Goal: Task Accomplishment & Management: Manage account settings

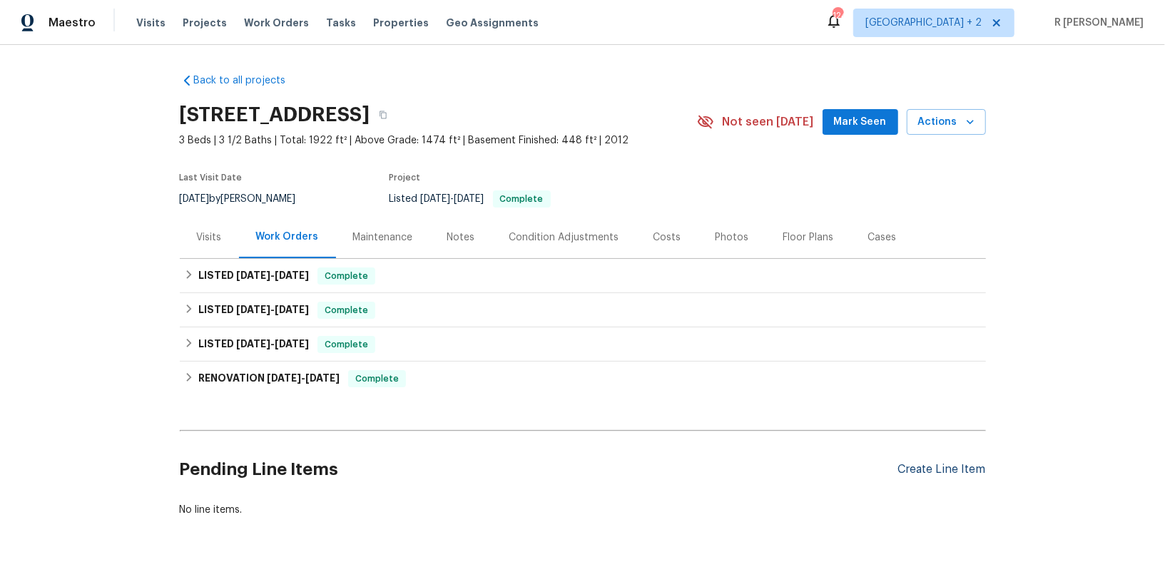
click at [925, 473] on div "Create Line Item" at bounding box center [942, 470] width 88 height 14
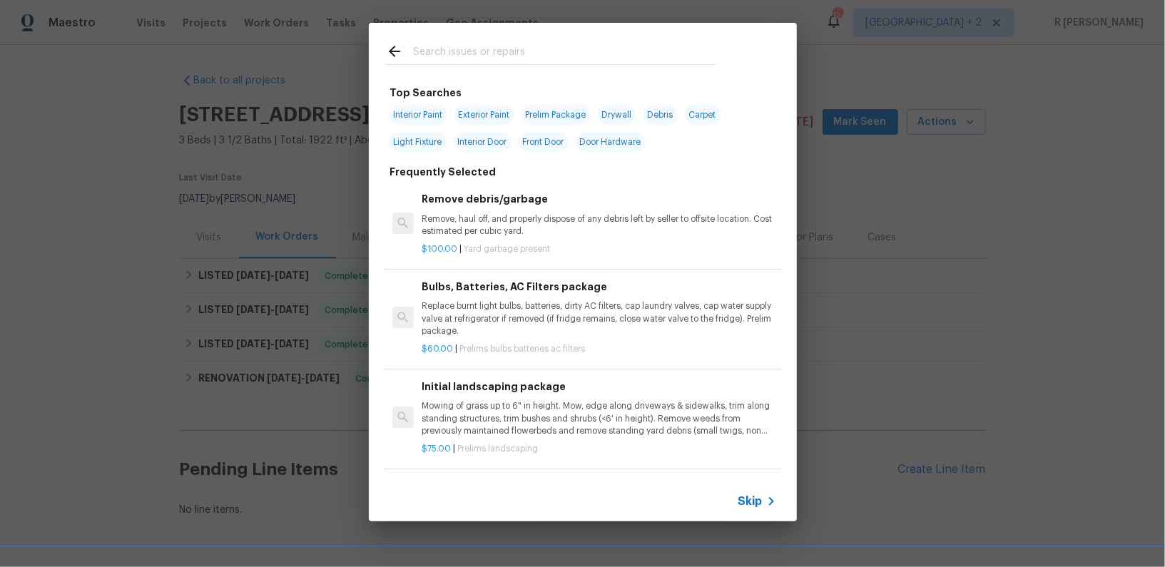
click at [755, 497] on span "Skip" at bounding box center [750, 501] width 24 height 14
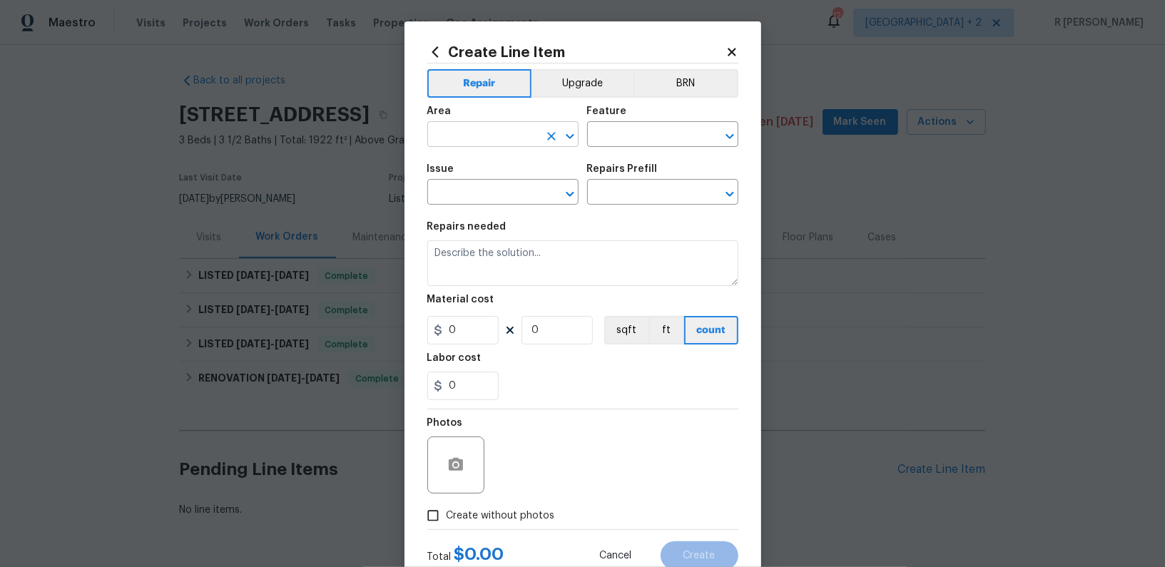
click at [509, 138] on input "text" at bounding box center [482, 136] width 111 height 22
click at [472, 176] on li "Laundry" at bounding box center [502, 168] width 151 height 24
type input "Laundry"
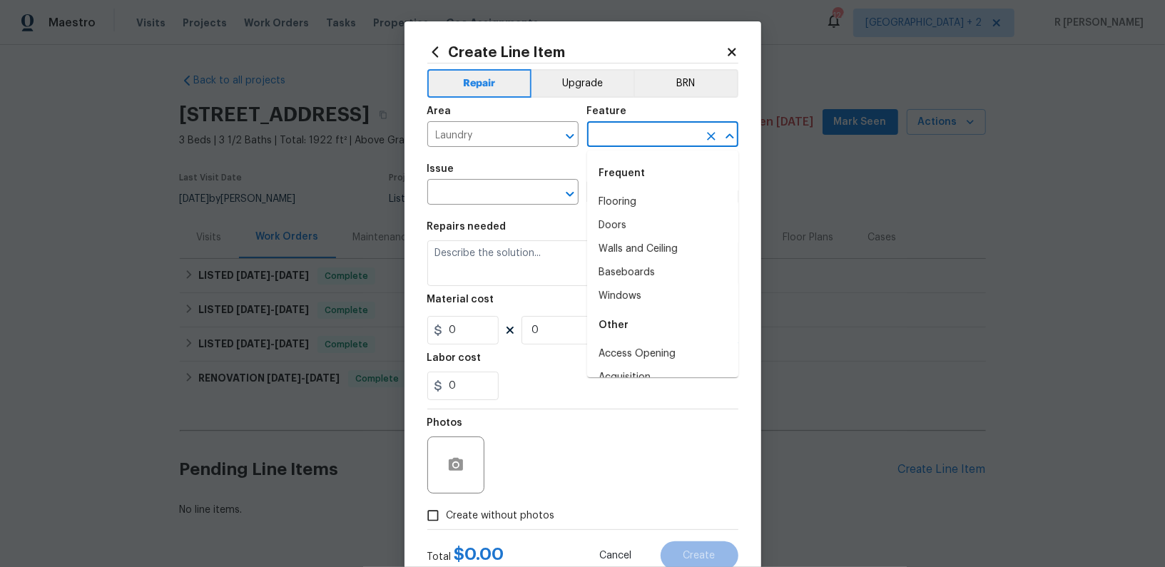
click at [625, 132] on input "text" at bounding box center [642, 136] width 111 height 22
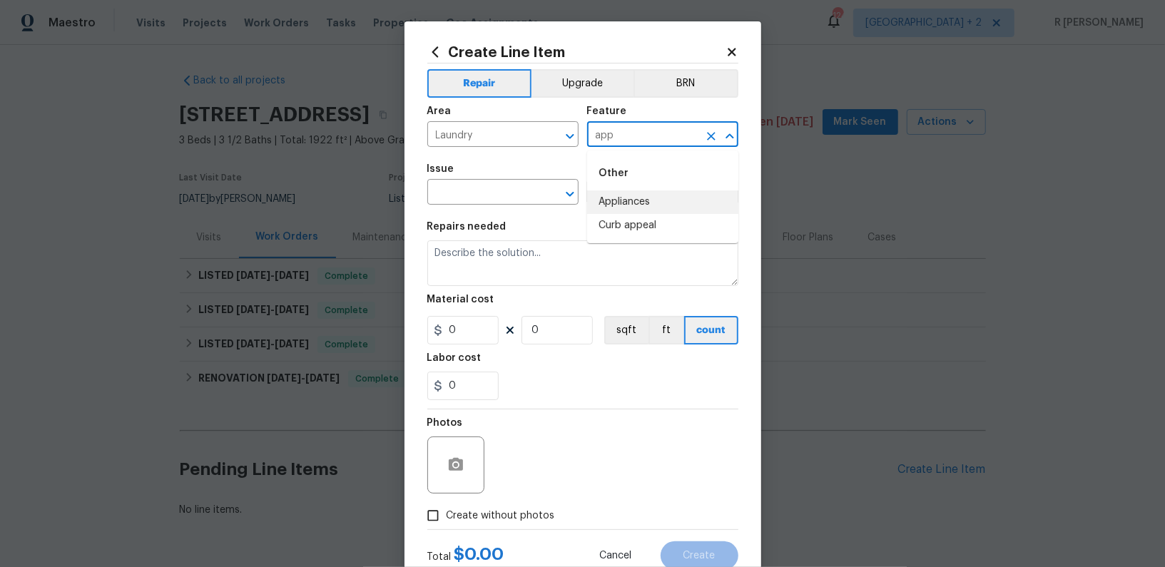
click at [610, 203] on li "Appliances" at bounding box center [662, 202] width 151 height 24
type input "Appliances"
click at [478, 206] on span "Issue ​" at bounding box center [502, 185] width 151 height 58
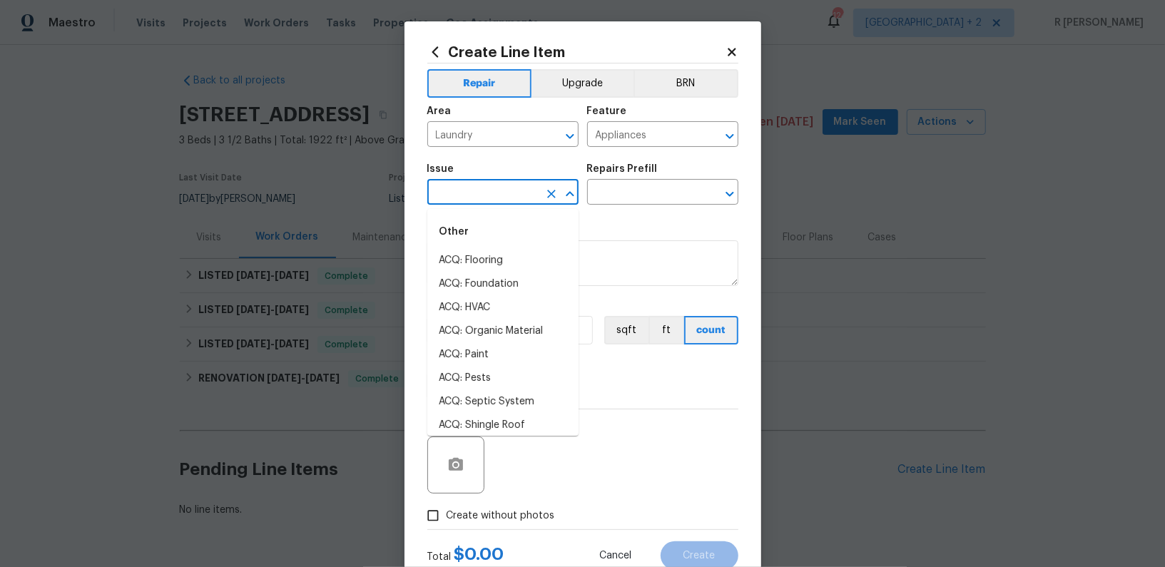
click at [453, 188] on input "text" at bounding box center [482, 194] width 111 height 22
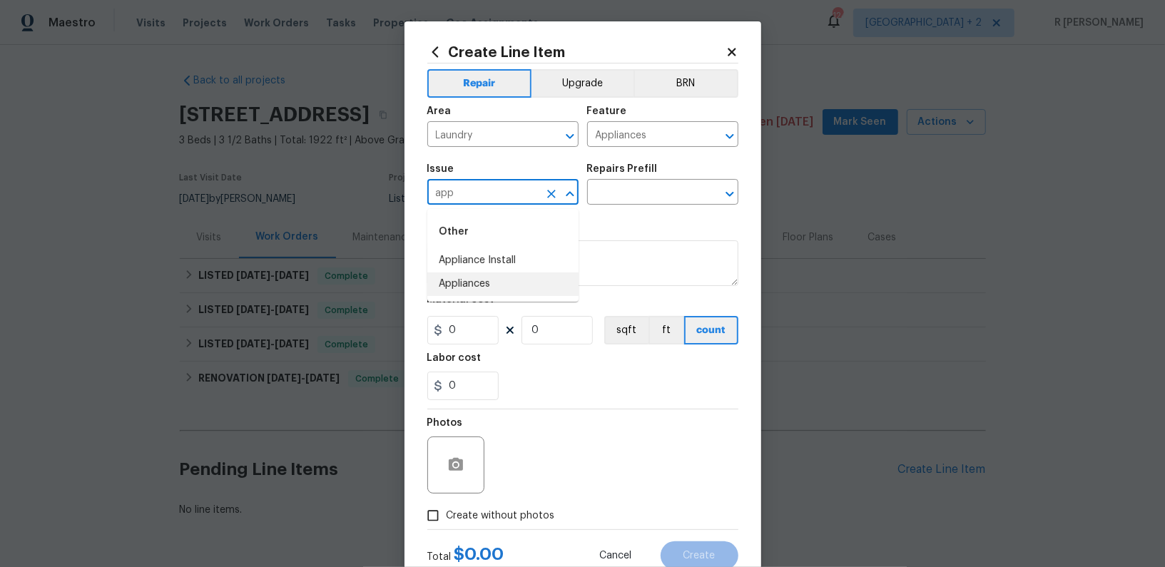
click at [449, 282] on li "Appliances" at bounding box center [502, 285] width 151 height 24
type input "Appliances"
click at [625, 188] on input "text" at bounding box center [642, 194] width 111 height 22
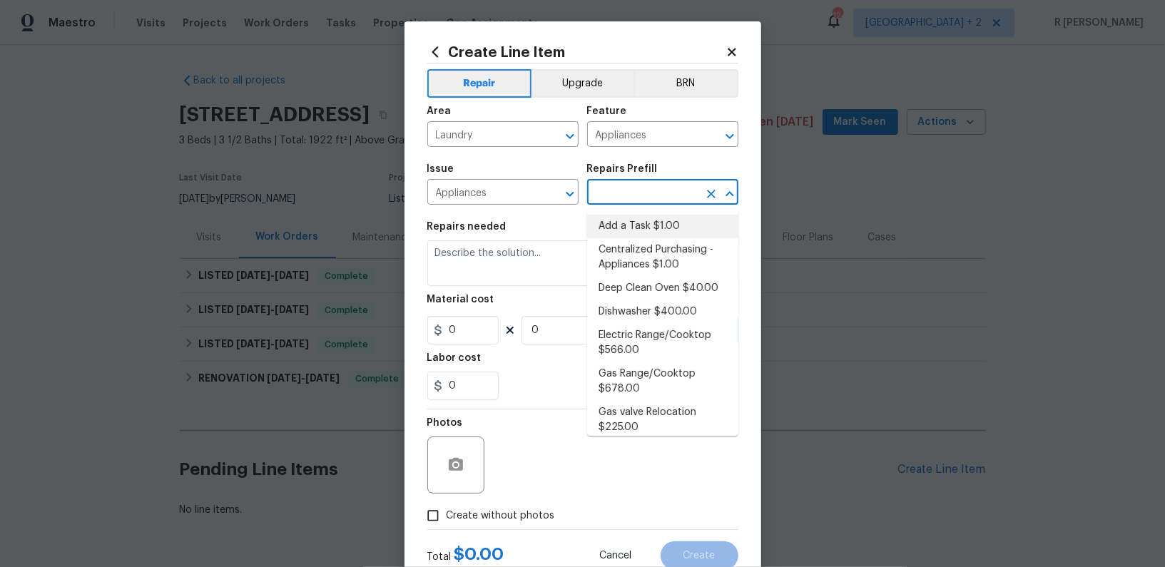
click at [627, 220] on li "Add a Task $1.00" at bounding box center [662, 227] width 151 height 24
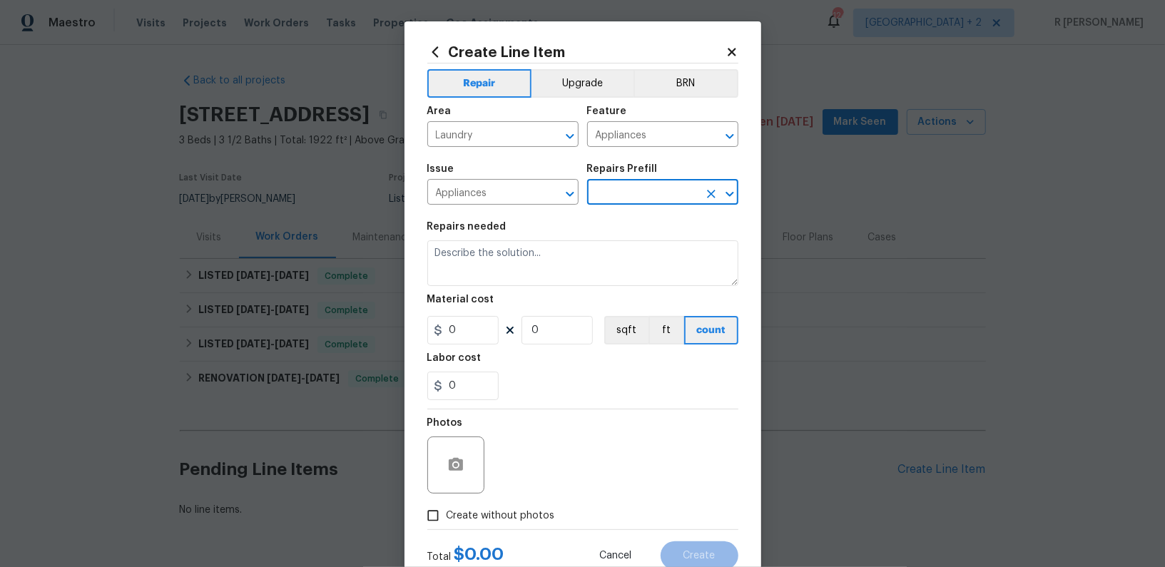
type textarea "HPM to detail"
type input "1"
type input "Add a Task $1.00"
type input "1"
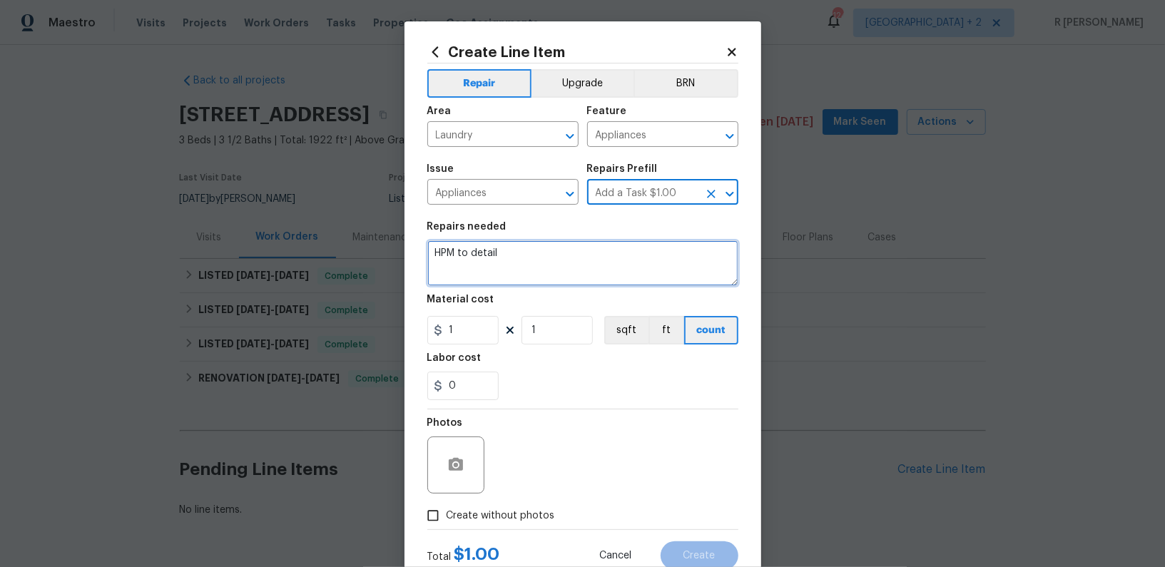
click at [516, 260] on textarea "HPM to detail" at bounding box center [582, 263] width 311 height 46
paste textarea "#lwoleak received feedback that the washer leaked in the laundry room while tes…"
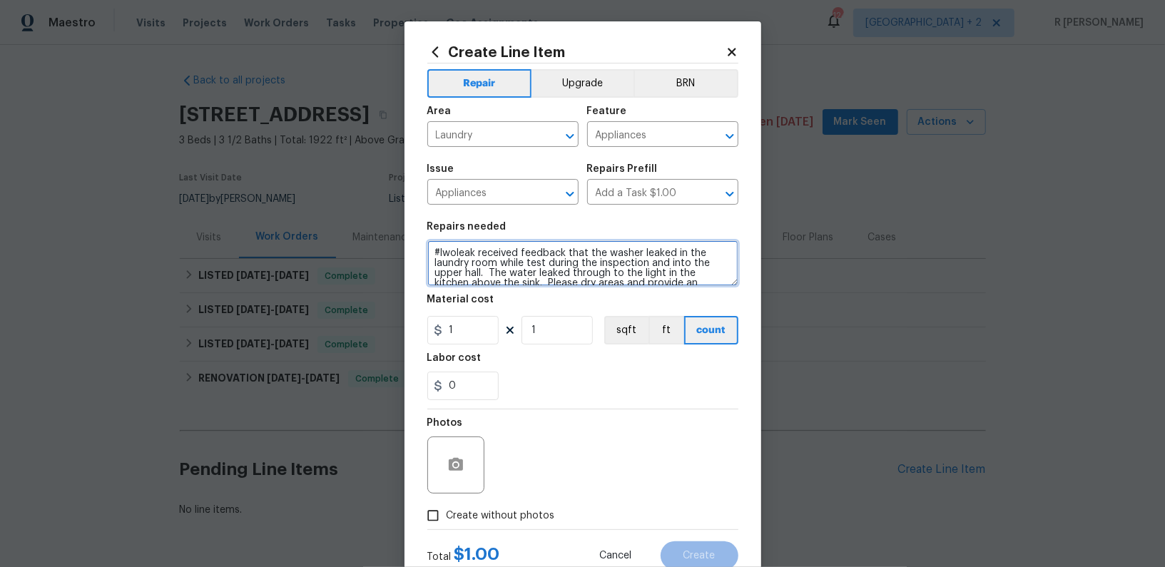
scroll to position [13, 0]
type textarea "#lwoleak received feedback that the washer leaked in the laundry room while tes…"
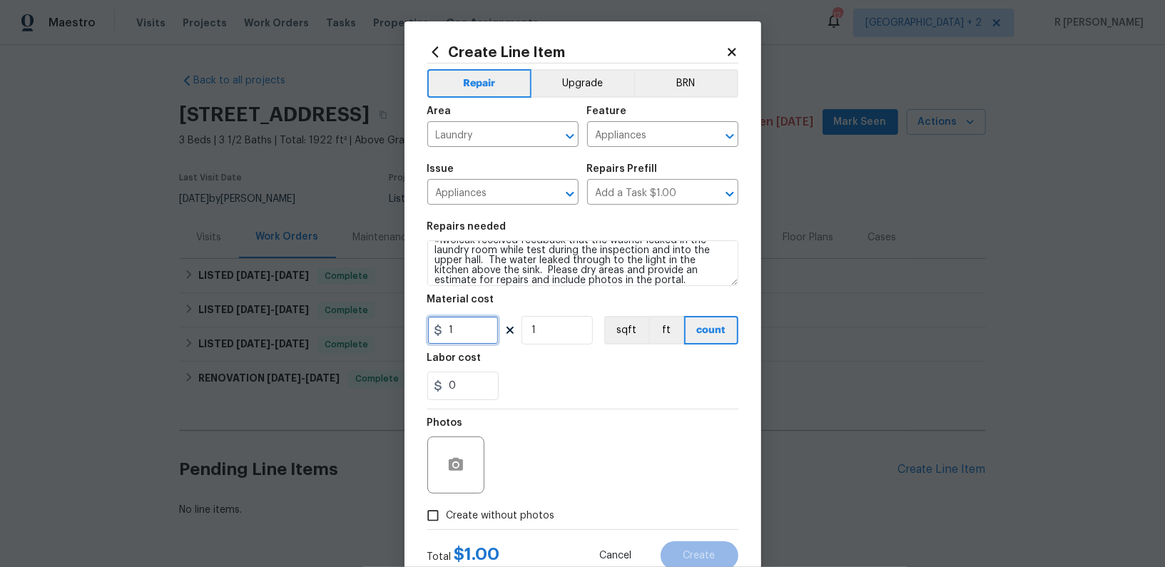
click at [486, 335] on input "1" at bounding box center [462, 330] width 71 height 29
type input "75"
click at [515, 512] on span "Create without photos" at bounding box center [501, 516] width 108 height 15
click at [447, 512] on input "Create without photos" at bounding box center [432, 515] width 27 height 27
checkbox input "true"
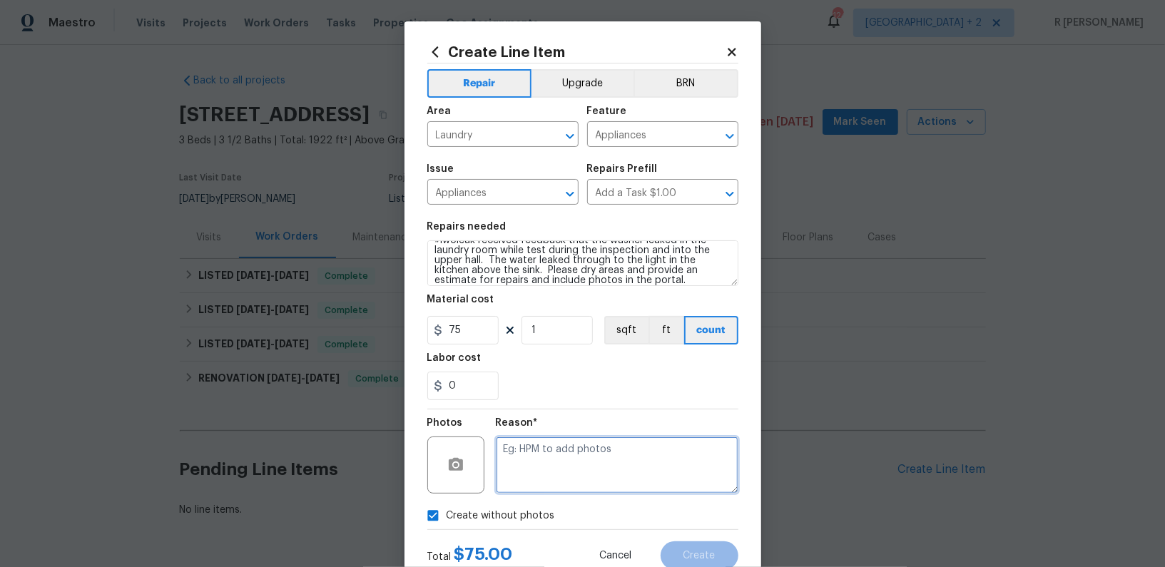
click at [584, 462] on textarea at bounding box center [617, 465] width 243 height 57
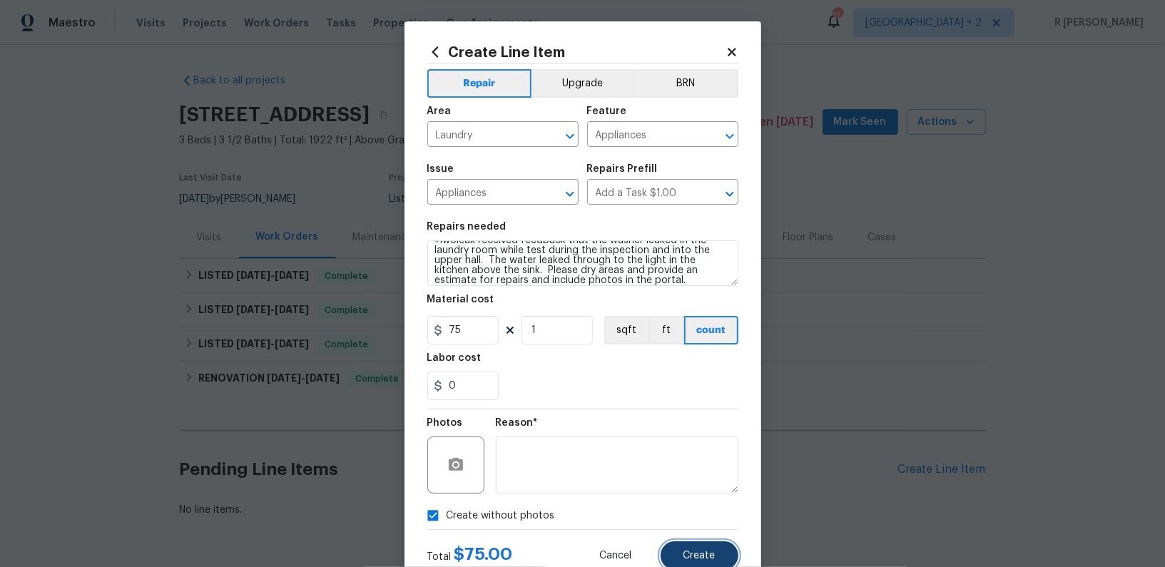
click at [712, 554] on span "Create" at bounding box center [699, 556] width 32 height 11
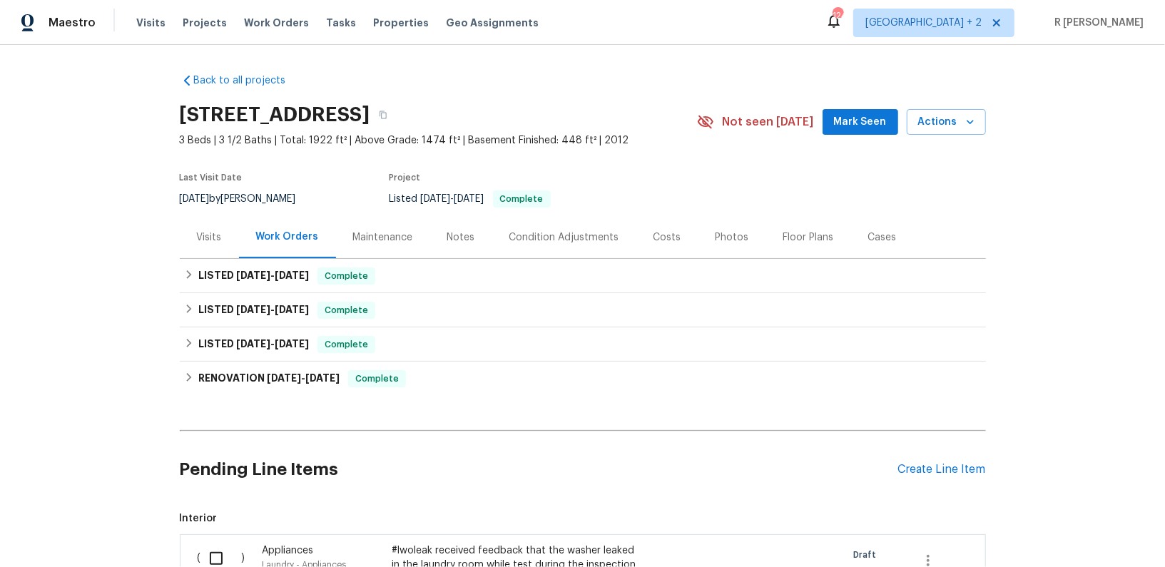
scroll to position [278, 0]
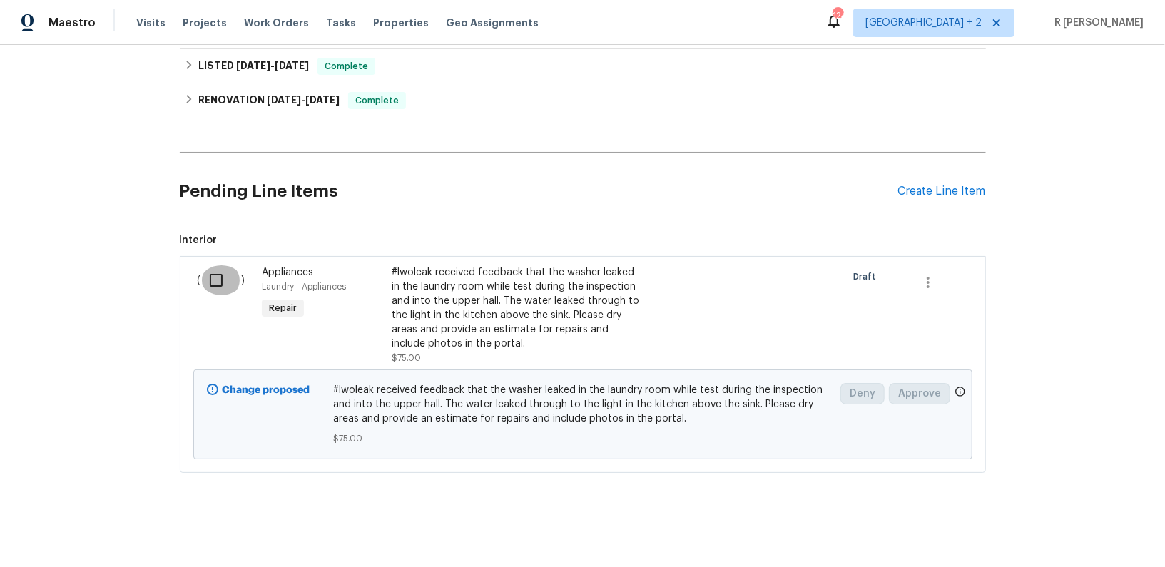
click at [212, 280] on input "checkbox" at bounding box center [221, 280] width 41 height 30
checkbox input "true"
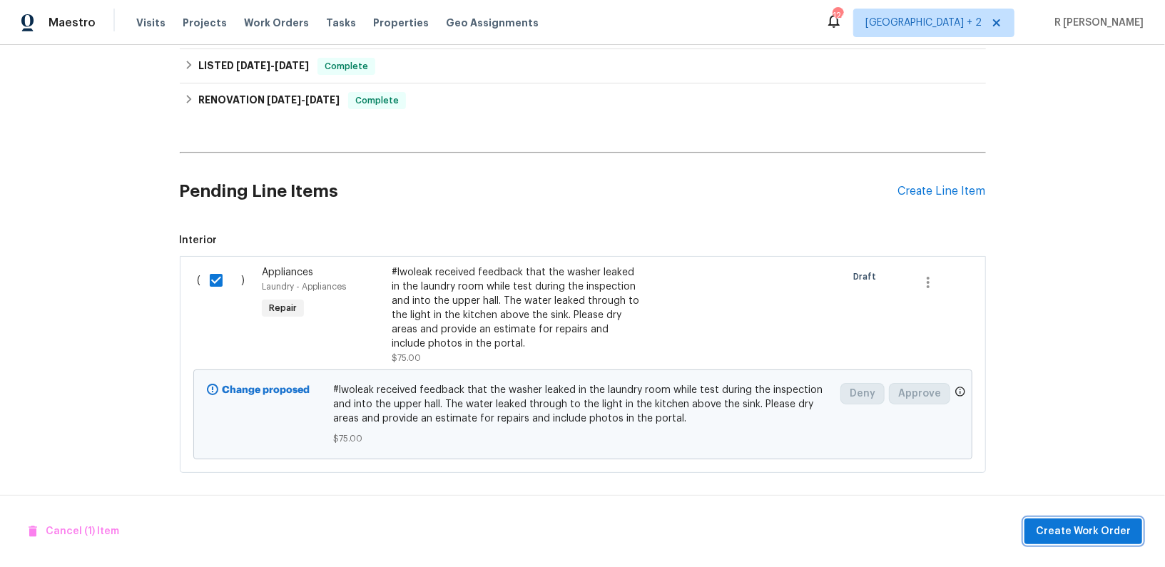
click at [1059, 532] on span "Create Work Order" at bounding box center [1083, 532] width 95 height 18
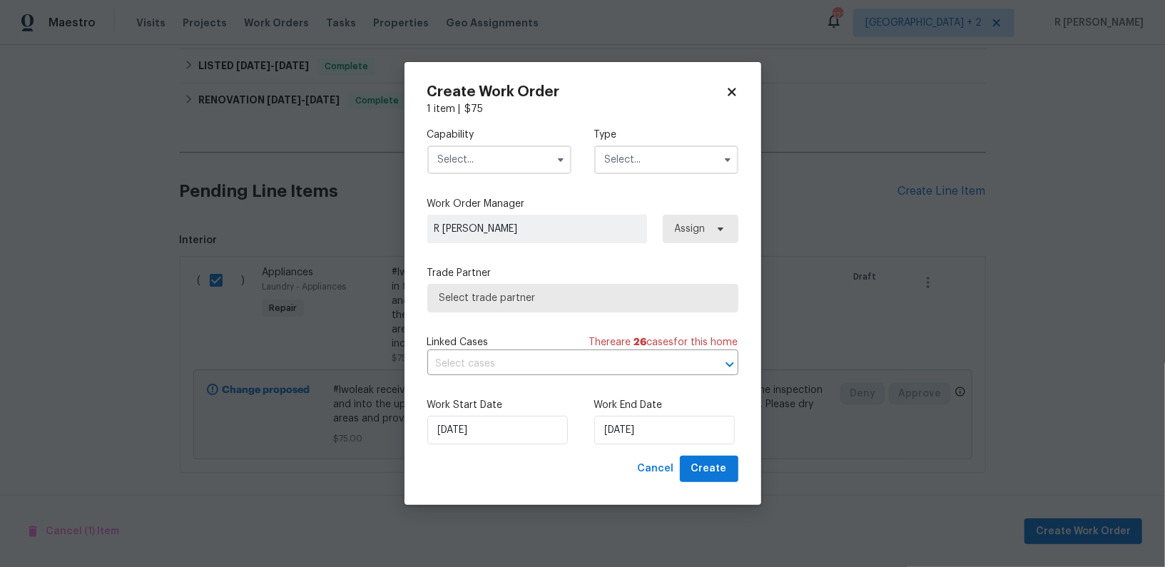
click at [497, 174] on div "Capability Type" at bounding box center [582, 150] width 311 height 69
click at [484, 159] on input "text" at bounding box center [499, 160] width 144 height 29
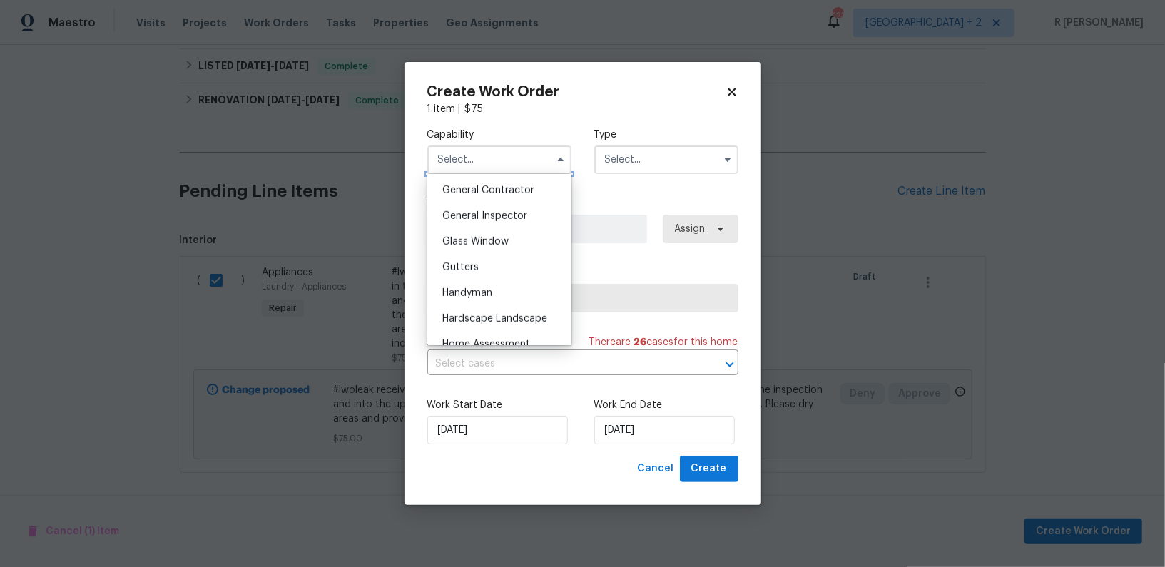
scroll to position [640, 0]
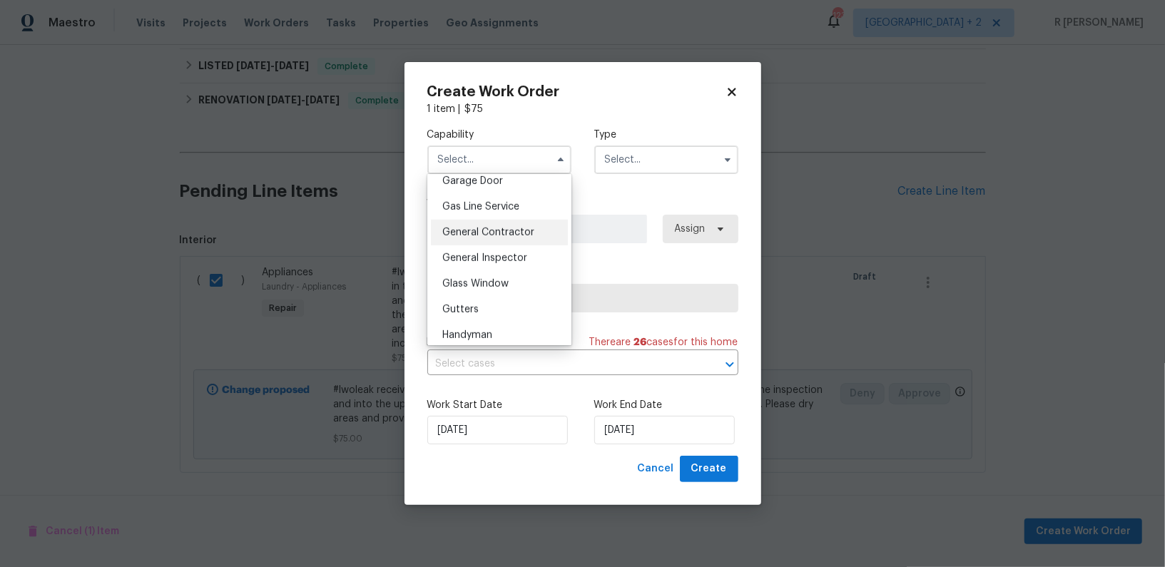
click at [502, 235] on span "General Contractor" at bounding box center [488, 233] width 92 height 10
type input "General Contractor"
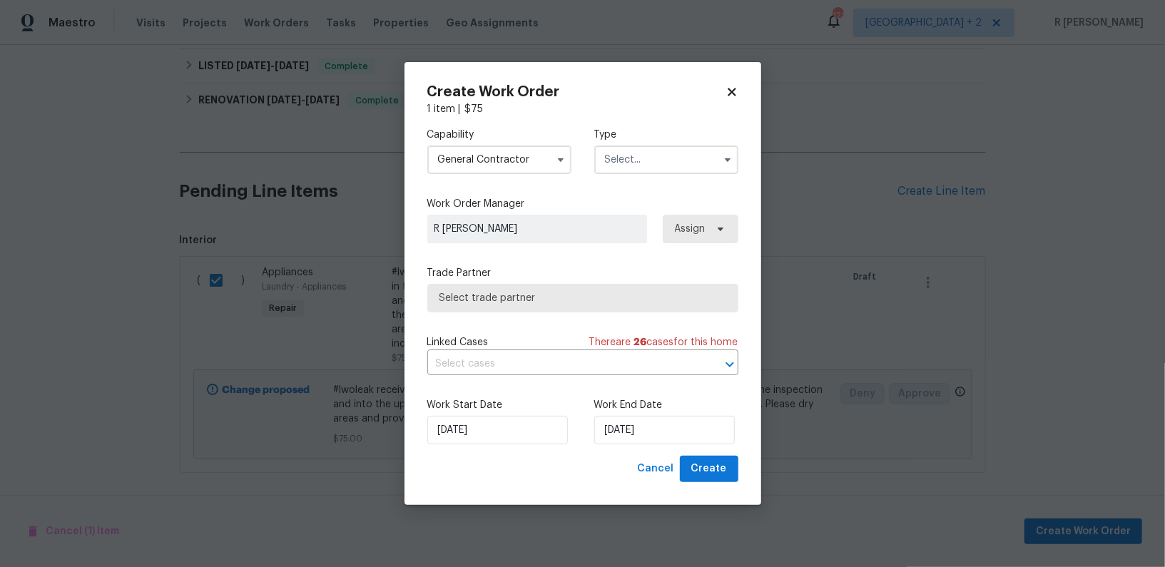
click at [646, 153] on input "text" at bounding box center [666, 160] width 144 height 29
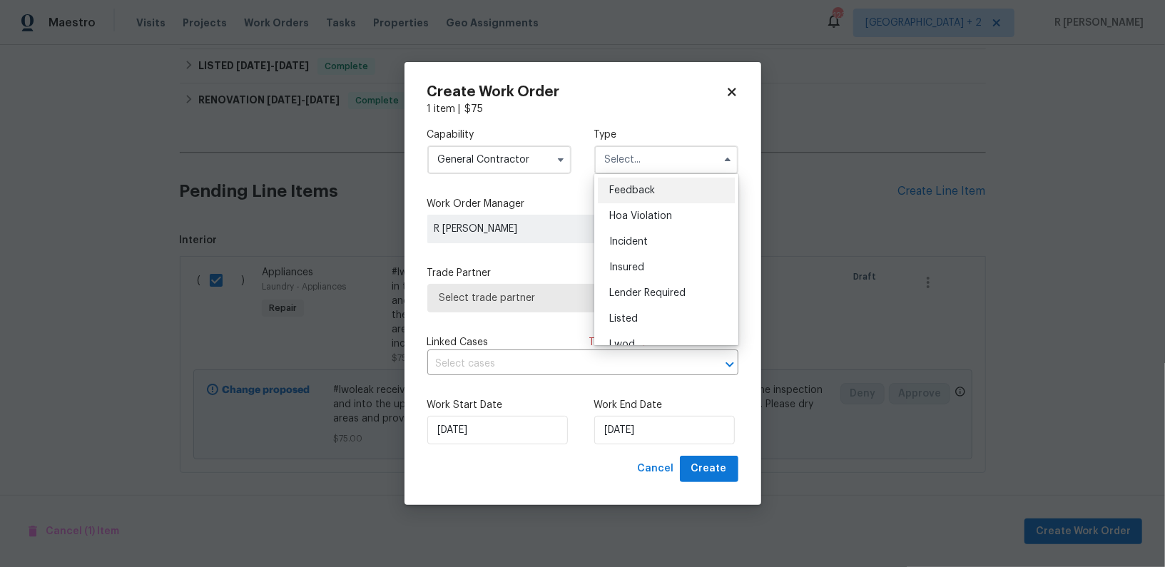
click at [646, 186] on span "Feedback" at bounding box center [632, 190] width 46 height 10
type input "Feedback"
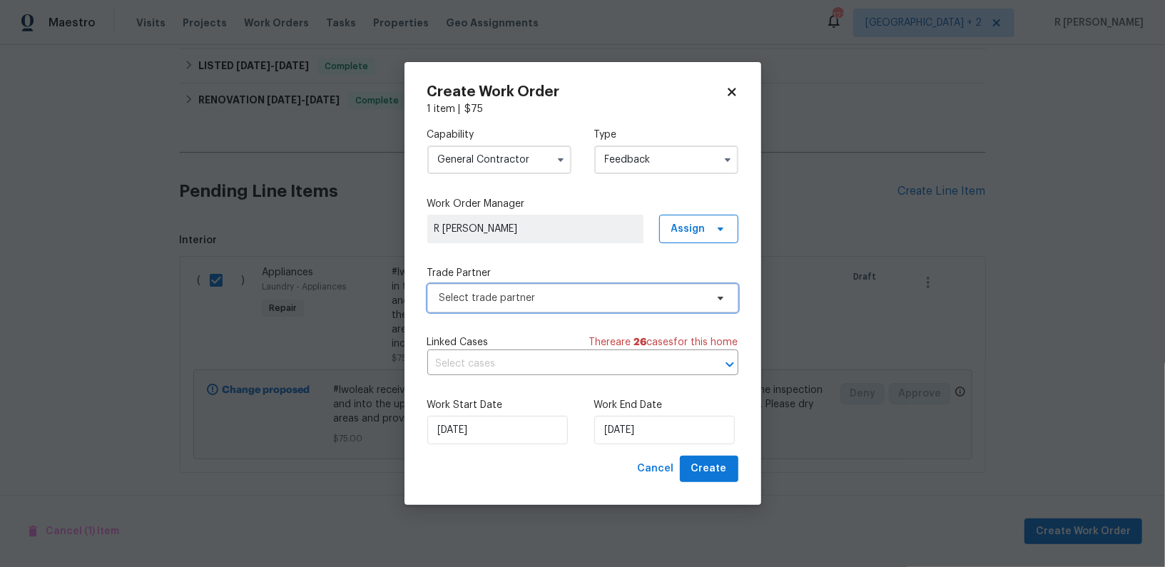
click at [502, 293] on span "Select trade partner" at bounding box center [572, 298] width 266 height 14
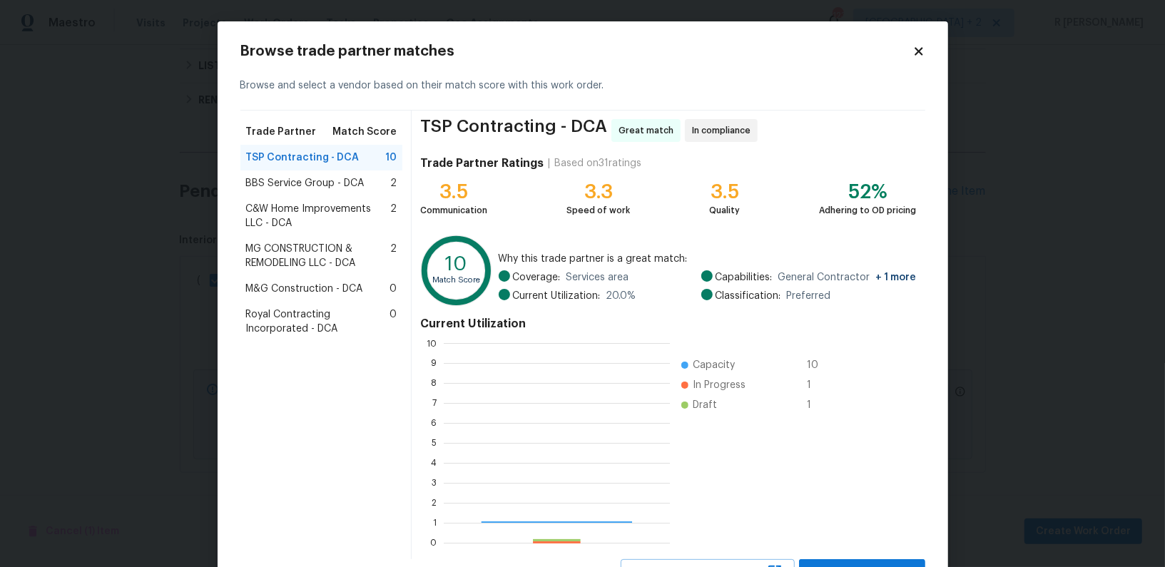
scroll to position [200, 225]
click at [918, 49] on icon at bounding box center [918, 51] width 13 height 13
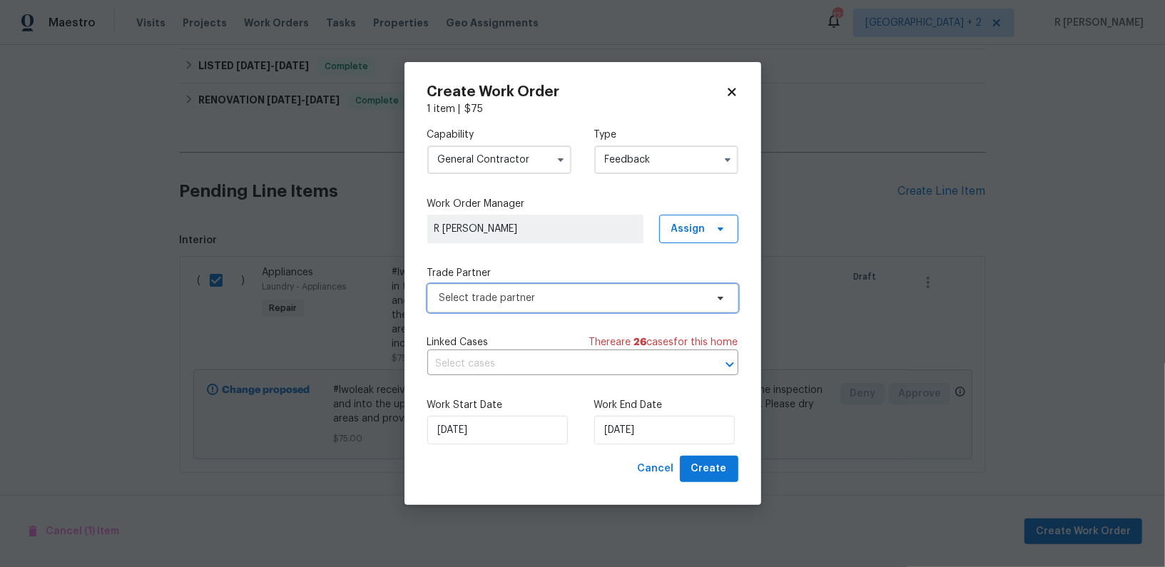
click at [544, 297] on span "Select trade partner" at bounding box center [572, 298] width 266 height 14
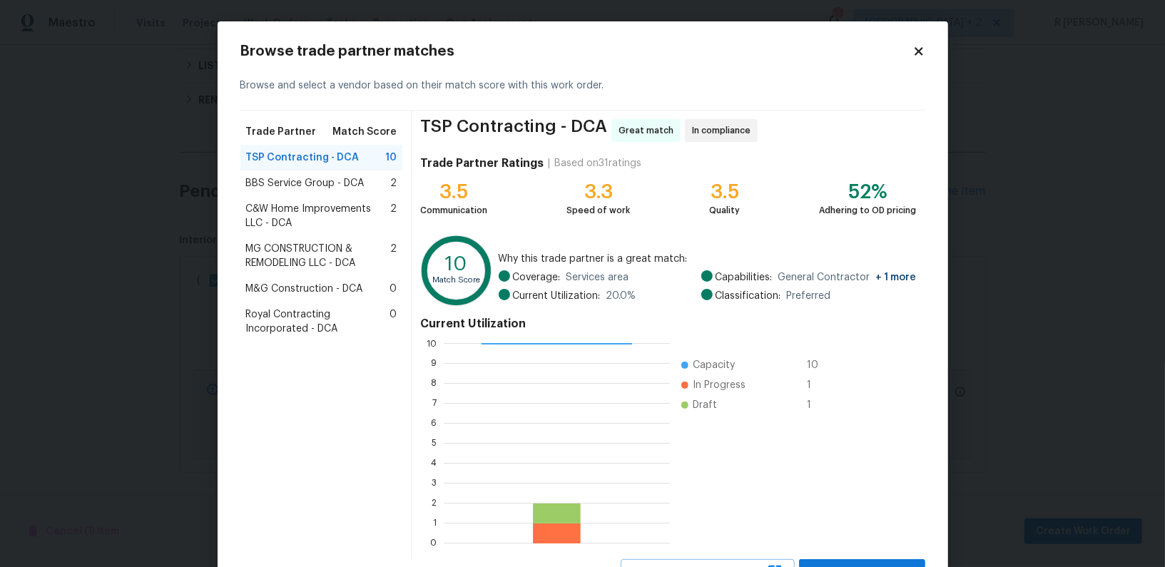
click at [295, 178] on span "BBS Service Group - DCA" at bounding box center [305, 183] width 118 height 14
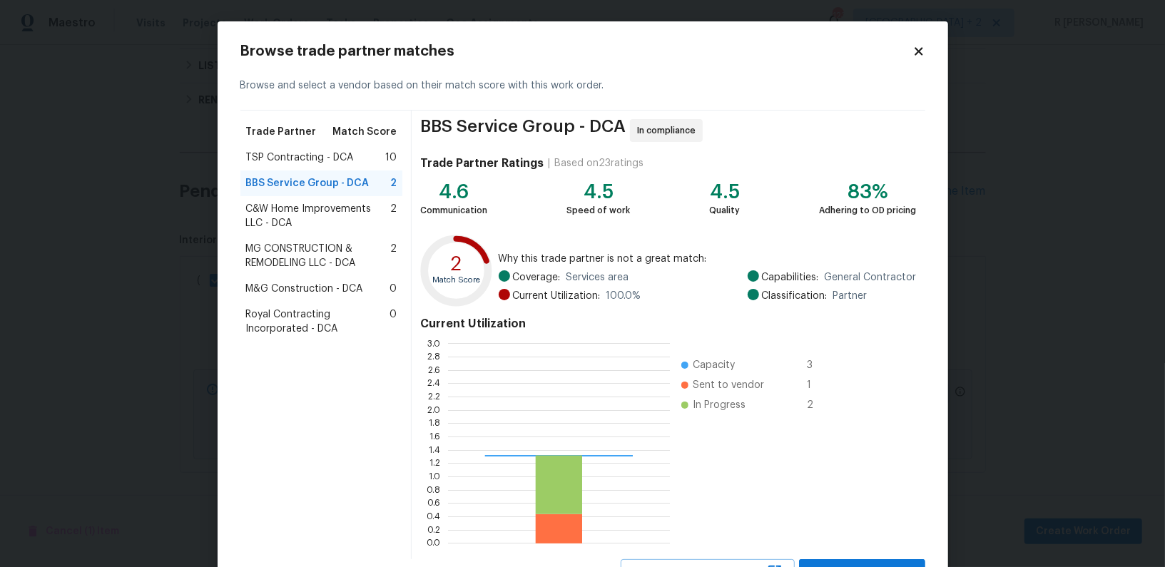
scroll to position [200, 222]
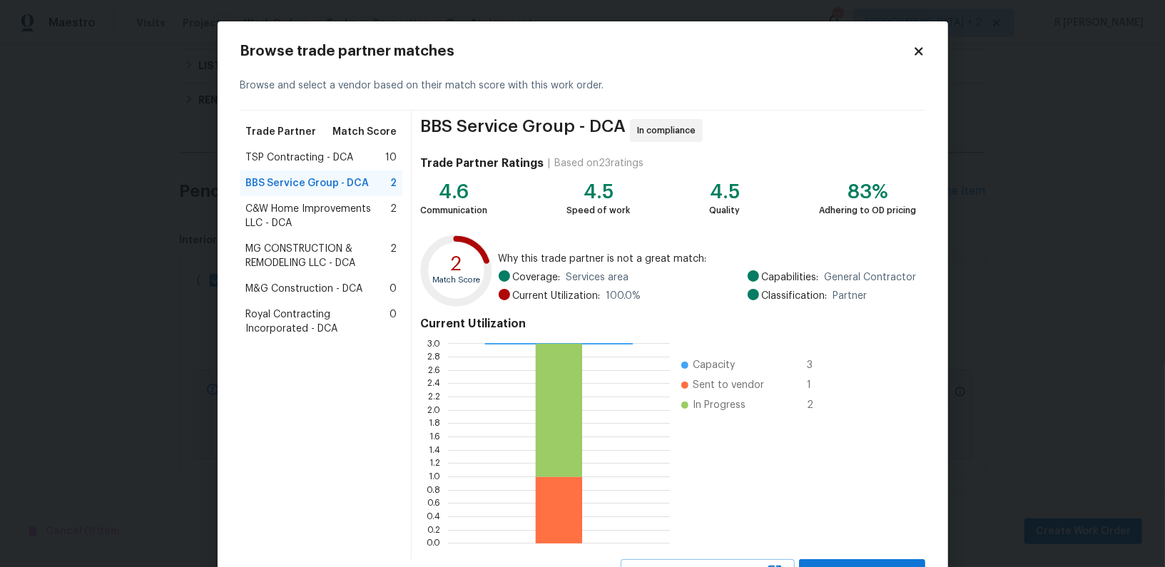
click at [922, 49] on icon at bounding box center [919, 51] width 8 height 8
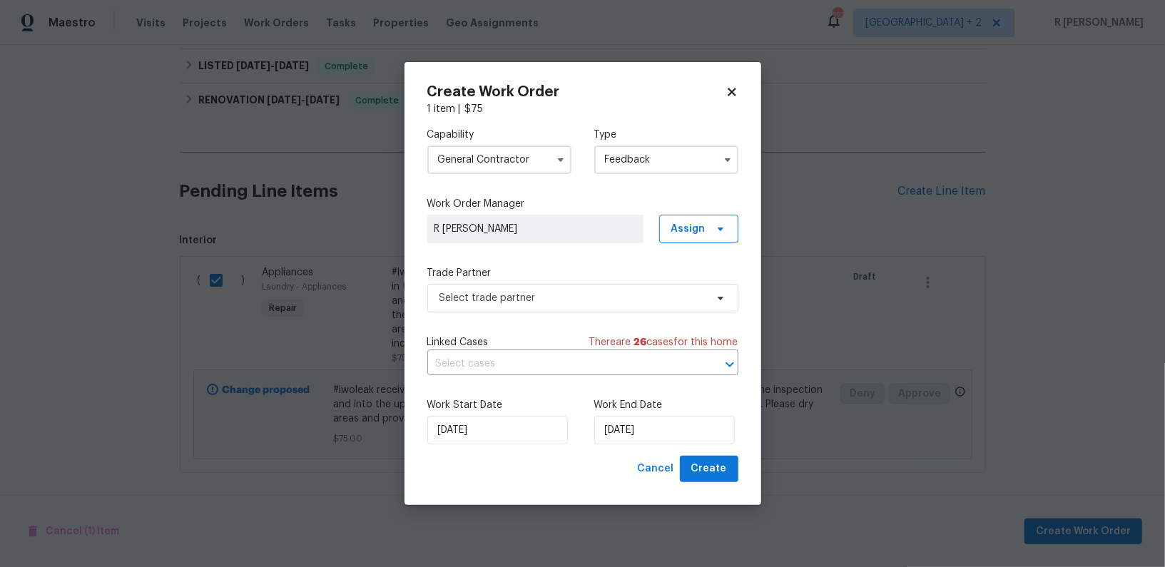
click at [493, 154] on input "General Contractor" at bounding box center [499, 160] width 144 height 29
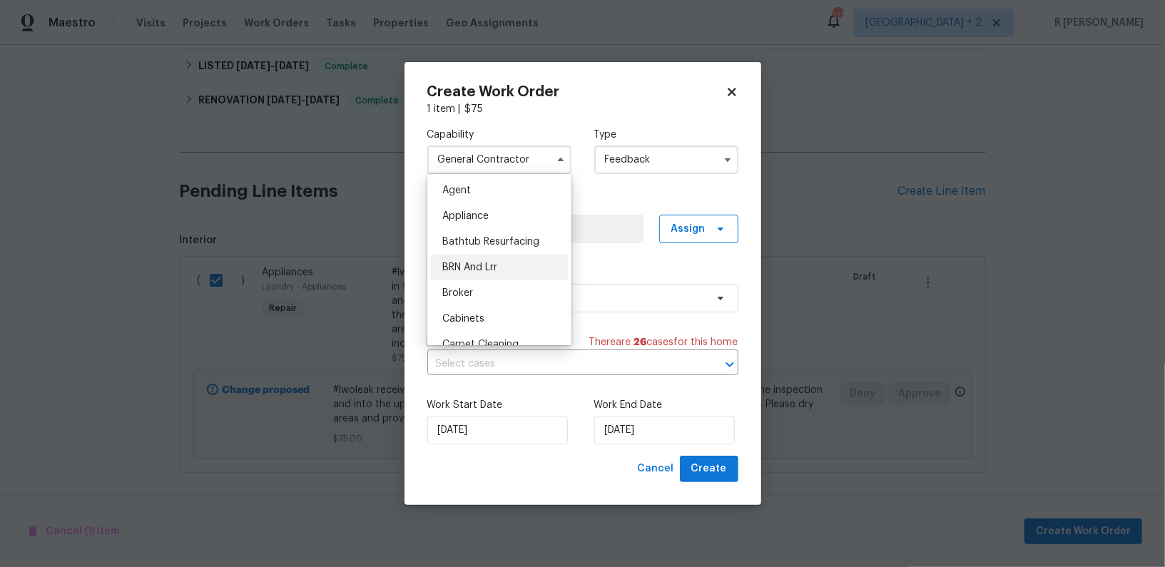
click at [476, 260] on div "BRN And Lrr" at bounding box center [499, 268] width 137 height 26
type input "BRN And Lrr"
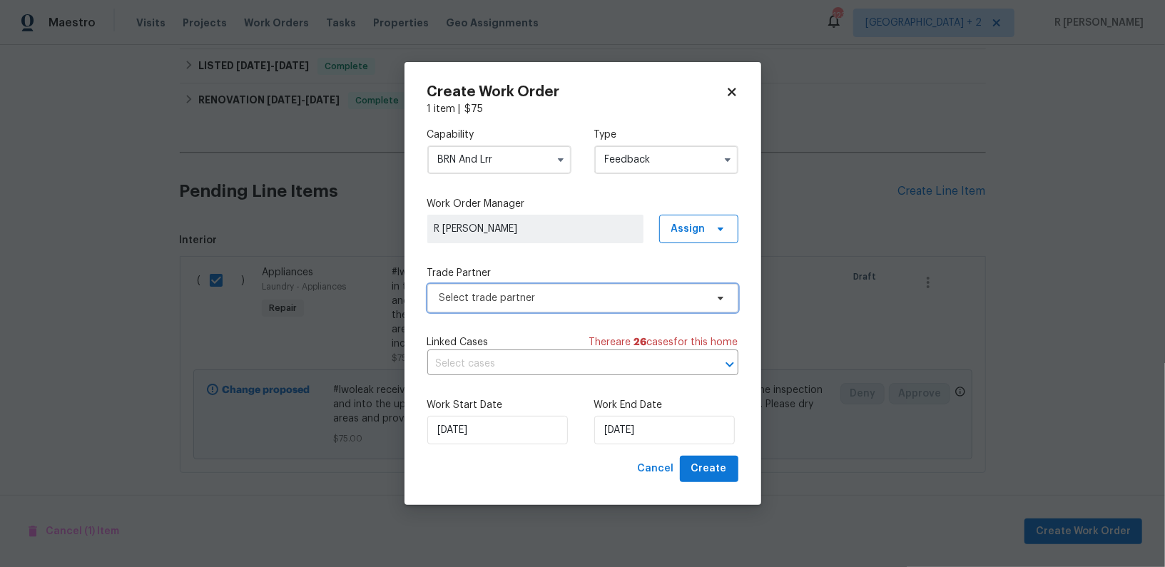
click at [467, 301] on span "Select trade partner" at bounding box center [572, 298] width 266 height 14
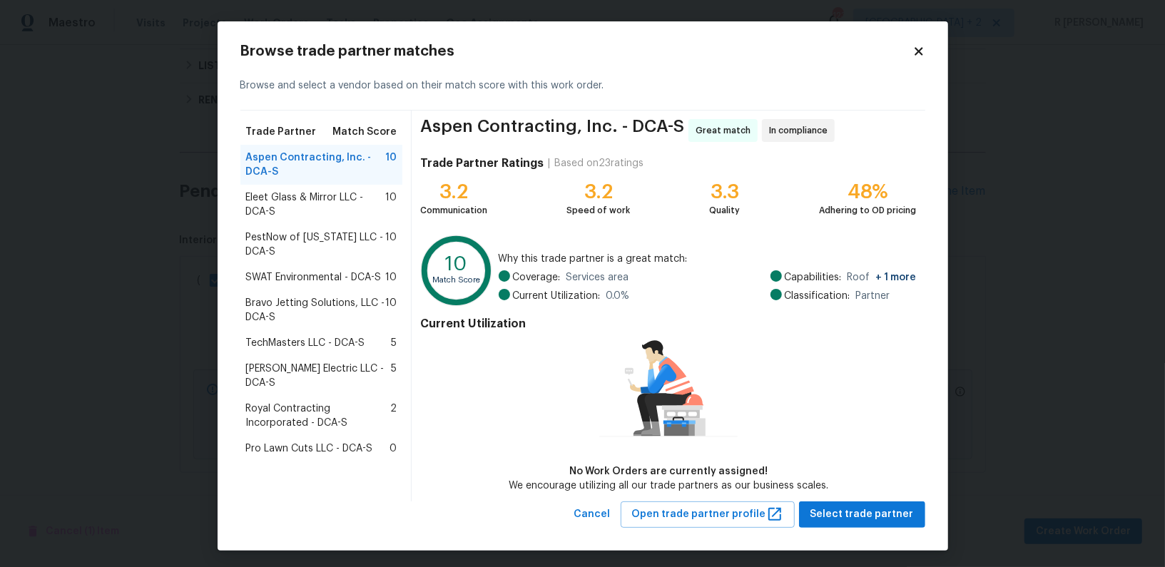
click at [297, 191] on span "Eleet Glass & Mirror LLC - DCA-S" at bounding box center [316, 204] width 140 height 29
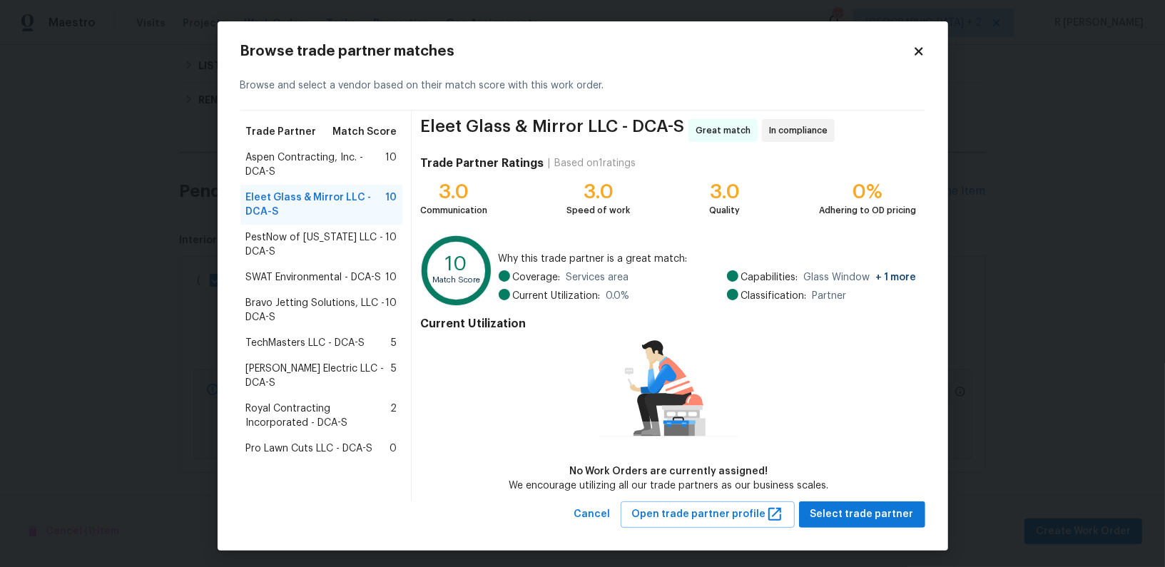
click at [290, 233] on span "PestNow of Virginia LLC - DCA-S" at bounding box center [316, 244] width 140 height 29
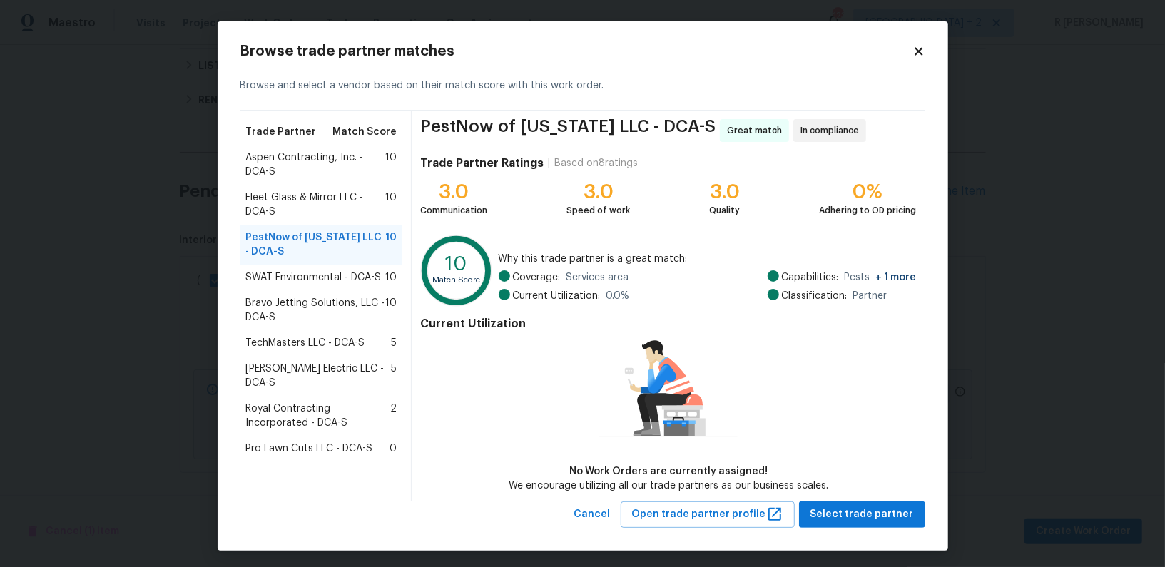
click at [273, 276] on span "SWAT Environmental - DCA-S" at bounding box center [314, 277] width 136 height 14
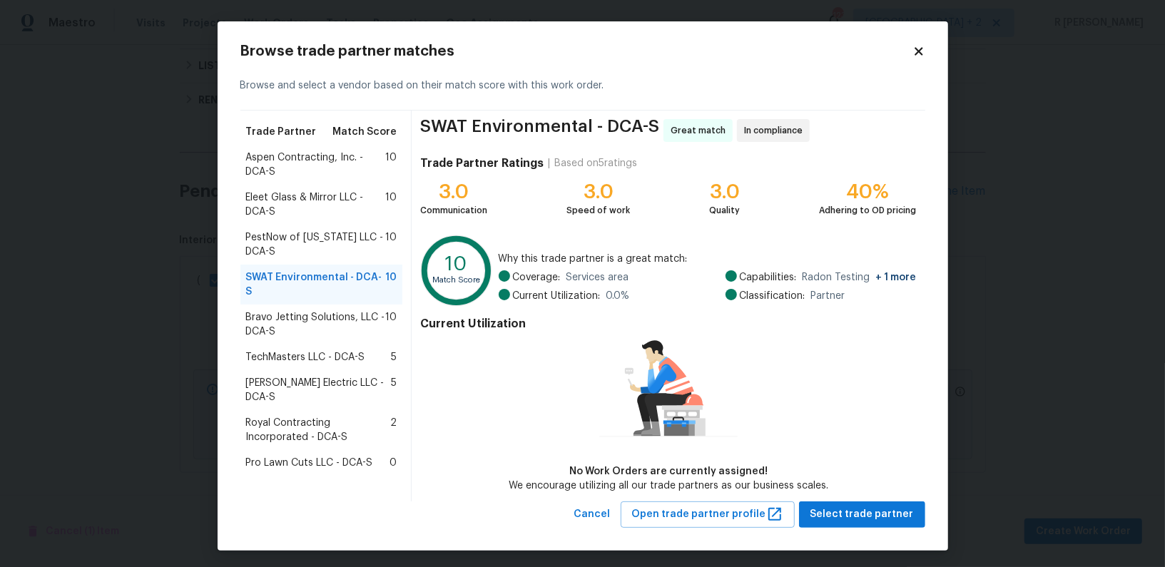
click at [264, 310] on span "Bravo Jetting Solutions, LLC - DCA-S" at bounding box center [316, 324] width 140 height 29
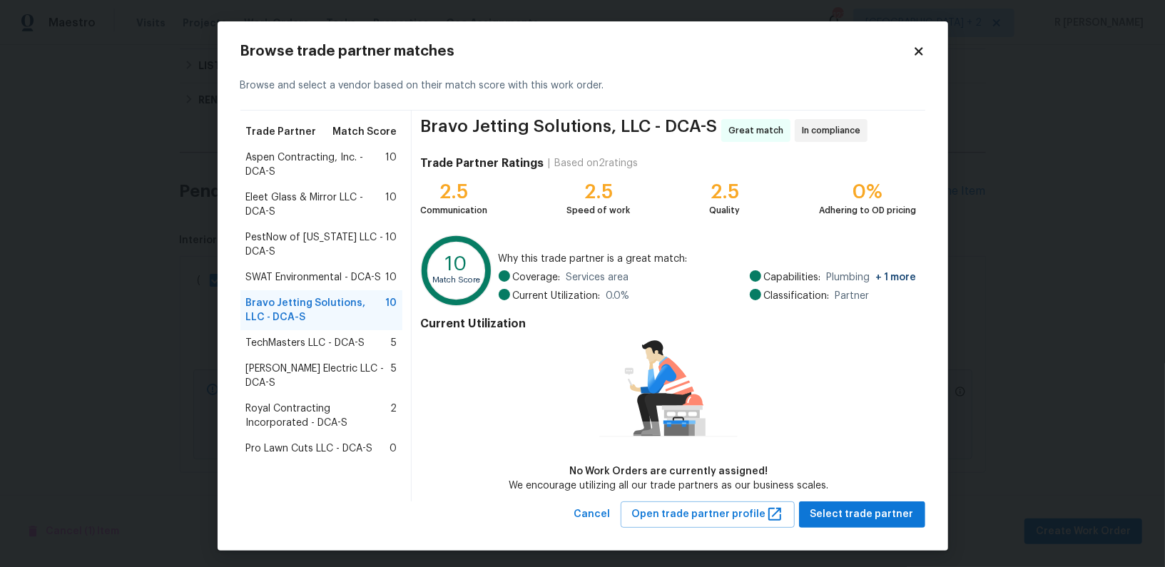
click at [248, 343] on span "TechMasters LLC - DCA-S" at bounding box center [305, 343] width 119 height 14
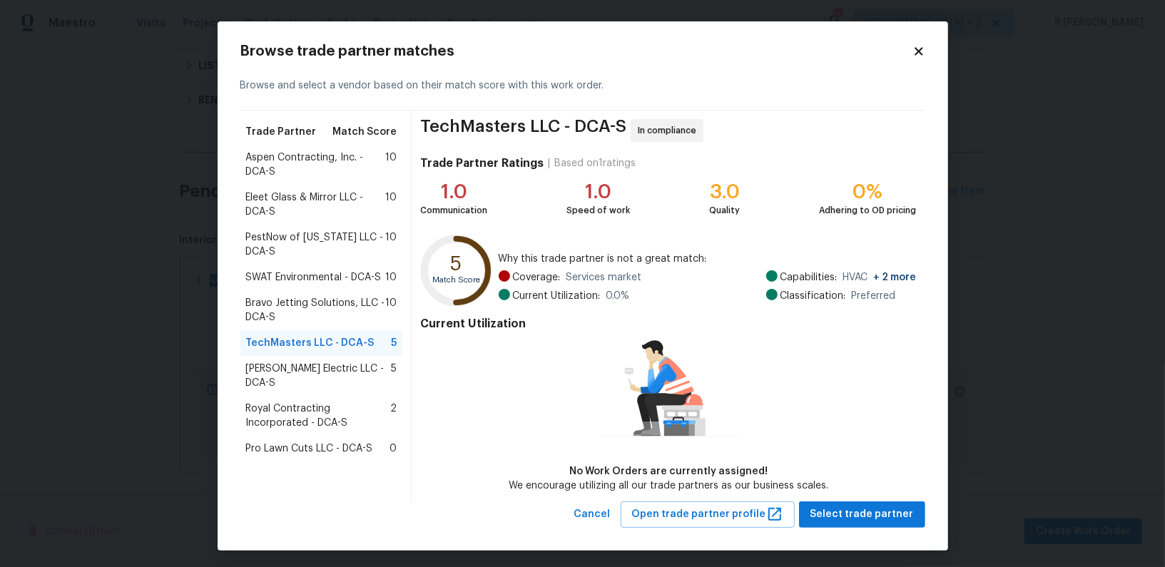
click at [246, 366] on span "Rojas Electric LLC - DCA-S" at bounding box center [319, 376] width 146 height 29
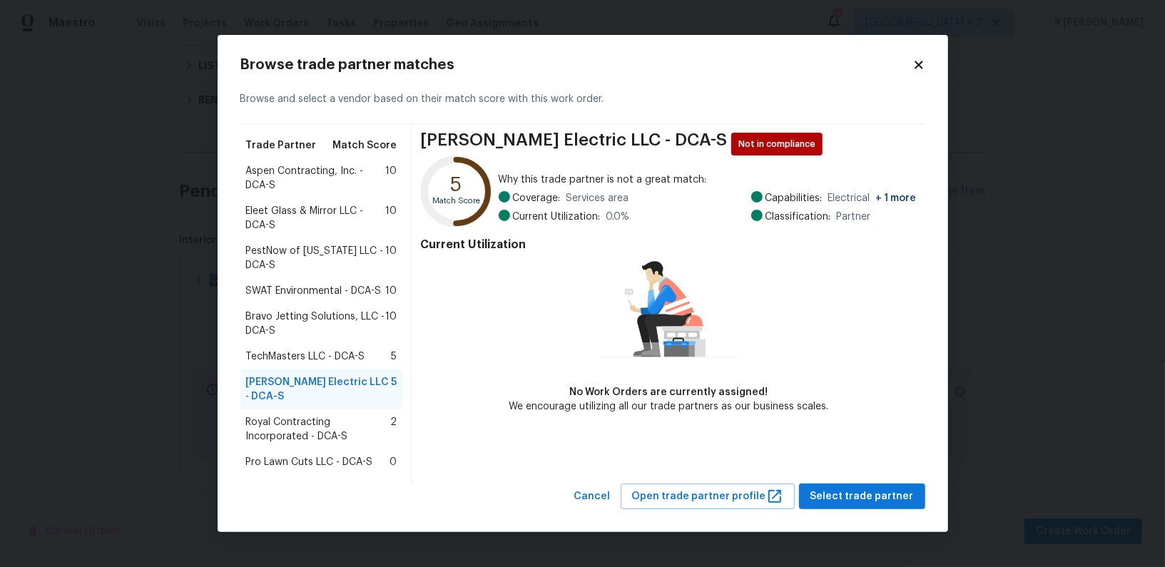
click at [280, 429] on span "Royal Contracting Incorporated - DCA-S" at bounding box center [318, 429] width 145 height 29
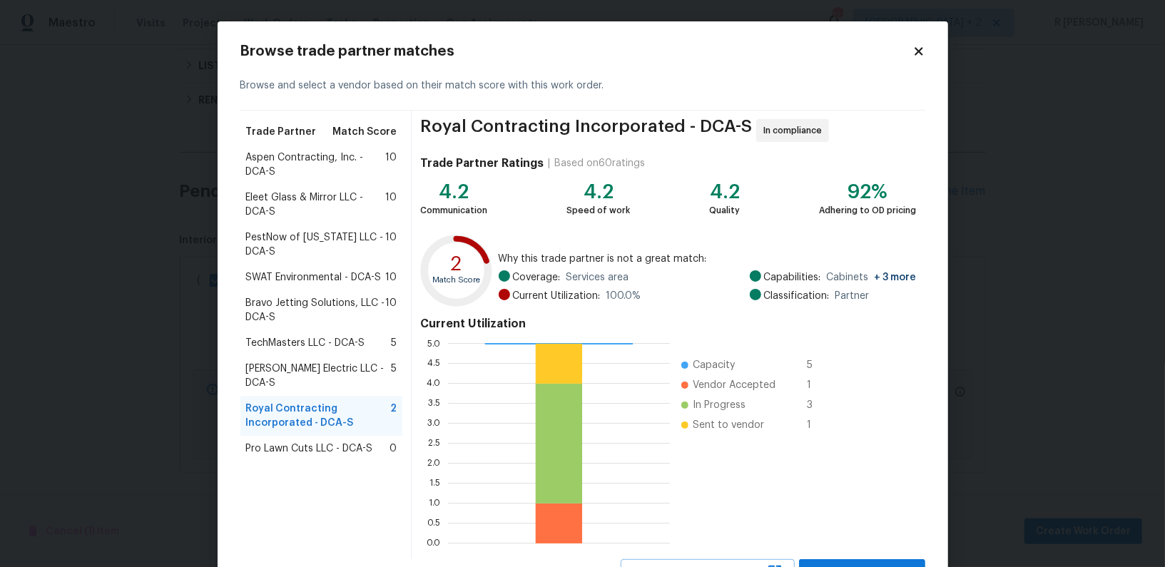
scroll to position [27, 0]
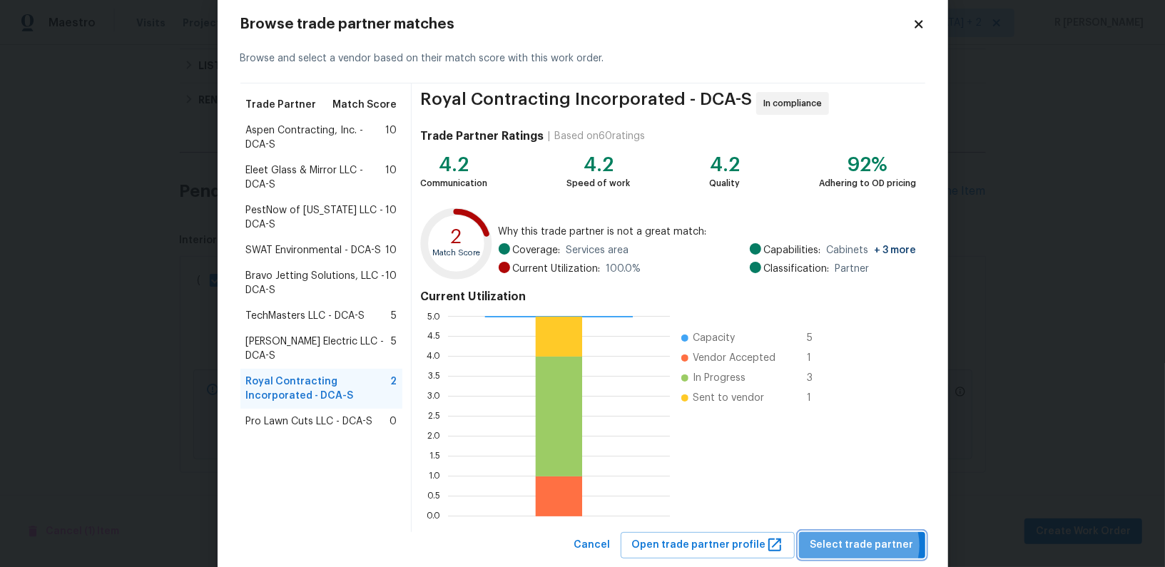
click at [865, 544] on span "Select trade partner" at bounding box center [861, 545] width 103 height 18
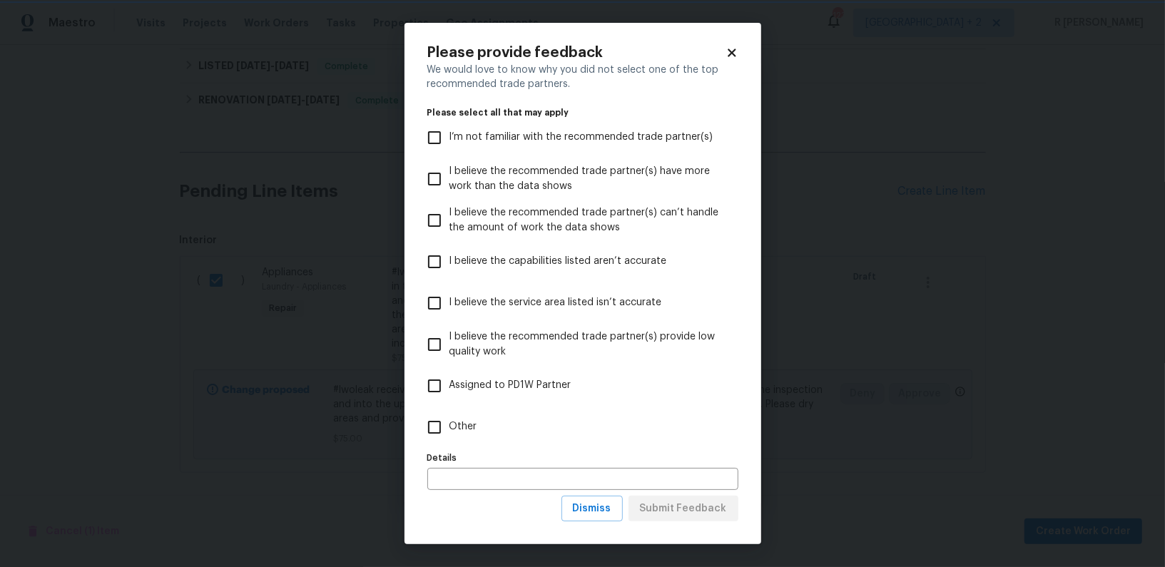
scroll to position [0, 0]
click at [446, 425] on input "Other" at bounding box center [434, 427] width 30 height 30
checkbox input "true"
click at [714, 506] on span "Submit Feedback" at bounding box center [683, 509] width 87 height 18
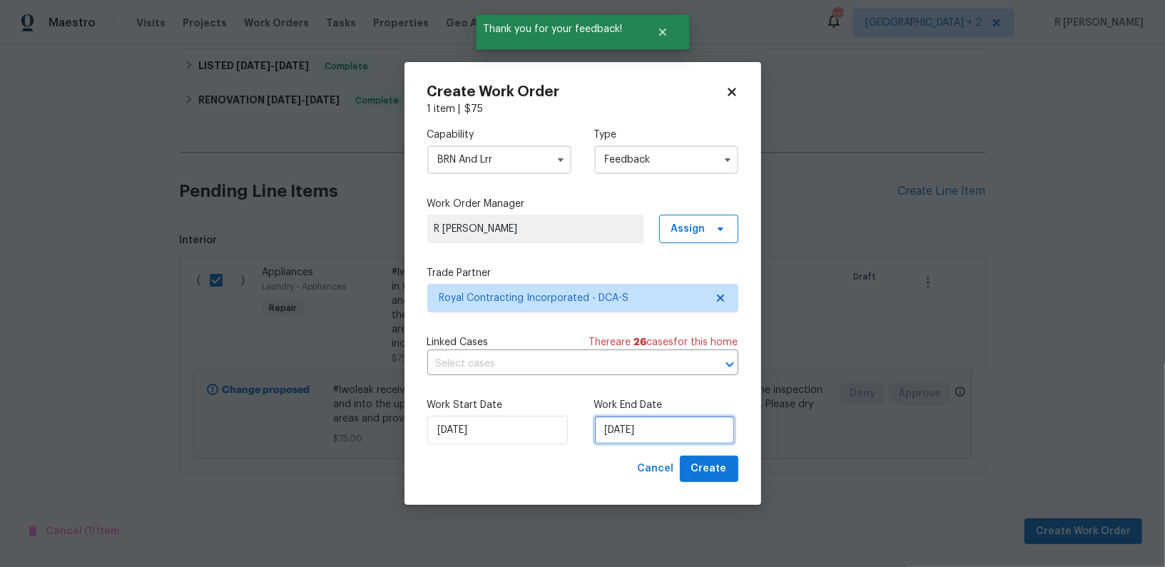
click at [624, 432] on input "18/09/2025" at bounding box center [664, 430] width 141 height 29
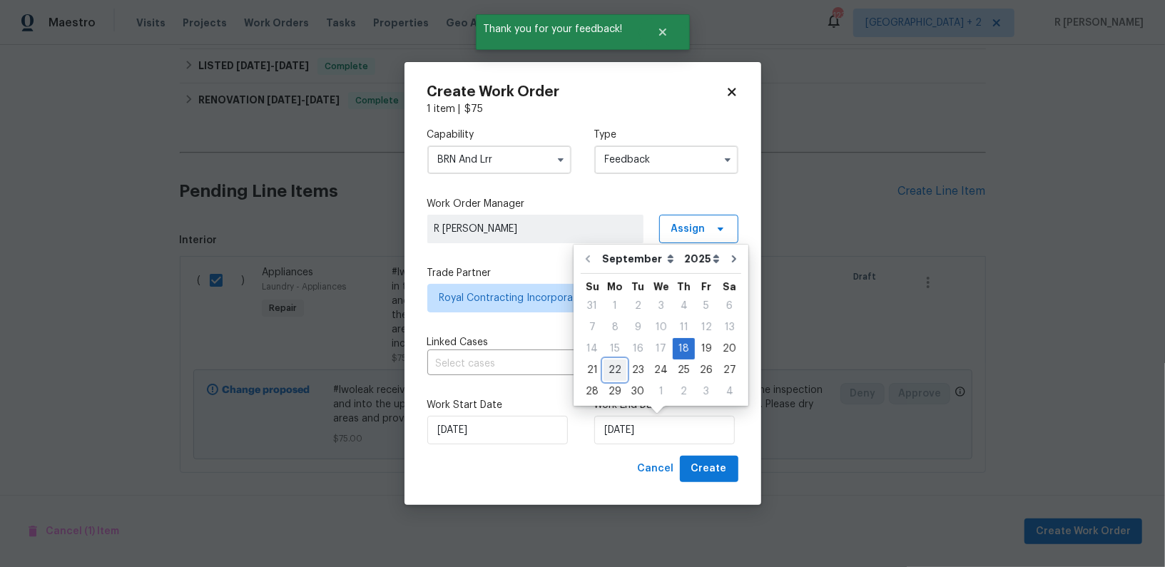
click at [618, 372] on div "22" at bounding box center [615, 370] width 23 height 20
type input "22/09/2025"
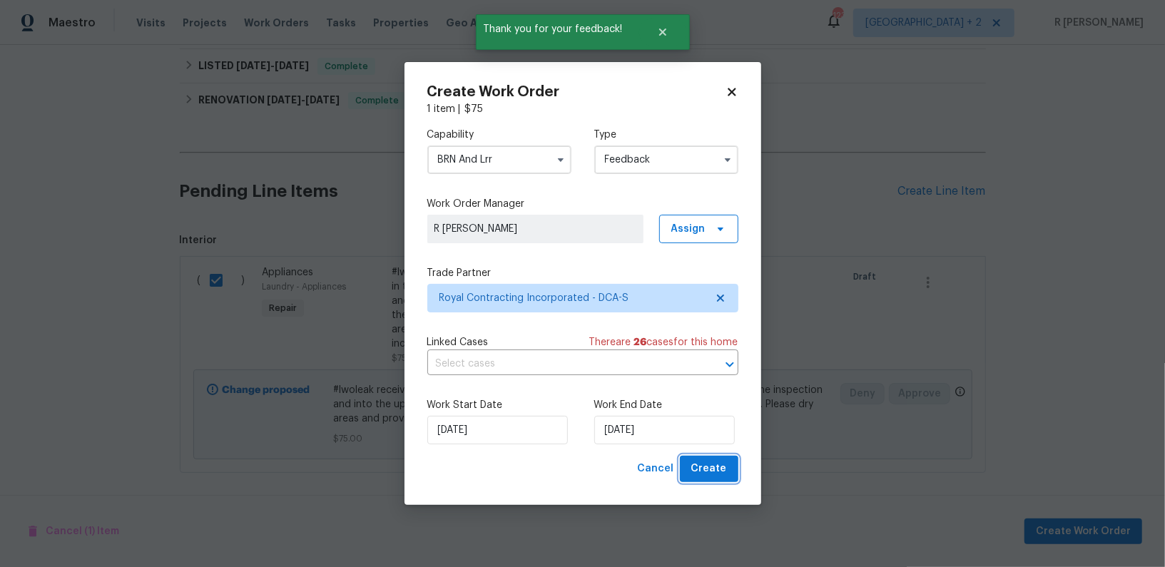
click at [713, 470] on span "Create" at bounding box center [709, 469] width 36 height 18
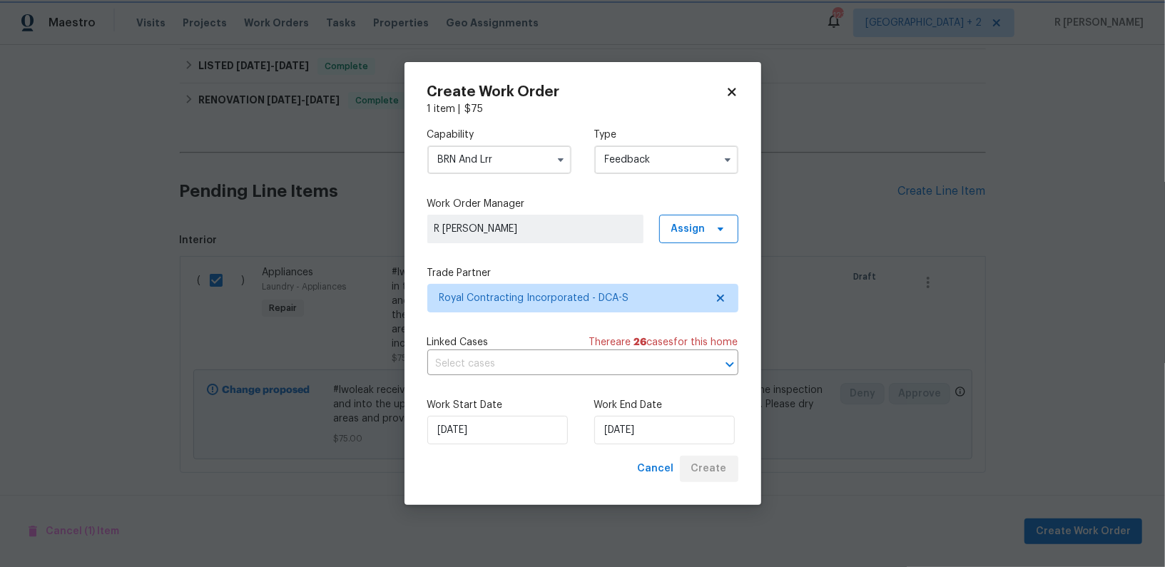
checkbox input "false"
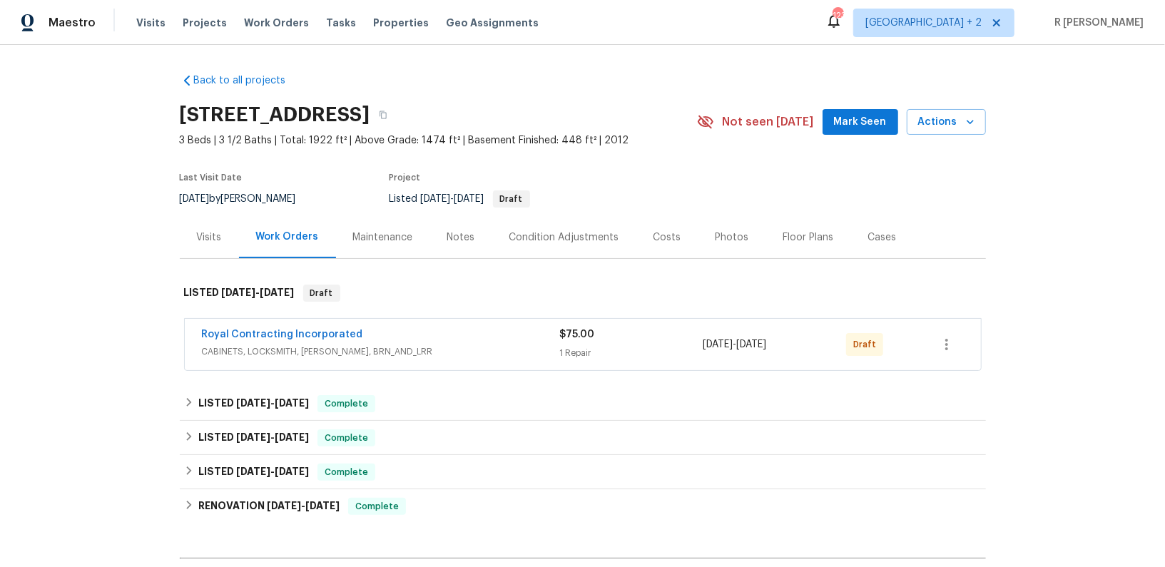
drag, startPoint x: 362, startPoint y: 329, endPoint x: 49, endPoint y: 314, distance: 314.2
click at [49, 314] on div "Back to all projects [STREET_ADDRESS] 3 Beds | 3 1/2 Baths | Total: 1922 ft² | …" at bounding box center [582, 306] width 1165 height 522
copy link "Royal Contracting Incorporated"
click at [240, 335] on link "Royal Contracting Incorporated" at bounding box center [282, 335] width 161 height 10
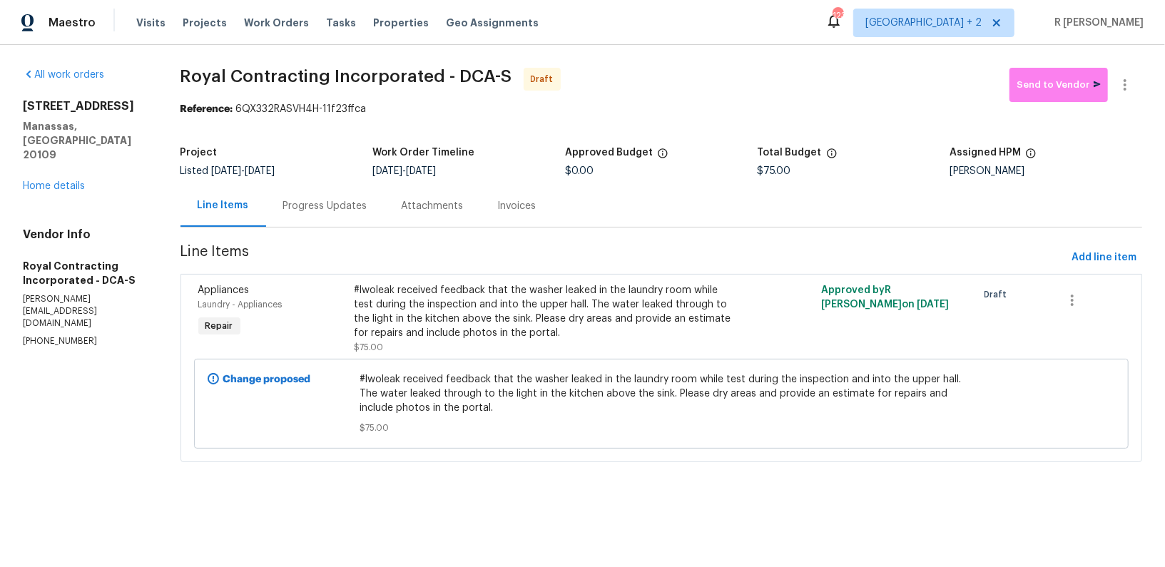
click at [325, 203] on div "Progress Updates" at bounding box center [325, 206] width 84 height 14
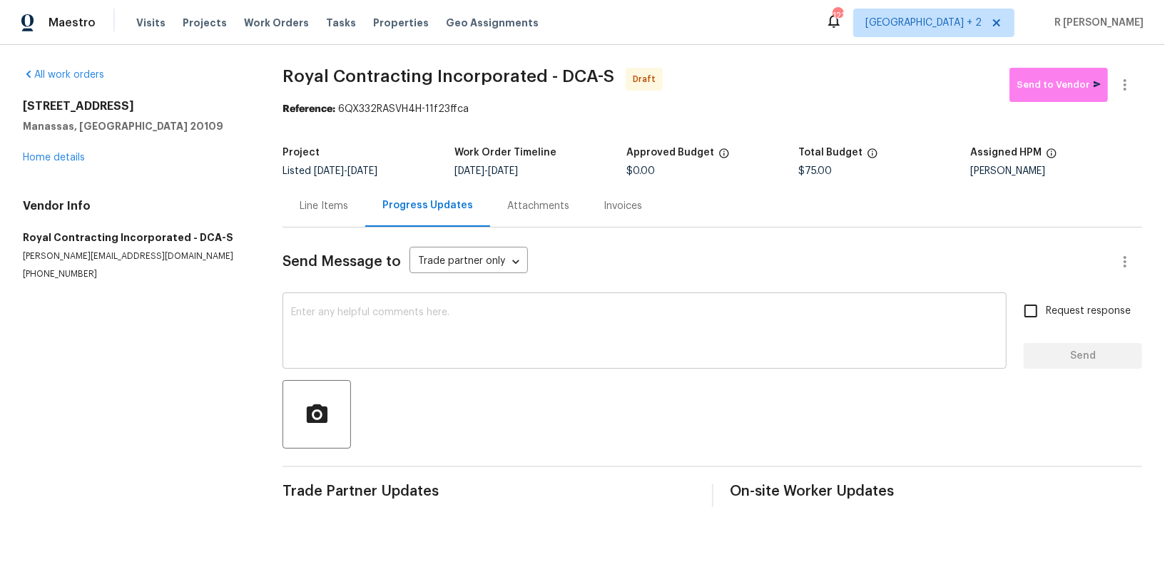
click at [516, 355] on textarea at bounding box center [644, 332] width 707 height 50
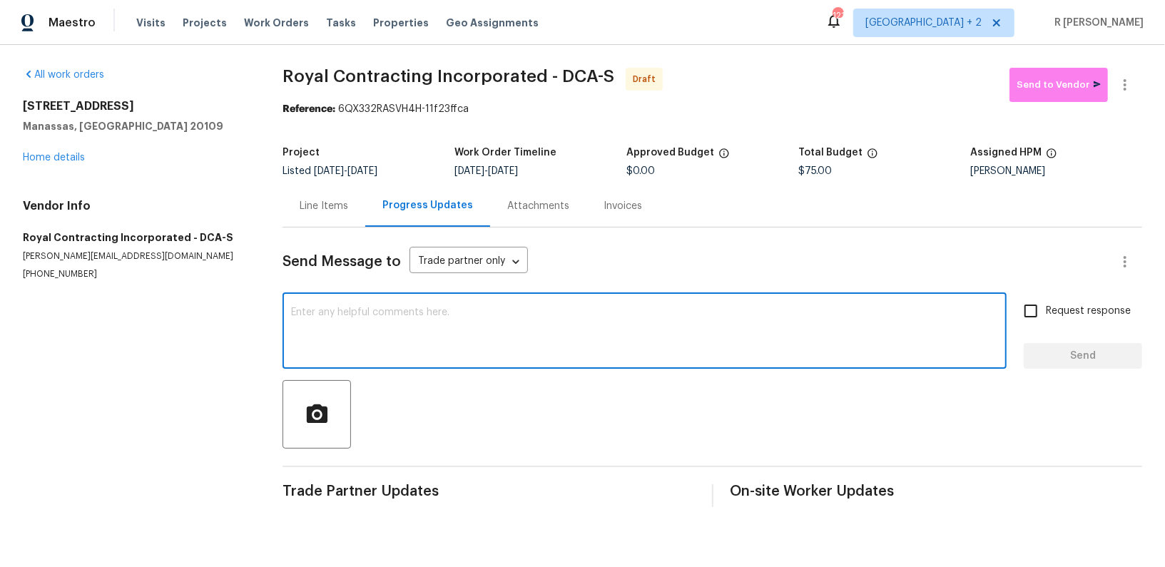
paste textarea "Hey, this is Yogesh from Opendoor. I’m confirming you received the WO for the p…"
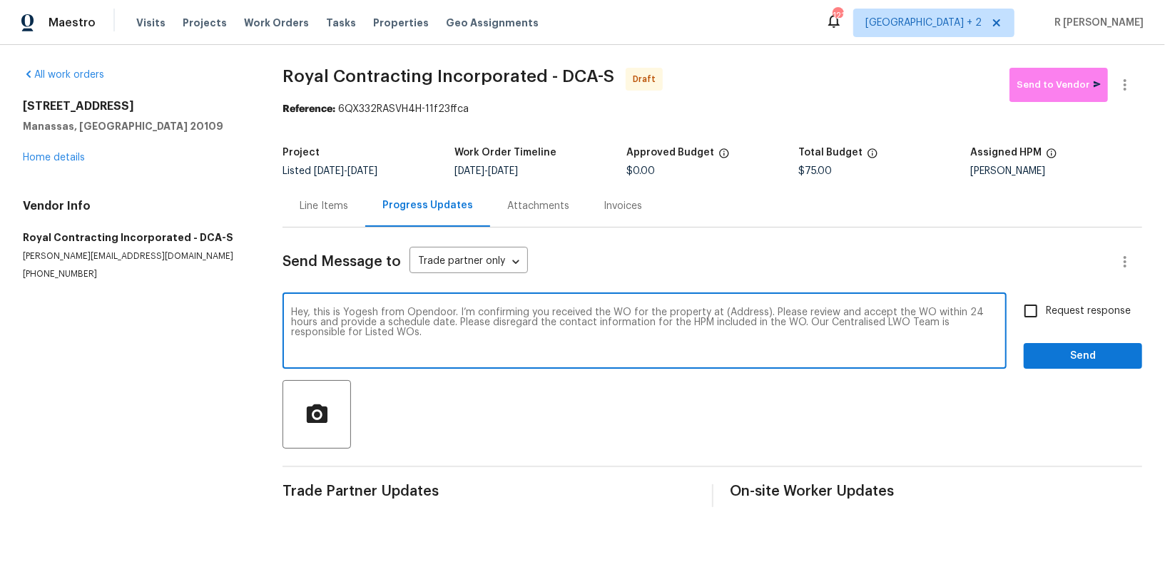
click at [733, 315] on textarea "Hey, this is Yogesh from Opendoor. I’m confirming you received the WO for the p…" at bounding box center [644, 332] width 707 height 50
paste textarea "8366 Scotland Loop, Manassas, VA 20109"
type textarea "Hey, this is Yogesh from Opendoor. I’m confirming you received the WO for the p…"
click at [1070, 318] on label "Request response" at bounding box center [1073, 311] width 115 height 30
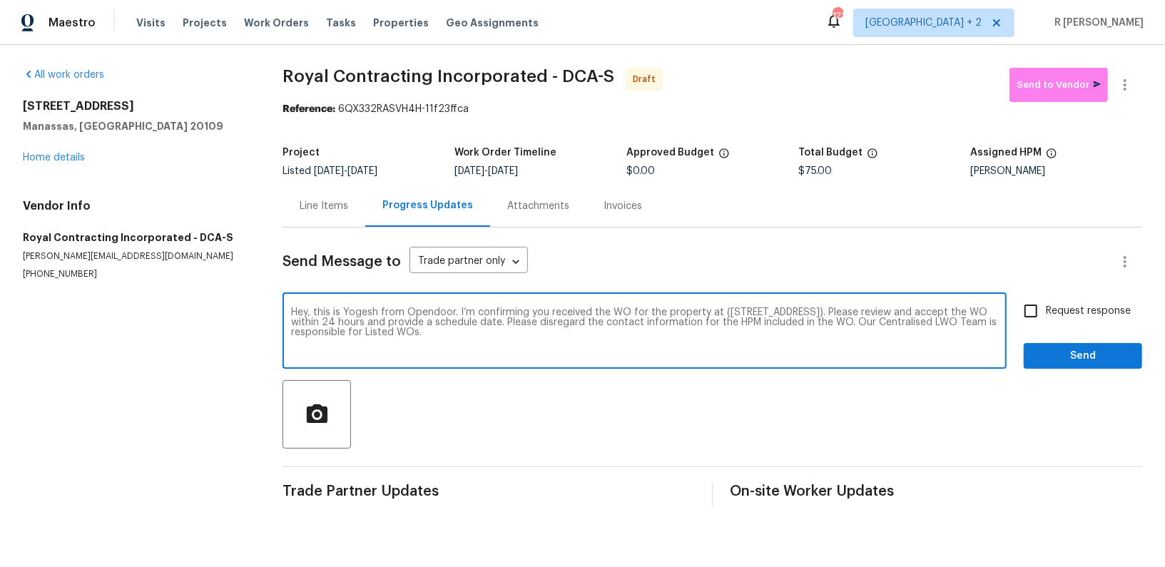
click at [1046, 318] on input "Request response" at bounding box center [1031, 311] width 30 height 30
checkbox input "true"
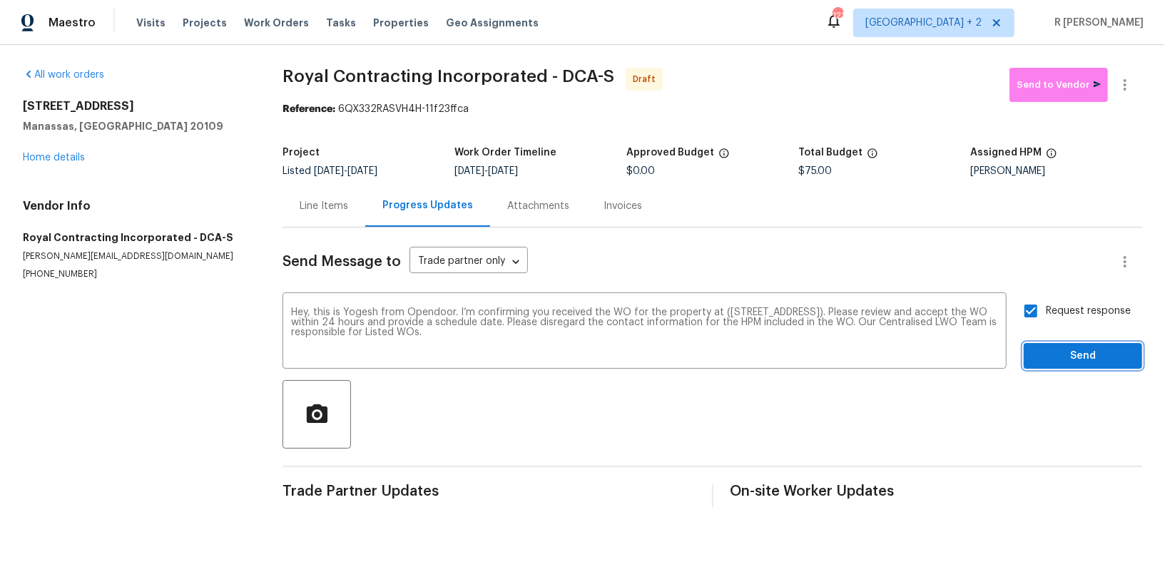
click at [1066, 364] on span "Send" at bounding box center [1083, 356] width 96 height 18
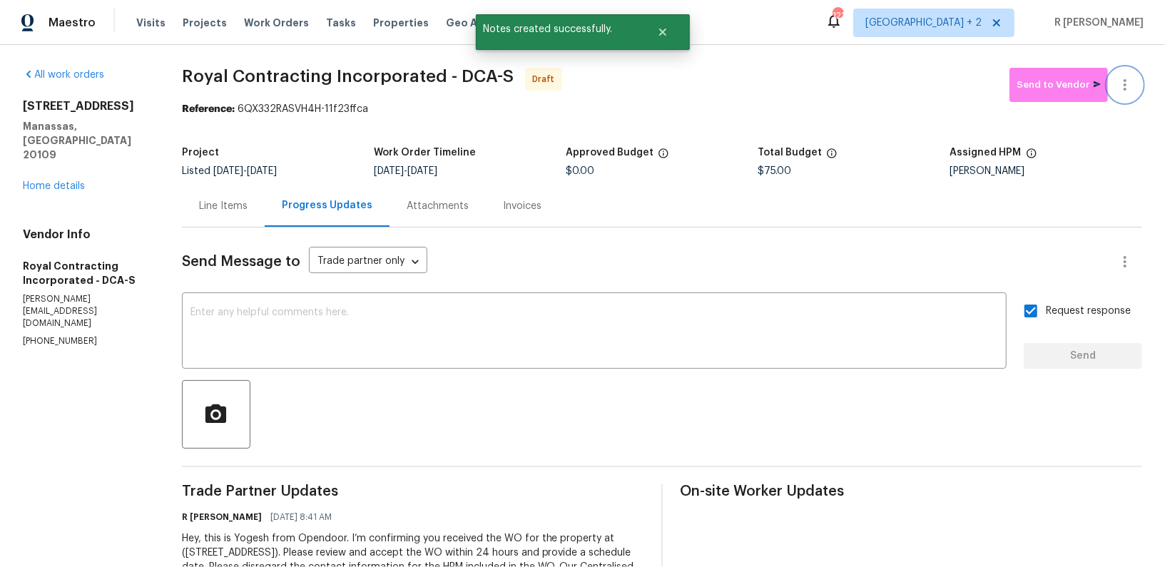
click at [1130, 86] on icon "button" at bounding box center [1124, 84] width 17 height 17
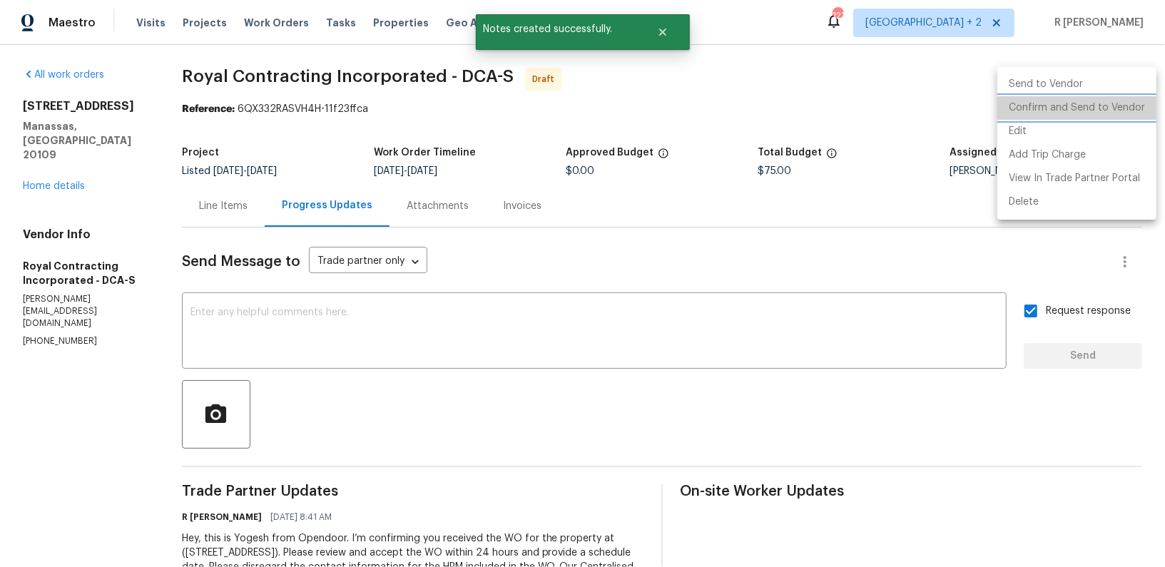
click at [1088, 107] on li "Confirm and Send to Vendor" at bounding box center [1076, 108] width 159 height 24
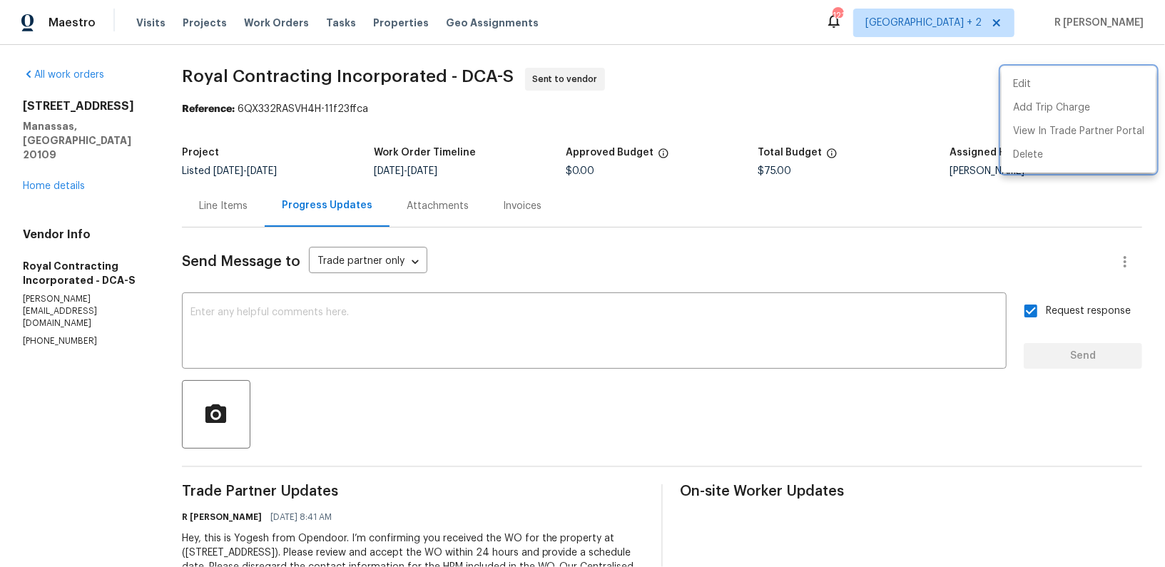
click at [489, 334] on div at bounding box center [582, 283] width 1165 height 567
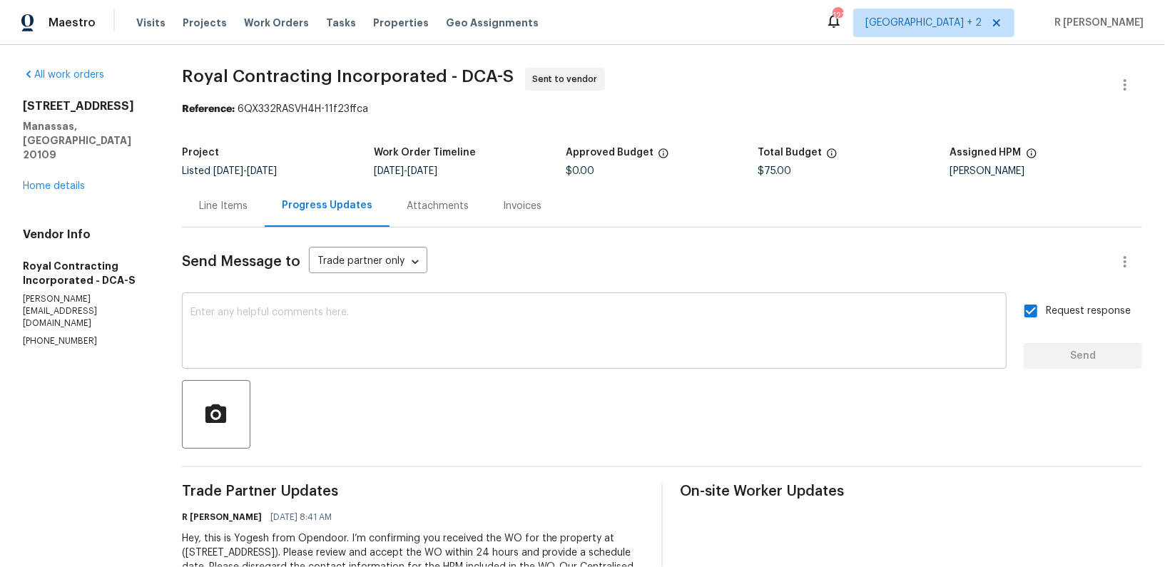
click at [460, 340] on textarea at bounding box center [594, 332] width 808 height 50
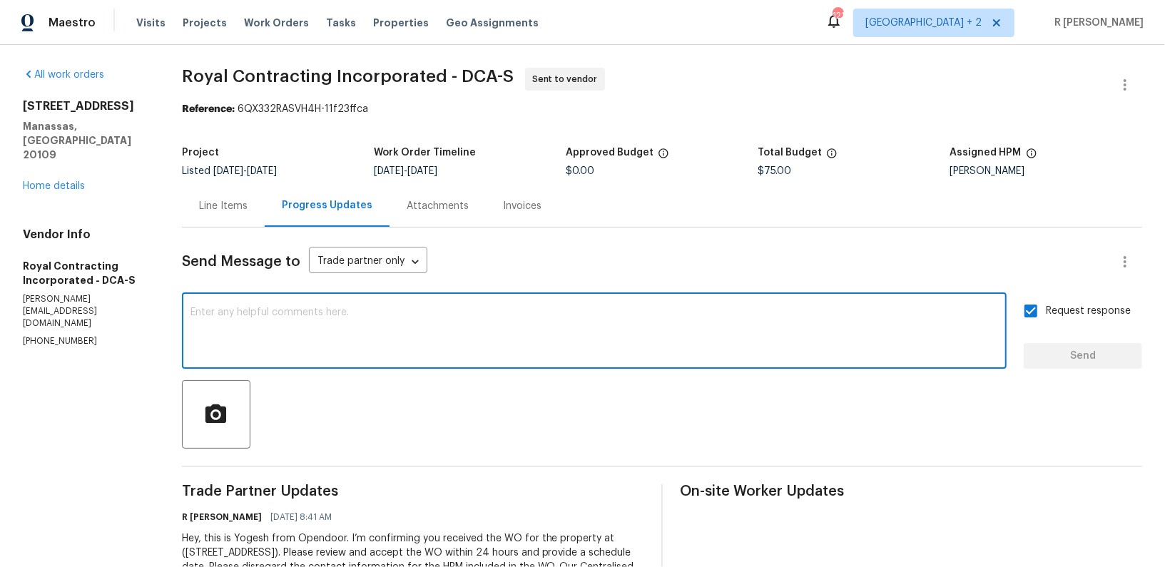
paste textarea "Attention All Work Orders must include before-photos (both close-up and wide-an…"
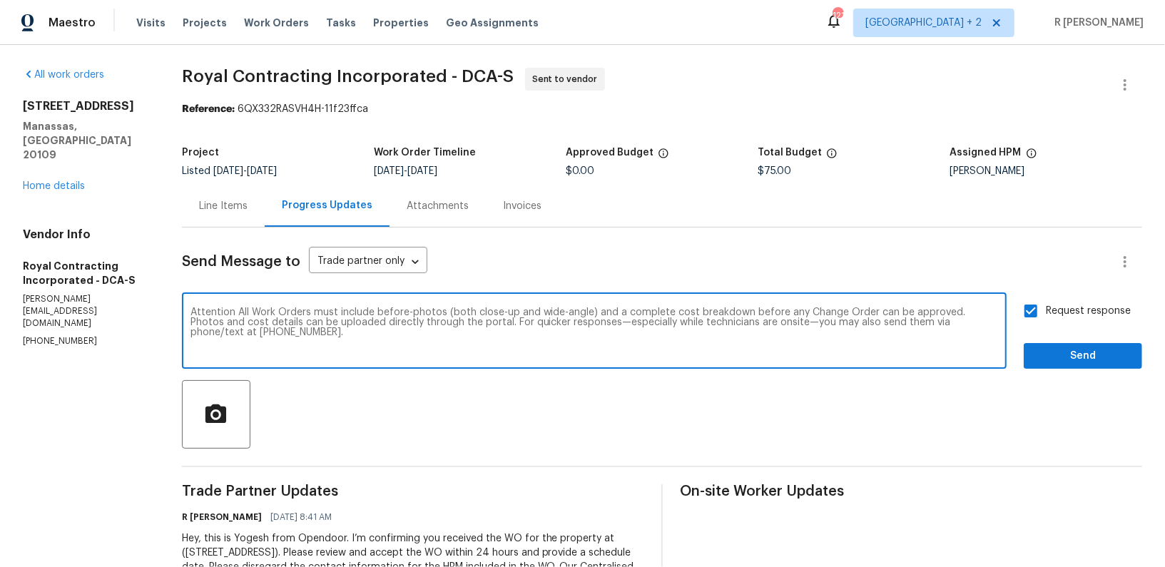
type textarea "Attention All Work Orders must include before-photos (both close-up and wide-an…"
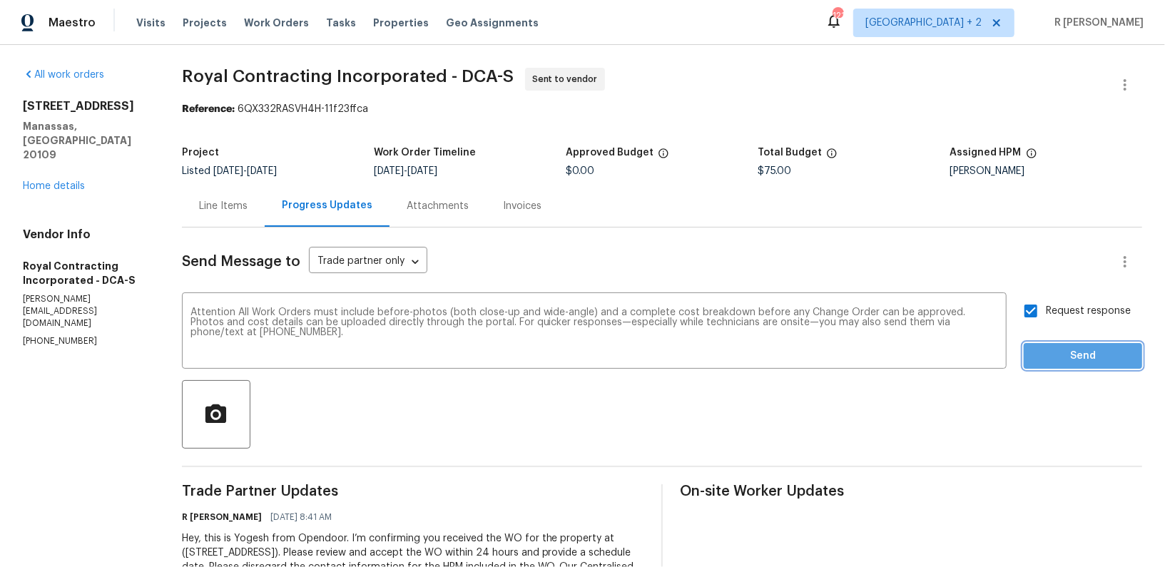
click at [1060, 349] on span "Send" at bounding box center [1083, 356] width 96 height 18
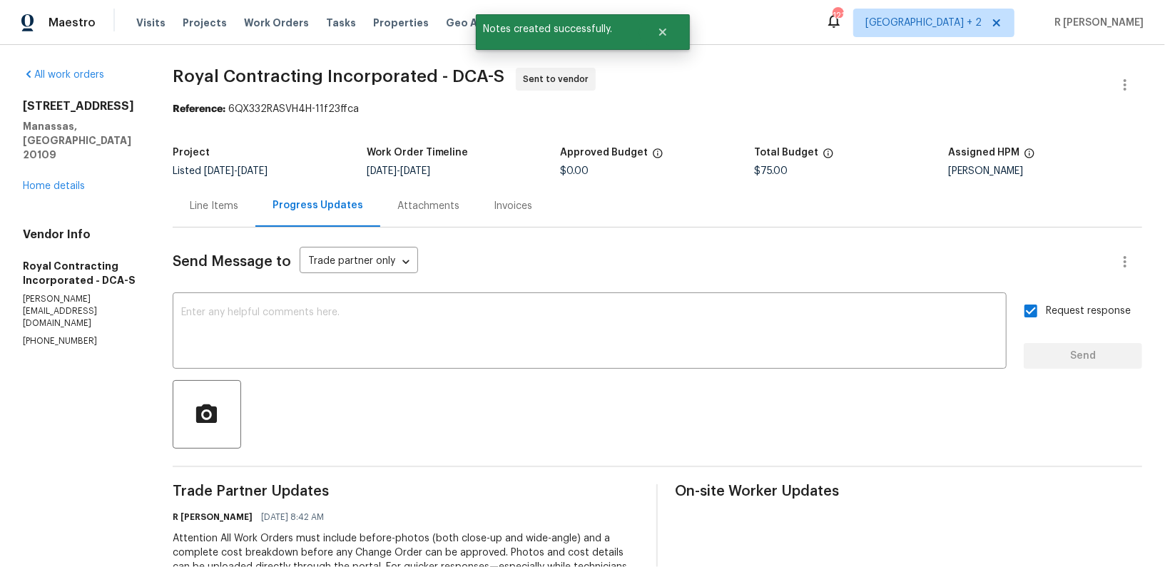
click at [449, 58] on div "All work orders 8366 Scotland Loop Manassas, VA 20109 Home details Vendor Info …" at bounding box center [582, 386] width 1165 height 682
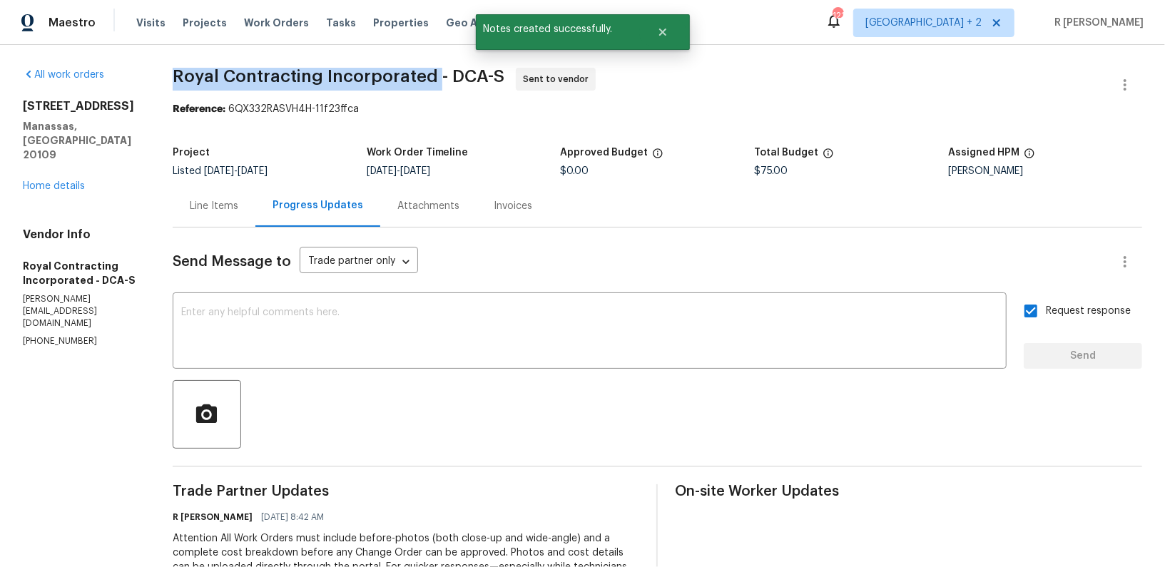
drag, startPoint x: 444, startPoint y: 76, endPoint x: 185, endPoint y: 76, distance: 259.0
click at [185, 76] on span "Royal Contracting Incorporated - DCA-S" at bounding box center [339, 76] width 332 height 17
copy span "Royal Contracting Incorporated"
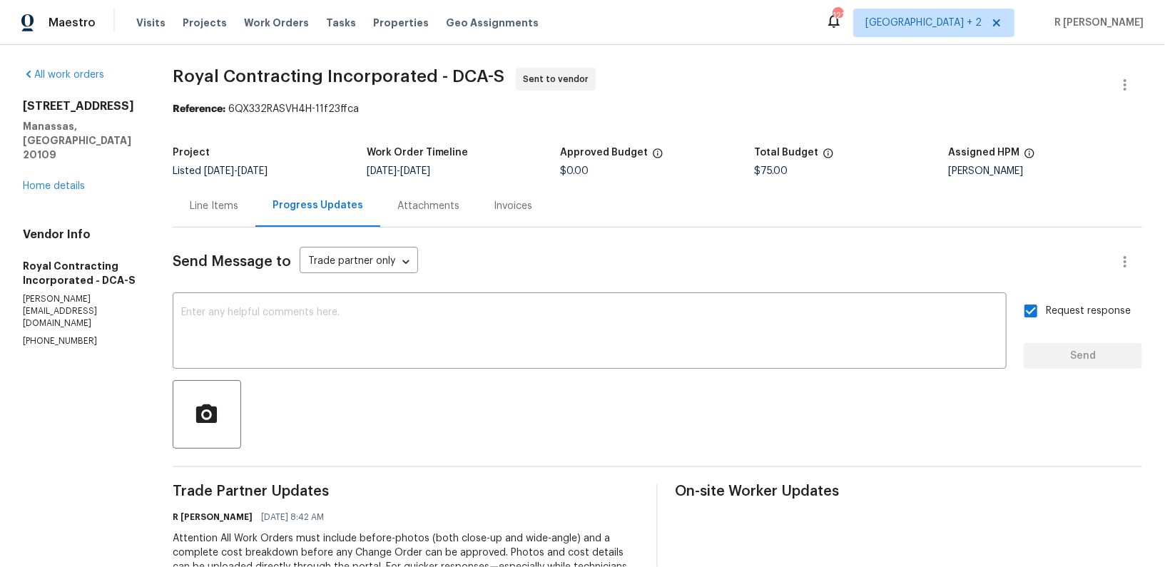
click at [235, 202] on div "Line Items" at bounding box center [214, 206] width 49 height 14
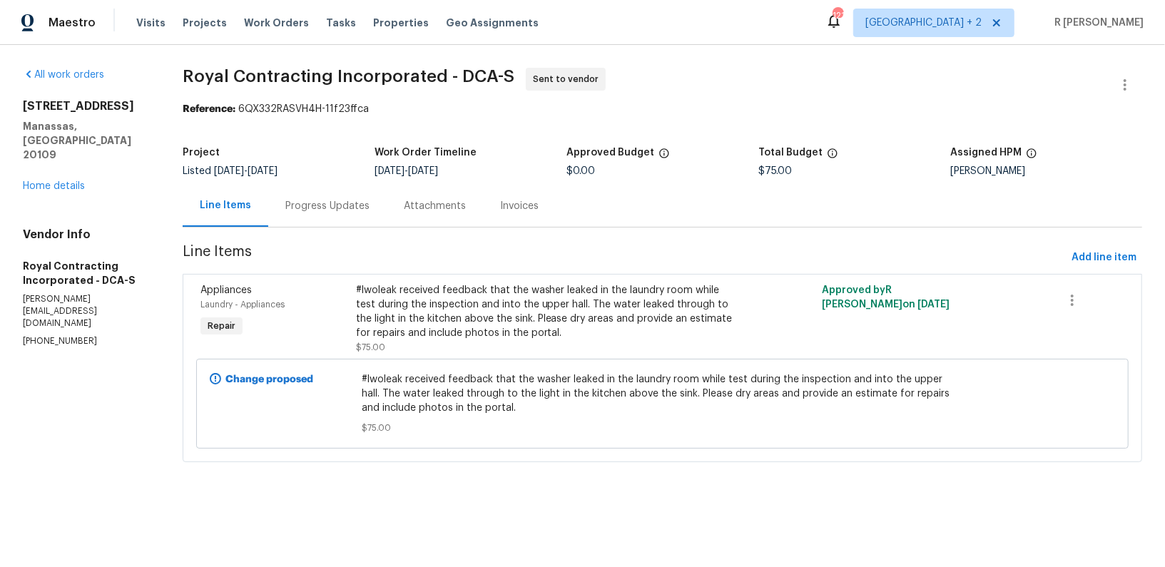
click at [559, 310] on div "#lwoleak received feedback that the washer leaked in the laundry room while tes…" at bounding box center [546, 311] width 380 height 57
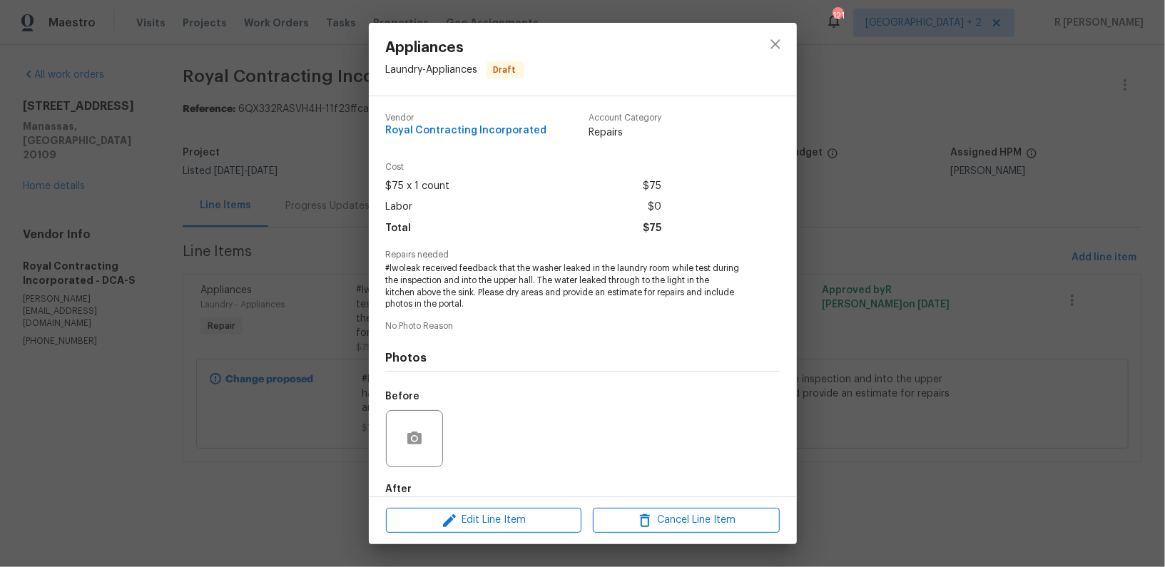
scroll to position [78, 0]
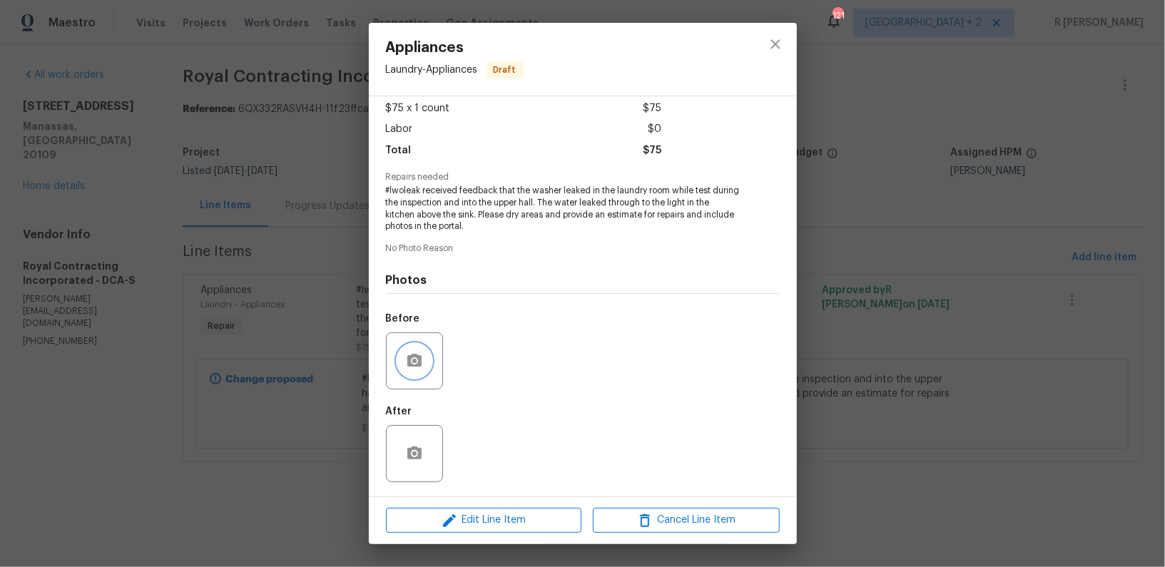
click at [412, 349] on button "button" at bounding box center [414, 361] width 34 height 34
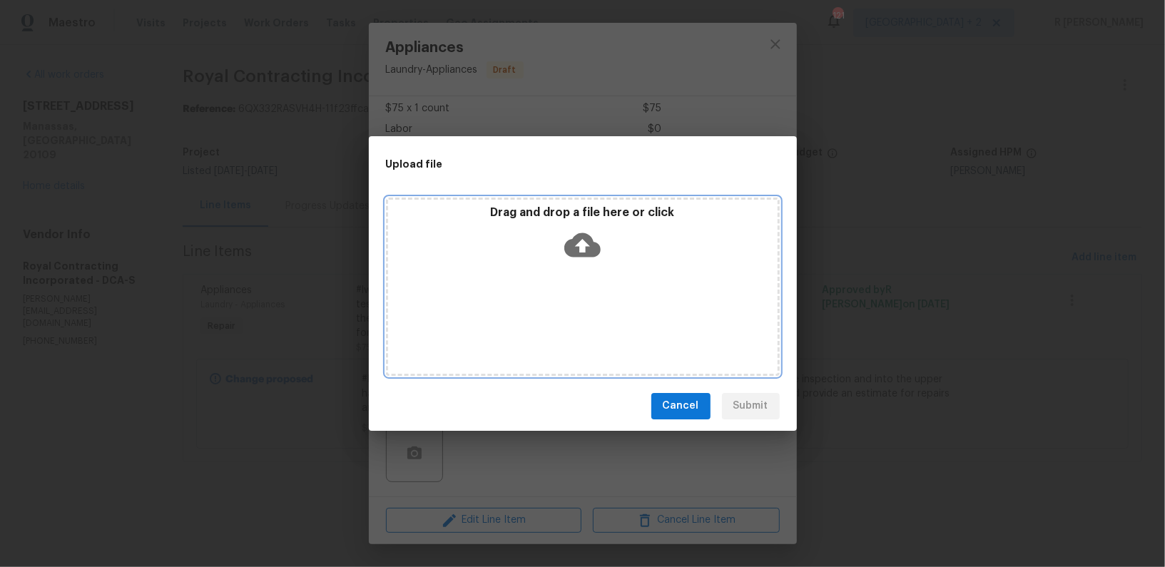
click at [576, 249] on icon at bounding box center [582, 245] width 36 height 24
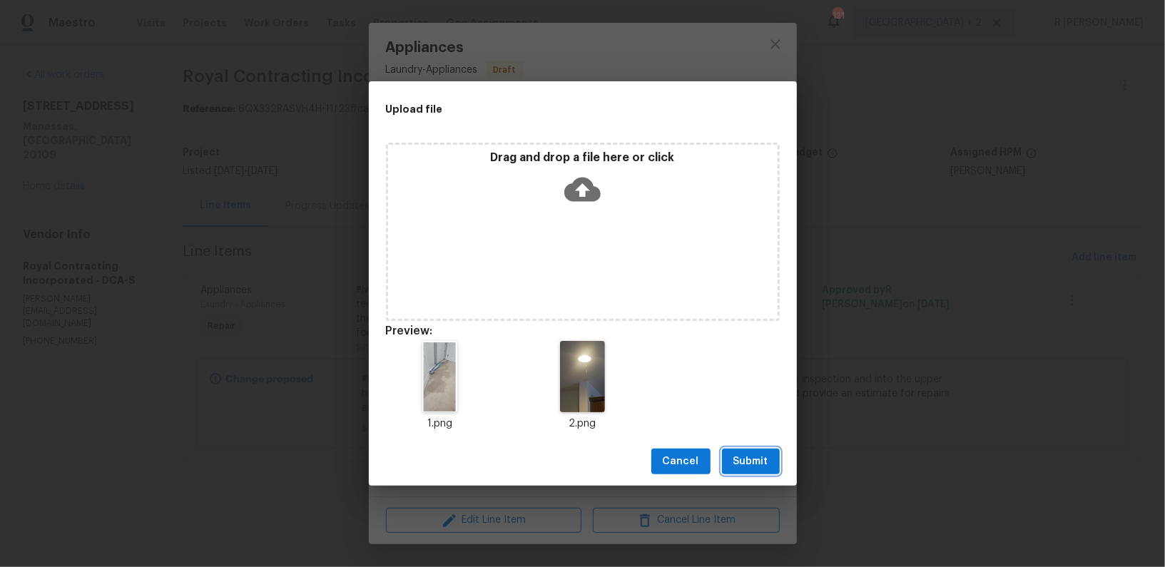
click at [753, 458] on span "Submit" at bounding box center [750, 462] width 35 height 18
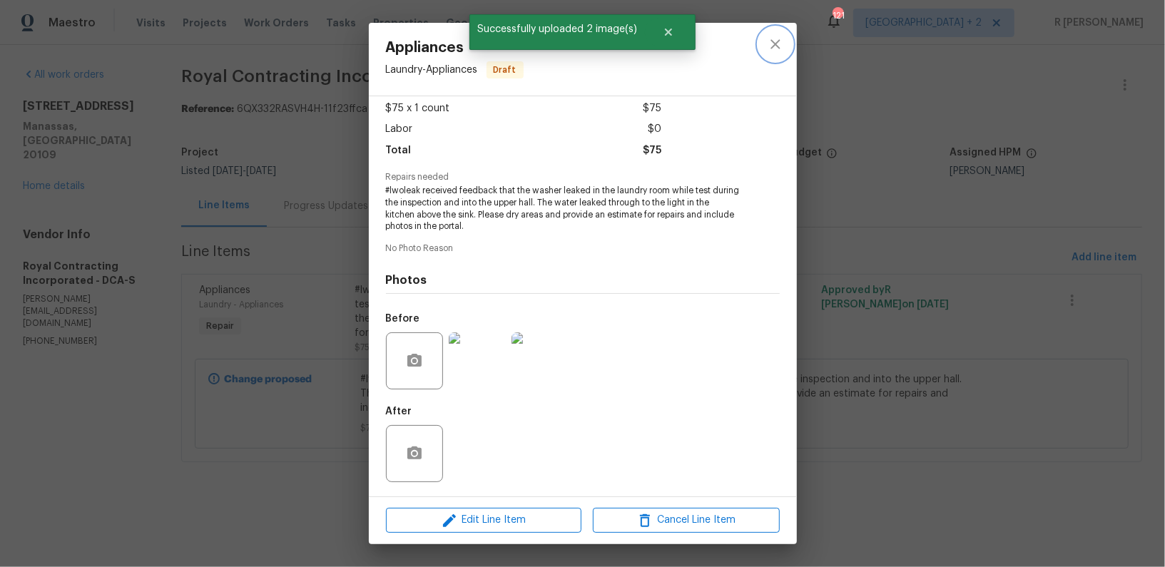
click at [770, 40] on icon "close" at bounding box center [774, 43] width 9 height 9
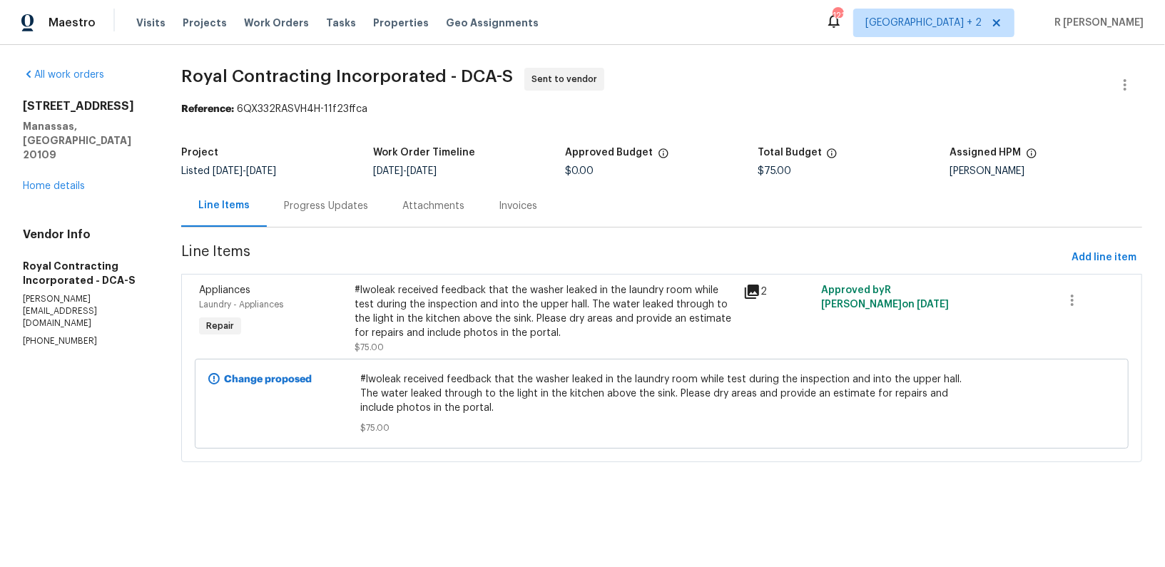
click at [307, 190] on div "Progress Updates" at bounding box center [326, 206] width 118 height 42
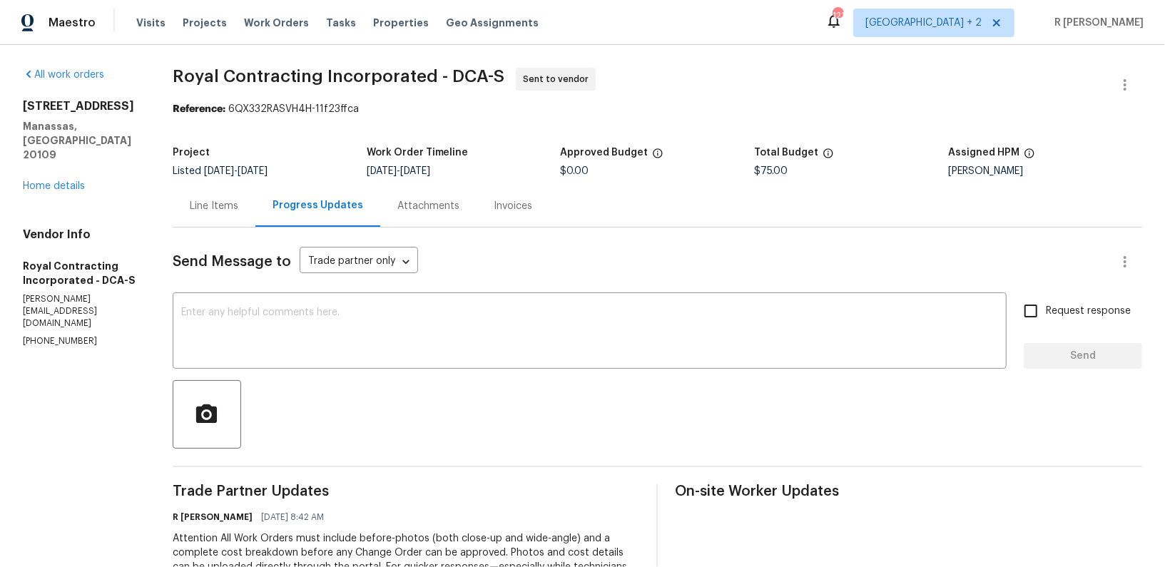
click at [208, 209] on div "Line Items" at bounding box center [214, 206] width 49 height 14
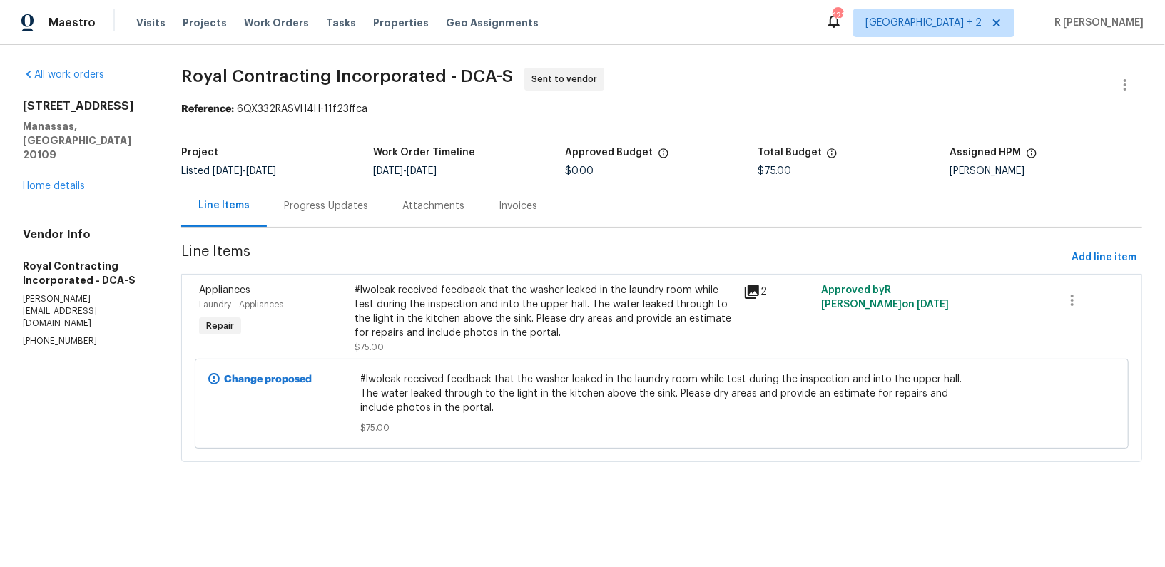
click at [511, 339] on div "#lwoleak received feedback that the washer leaked in the laundry room while tes…" at bounding box center [545, 311] width 381 height 57
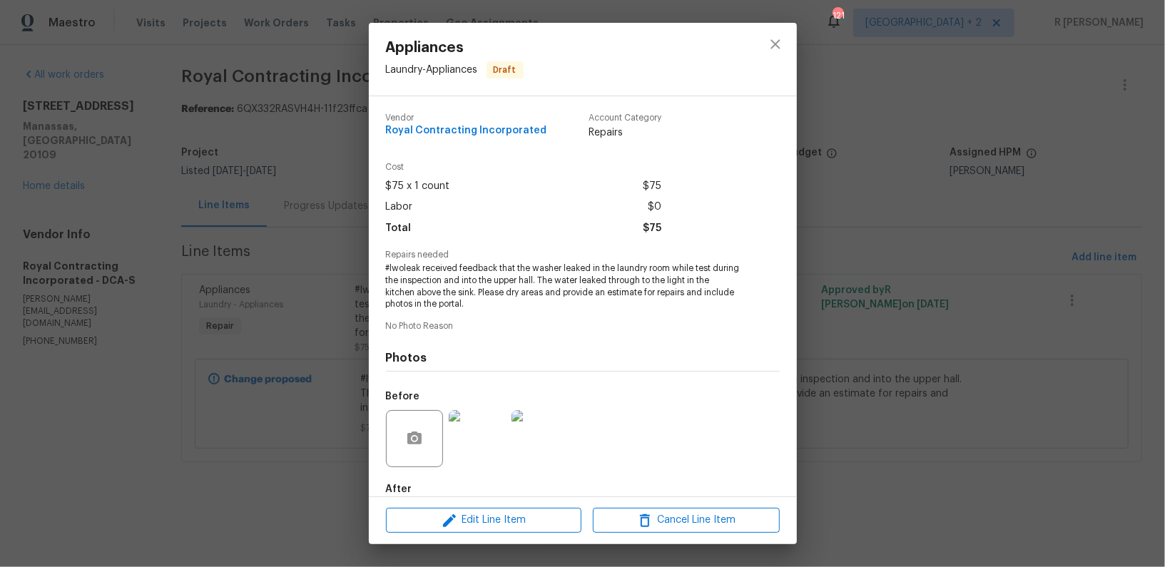
click at [451, 291] on span "#lwoleak received feedback that the washer leaked in the laundry room while tes…" at bounding box center [563, 287] width 355 height 48
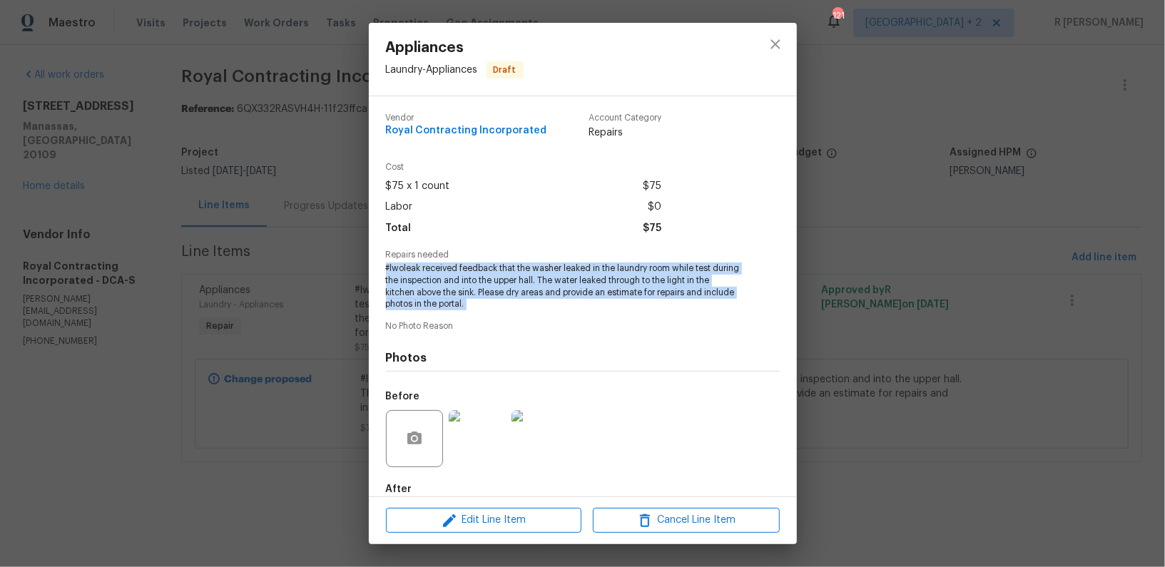
click at [451, 291] on span "#lwoleak received feedback that the washer leaked in the laundry room while tes…" at bounding box center [563, 287] width 355 height 48
copy span "#lwoleak received feedback that the washer leaked in the laundry room while tes…"
click at [771, 46] on icon "close" at bounding box center [775, 44] width 17 height 17
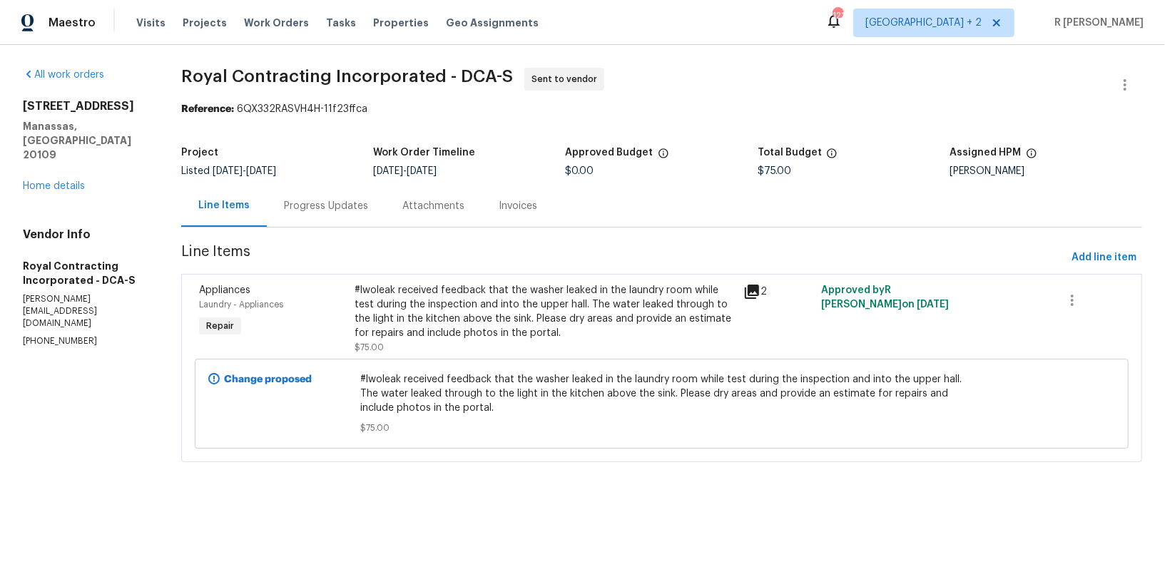
click at [312, 208] on div "Progress Updates" at bounding box center [326, 206] width 84 height 14
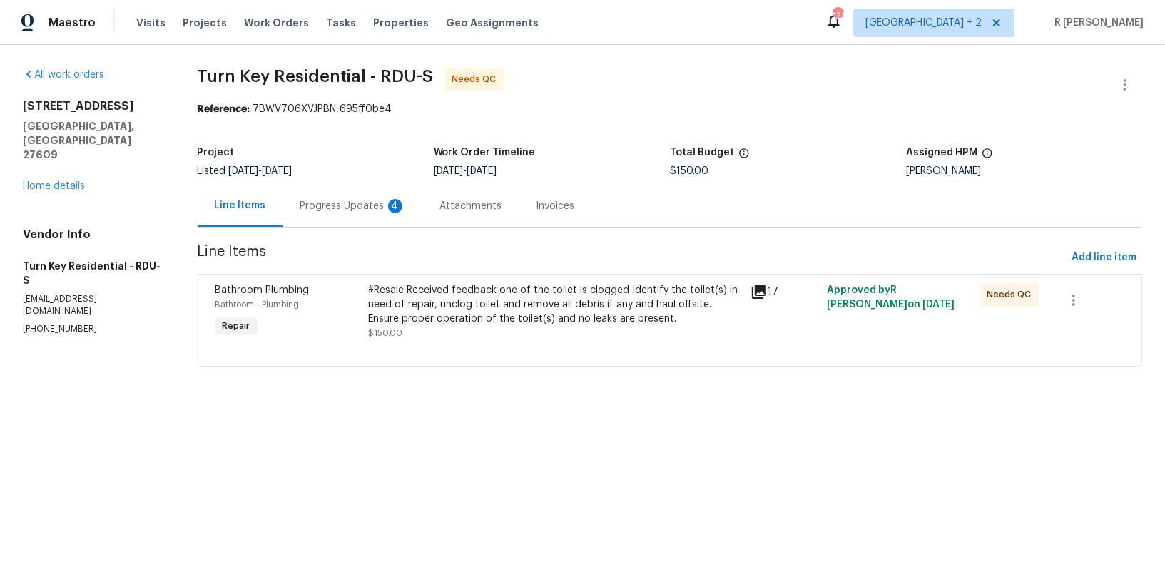
click at [362, 205] on div "Progress Updates 4" at bounding box center [353, 206] width 106 height 14
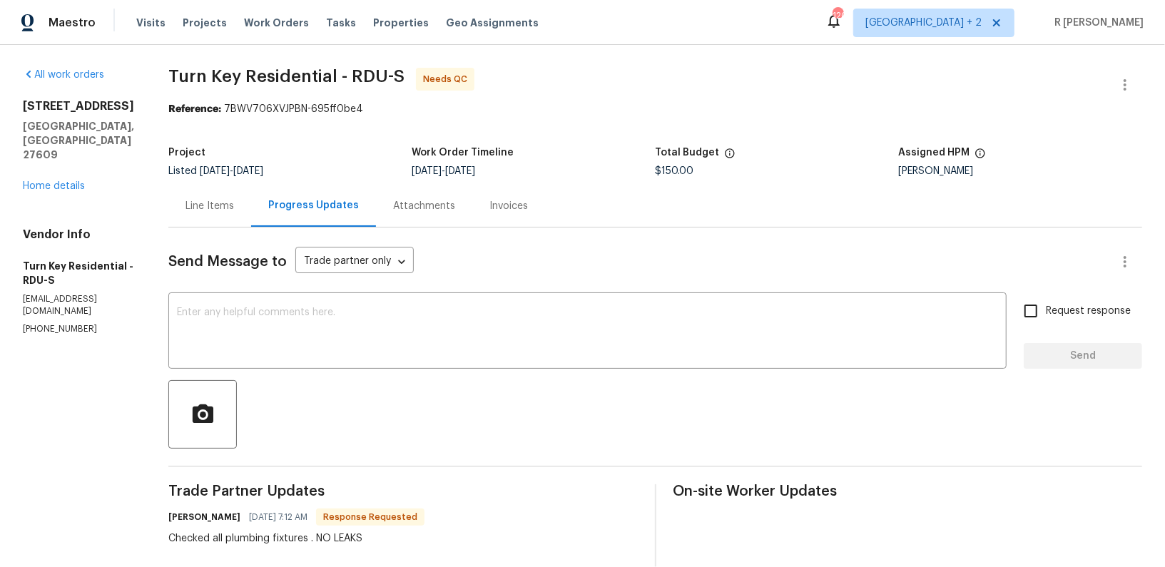
click at [234, 210] on div "Line Items" at bounding box center [209, 206] width 49 height 14
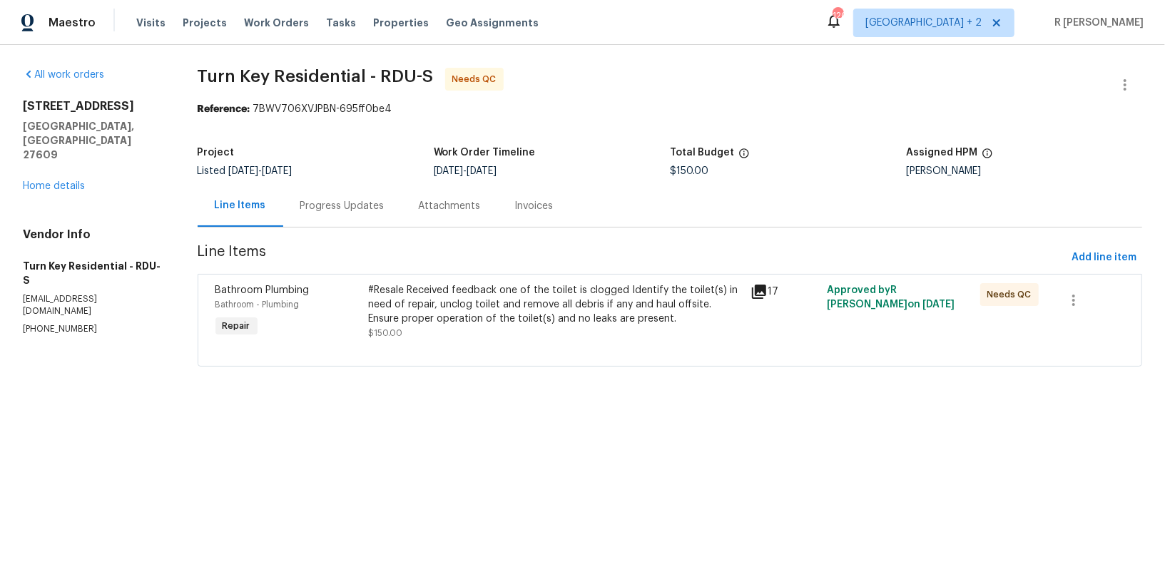
click at [359, 223] on div "Progress Updates" at bounding box center [342, 206] width 118 height 42
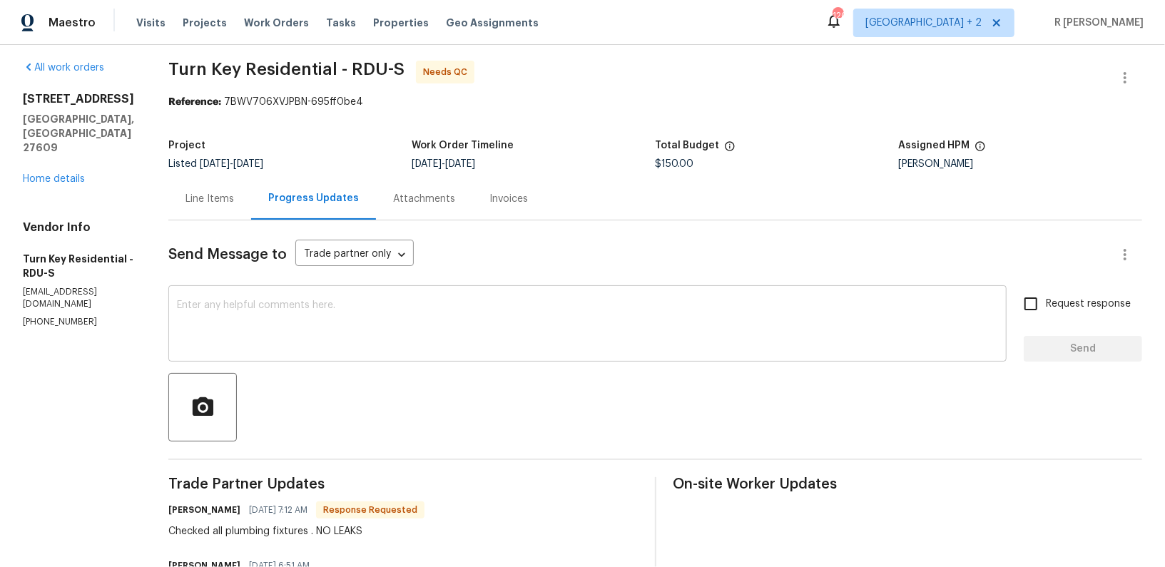
scroll to position [4, 0]
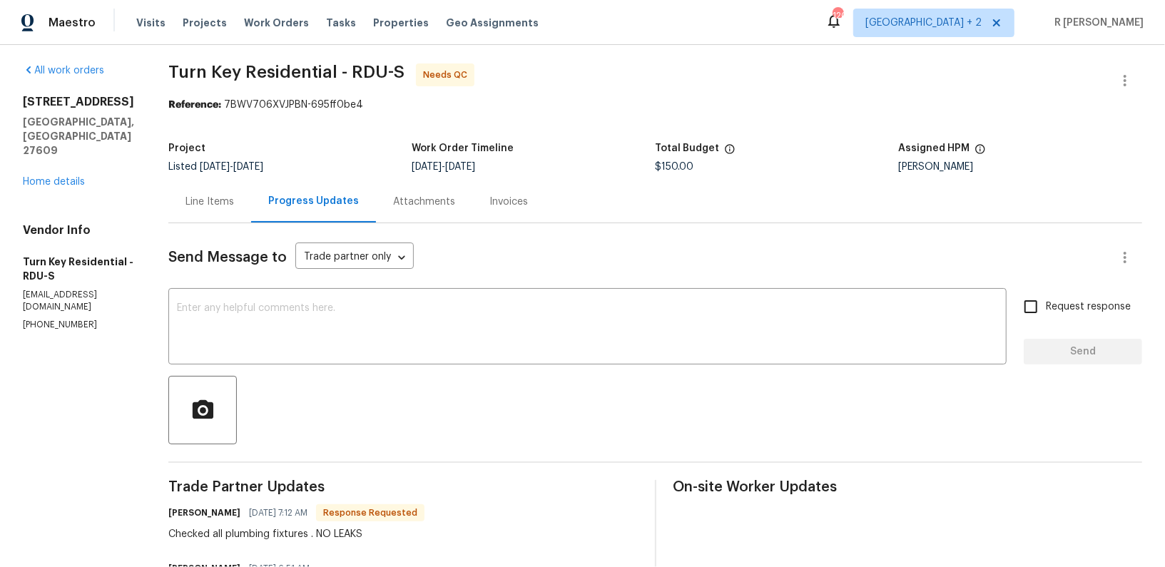
click at [235, 218] on div "Line Items" at bounding box center [209, 201] width 83 height 42
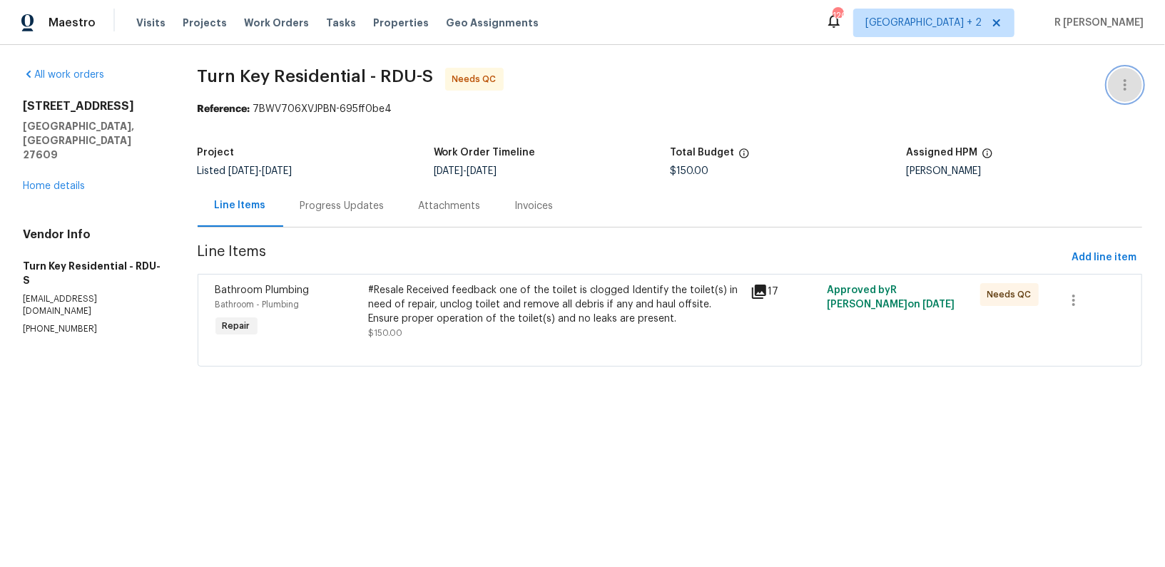
click at [1125, 81] on icon "button" at bounding box center [1125, 84] width 3 height 11
click at [1044, 83] on li "Edit" at bounding box center [1079, 85] width 154 height 24
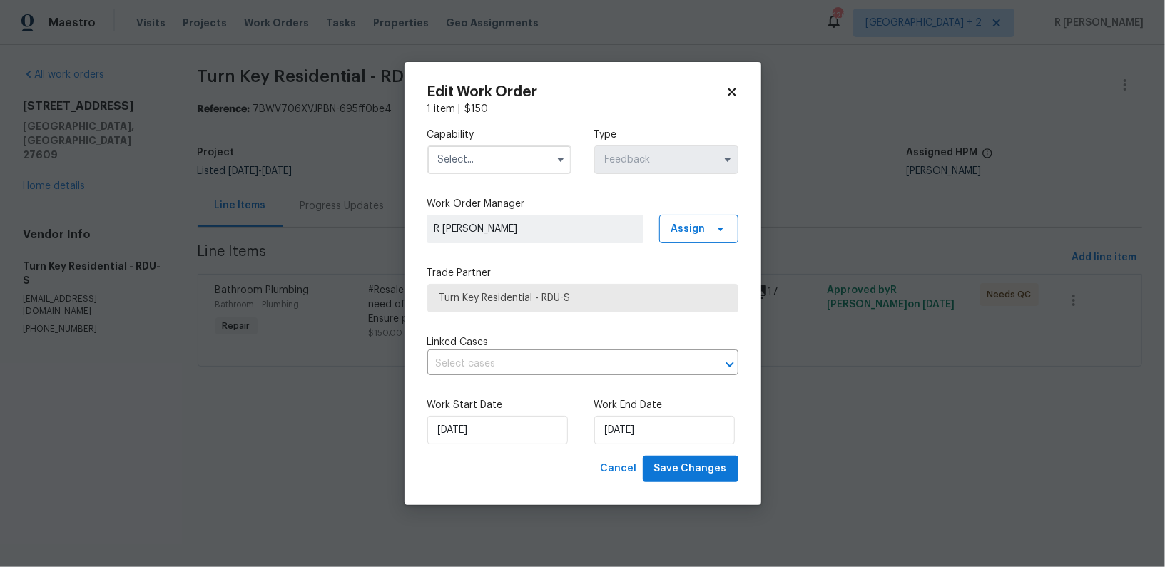
click at [458, 157] on input "text" at bounding box center [499, 160] width 144 height 29
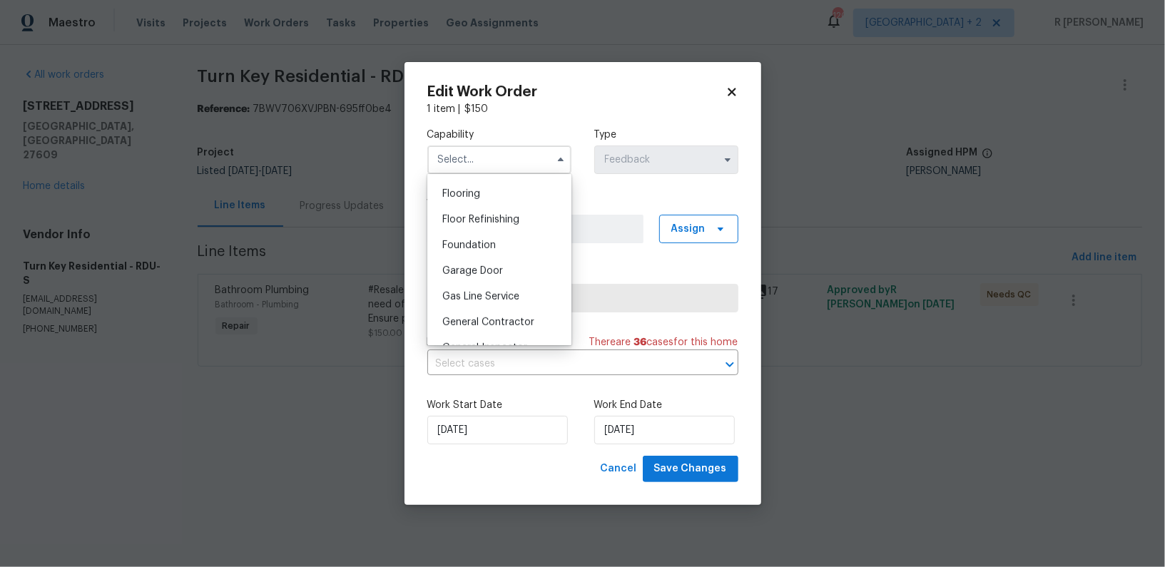
scroll to position [633, 0]
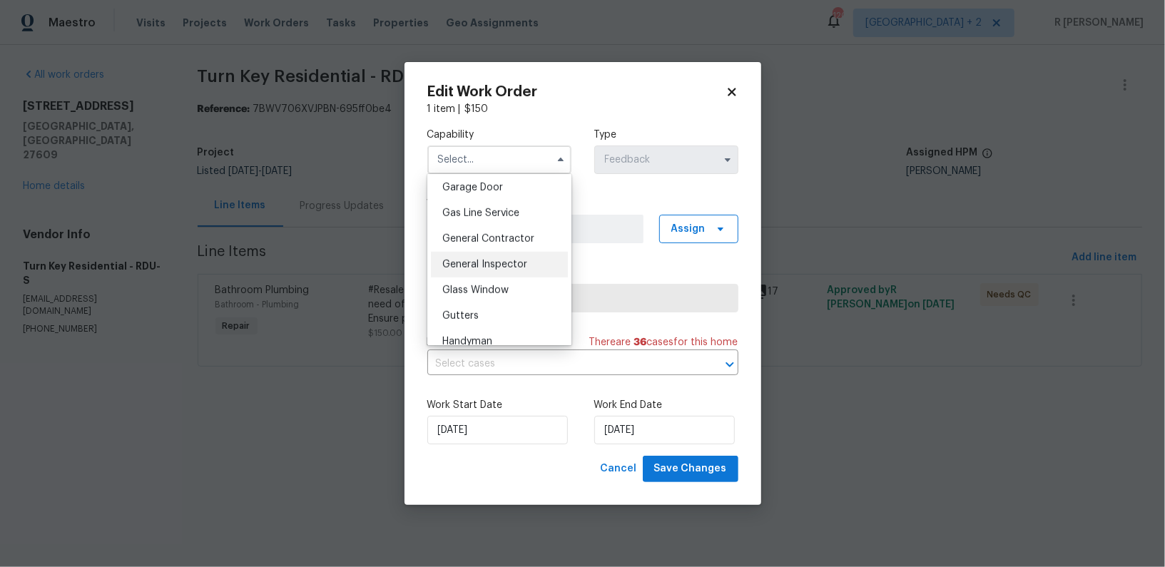
click at [475, 252] on div "General Inspector" at bounding box center [499, 265] width 137 height 26
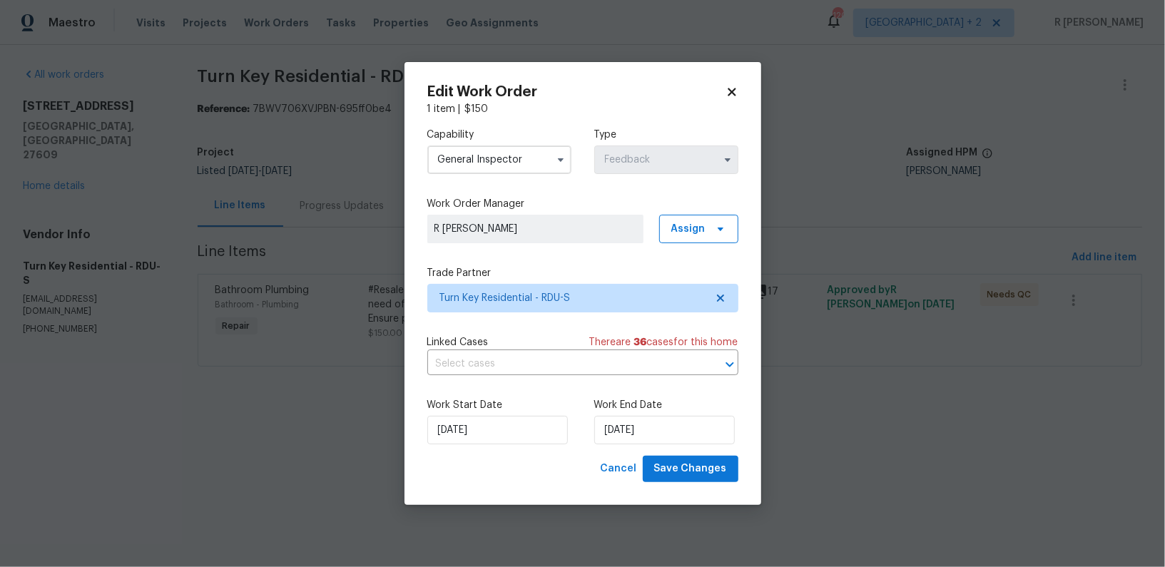
click at [512, 158] on input "General Inspector" at bounding box center [499, 160] width 144 height 29
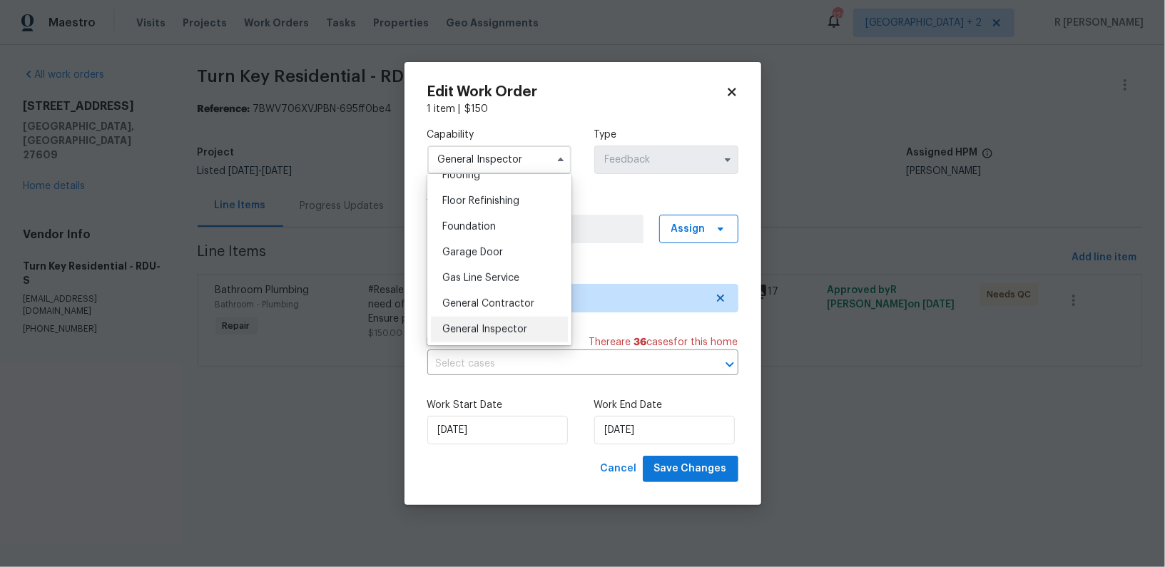
scroll to position [676, 0]
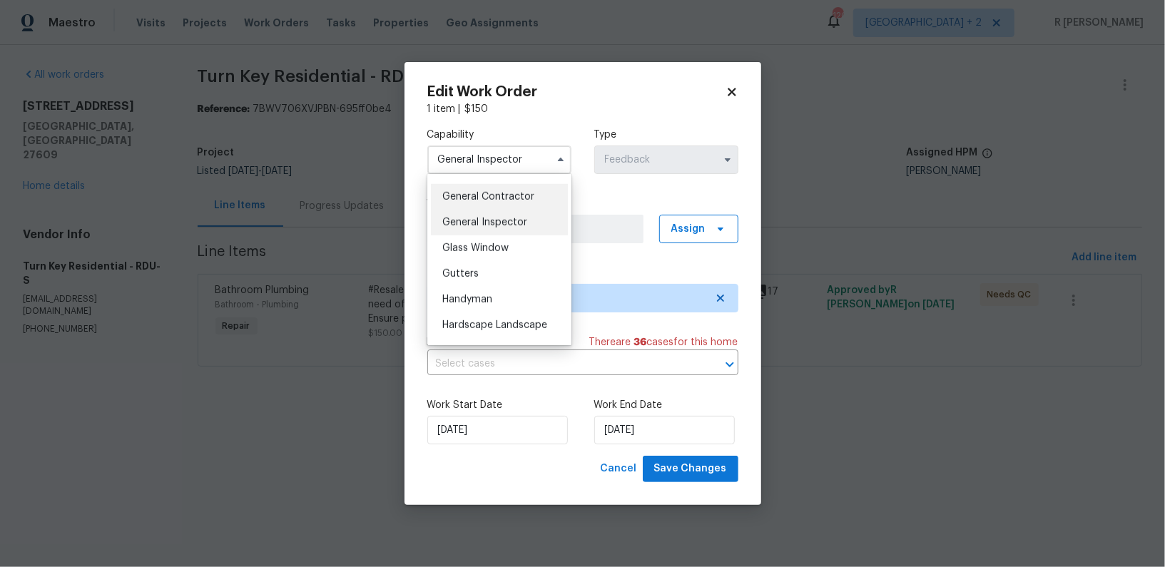
click at [497, 205] on div "General Contractor" at bounding box center [499, 197] width 137 height 26
type input "General Contractor"
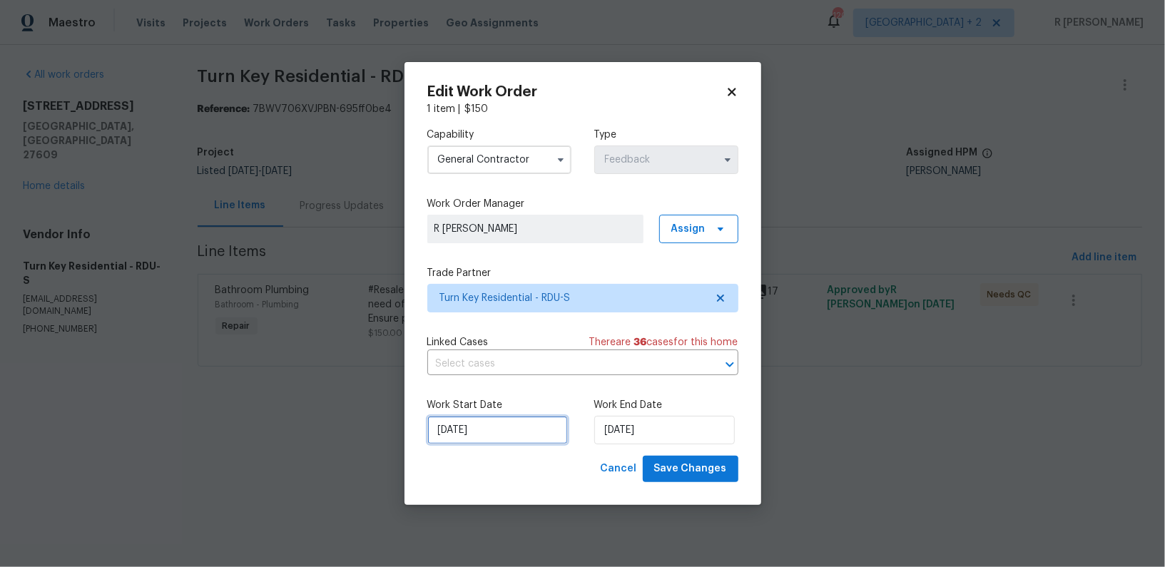
click at [453, 432] on input "17/09/2025" at bounding box center [497, 430] width 141 height 29
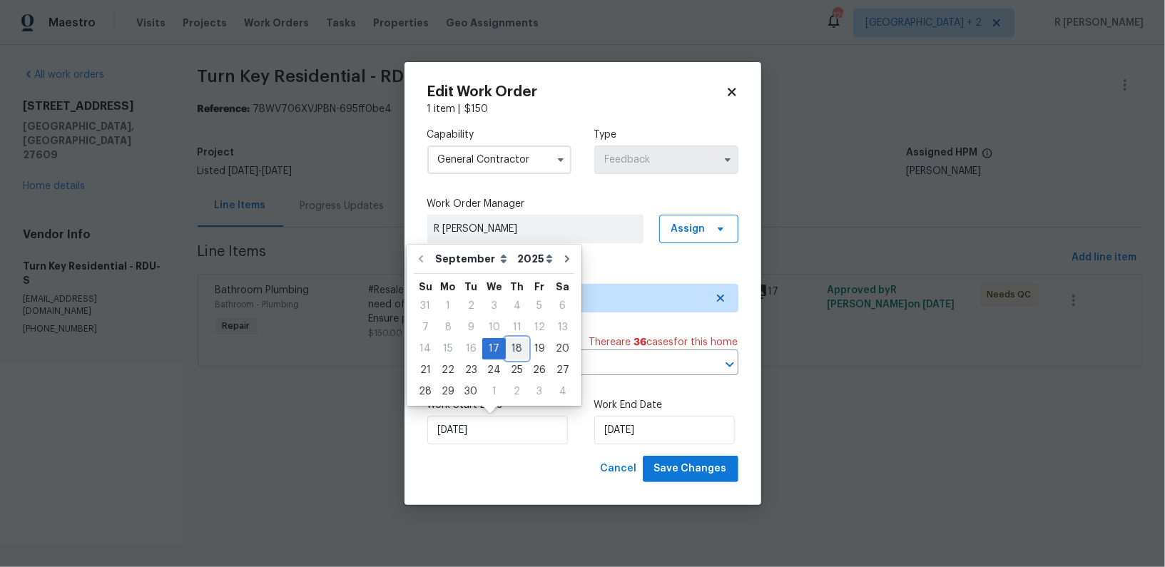
click at [510, 351] on div "18" at bounding box center [517, 349] width 22 height 20
type input "18/09/2025"
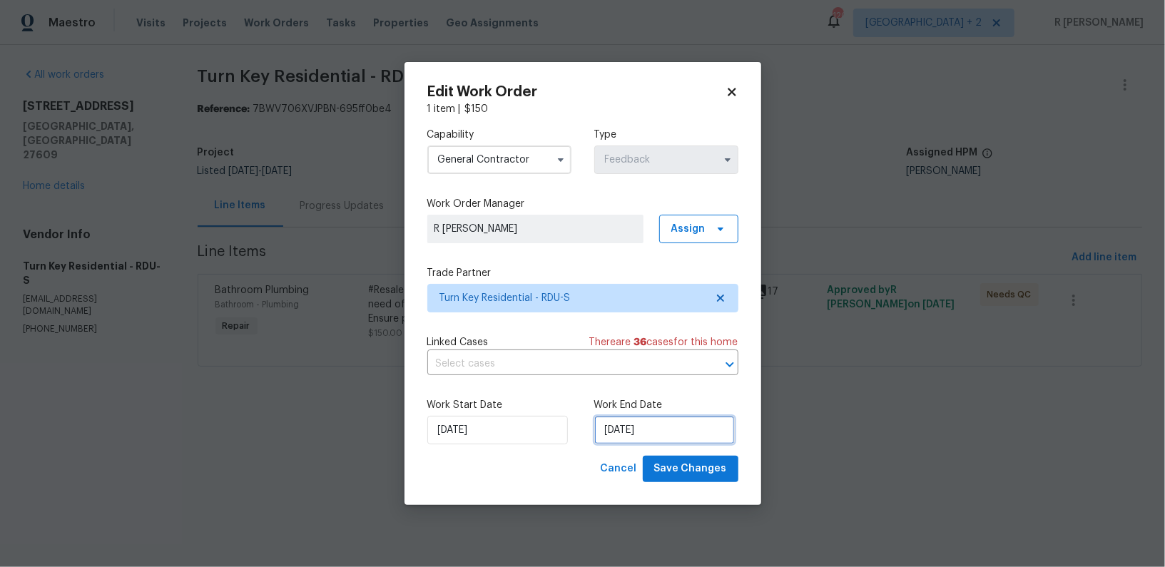
click at [605, 435] on input "19/09/2025" at bounding box center [664, 430] width 141 height 29
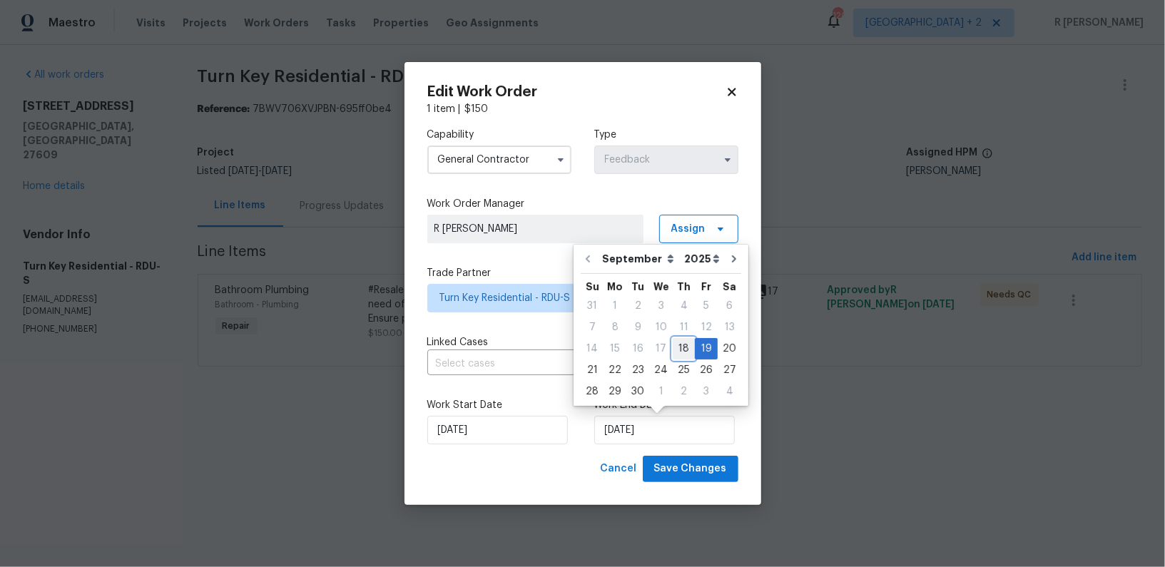
click at [686, 344] on div "18" at bounding box center [684, 349] width 22 height 20
type input "18/09/2025"
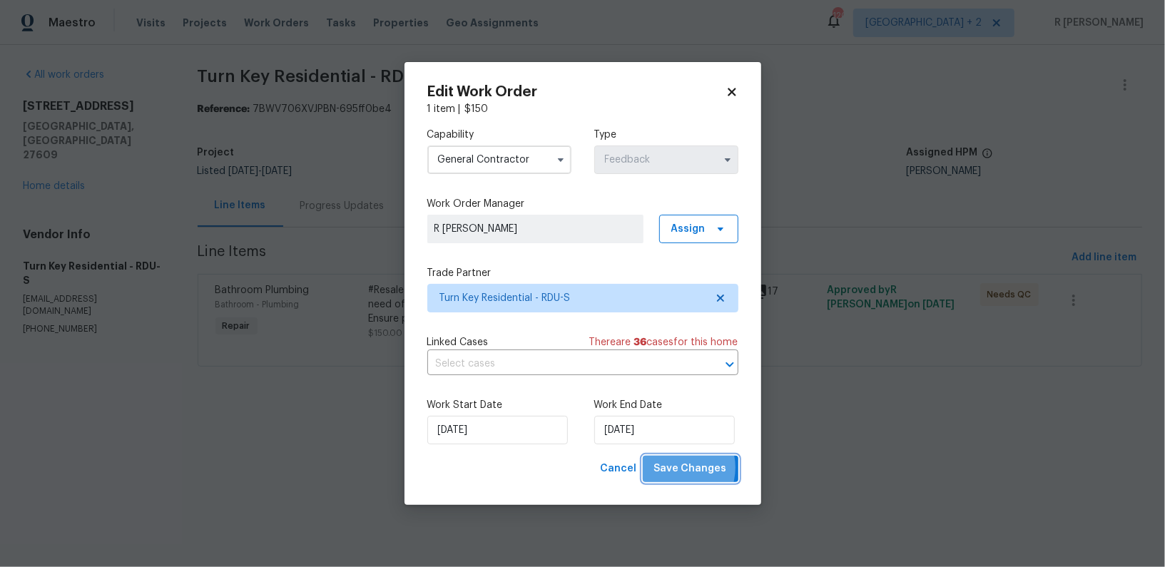
click at [678, 468] on span "Save Changes" at bounding box center [690, 469] width 73 height 18
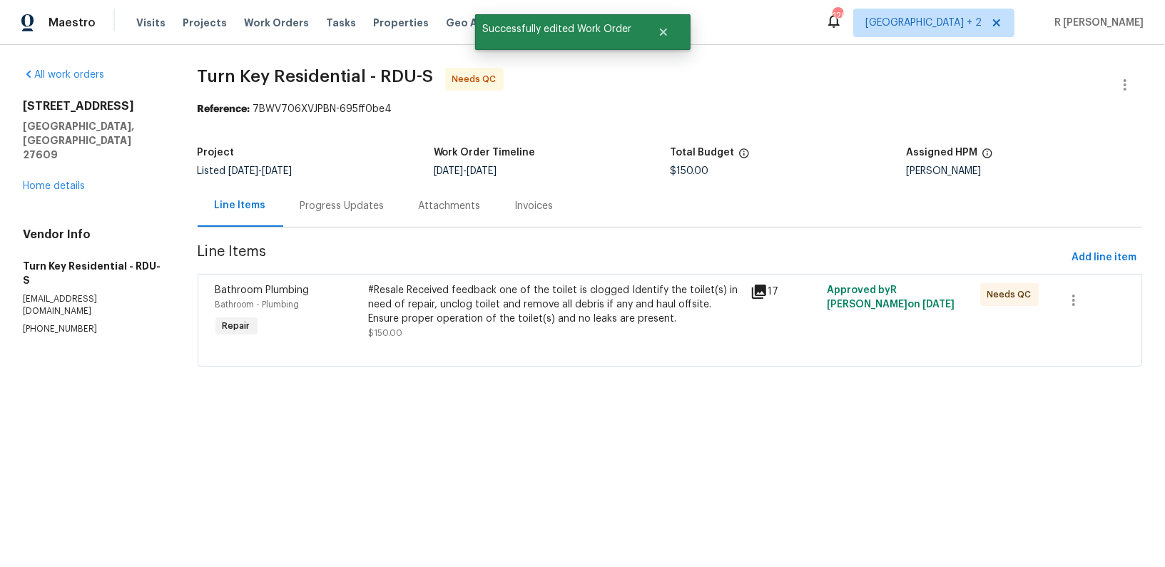
click at [348, 210] on div "Progress Updates" at bounding box center [342, 206] width 84 height 14
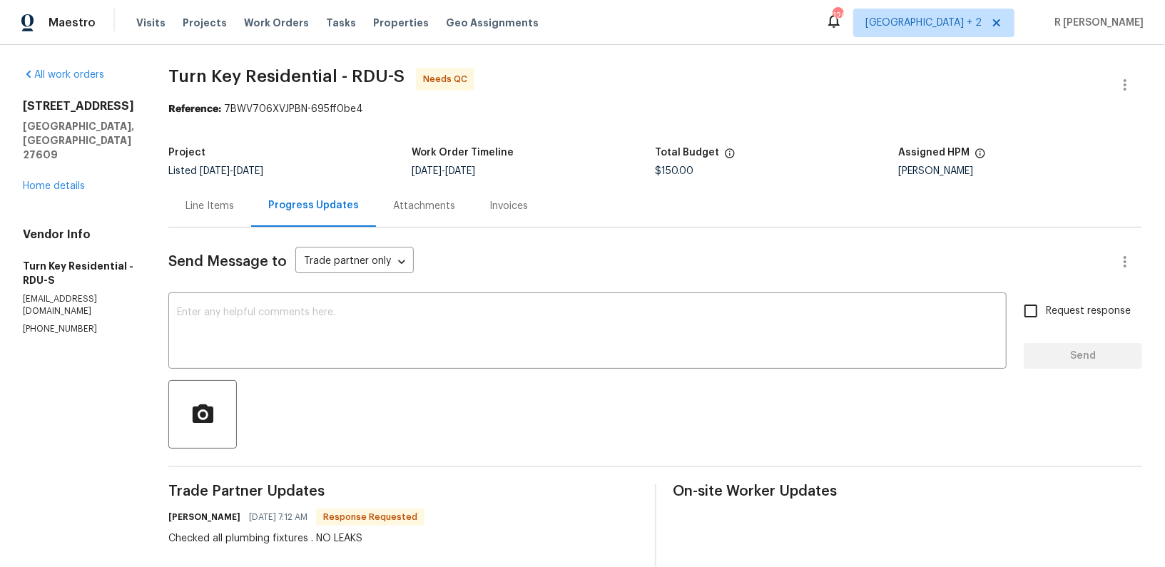
click at [251, 198] on div "Line Items" at bounding box center [209, 206] width 83 height 42
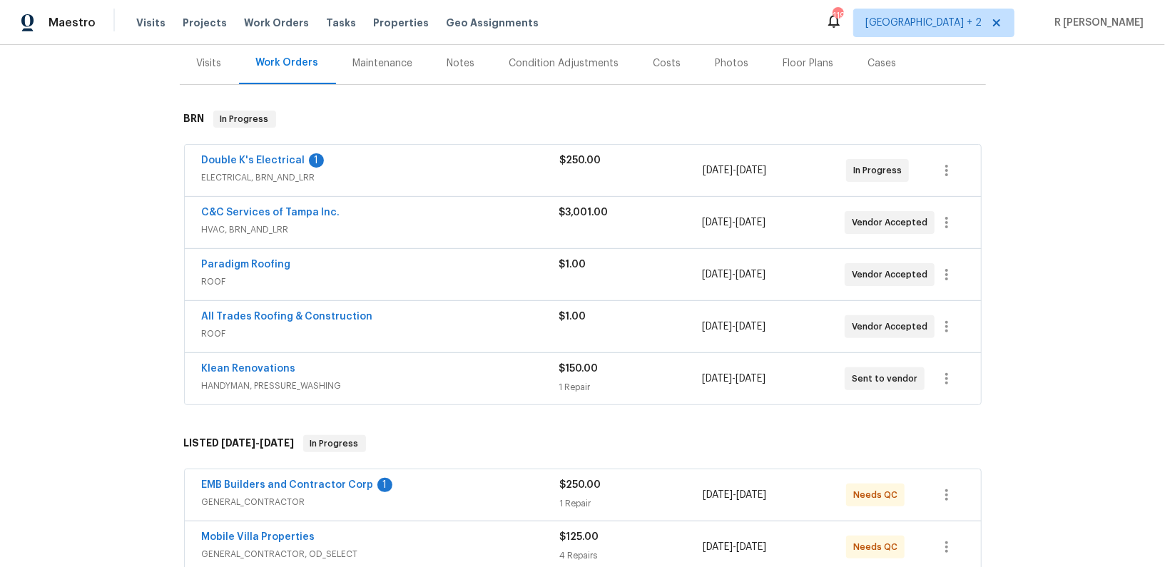
scroll to position [315, 0]
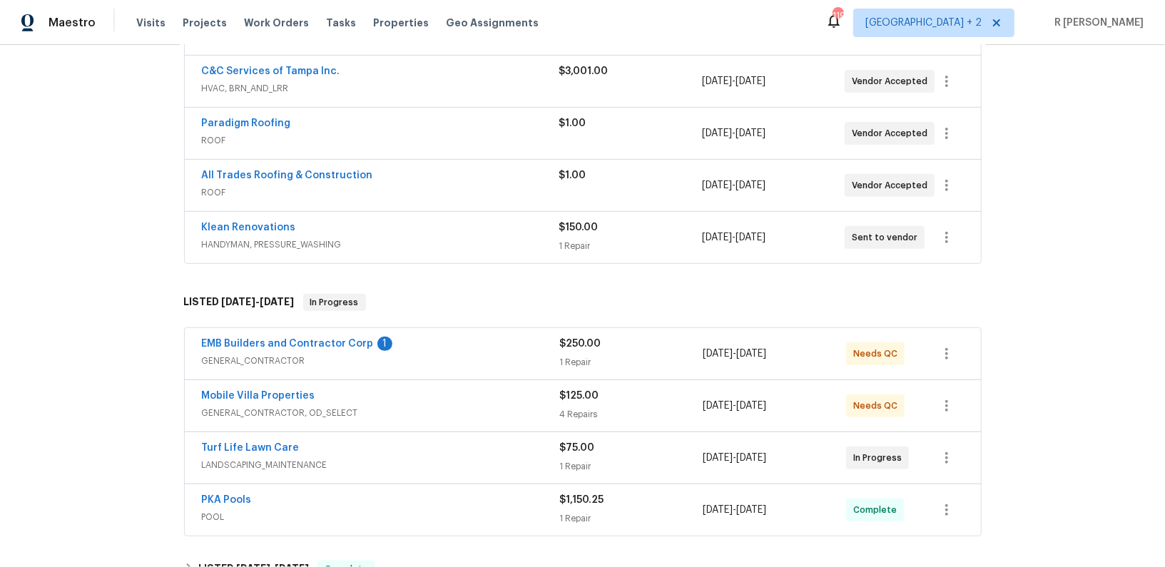
click at [352, 434] on div "Turf Life Lawn Care LANDSCAPING_MAINTENANCE $75.00 1 Repair [DATE] - [DATE] In …" at bounding box center [583, 457] width 796 height 51
click at [240, 447] on link "Turf Life Lawn Care" at bounding box center [251, 448] width 98 height 10
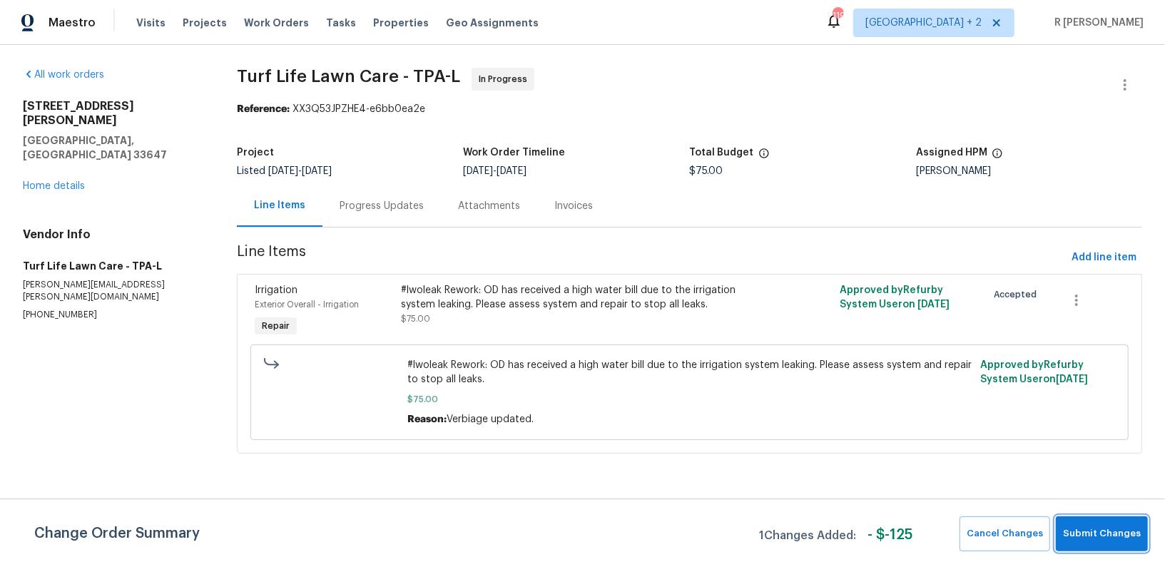
click at [1101, 528] on span "Submit Changes" at bounding box center [1102, 534] width 78 height 16
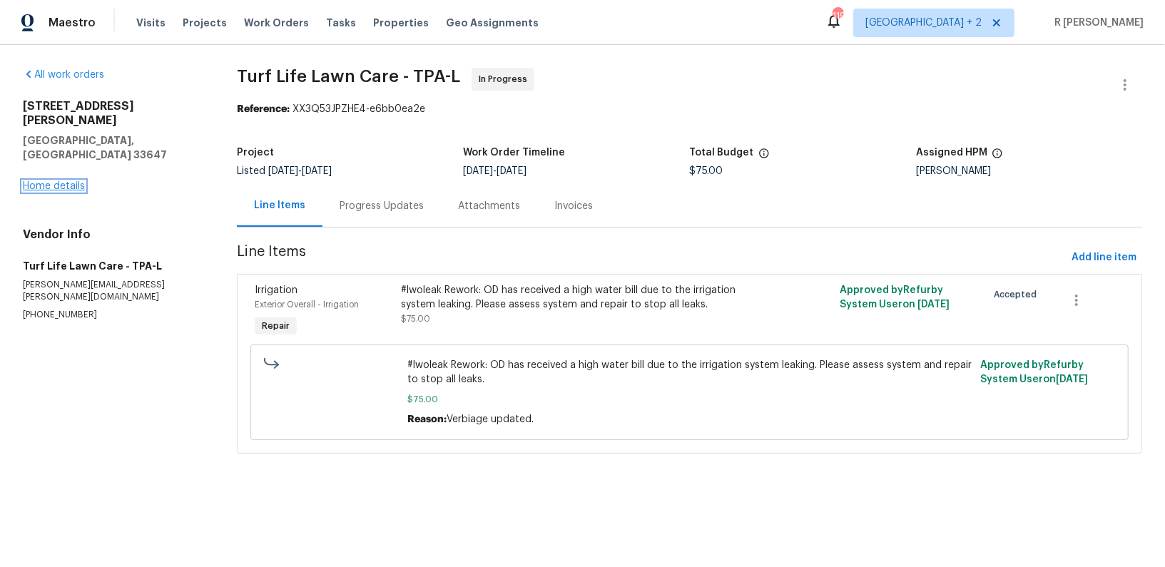
click at [43, 181] on link "Home details" at bounding box center [54, 186] width 62 height 10
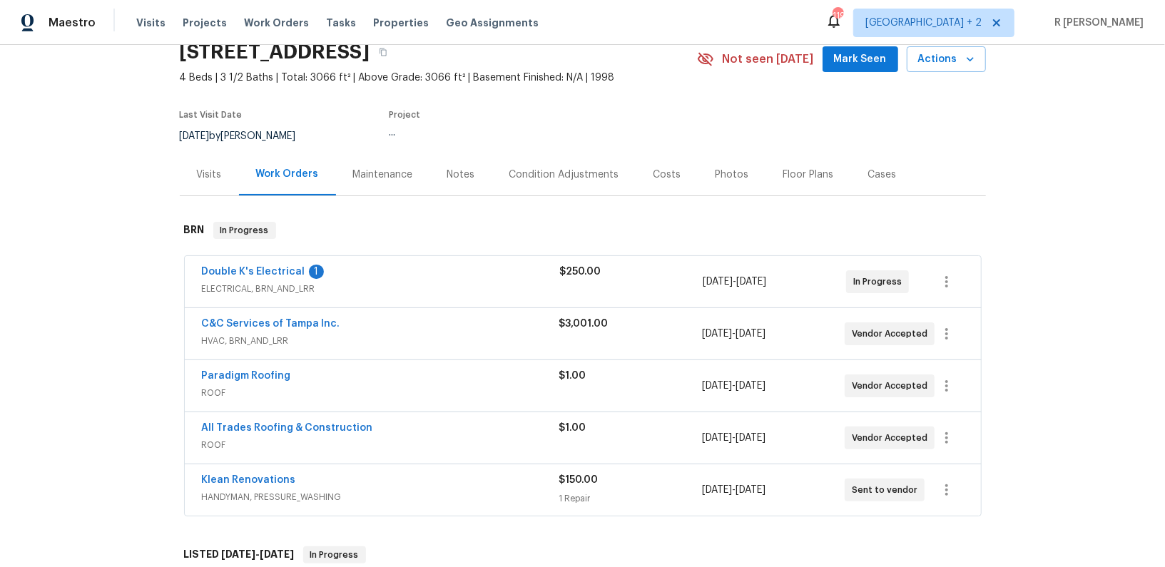
scroll to position [155, 0]
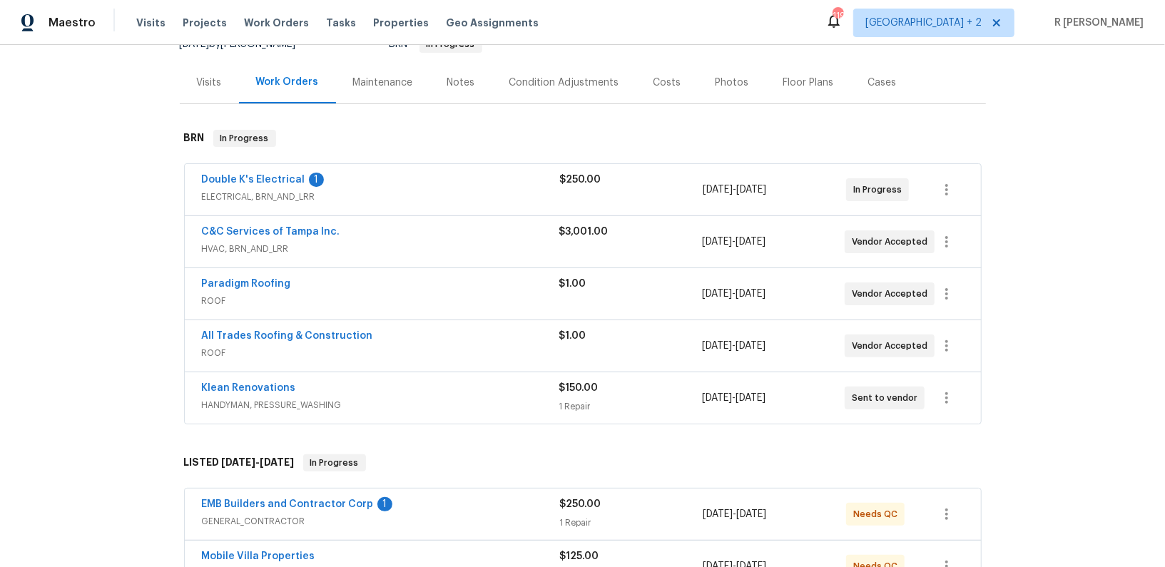
click at [434, 173] on div "Double K's Electrical 1" at bounding box center [381, 181] width 358 height 17
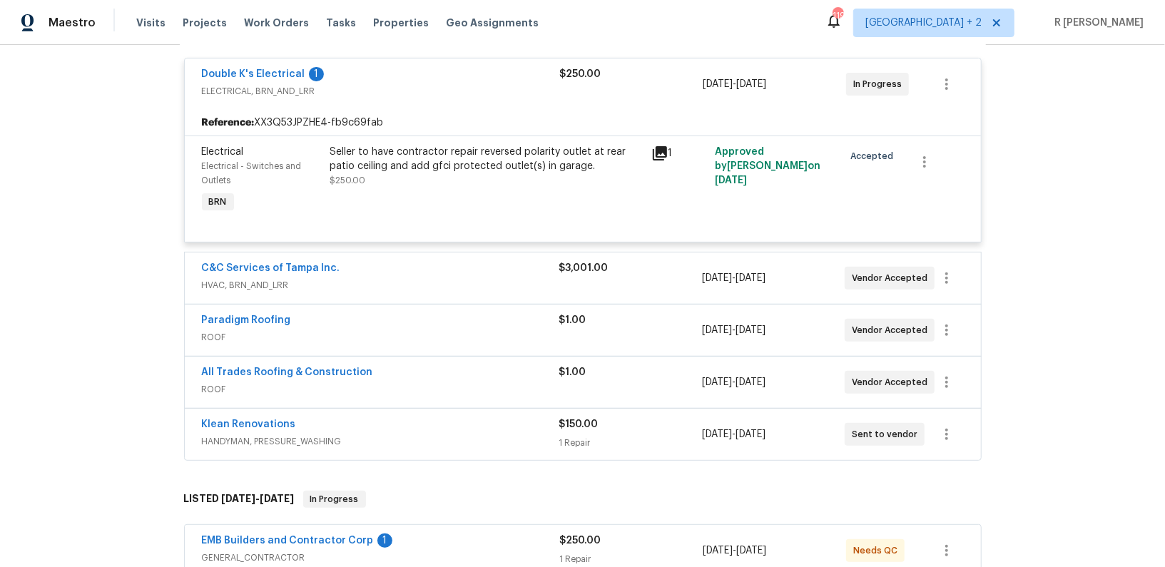
scroll to position [275, 0]
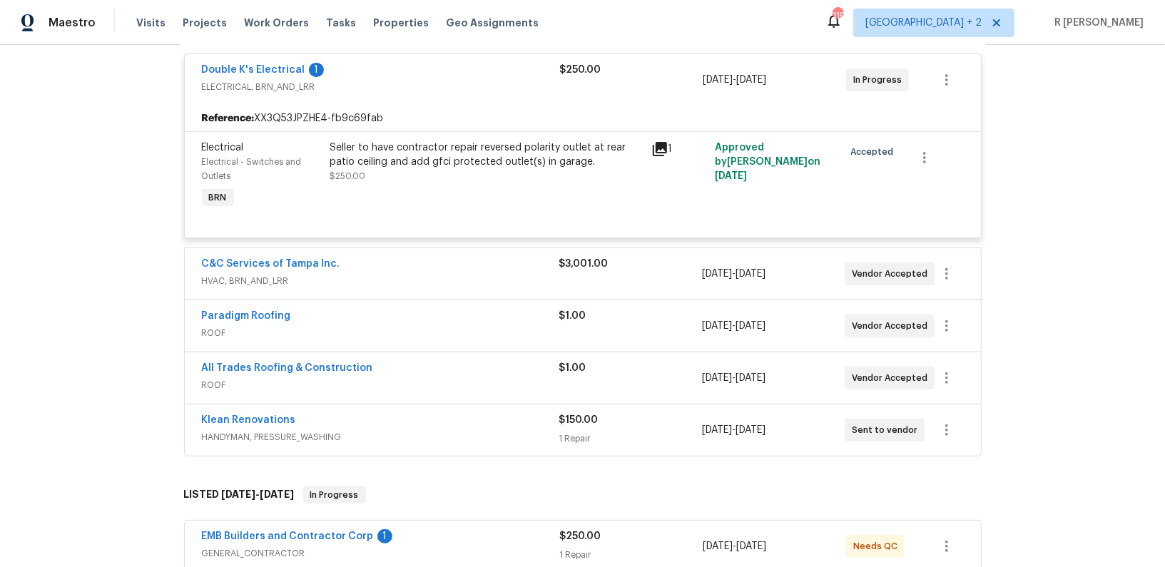
click at [454, 253] on div "C&C Services of Tampa Inc. HVAC, BRN_AND_LRR $3,001.00 [DATE] - [DATE] Vendor A…" at bounding box center [583, 273] width 796 height 51
click at [377, 277] on span "HVAC, BRN_AND_LRR" at bounding box center [380, 281] width 357 height 14
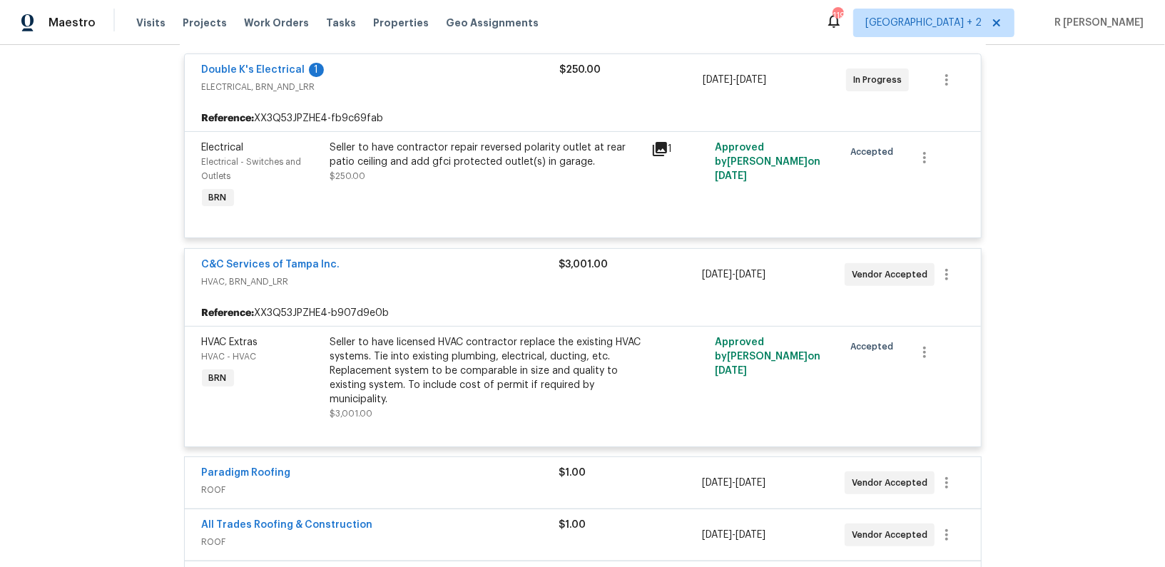
click at [377, 277] on span "HVAC, BRN_AND_LRR" at bounding box center [380, 282] width 357 height 14
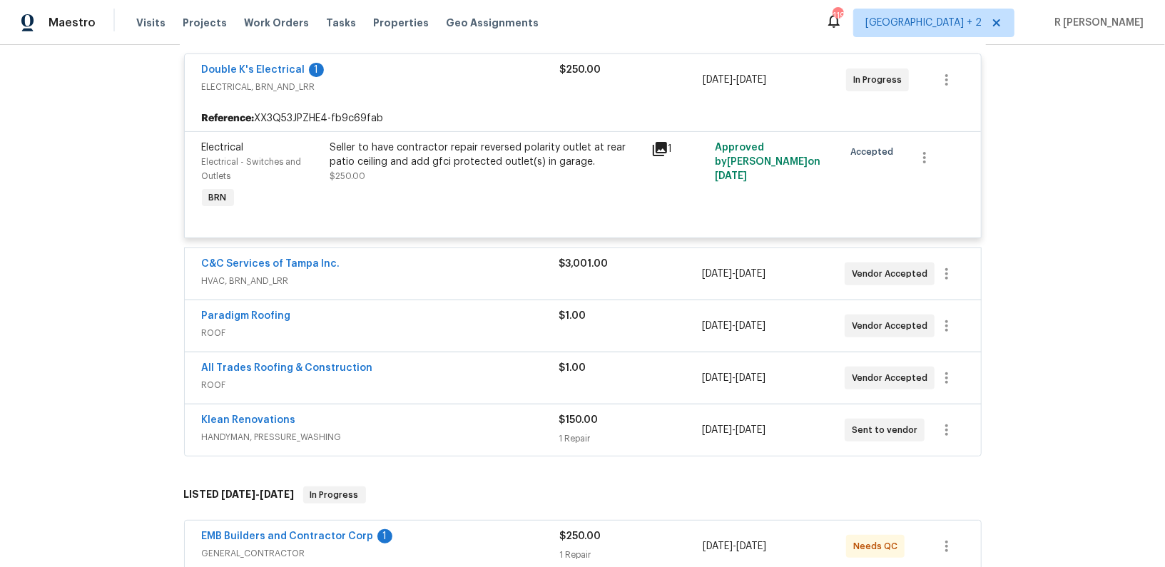
click at [377, 354] on div "All Trades Roofing & Construction ROOF $1.00 9/18/2025 - 9/19/2025 Vendor Accep…" at bounding box center [583, 377] width 796 height 51
click at [375, 338] on div "Paradigm Roofing ROOF" at bounding box center [380, 326] width 357 height 34
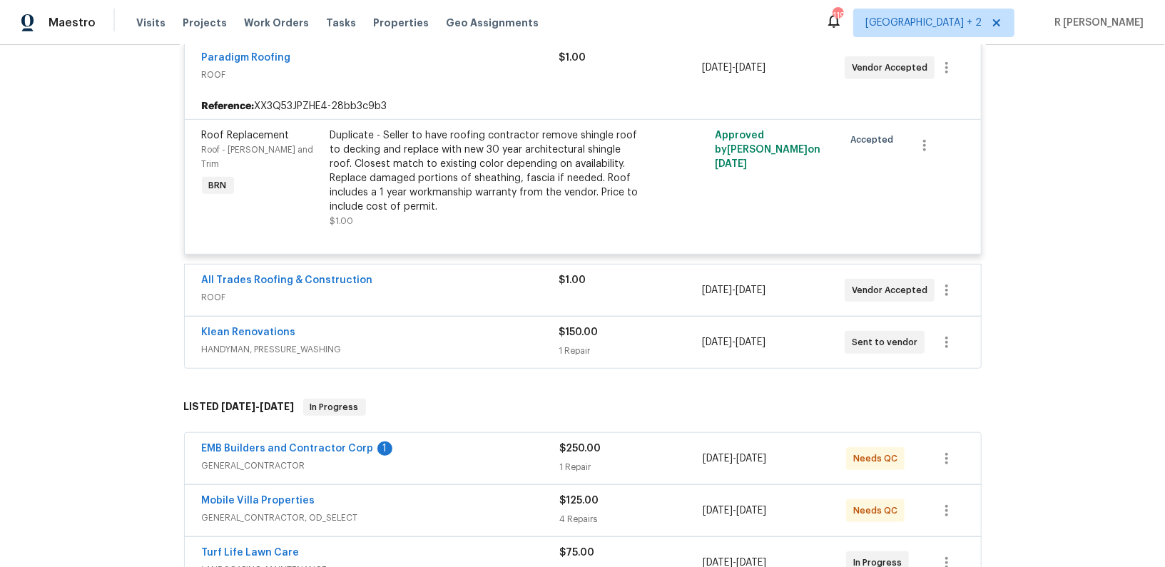
scroll to position [658, 0]
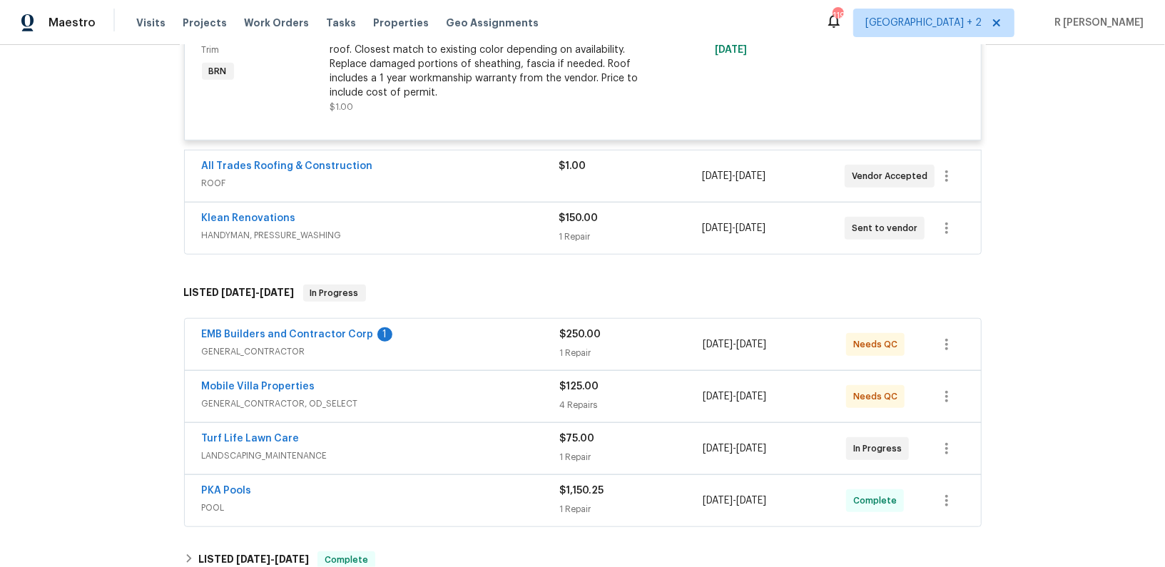
click at [395, 340] on div "EMB Builders and Contractor Corp 1" at bounding box center [381, 335] width 358 height 17
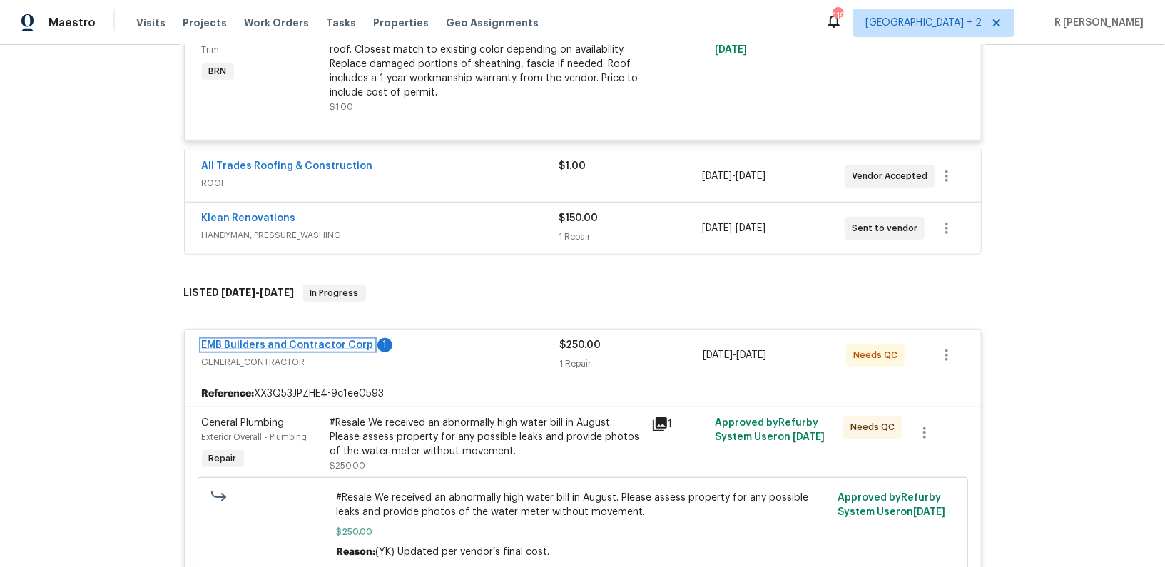
click at [286, 340] on link "EMB Builders and Contractor Corp" at bounding box center [288, 345] width 172 height 10
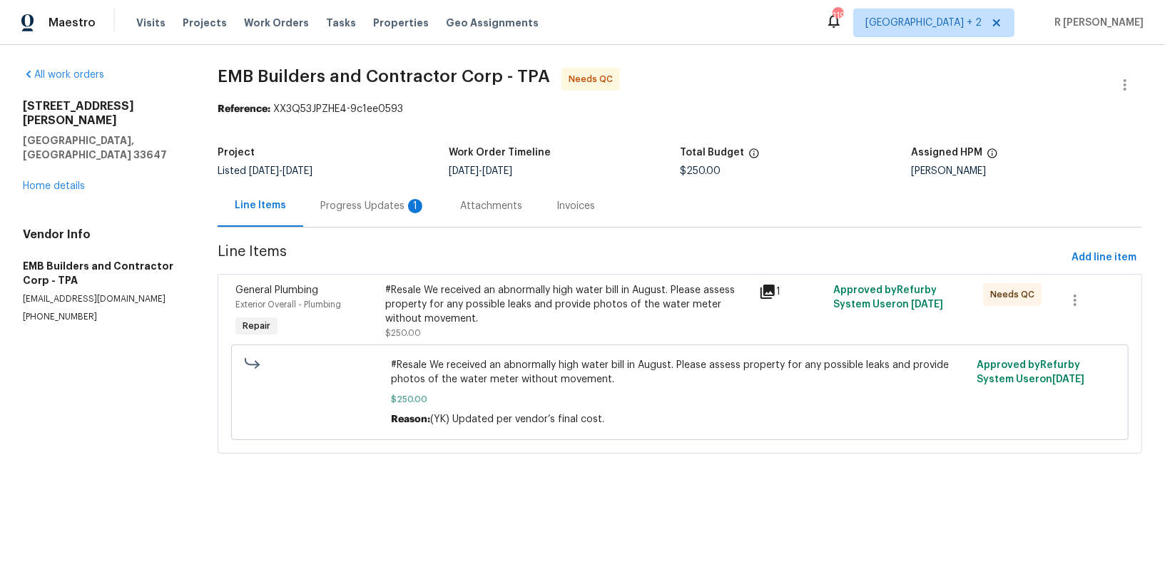
click at [350, 223] on div "Progress Updates 1" at bounding box center [373, 206] width 140 height 42
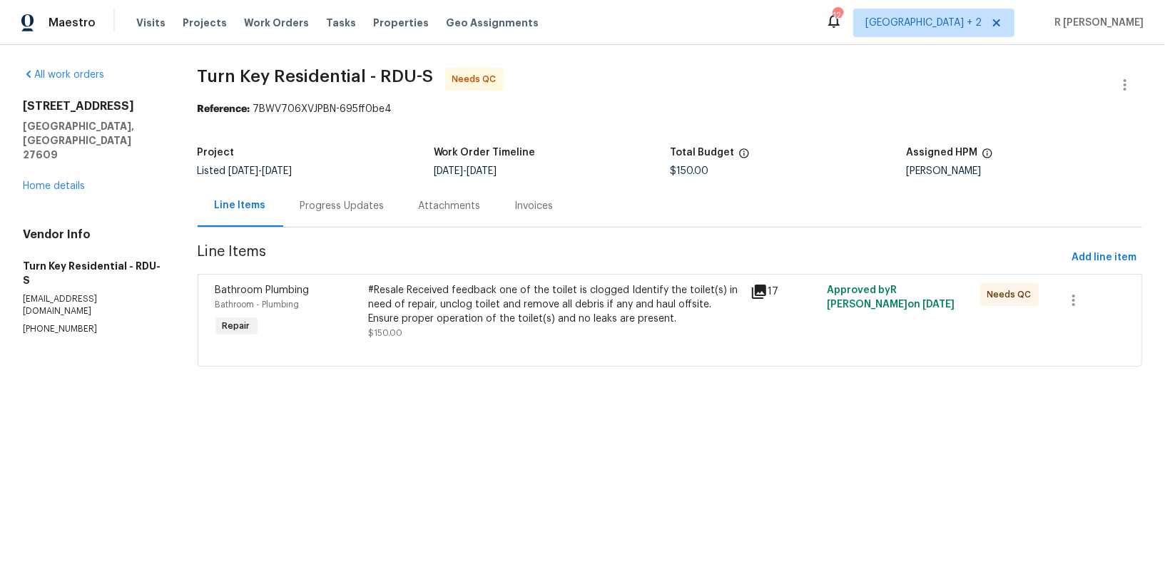
click at [408, 295] on div "#Resale Received feedback one of the toilet is clogged Identify the toilet(s) i…" at bounding box center [555, 304] width 374 height 43
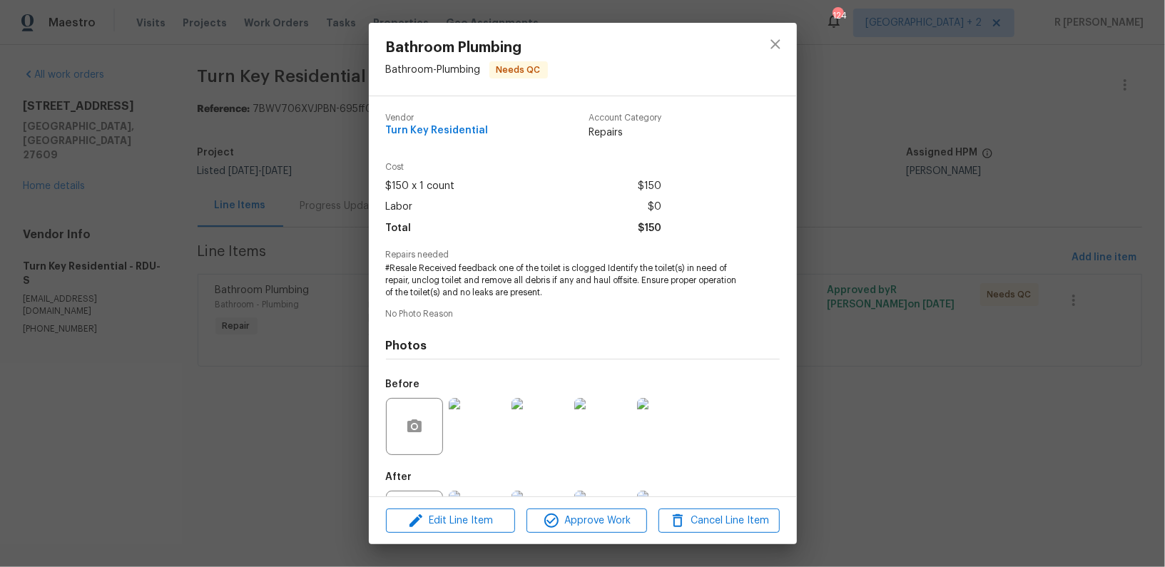
scroll to position [66, 0]
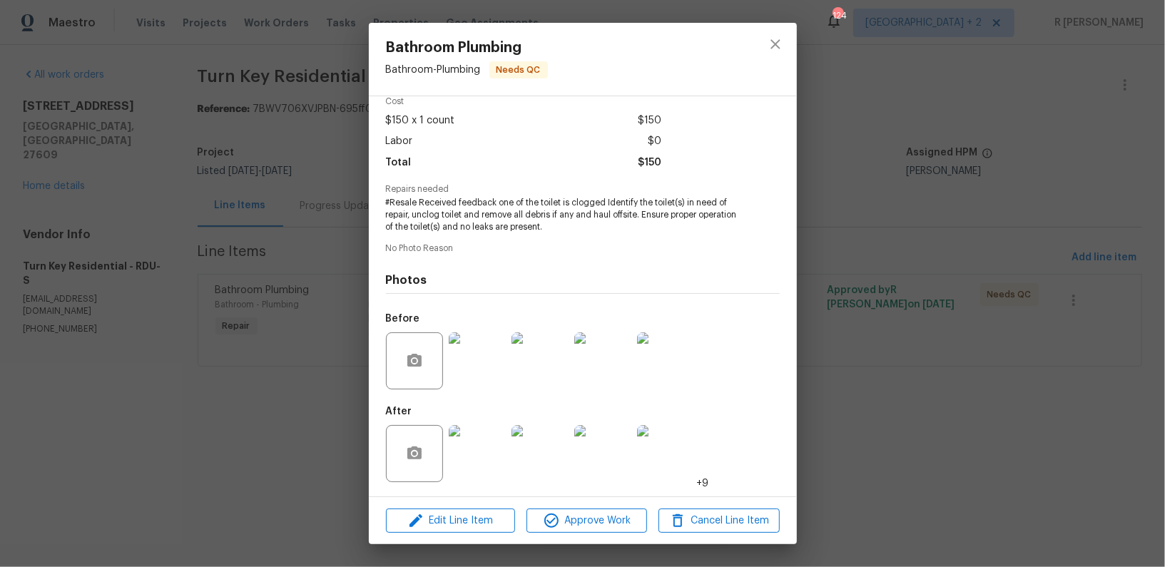
click at [493, 367] on img at bounding box center [477, 360] width 57 height 57
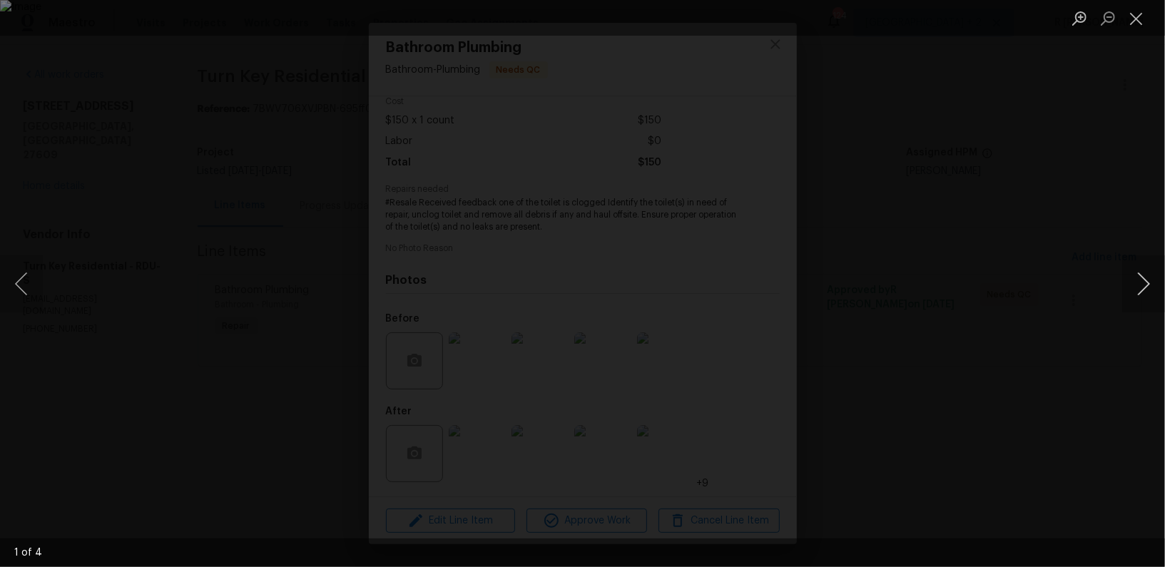
click at [1144, 297] on button "Next image" at bounding box center [1143, 283] width 43 height 57
click at [1141, 18] on button "Close lightbox" at bounding box center [1136, 18] width 29 height 25
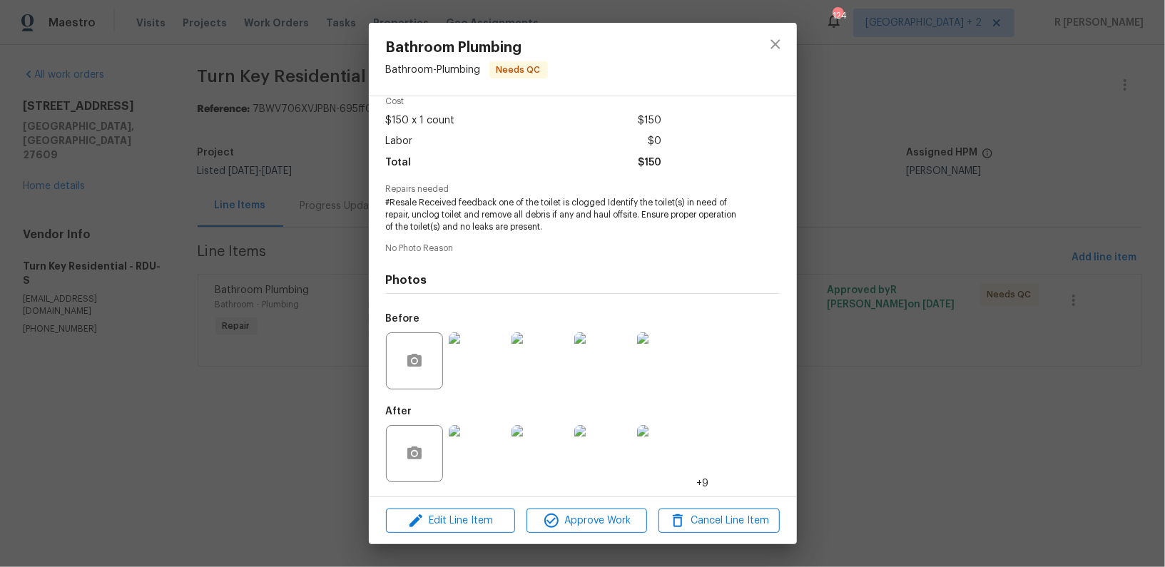
click at [486, 450] on img at bounding box center [477, 453] width 57 height 57
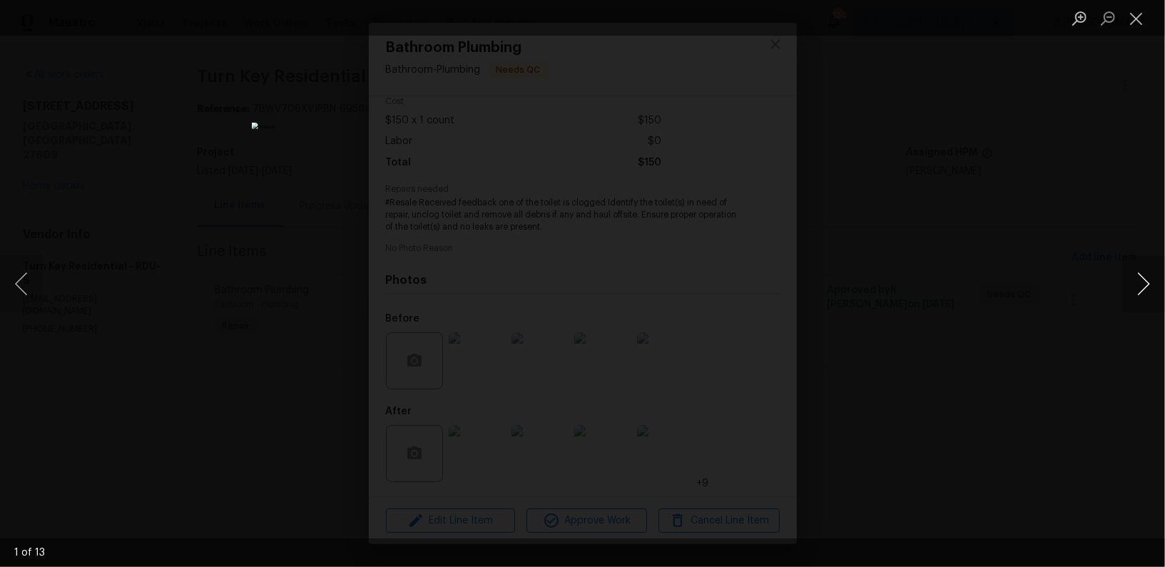
click at [1145, 297] on button "Next image" at bounding box center [1143, 283] width 43 height 57
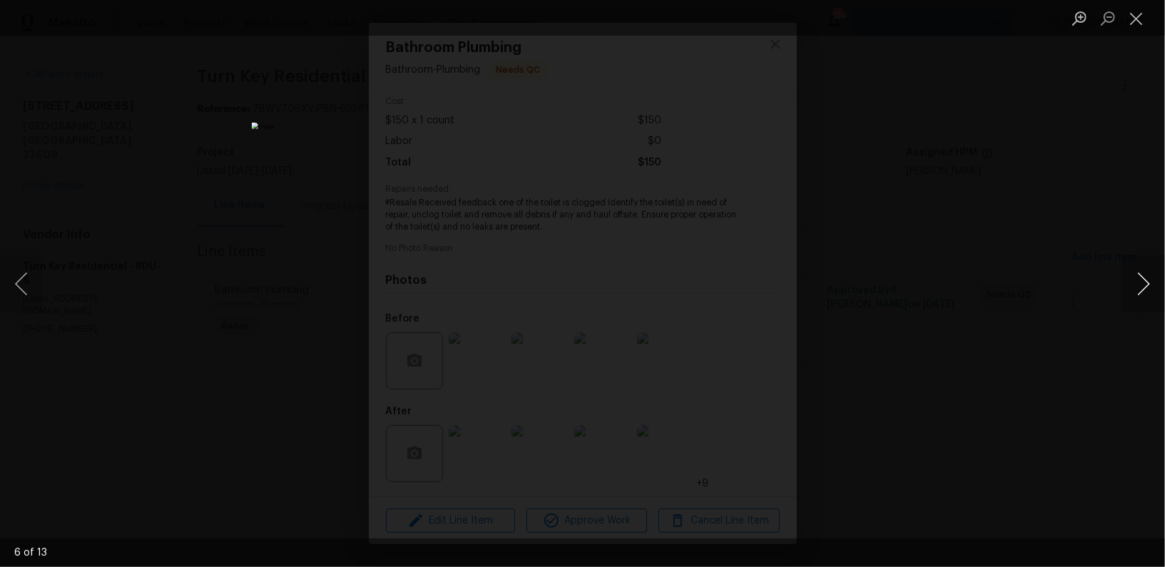
click at [1145, 297] on button "Next image" at bounding box center [1143, 283] width 43 height 57
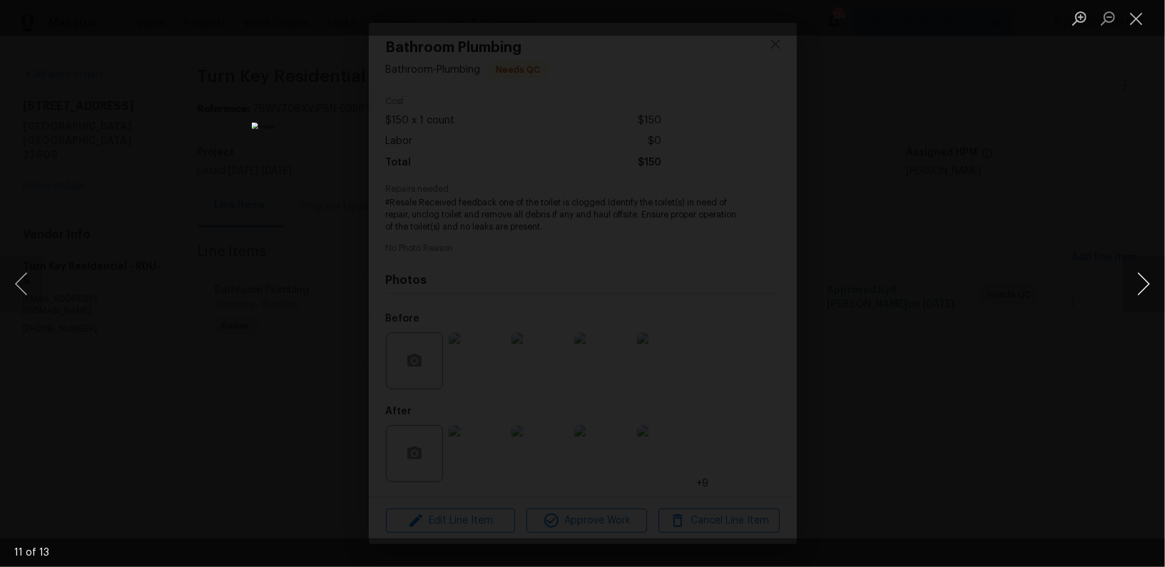
click at [1145, 297] on button "Next image" at bounding box center [1143, 283] width 43 height 57
click at [1139, 19] on button "Close lightbox" at bounding box center [1136, 18] width 29 height 25
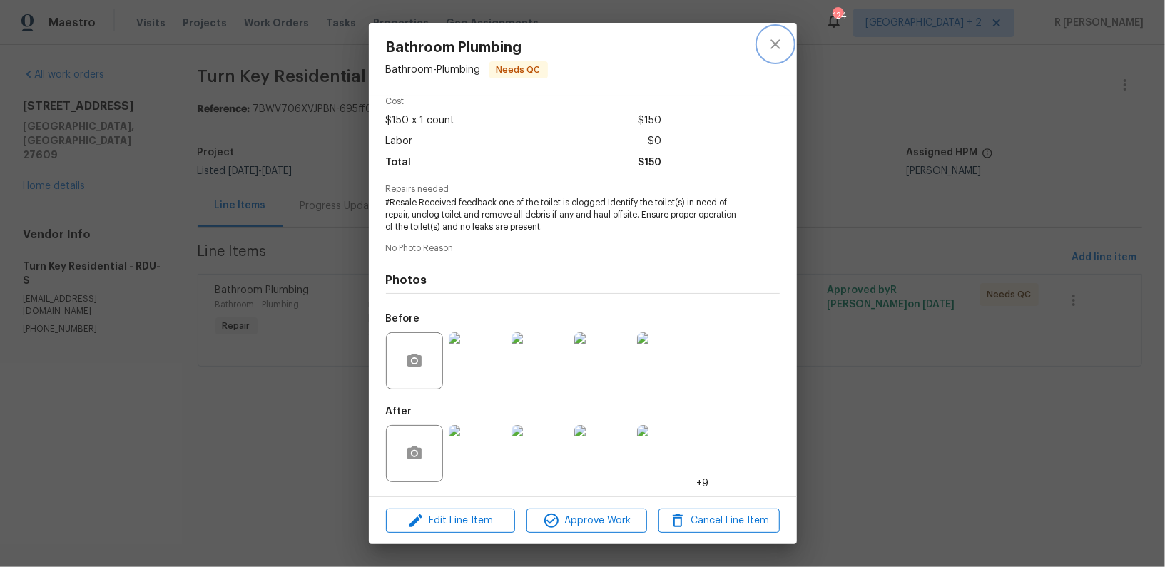
click at [779, 48] on icon "close" at bounding box center [774, 43] width 9 height 9
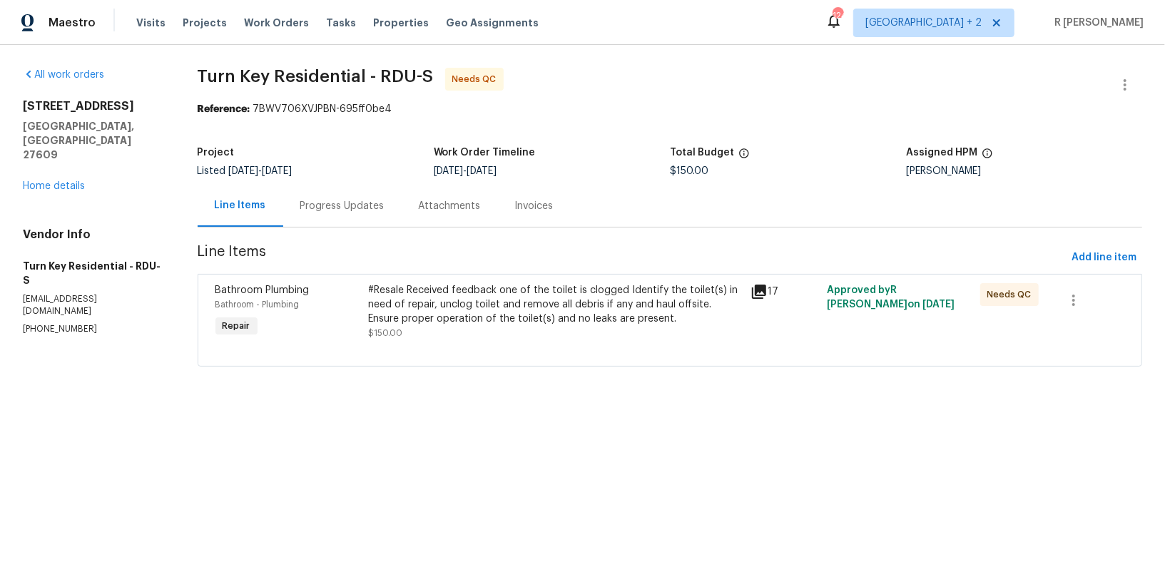
click at [516, 327] on div "#Resale Received feedback one of the toilet is clogged Identify the toilet(s) i…" at bounding box center [555, 311] width 374 height 57
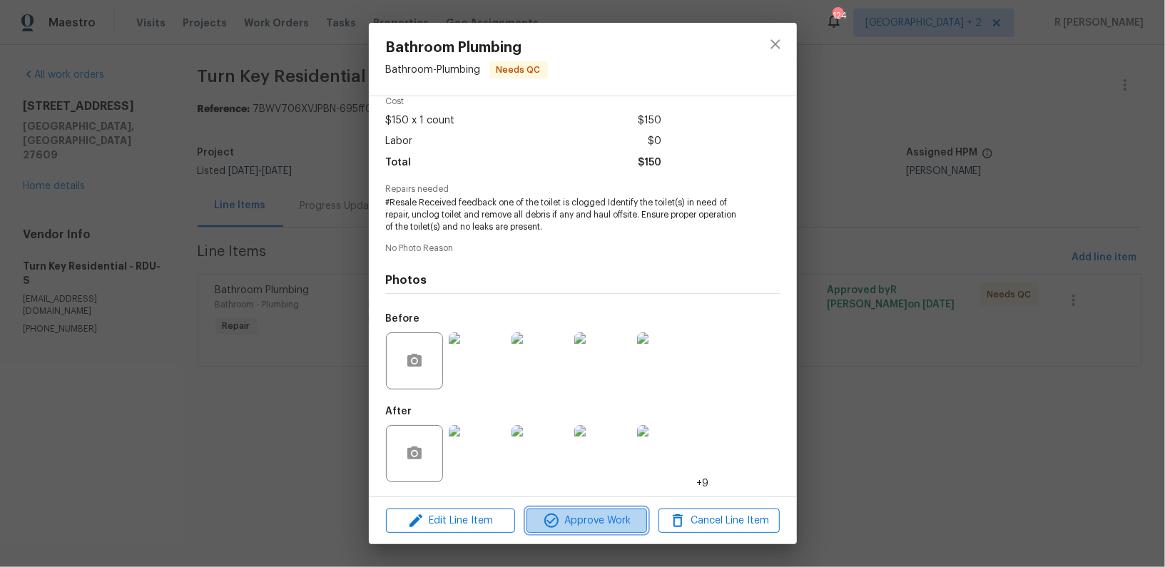
click at [584, 530] on button "Approve Work" at bounding box center [586, 521] width 121 height 25
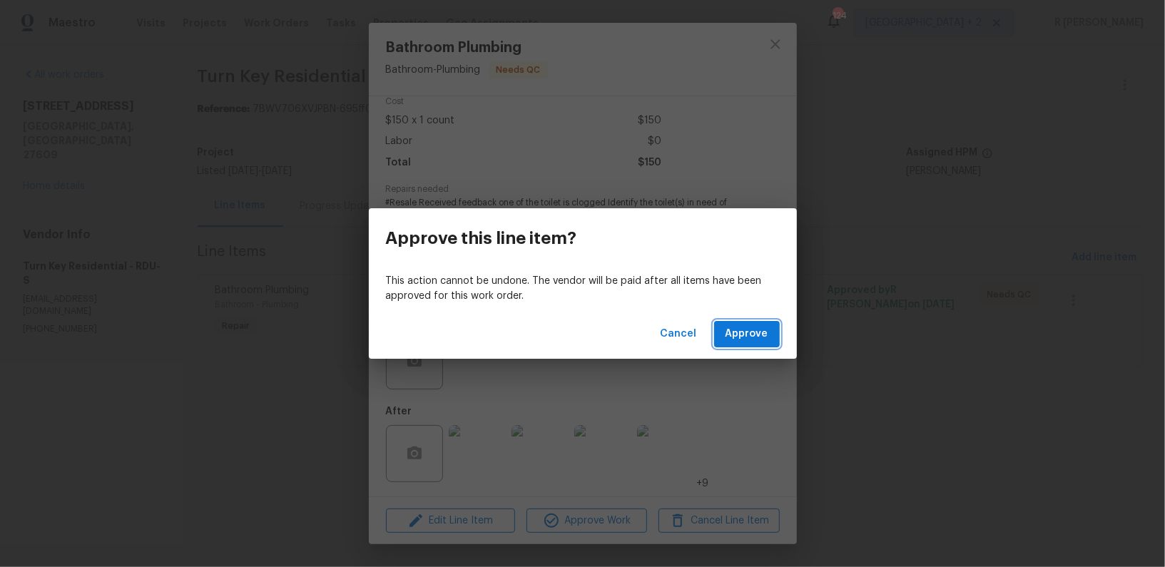
click at [752, 330] on span "Approve" at bounding box center [747, 334] width 43 height 18
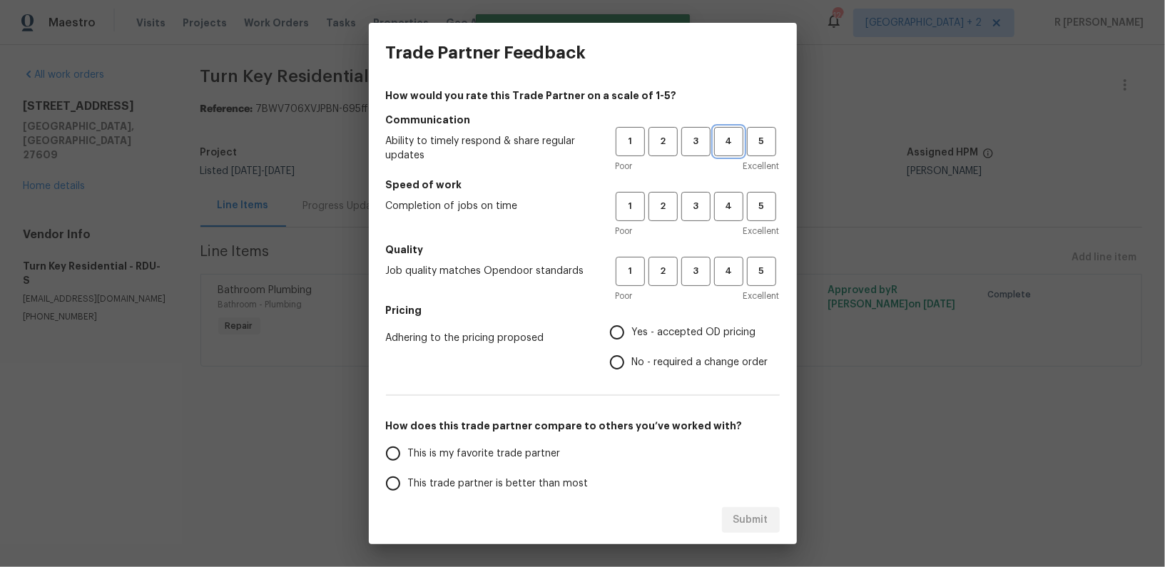
click at [729, 138] on span "4" at bounding box center [729, 141] width 26 height 16
click at [723, 208] on span "4" at bounding box center [729, 206] width 26 height 16
click at [737, 281] on button "4" at bounding box center [728, 271] width 29 height 29
click at [641, 327] on span "Yes - accepted OD pricing" at bounding box center [694, 332] width 124 height 15
click at [632, 327] on input "Yes - accepted OD pricing" at bounding box center [617, 332] width 30 height 30
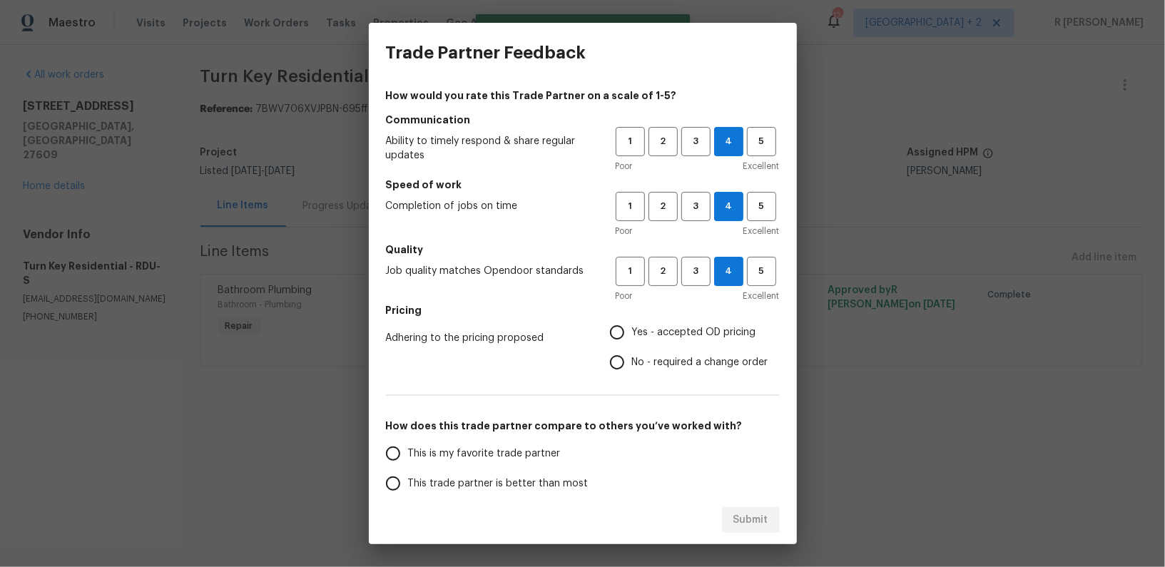
radio input "true"
click at [502, 472] on label "This trade partner is better than most" at bounding box center [490, 484] width 225 height 30
click at [408, 472] on input "This trade partner is better than most" at bounding box center [393, 484] width 30 height 30
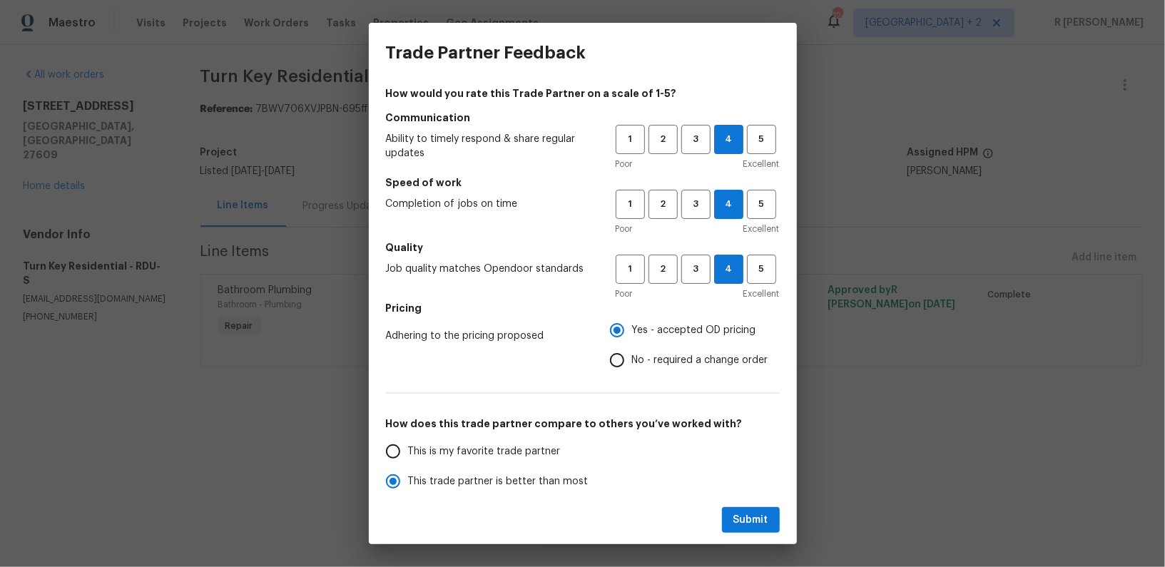
click at [502, 472] on label "This trade partner is better than most" at bounding box center [490, 482] width 225 height 30
click at [408, 472] on input "This trade partner is better than most" at bounding box center [393, 482] width 30 height 30
radio input "true"
click at [751, 513] on span "Submit" at bounding box center [750, 520] width 35 height 18
radio input "false"
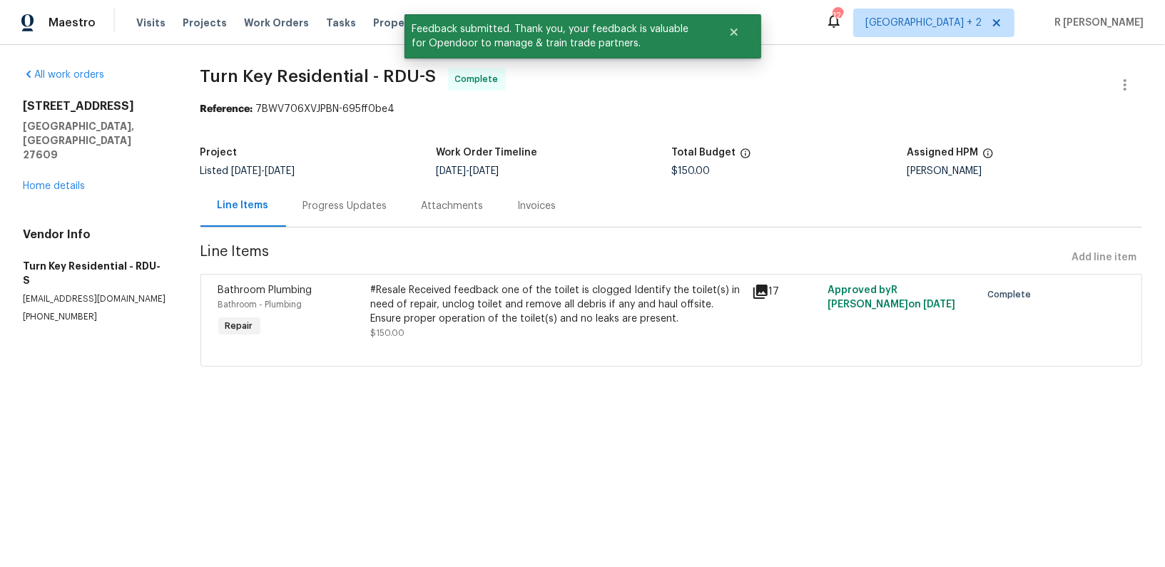
click at [360, 204] on div "Progress Updates" at bounding box center [345, 206] width 84 height 14
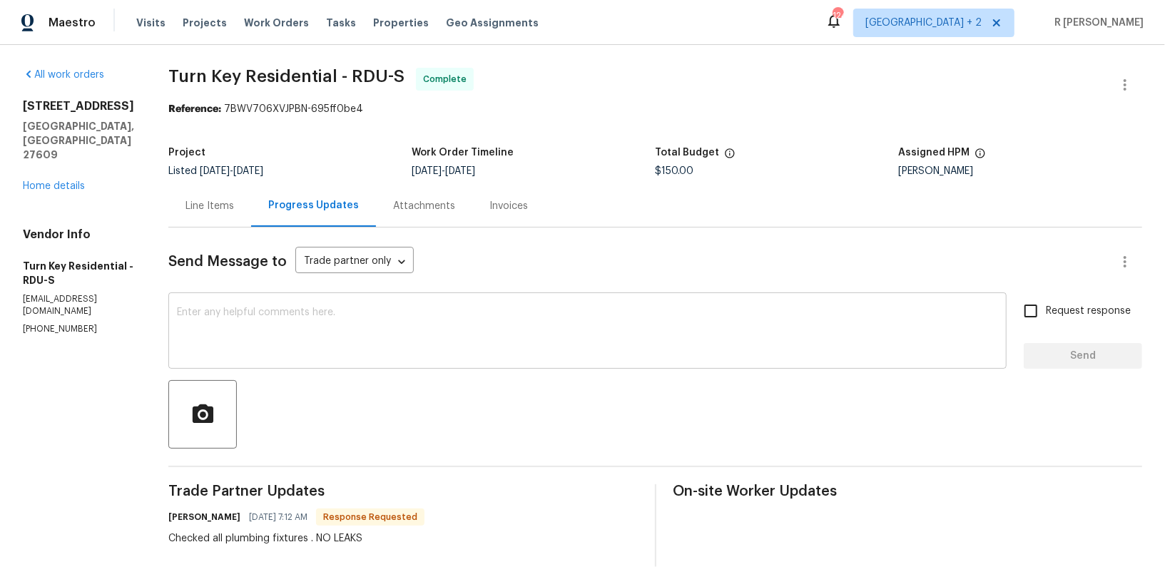
click at [263, 327] on textarea at bounding box center [587, 332] width 821 height 50
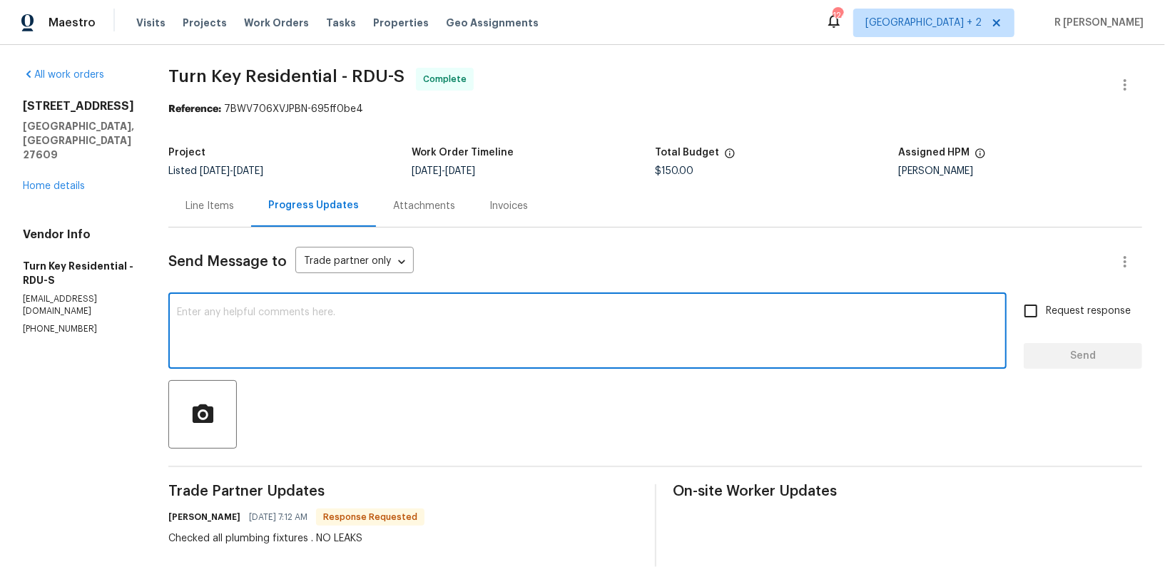
click at [263, 327] on textarea at bounding box center [587, 332] width 821 height 50
click at [467, 345] on textarea "I have approved" at bounding box center [587, 332] width 821 height 50
paste textarea "Hi Team, the work order has been approved. Kindly upload the detailed invoice. …"
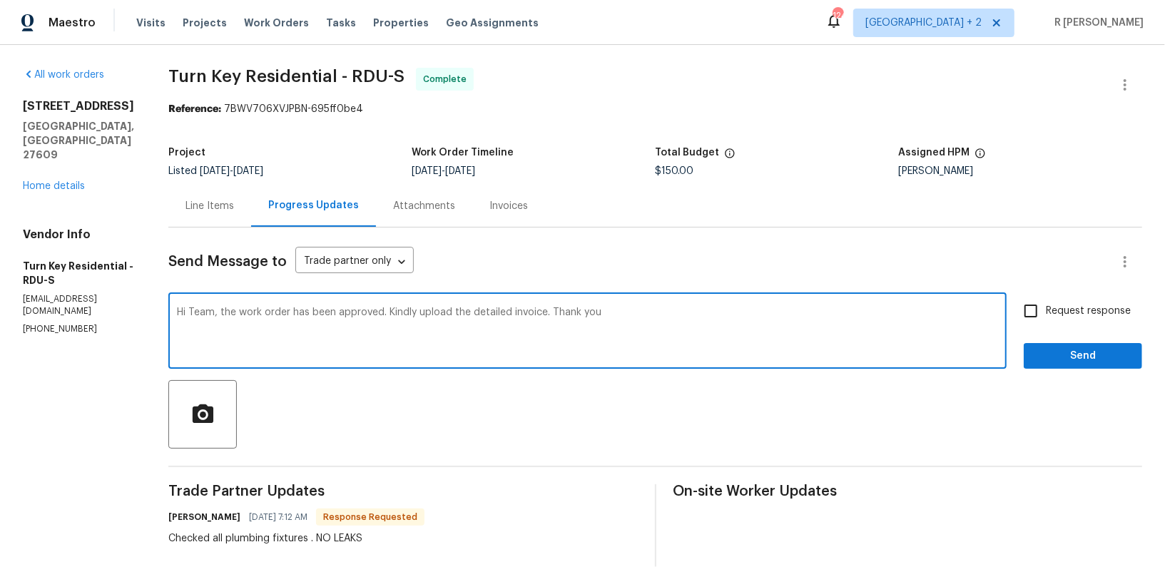
type textarea "Hi Team, the work order has been approved. Kindly upload the detailed invoice. …"
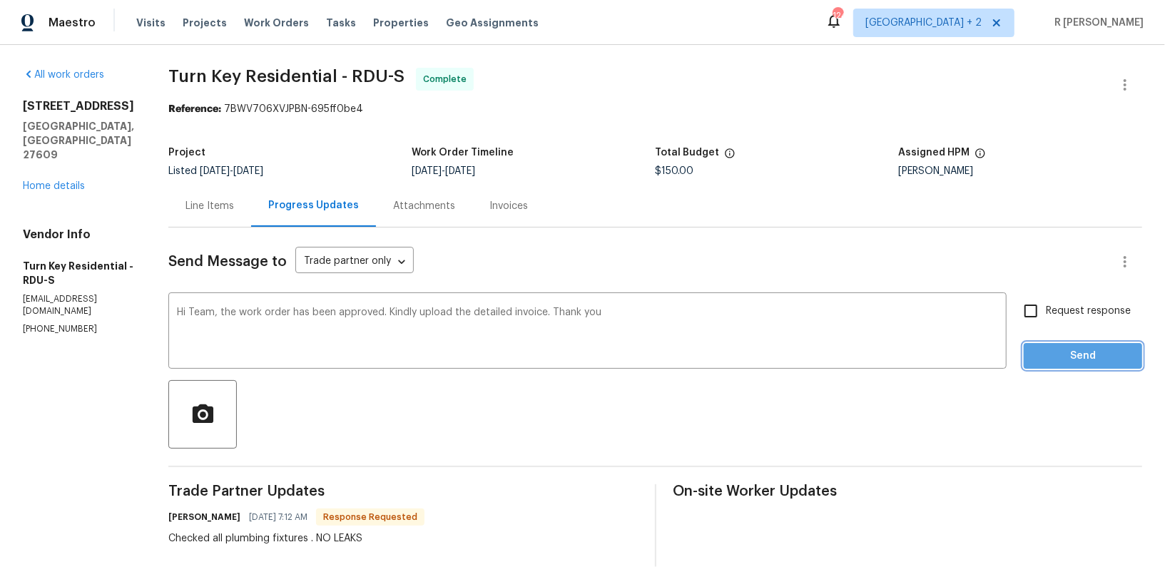
click at [1068, 356] on span "Send" at bounding box center [1083, 356] width 96 height 18
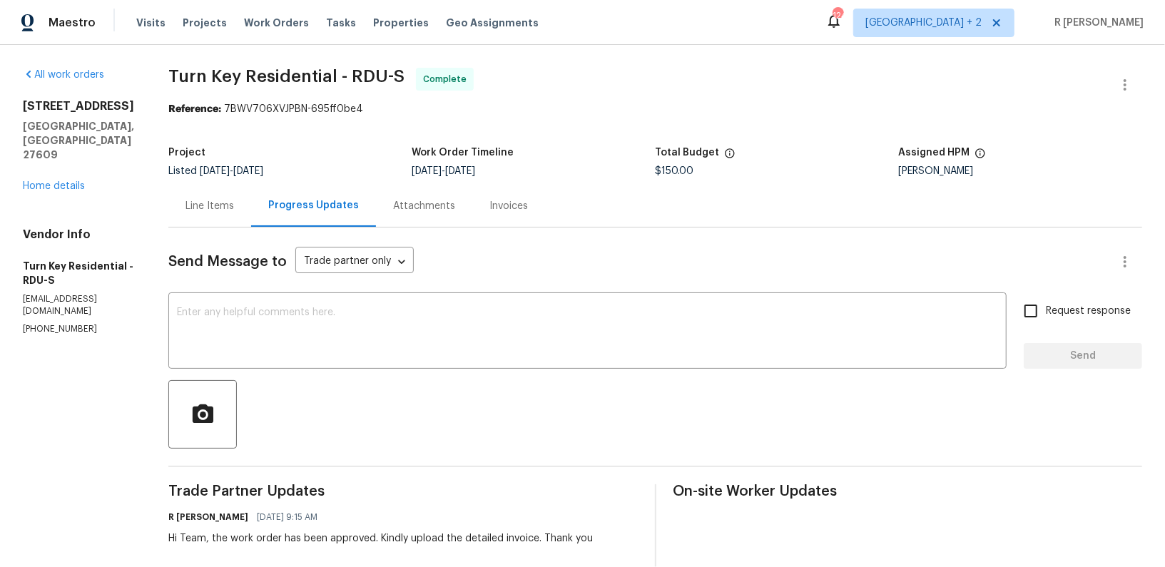
click at [234, 210] on div "Line Items" at bounding box center [209, 206] width 49 height 14
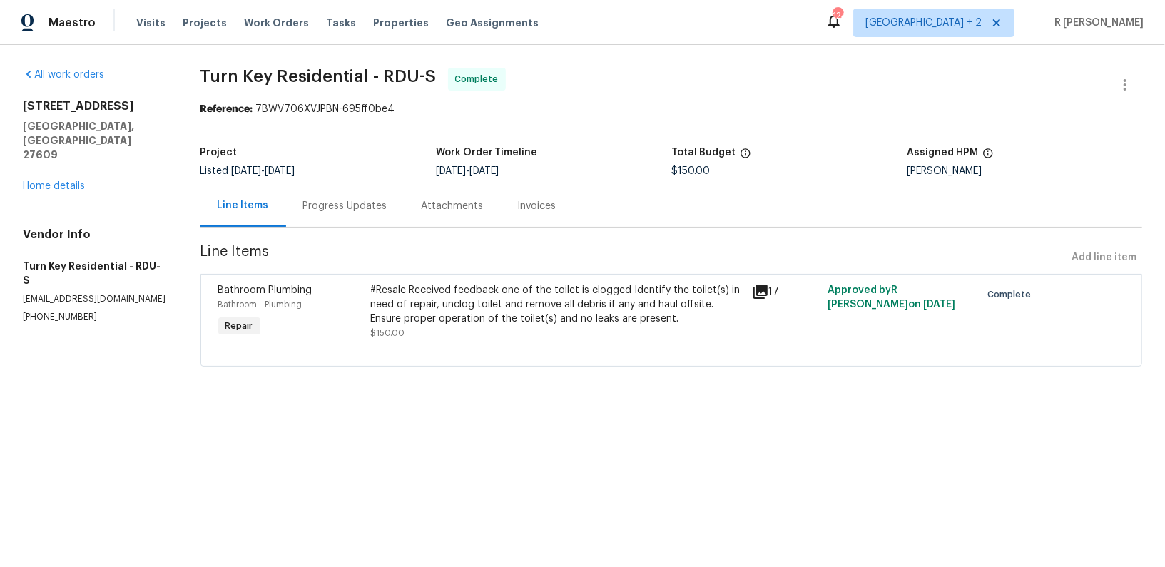
click at [510, 302] on div "#Resale Received feedback one of the toilet is clogged Identify the toilet(s) i…" at bounding box center [556, 304] width 372 height 43
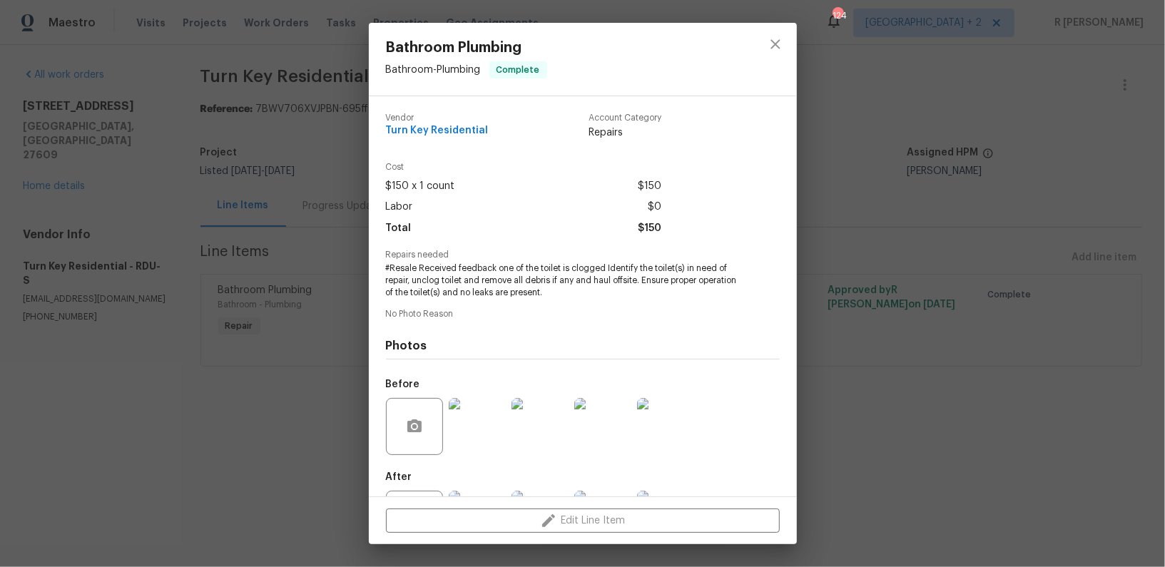
click at [467, 262] on div "Repairs needed #Resale Received feedback one of the toilet is clogged Identify …" at bounding box center [583, 274] width 394 height 48
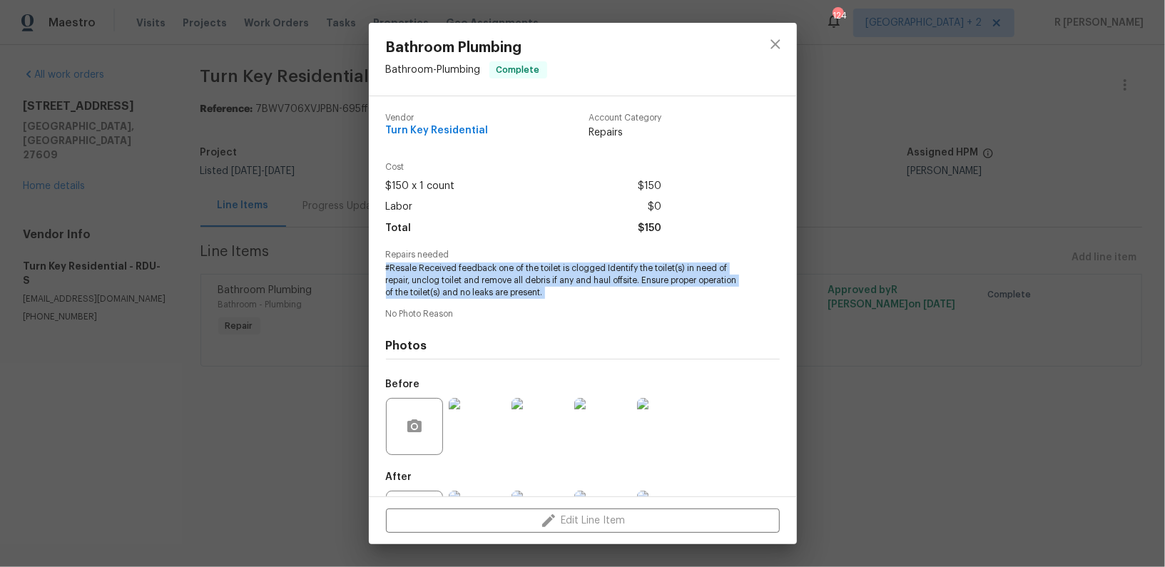
click at [467, 262] on div "Repairs needed #Resale Received feedback one of the toilet is clogged Identify …" at bounding box center [583, 274] width 394 height 48
copy span "#Resale Received feedback one of the toilet is clogged Identify the toilet(s) i…"
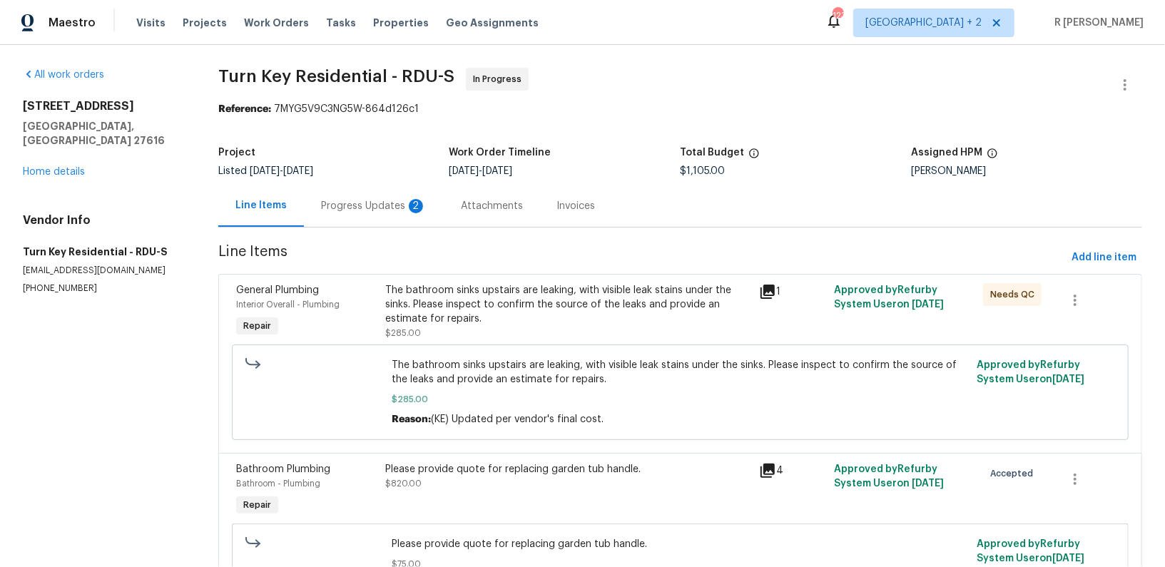
click at [362, 214] on div "Progress Updates 2" at bounding box center [374, 206] width 140 height 42
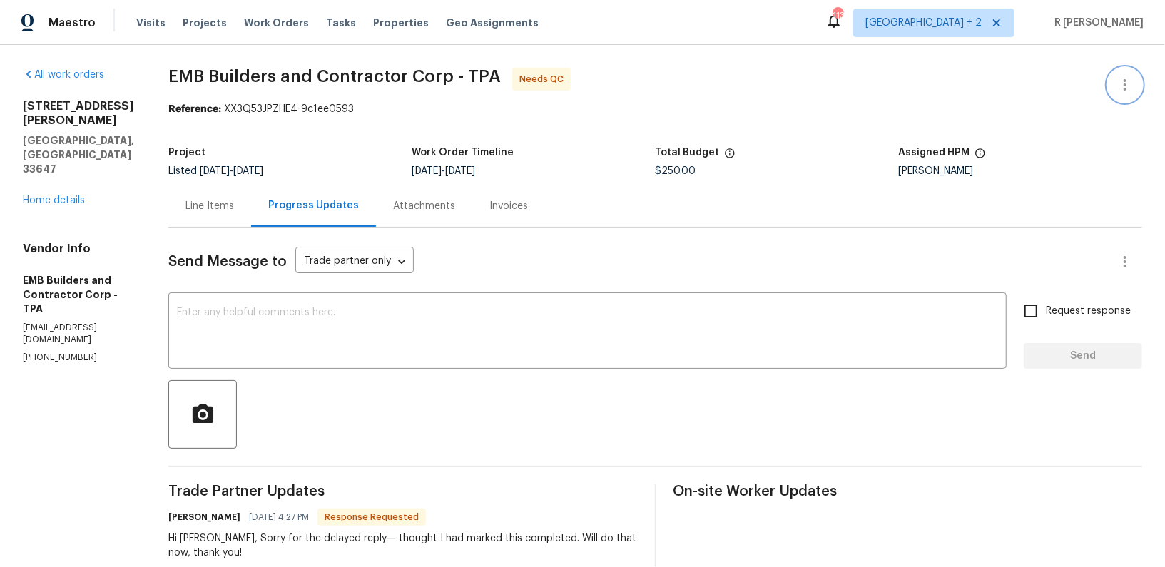
click at [1116, 91] on icon "button" at bounding box center [1124, 84] width 17 height 17
click at [1040, 86] on li "Edit" at bounding box center [1079, 85] width 154 height 24
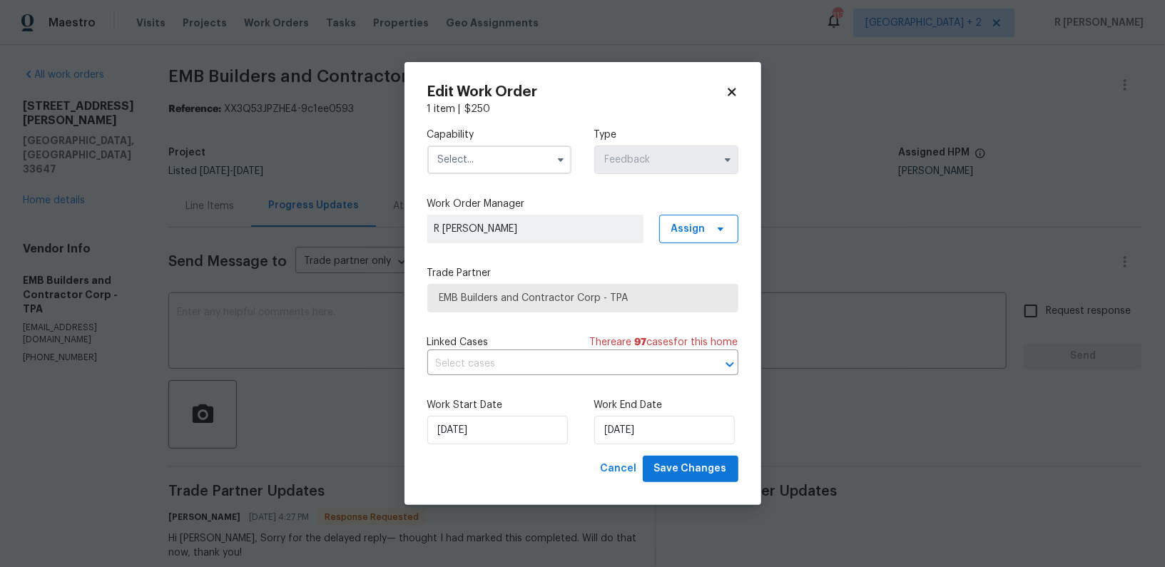
click at [461, 166] on input "text" at bounding box center [499, 160] width 144 height 29
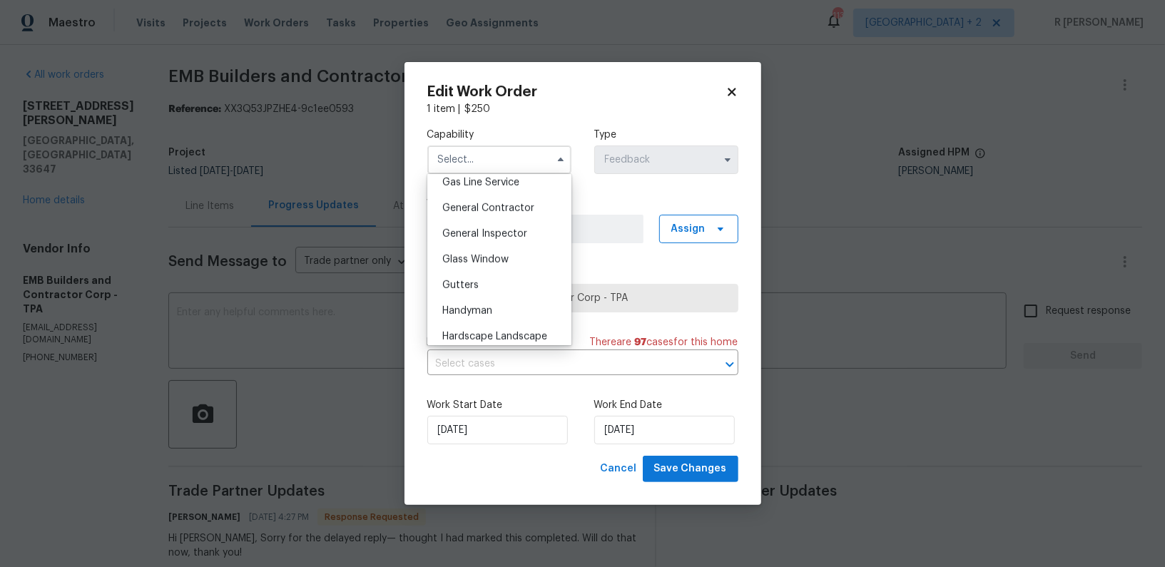
scroll to position [551, 0]
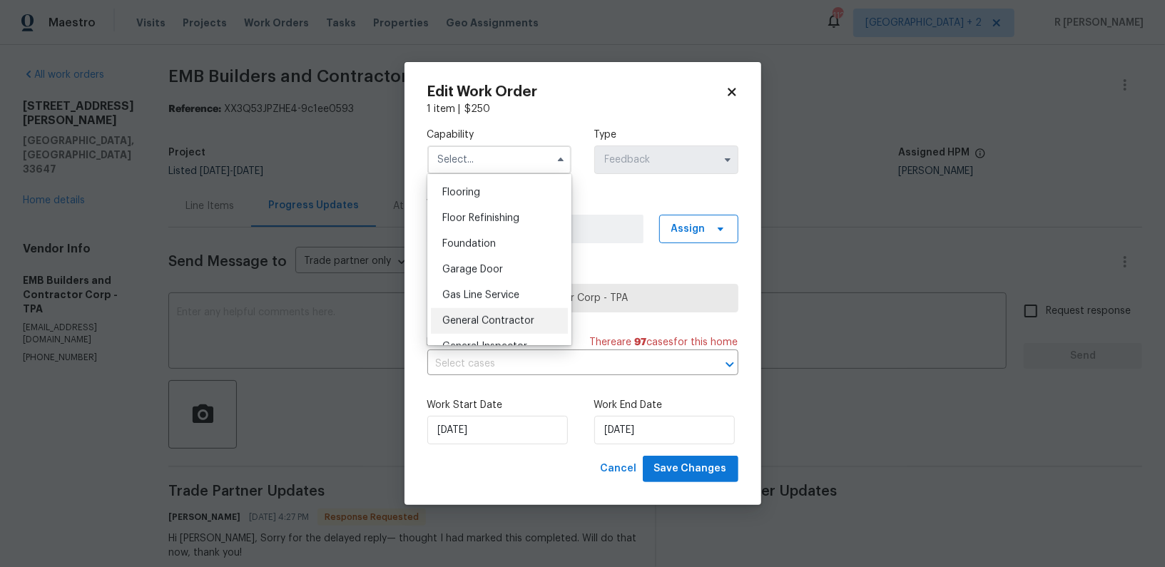
click at [486, 313] on div "General Contractor" at bounding box center [499, 321] width 137 height 26
type input "General Contractor"
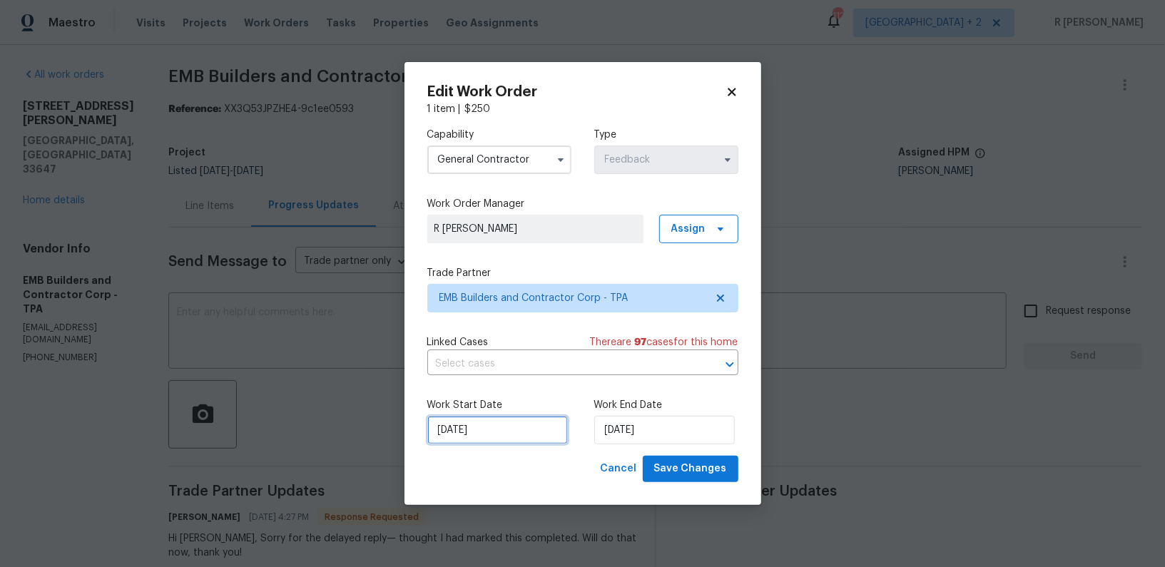
click at [464, 427] on input "10/09/2025" at bounding box center [497, 430] width 141 height 29
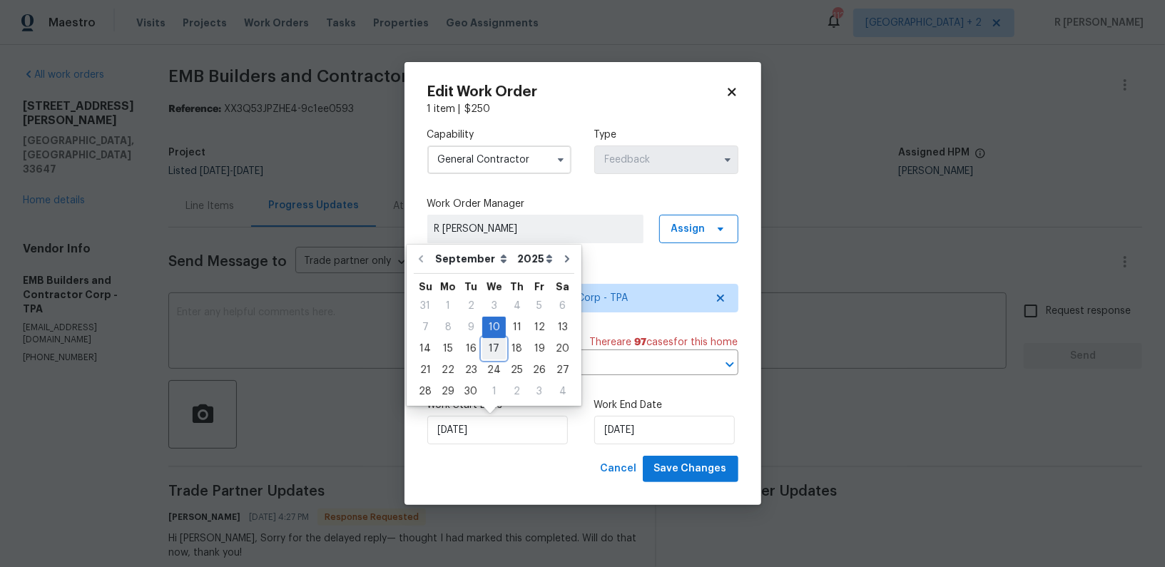
click at [484, 353] on div "17" at bounding box center [494, 349] width 24 height 20
type input "17/09/2025"
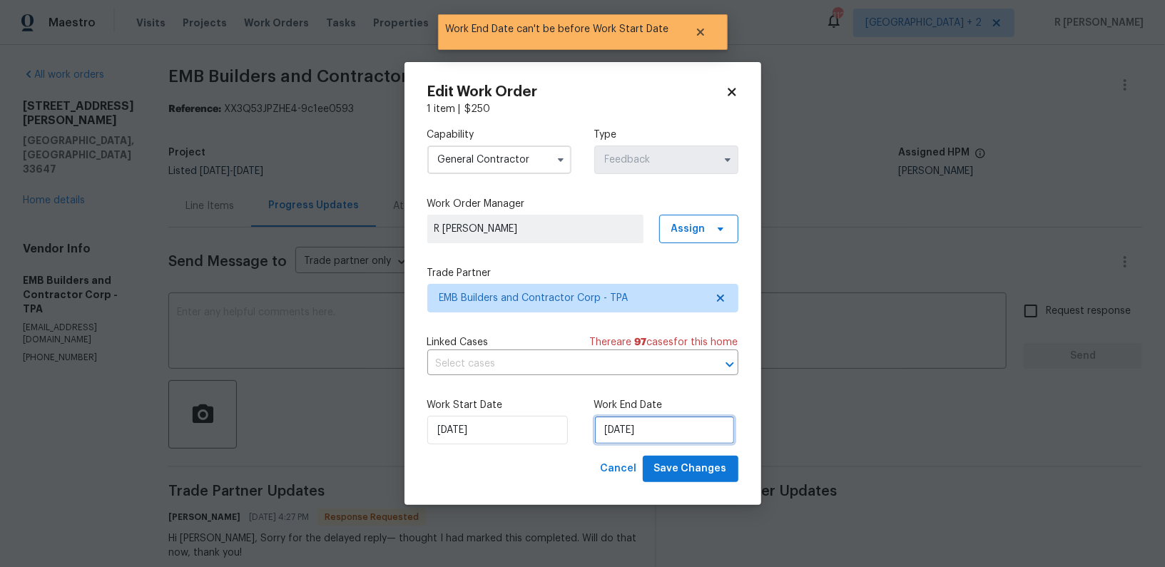
click at [659, 428] on input "17/09/2025" at bounding box center [664, 430] width 141 height 29
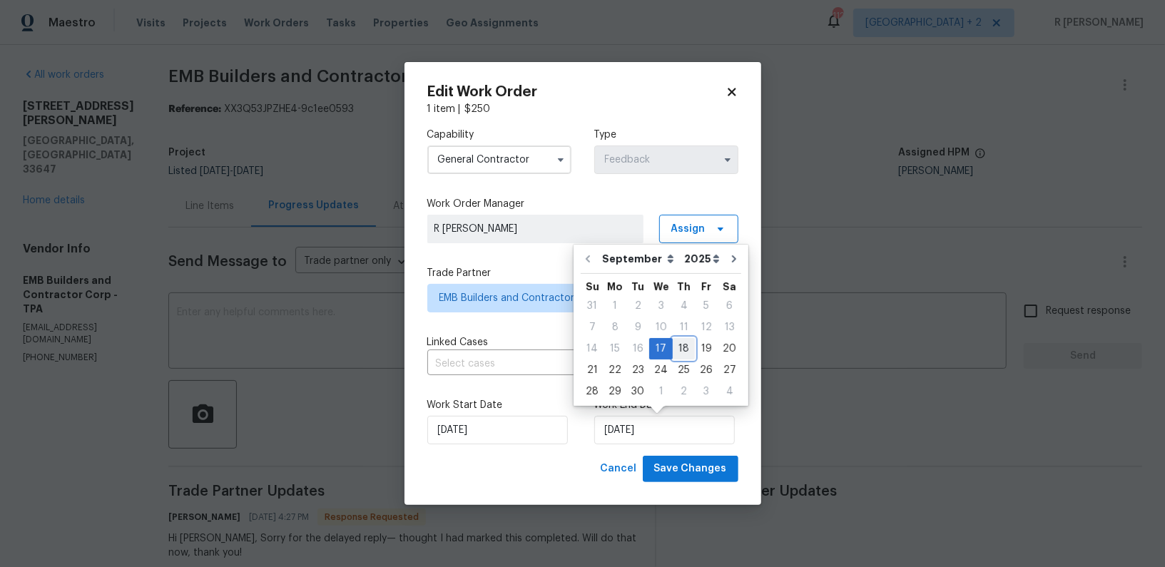
click at [686, 347] on div "18" at bounding box center [684, 349] width 22 height 20
type input "[DATE]"
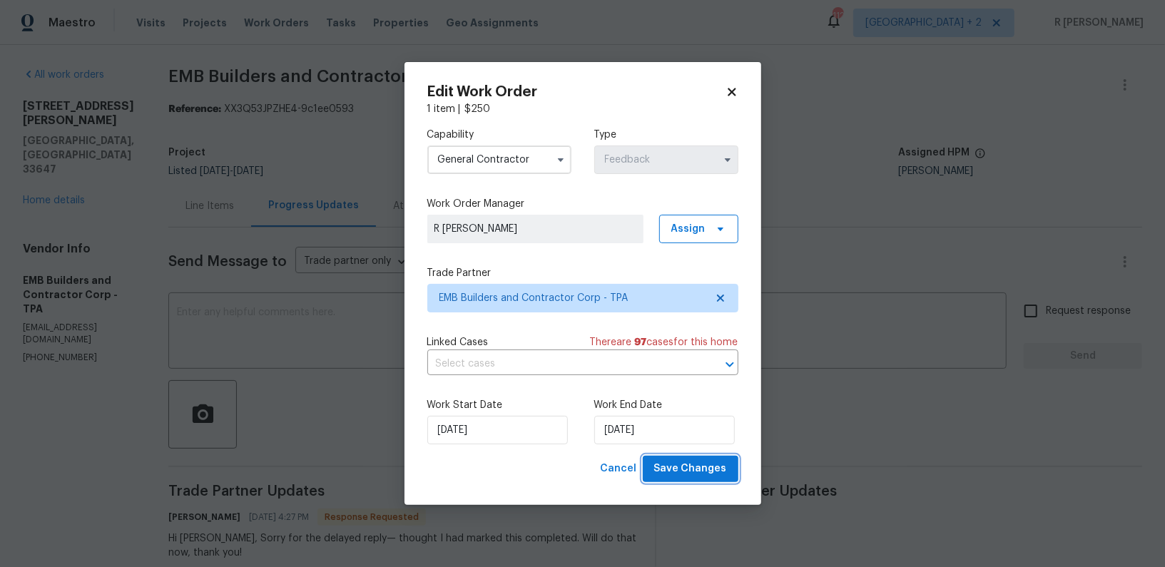
click at [665, 477] on span "Save Changes" at bounding box center [690, 469] width 73 height 18
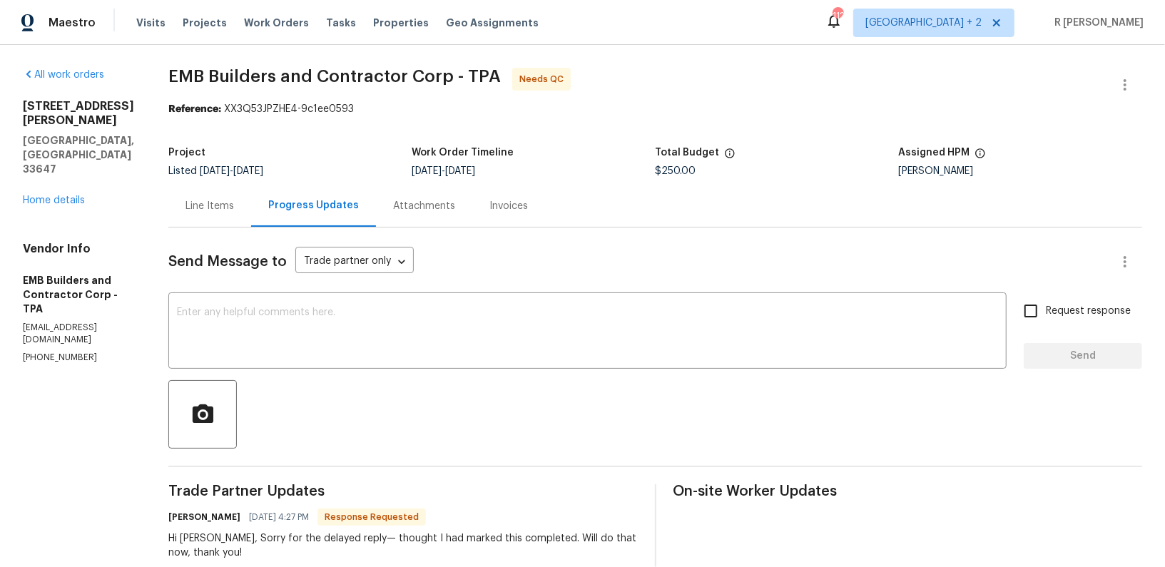
click at [208, 211] on div "Line Items" at bounding box center [209, 206] width 49 height 14
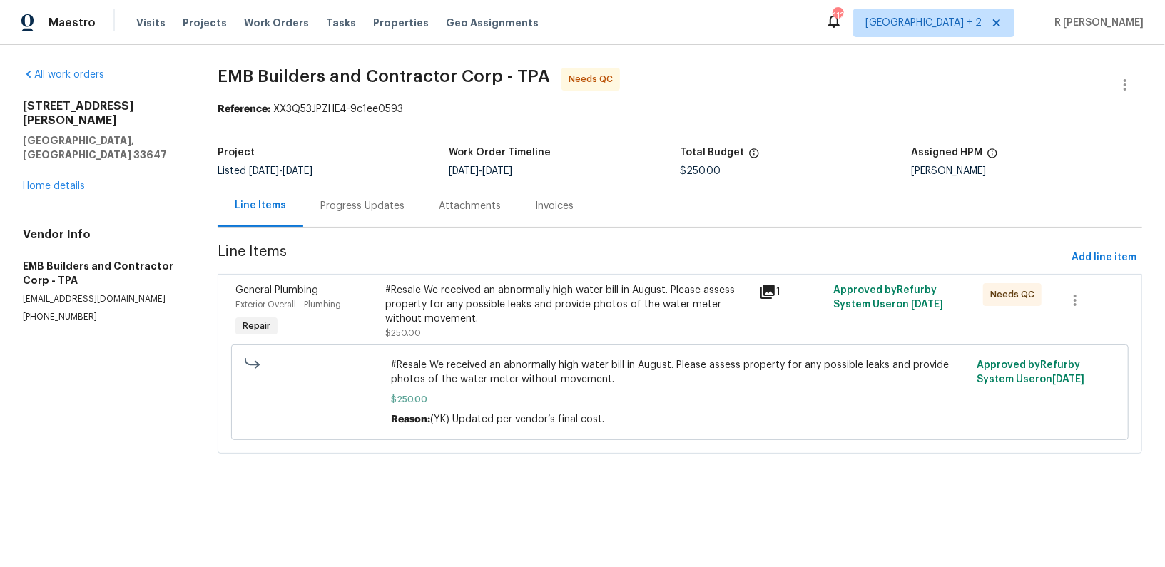
click at [505, 295] on div "#Resale We received an abnormally high water bill in August. Please assess prop…" at bounding box center [567, 304] width 365 height 43
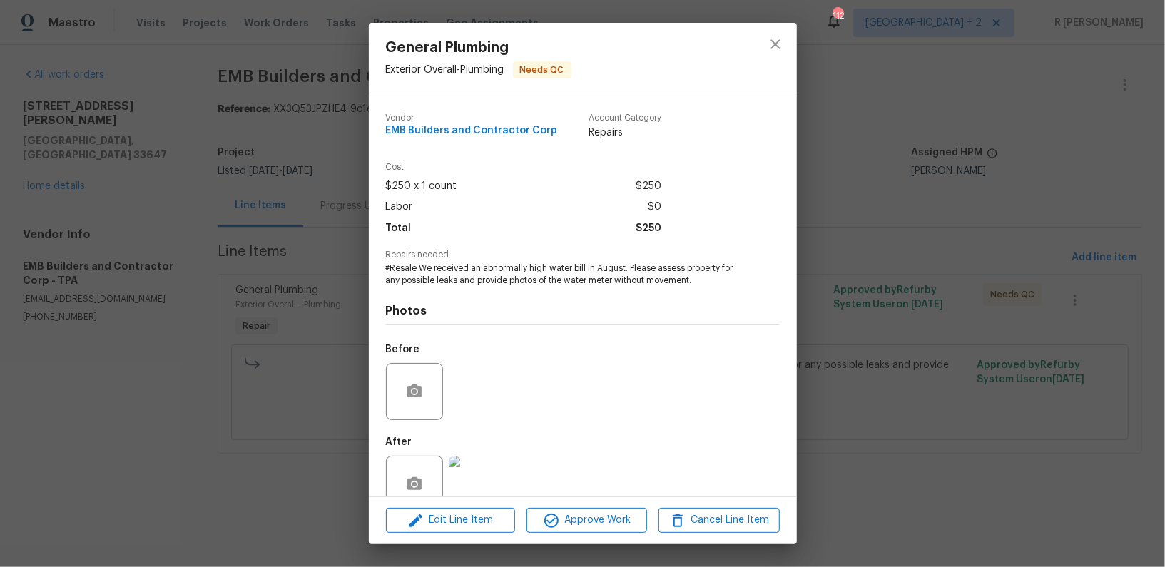
scroll to position [30, 0]
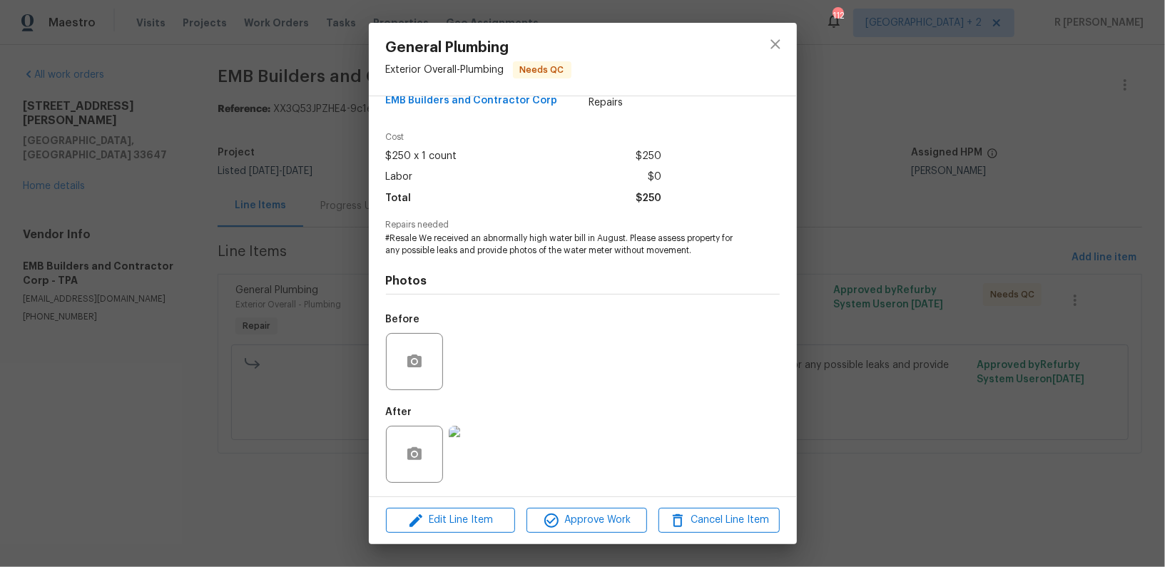
click at [589, 536] on div "Edit Line Item Approve Work Cancel Line Item" at bounding box center [583, 521] width 428 height 48
click at [591, 526] on span "Approve Work" at bounding box center [587, 520] width 112 height 18
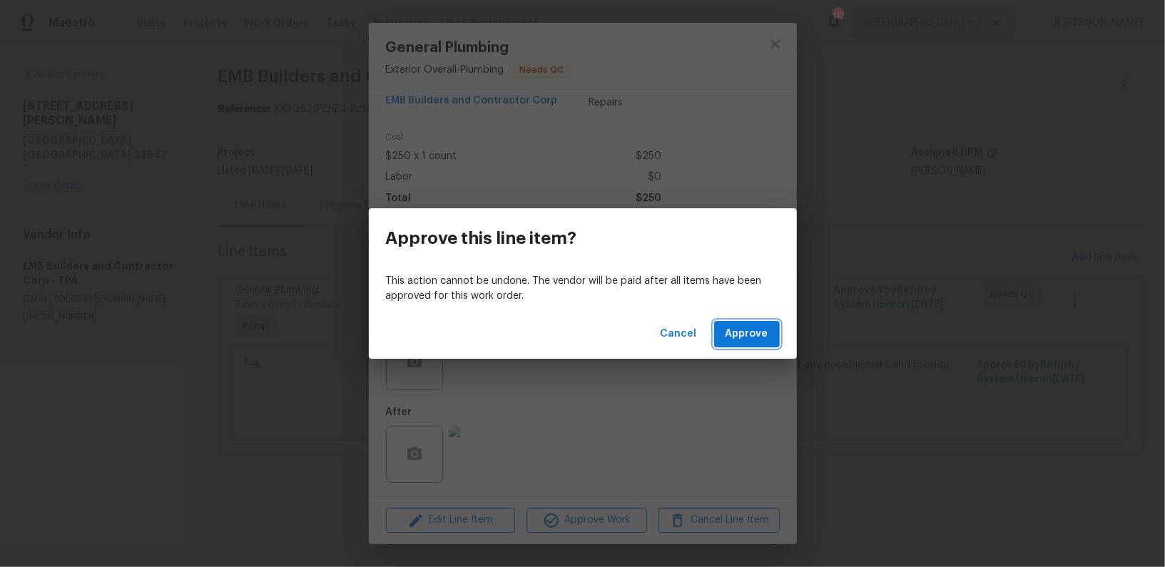
click at [752, 332] on span "Approve" at bounding box center [747, 334] width 43 height 18
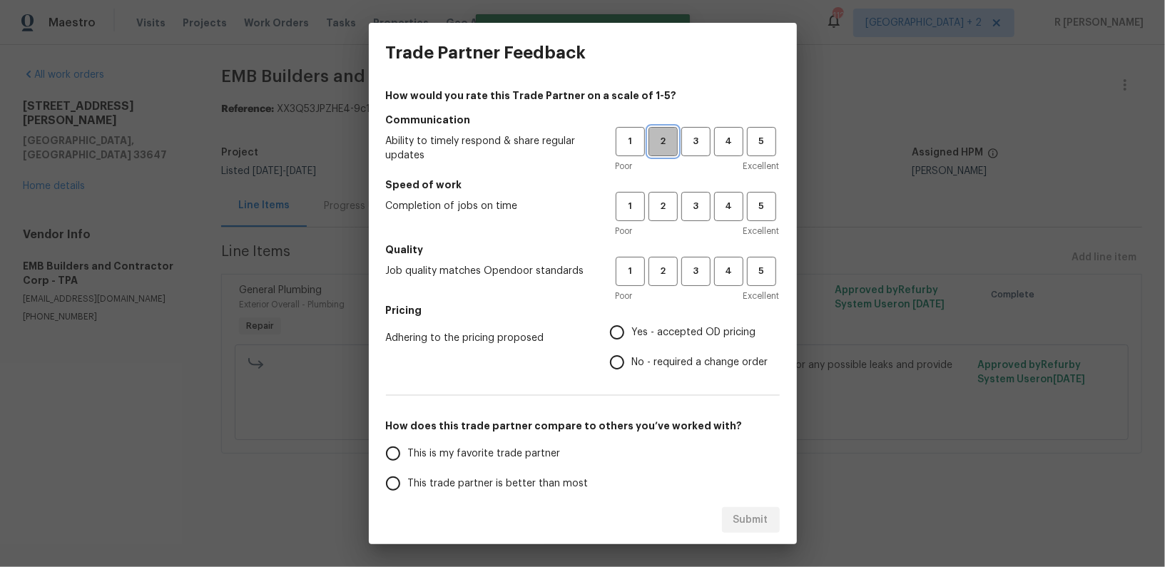
click at [663, 140] on span "2" at bounding box center [663, 141] width 26 height 16
click at [653, 213] on span "2" at bounding box center [663, 206] width 26 height 16
click at [684, 272] on span "3" at bounding box center [696, 271] width 26 height 16
click at [697, 208] on span "3" at bounding box center [696, 206] width 26 height 16
click at [647, 365] on span "No - required a change order" at bounding box center [700, 362] width 136 height 15
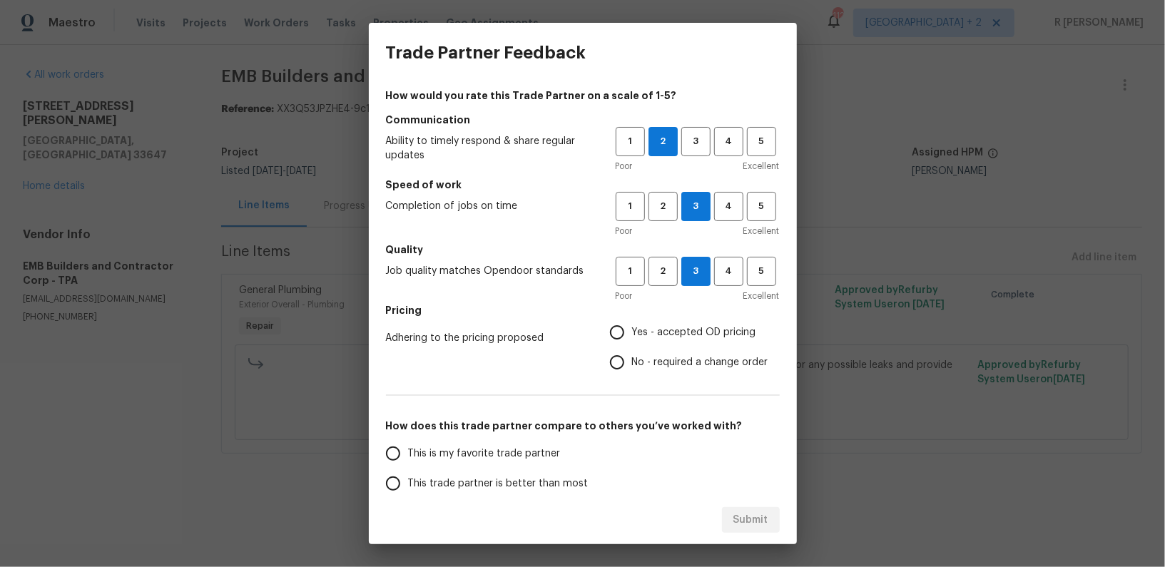
click at [632, 365] on input "No - required a change order" at bounding box center [617, 362] width 30 height 30
radio input "true"
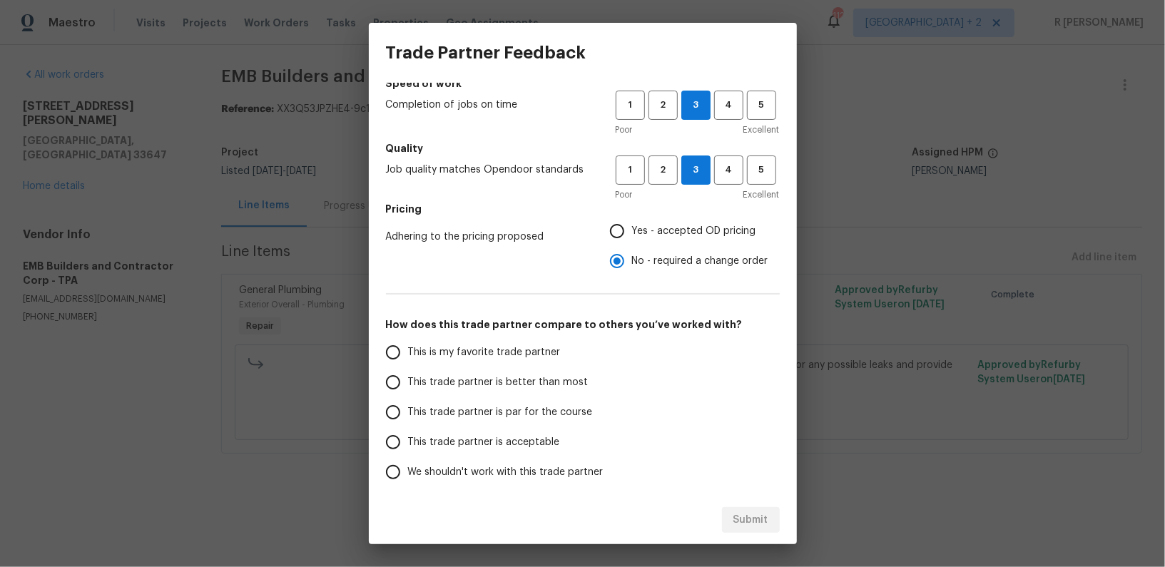
click at [531, 402] on label "This trade partner is par for the course" at bounding box center [490, 412] width 225 height 30
click at [408, 402] on input "This trade partner is par for the course" at bounding box center [393, 412] width 30 height 30
click at [748, 516] on span "Submit" at bounding box center [750, 520] width 35 height 18
radio input "true"
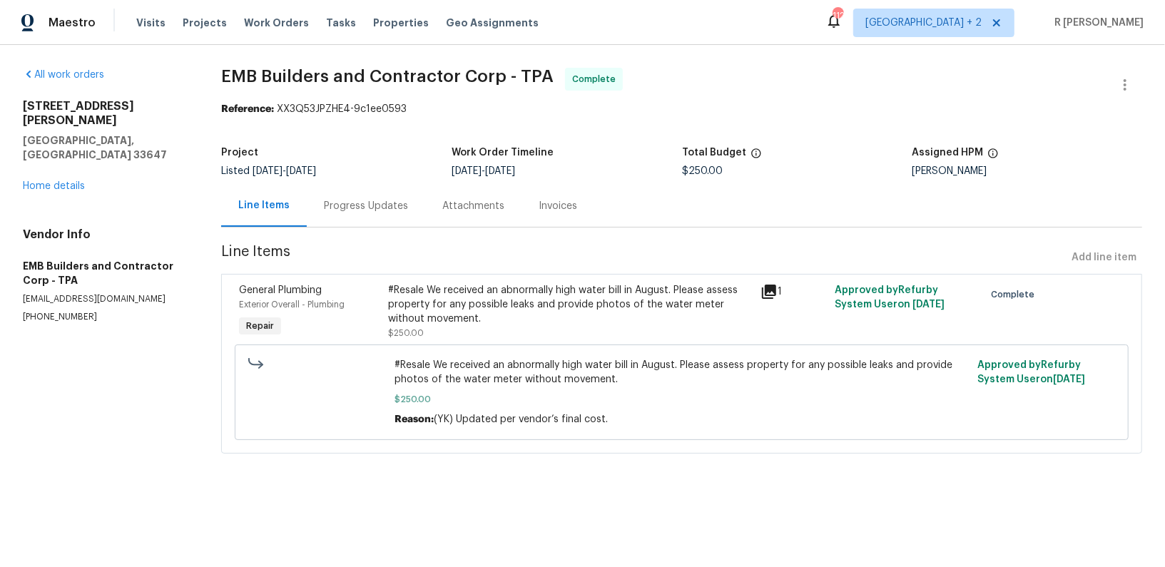
click at [369, 210] on div "Progress Updates" at bounding box center [366, 206] width 84 height 14
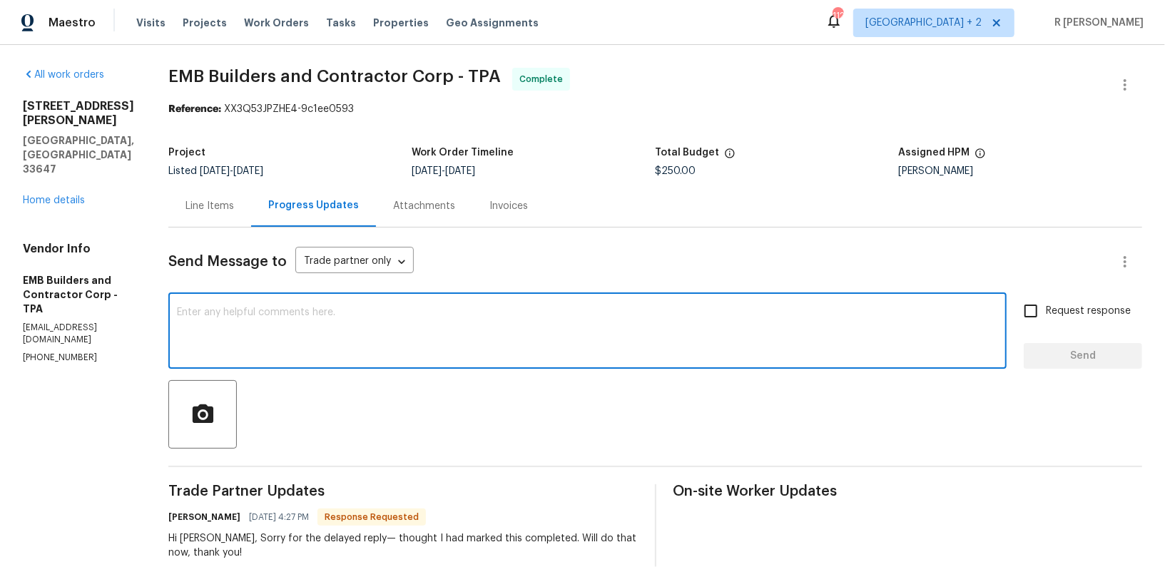
click at [416, 342] on textarea at bounding box center [587, 332] width 821 height 50
paste textarea "Hi Team, the work order has been approved. Kindly upload the detailed invoice. …"
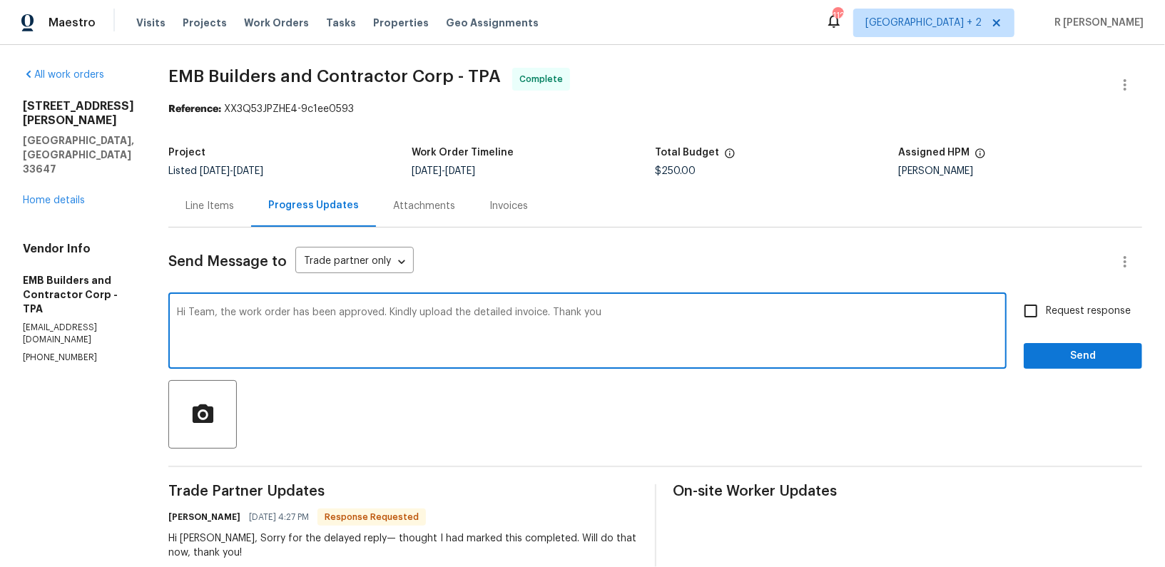
type textarea "Hi Team, the work order has been approved. Kindly upload the detailed invoice. …"
click at [1075, 348] on span "Send" at bounding box center [1083, 356] width 96 height 18
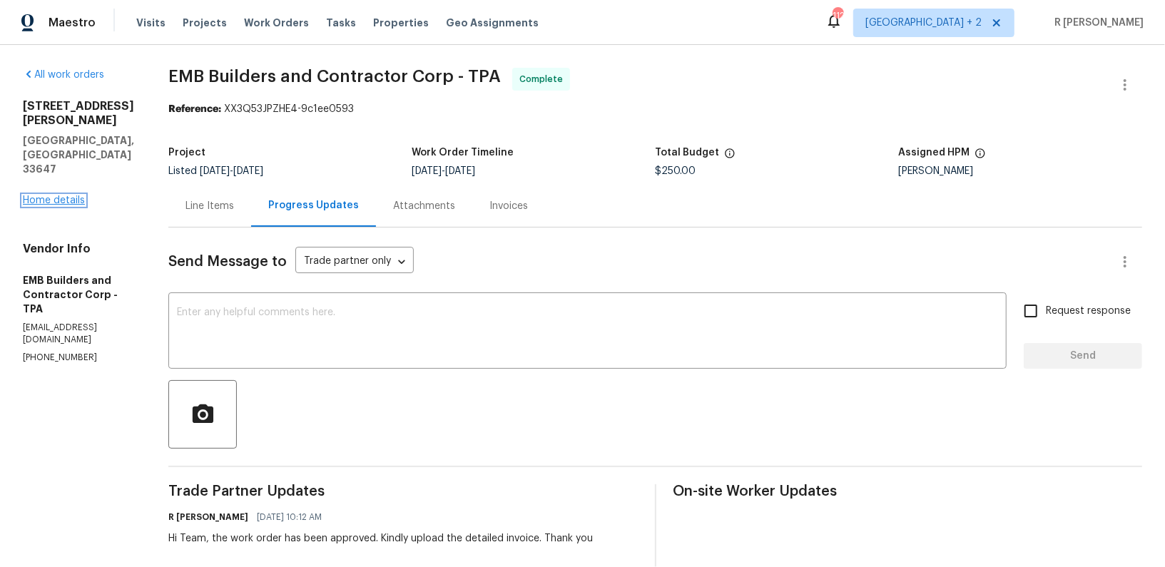
click at [68, 195] on link "Home details" at bounding box center [54, 200] width 62 height 10
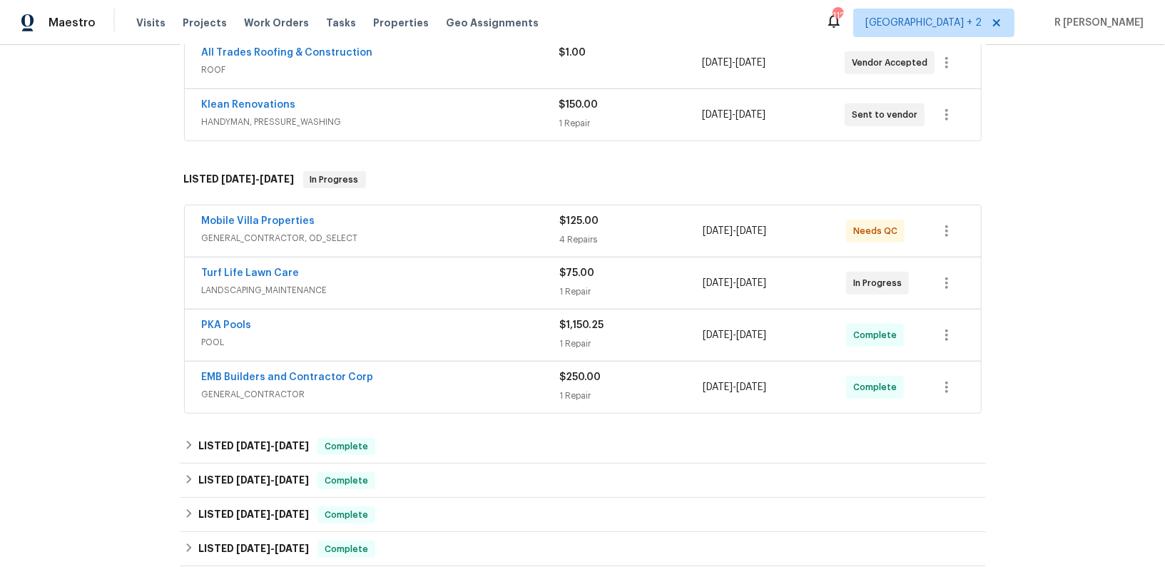
scroll to position [462, 0]
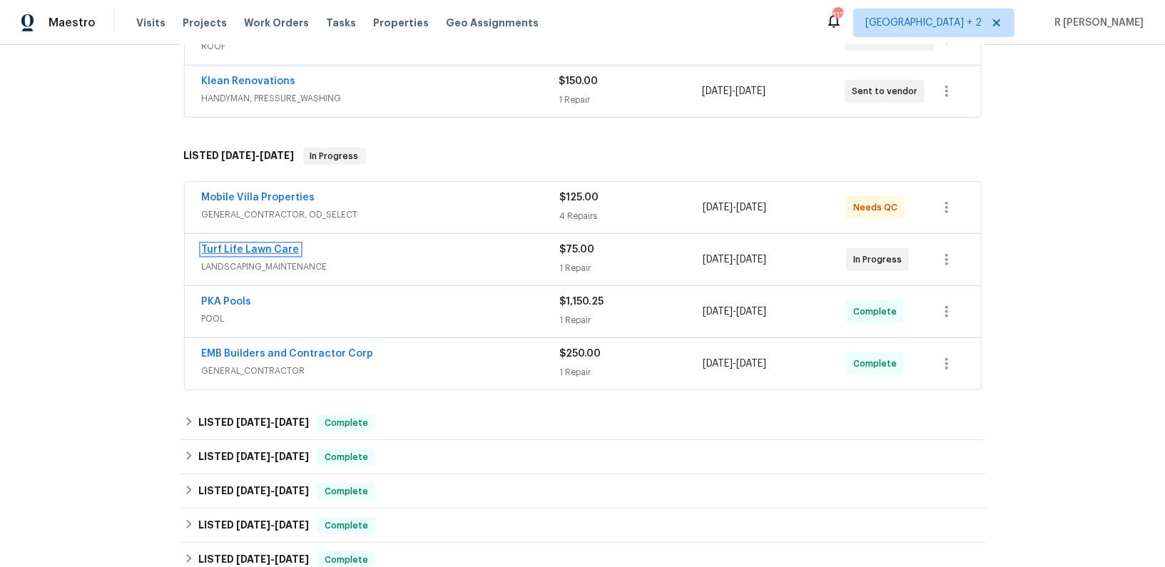
click at [226, 248] on link "Turf Life Lawn Care" at bounding box center [251, 250] width 98 height 10
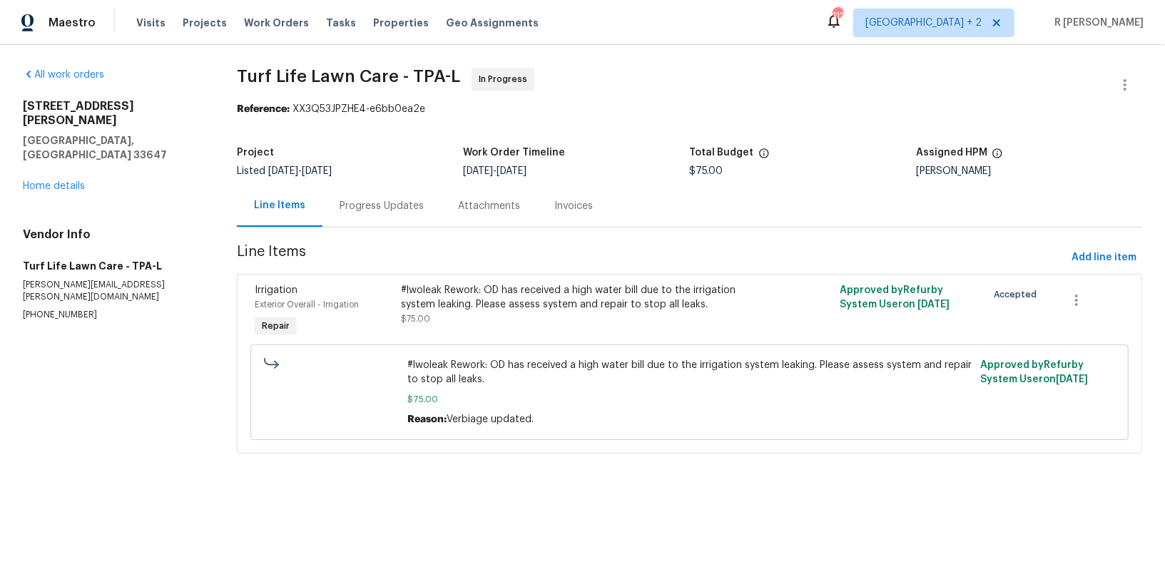
click at [367, 220] on div "Progress Updates" at bounding box center [381, 206] width 118 height 42
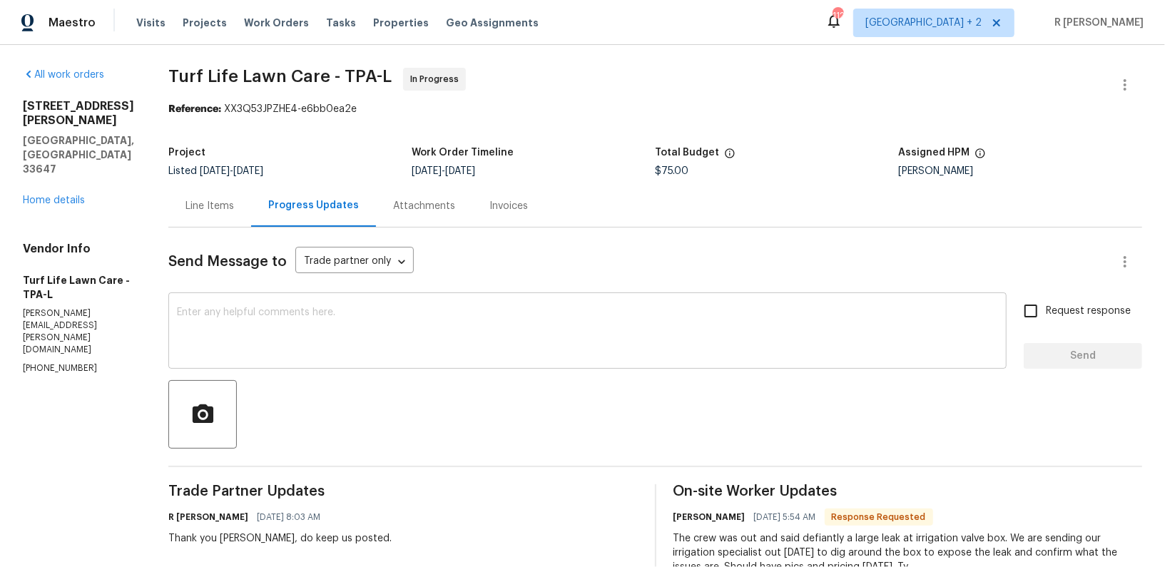
click at [464, 332] on textarea at bounding box center [587, 332] width 821 height 50
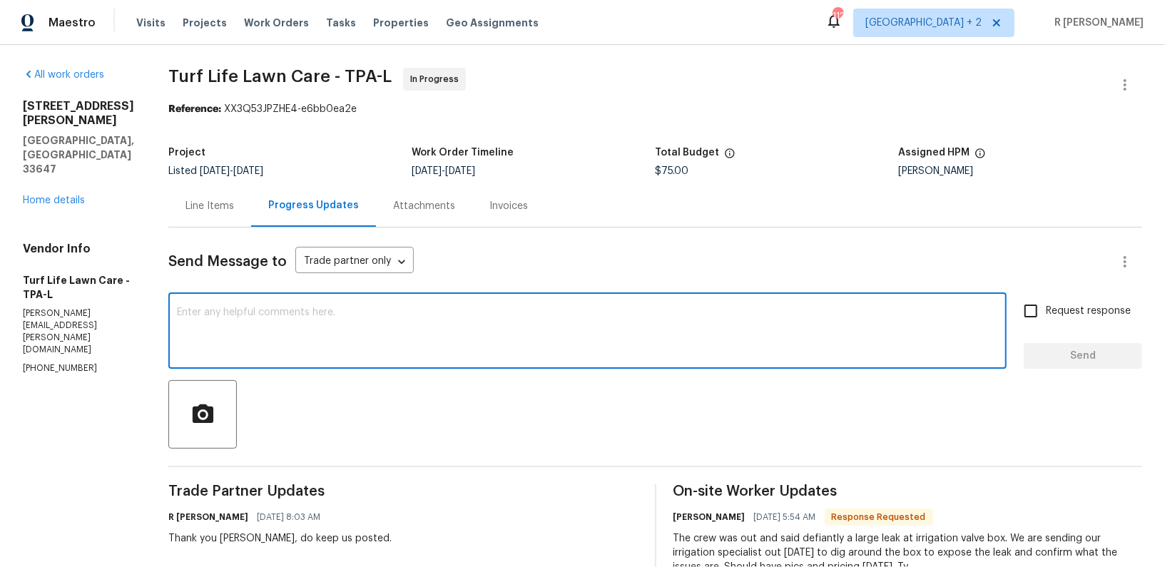
paste textarea "Hi Team, can we get a status update on the work order? Thanks!"
type textarea "Hi Team, can we get a status update on the work order? Thanks!"
click at [1052, 363] on span "Send" at bounding box center [1083, 356] width 96 height 18
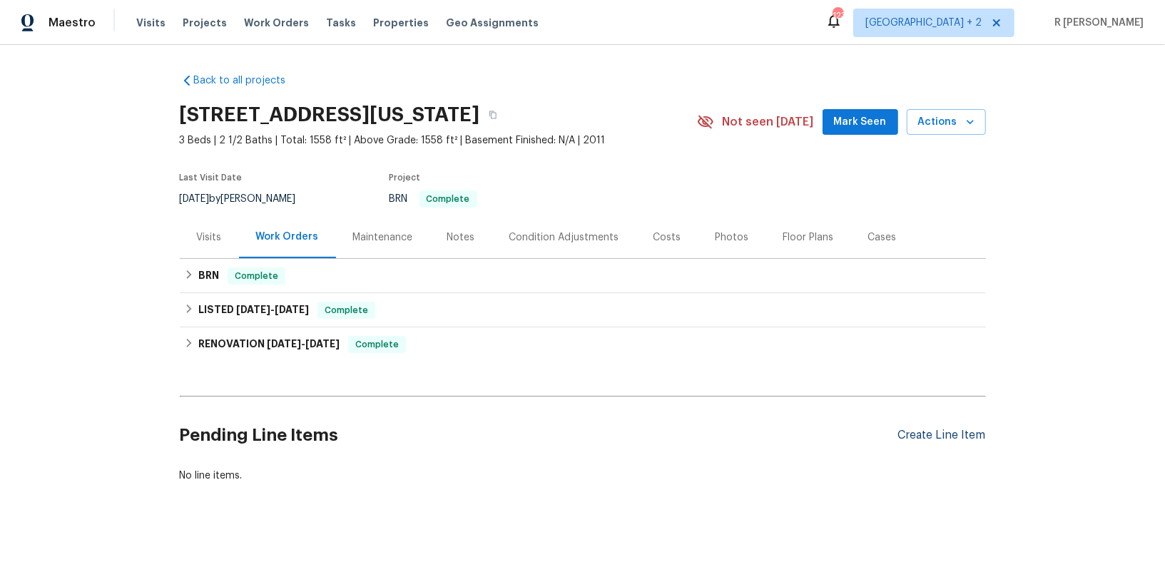
click at [930, 439] on div "Create Line Item" at bounding box center [942, 436] width 88 height 14
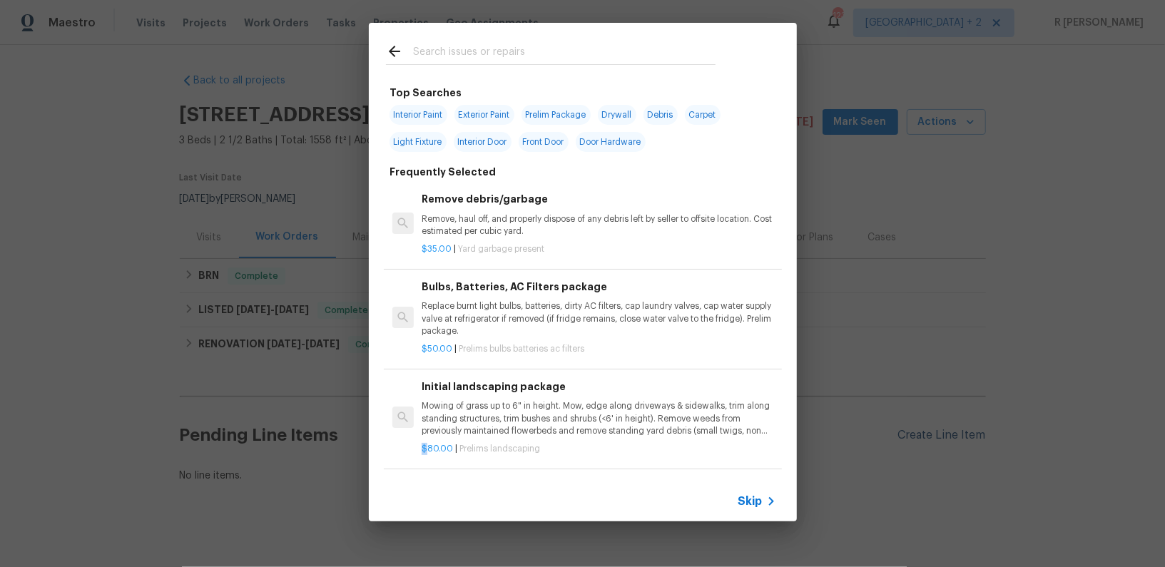
click at [930, 439] on div "Top Searches Interior Paint Exterior Paint Prelim Package Drywall Debris Carpet…" at bounding box center [582, 272] width 1165 height 544
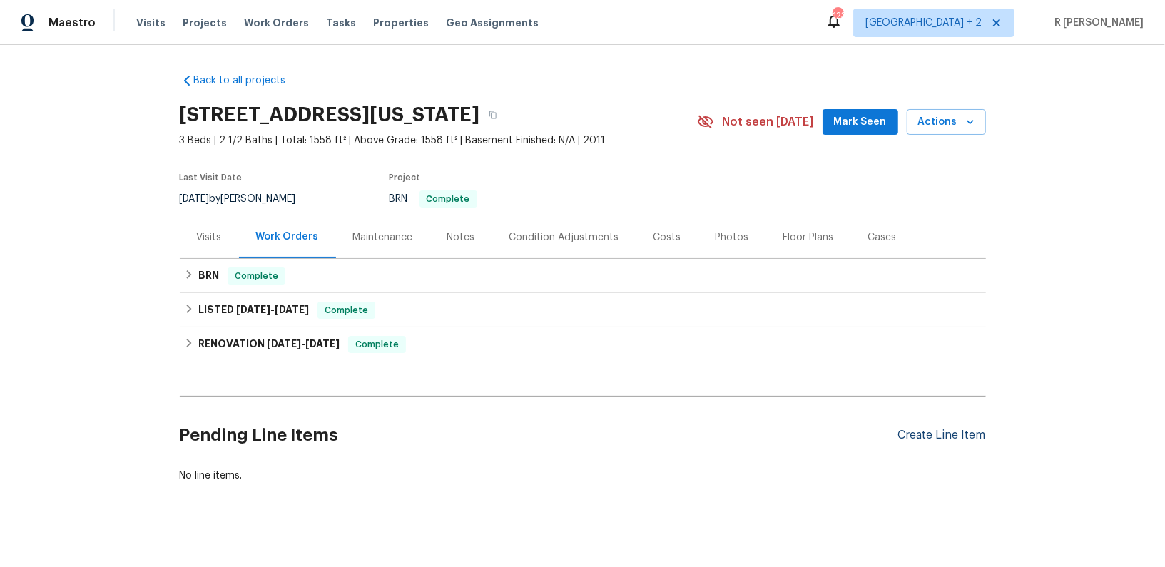
click at [930, 439] on div "Create Line Item" at bounding box center [942, 436] width 88 height 14
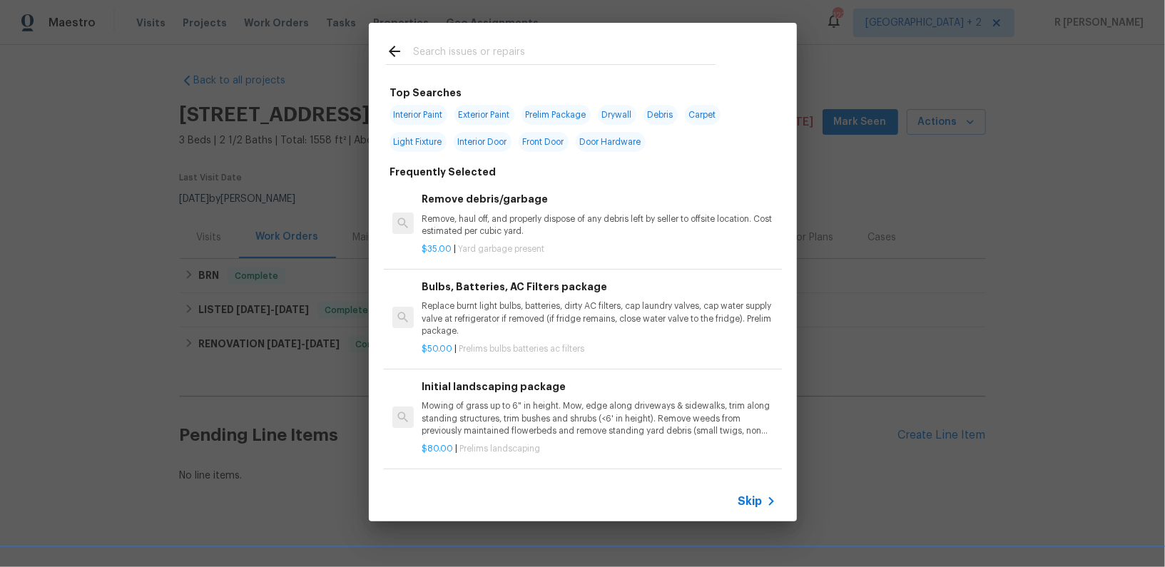
click at [768, 505] on icon at bounding box center [771, 501] width 17 height 17
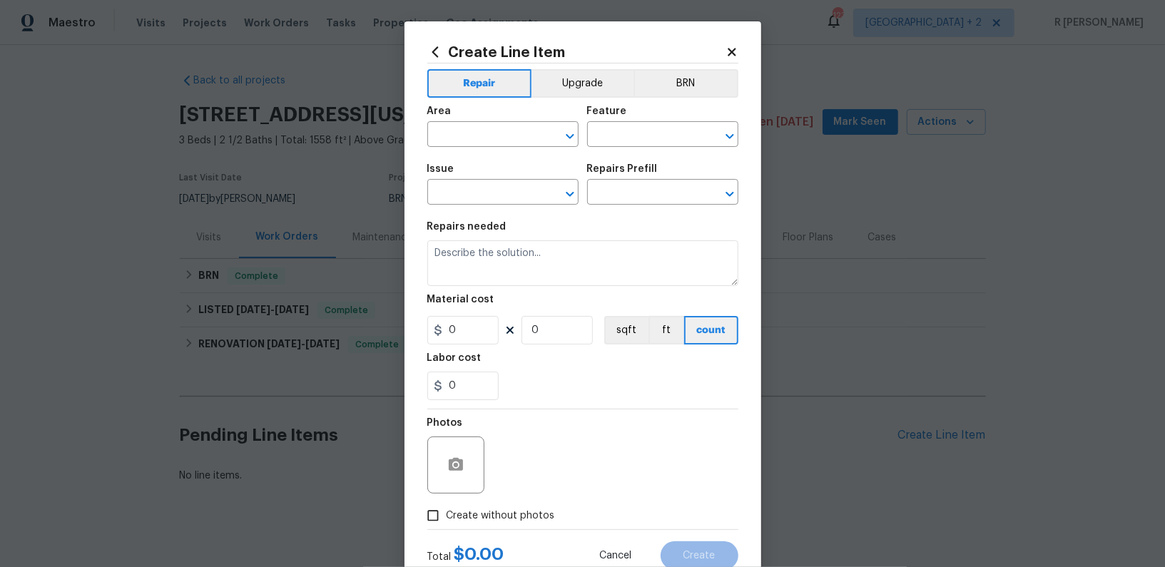
click at [488, 123] on div "Area" at bounding box center [502, 115] width 151 height 19
click at [484, 138] on input "text" at bounding box center [482, 136] width 111 height 22
click at [484, 163] on li "Garage" at bounding box center [502, 168] width 151 height 24
type input "Garage"
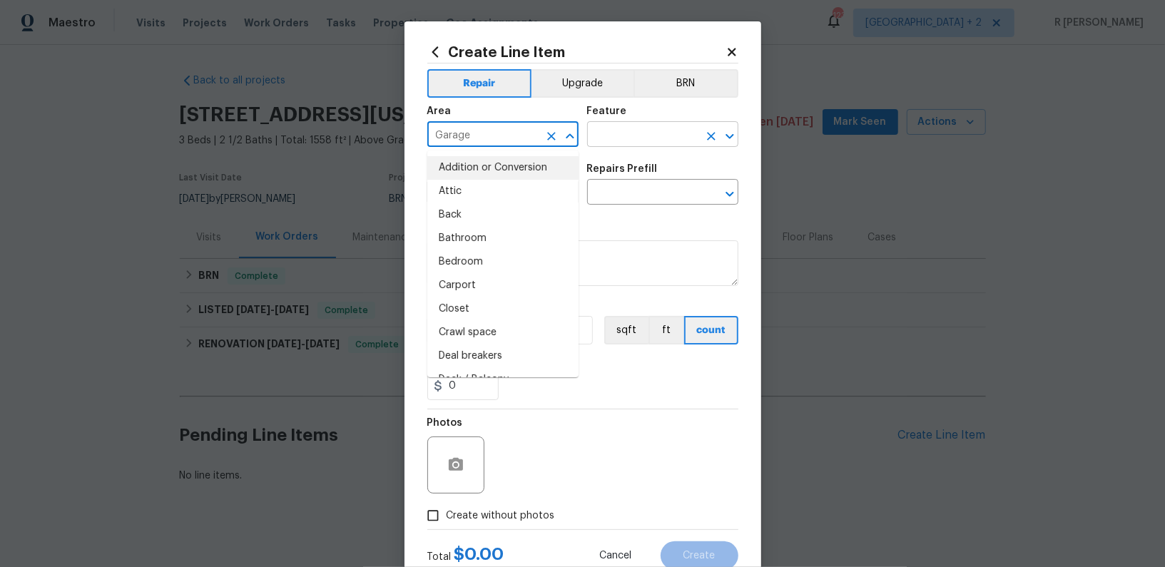
click at [658, 127] on input "text" at bounding box center [642, 136] width 111 height 22
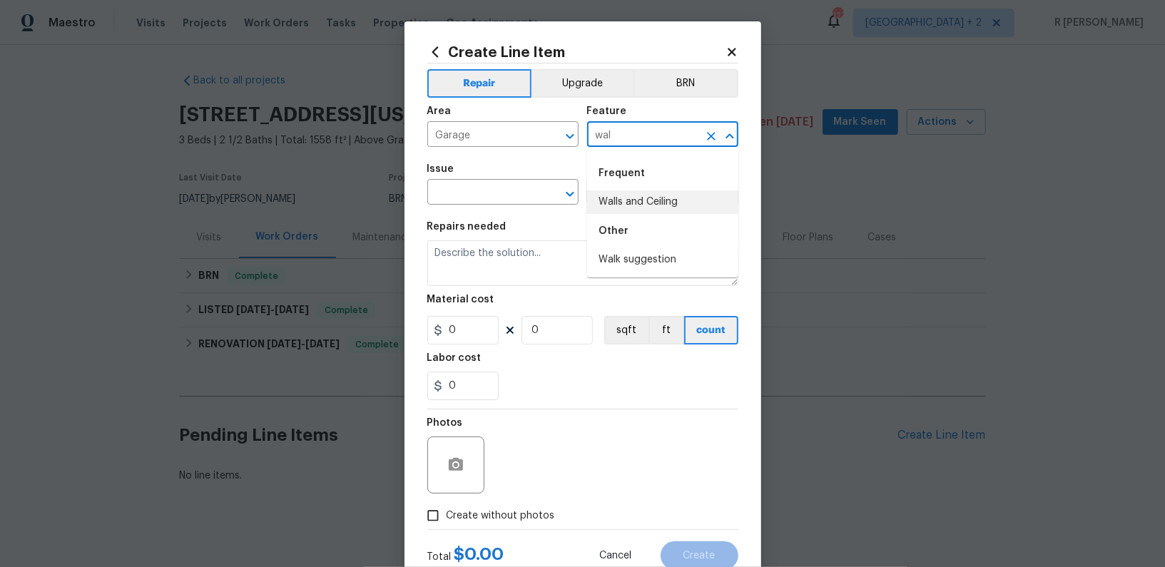
click at [683, 205] on li "Walls and Ceiling" at bounding box center [662, 202] width 151 height 24
type input "Walls and Ceiling"
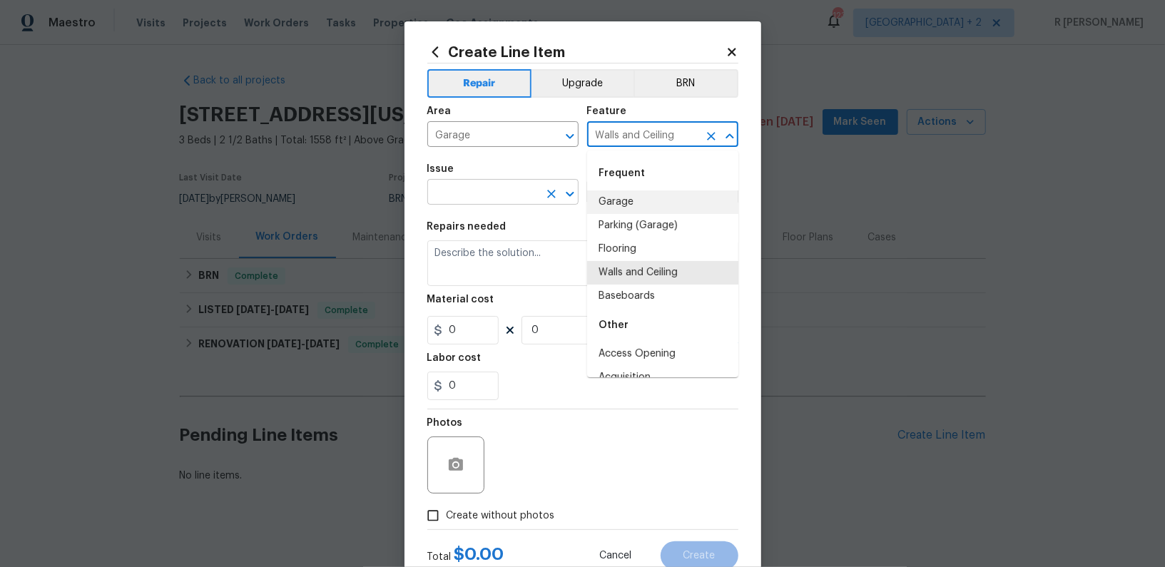
click at [480, 193] on input "text" at bounding box center [482, 194] width 111 height 22
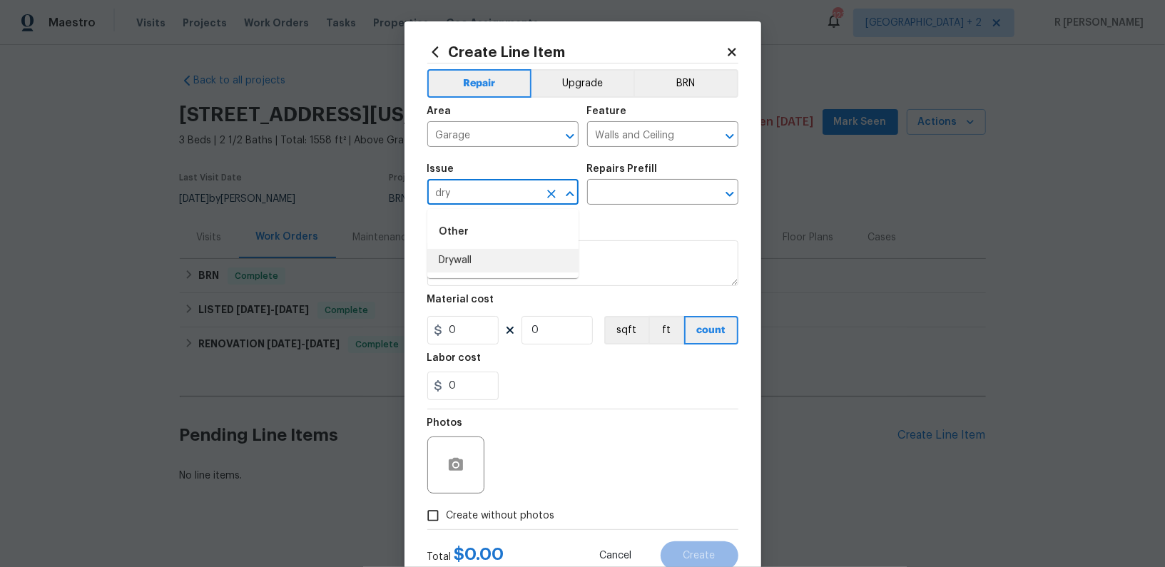
click at [502, 270] on li "Drywall" at bounding box center [502, 261] width 151 height 24
type input "Drywall"
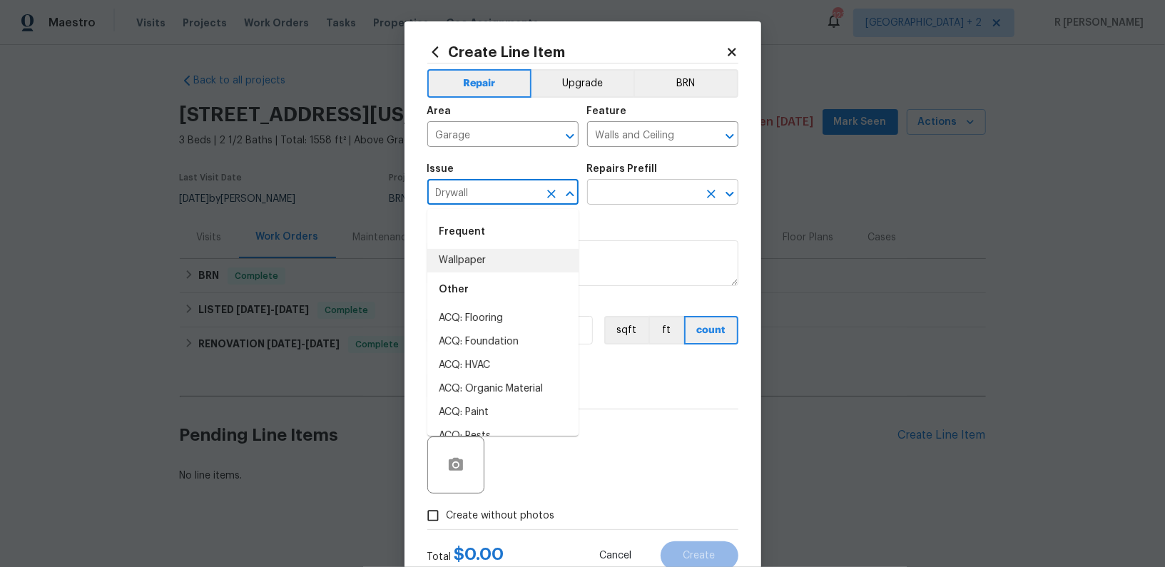
click at [656, 197] on input "text" at bounding box center [642, 194] width 111 height 22
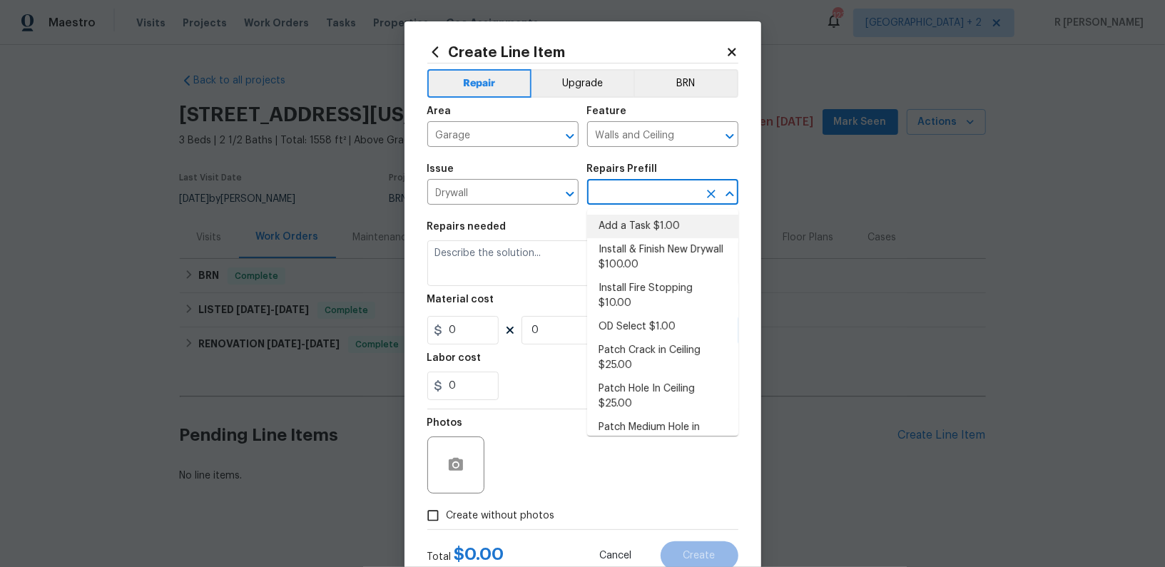
click at [646, 225] on li "Add a Task $1.00" at bounding box center [662, 227] width 151 height 24
type input "Add a Task $1.00"
type textarea "HPM to detail"
type input "1"
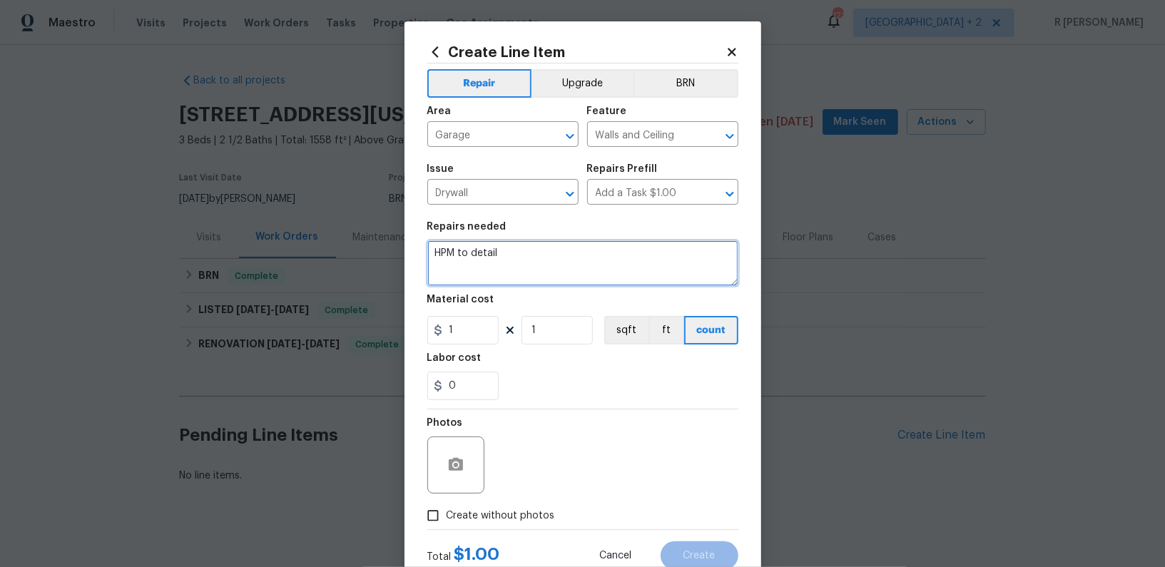
click at [518, 270] on textarea "HPM to detail" at bounding box center [582, 263] width 311 height 46
click at [556, 256] on textarea "HPM to detail" at bounding box center [582, 263] width 311 height 46
paste textarea "#lwoleak Received feedback the ceiling in the garage is showing signs of a leak…"
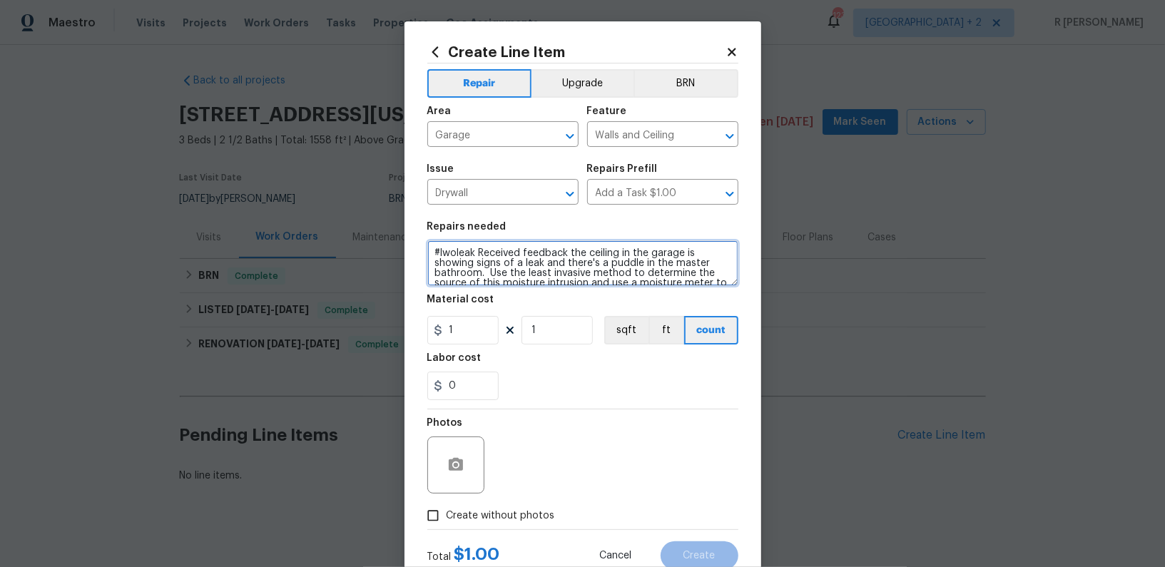
scroll to position [63, 0]
type textarea "#lwoleak Received feedback the ceiling in the garage is showing signs of a leak…"
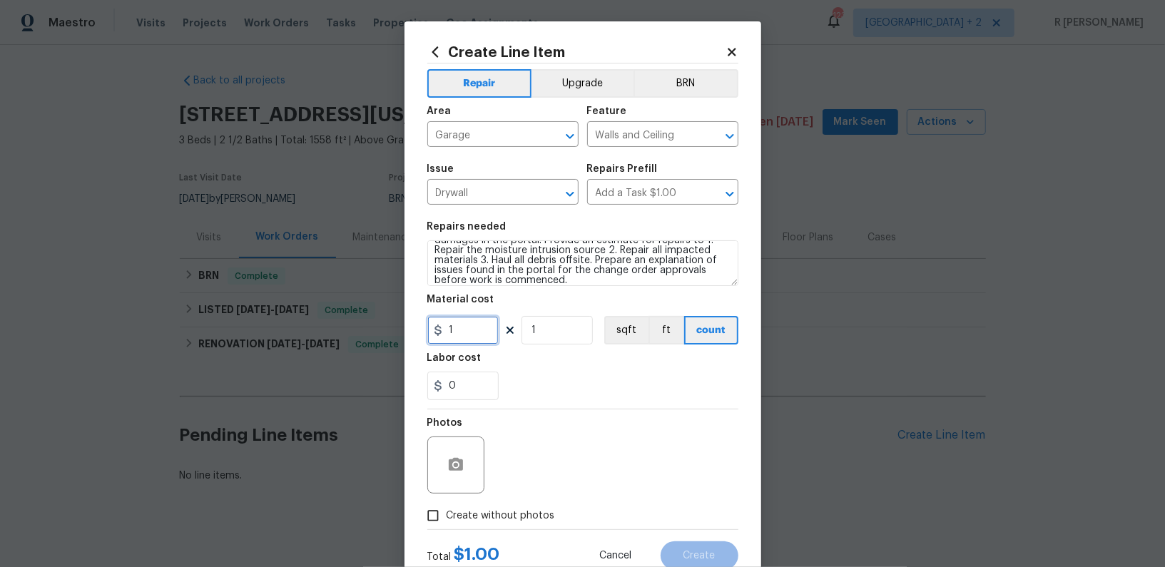
click at [483, 336] on input "1" at bounding box center [462, 330] width 71 height 29
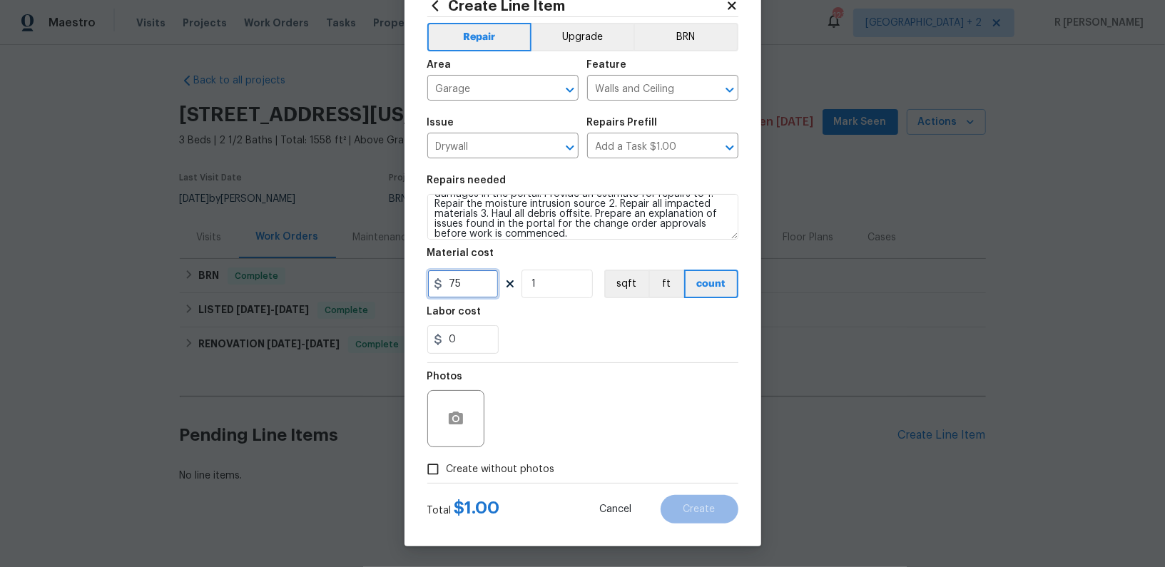
type input "75"
click at [501, 477] on label "Create without photos" at bounding box center [487, 469] width 136 height 27
click at [447, 477] on input "Create without photos" at bounding box center [432, 469] width 27 height 27
checkbox input "true"
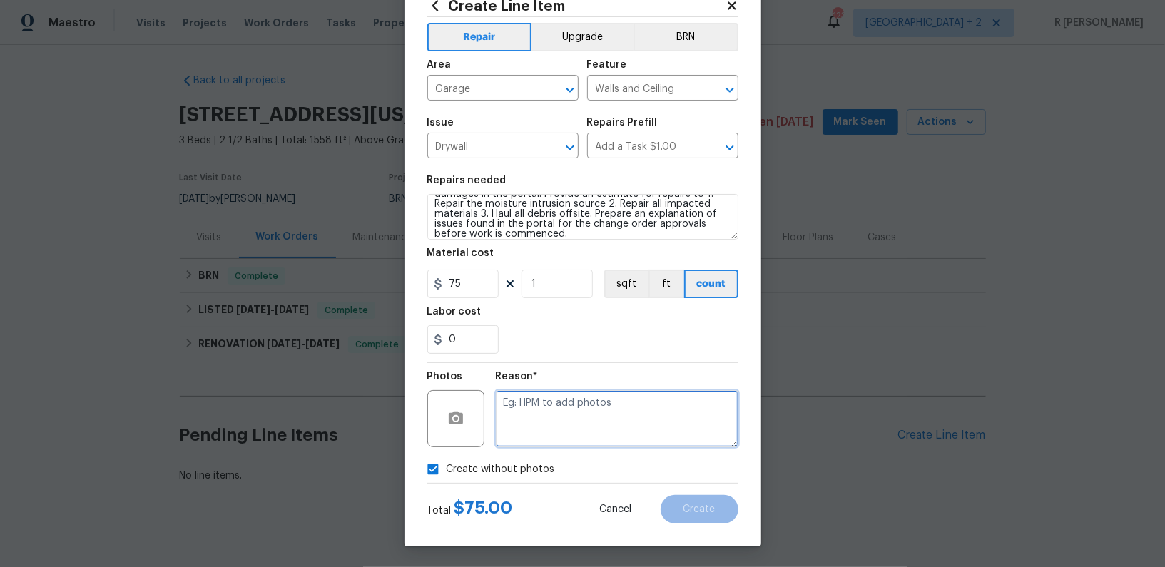
click at [550, 445] on textarea at bounding box center [617, 418] width 243 height 57
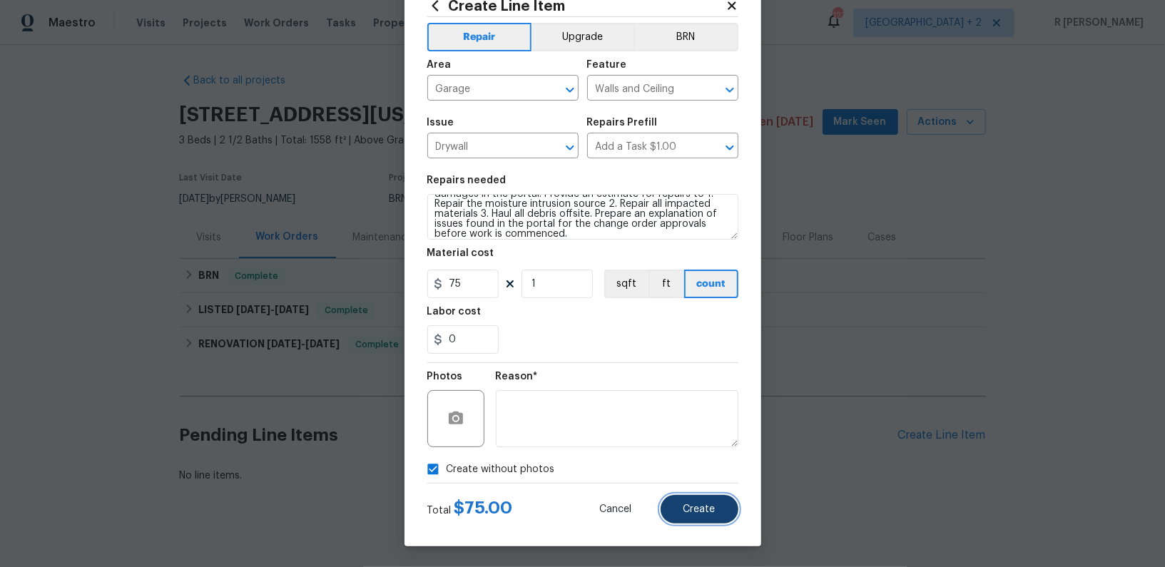
click at [684, 514] on button "Create" at bounding box center [700, 509] width 78 height 29
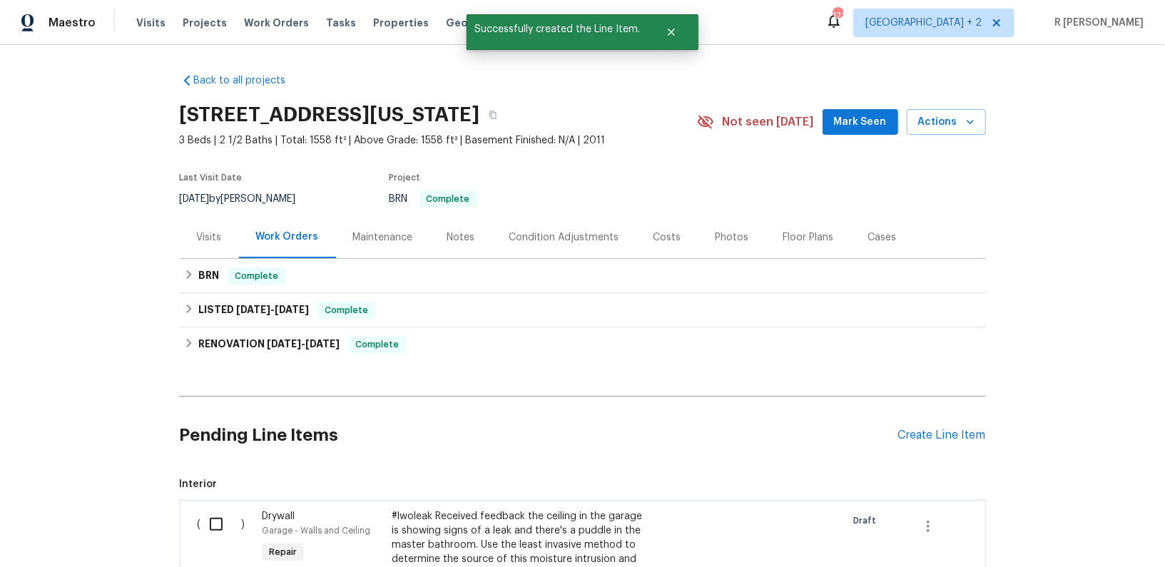
click at [220, 519] on input "checkbox" at bounding box center [221, 524] width 41 height 30
checkbox input "true"
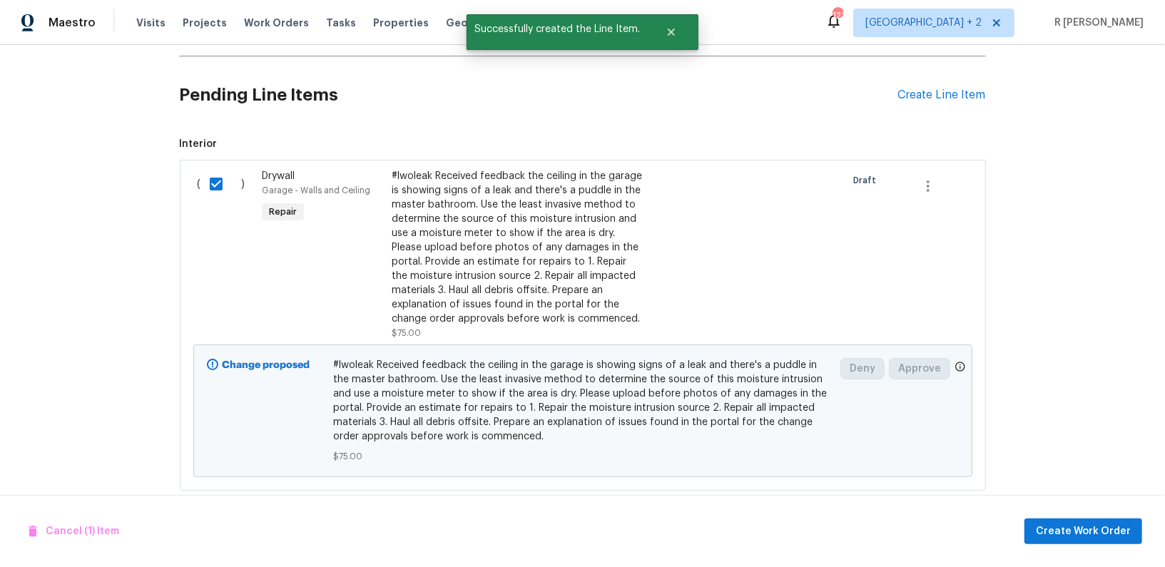
scroll to position [358, 0]
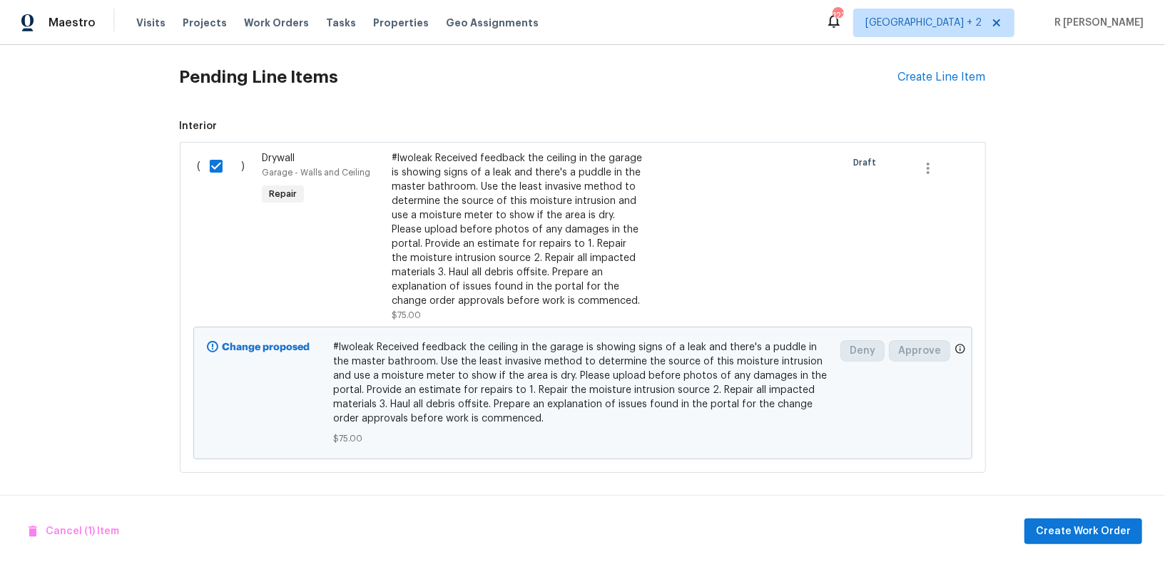
click at [1056, 544] on div "Cancel (1) Item Create Work Order" at bounding box center [582, 531] width 1165 height 73
click at [1056, 534] on span "Create Work Order" at bounding box center [1083, 532] width 95 height 18
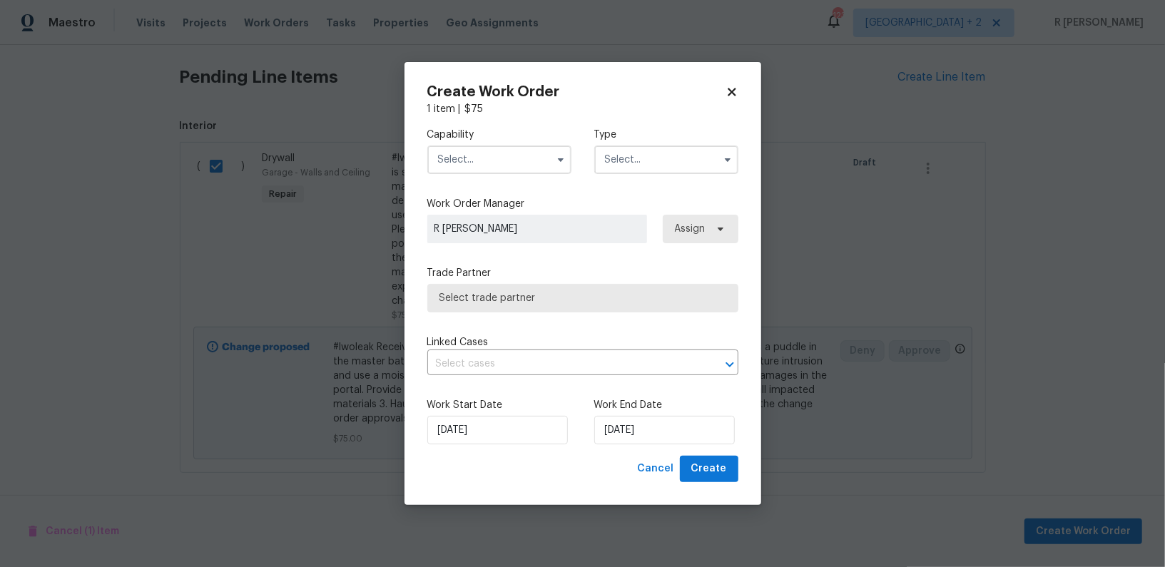
click at [511, 143] on div "Capability" at bounding box center [499, 151] width 144 height 46
click at [510, 157] on input "text" at bounding box center [499, 160] width 144 height 29
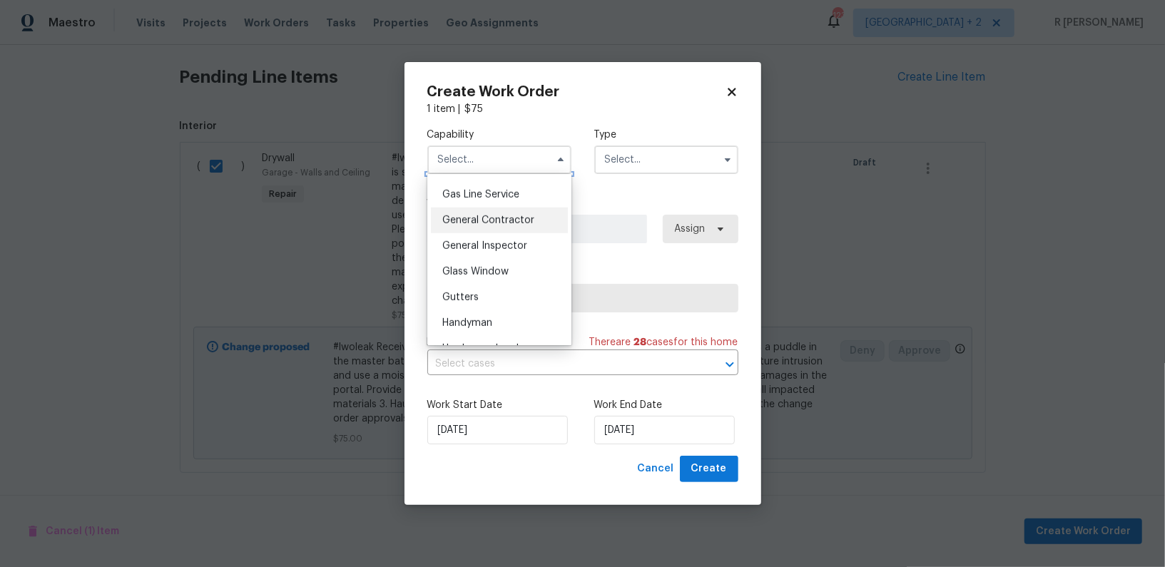
scroll to position [655, 0]
click at [494, 214] on span "General Contractor" at bounding box center [488, 218] width 92 height 10
type input "General Contractor"
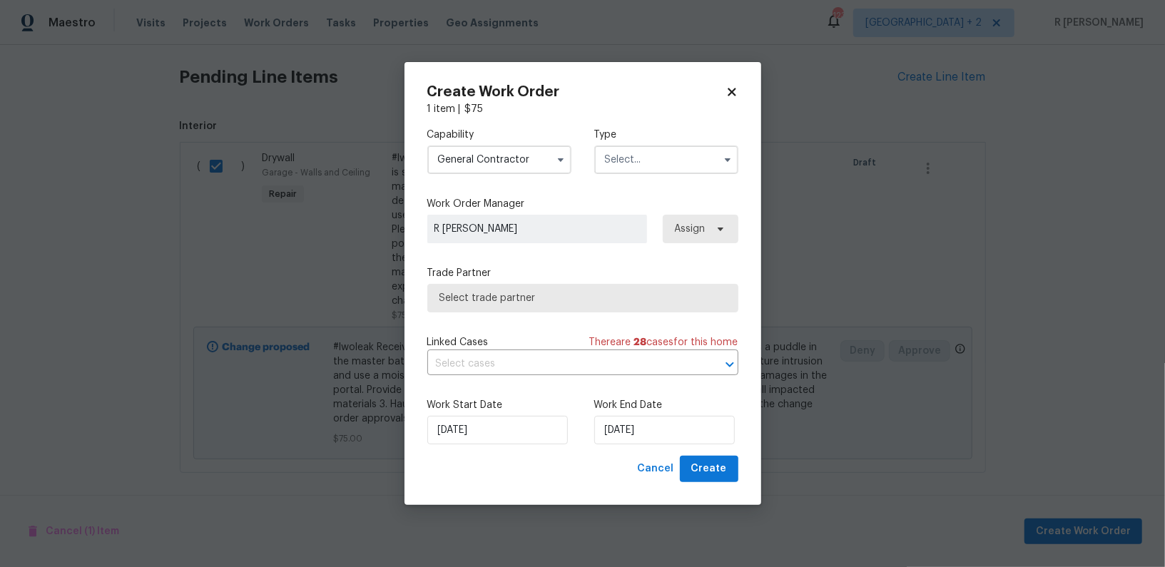
click at [661, 153] on input "text" at bounding box center [666, 160] width 144 height 29
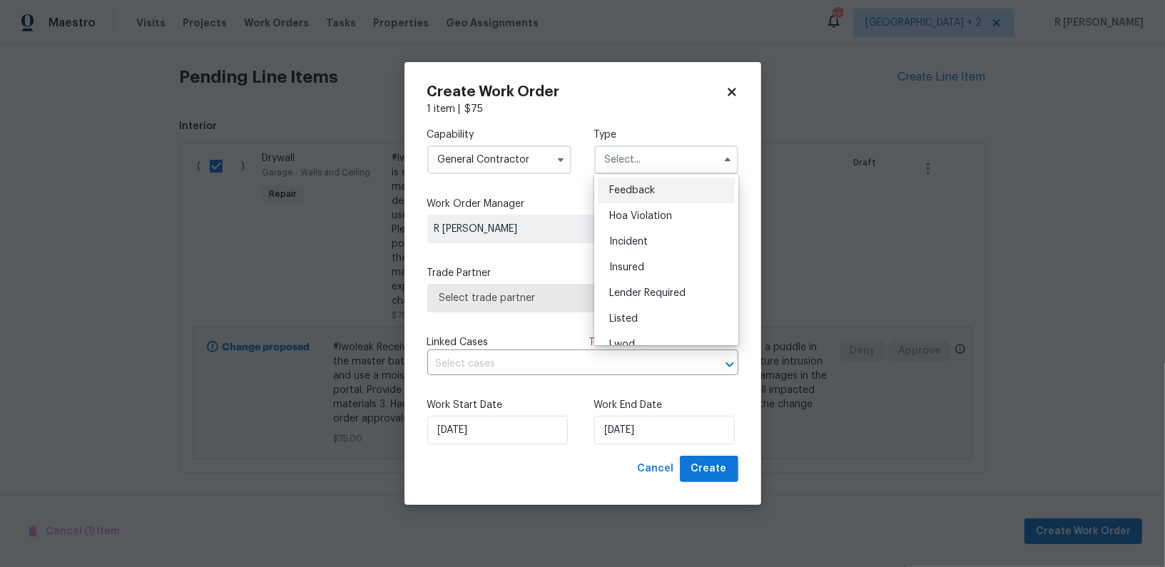
click at [643, 192] on span "Feedback" at bounding box center [632, 190] width 46 height 10
type input "Feedback"
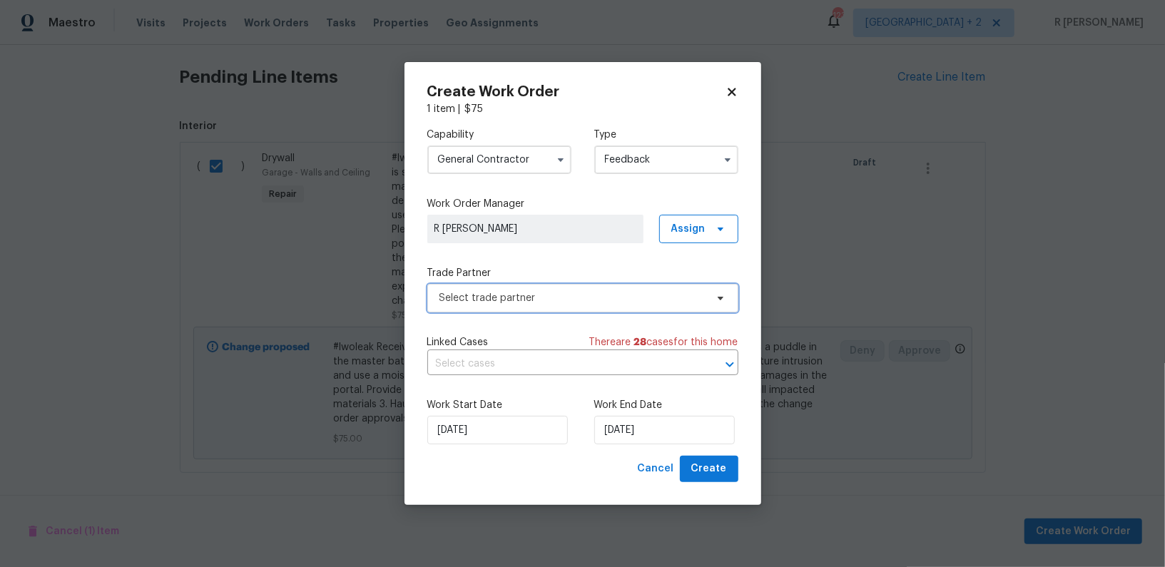
click at [550, 291] on span "Select trade partner" at bounding box center [572, 298] width 266 height 14
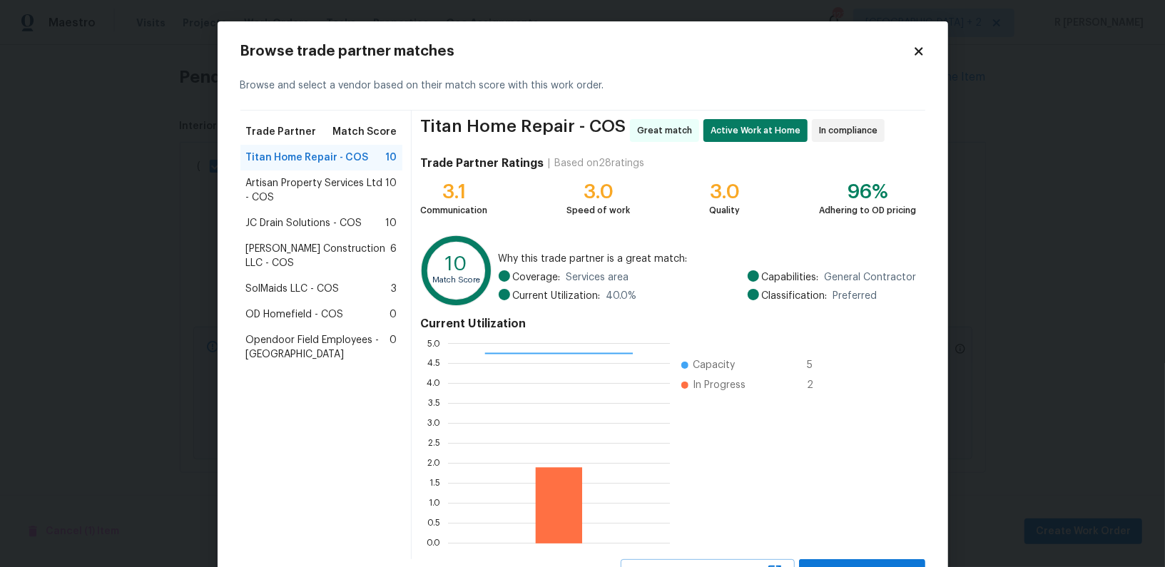
scroll to position [61, 0]
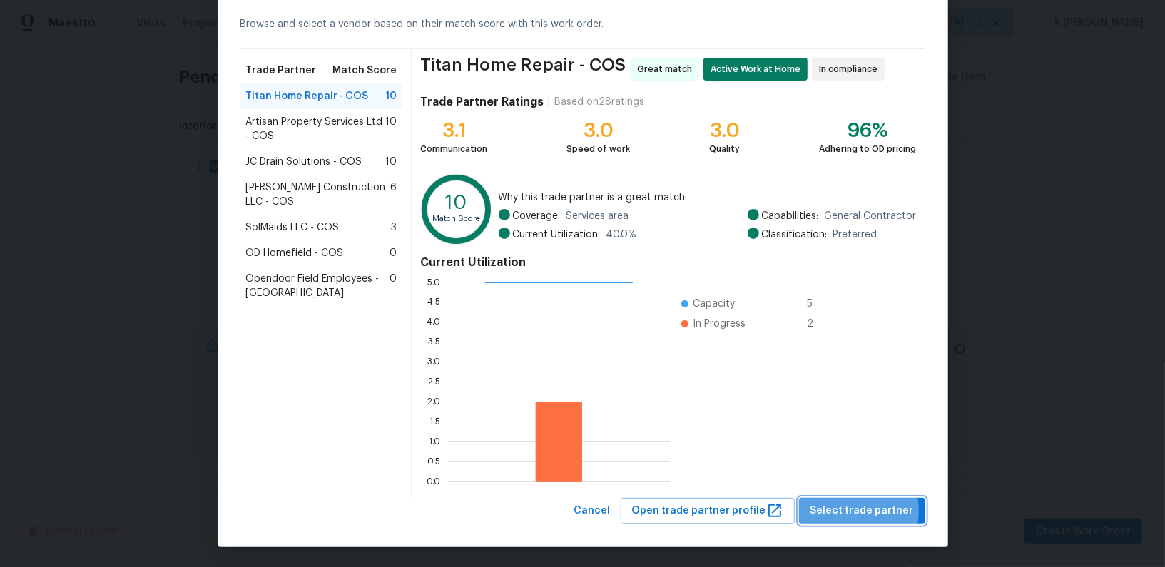
click at [842, 510] on span "Select trade partner" at bounding box center [861, 511] width 103 height 18
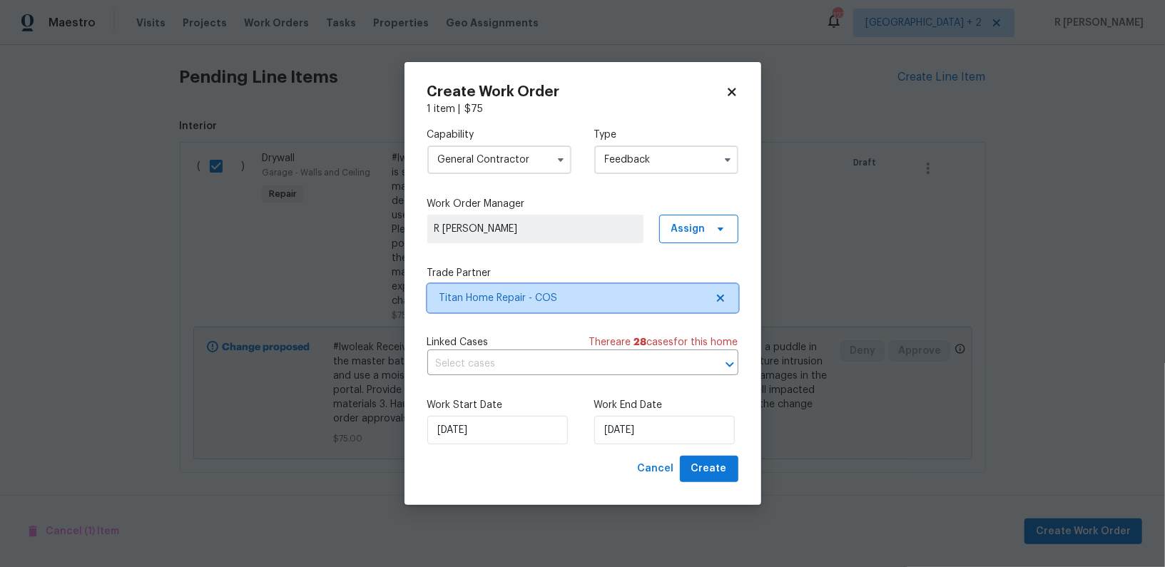
scroll to position [0, 0]
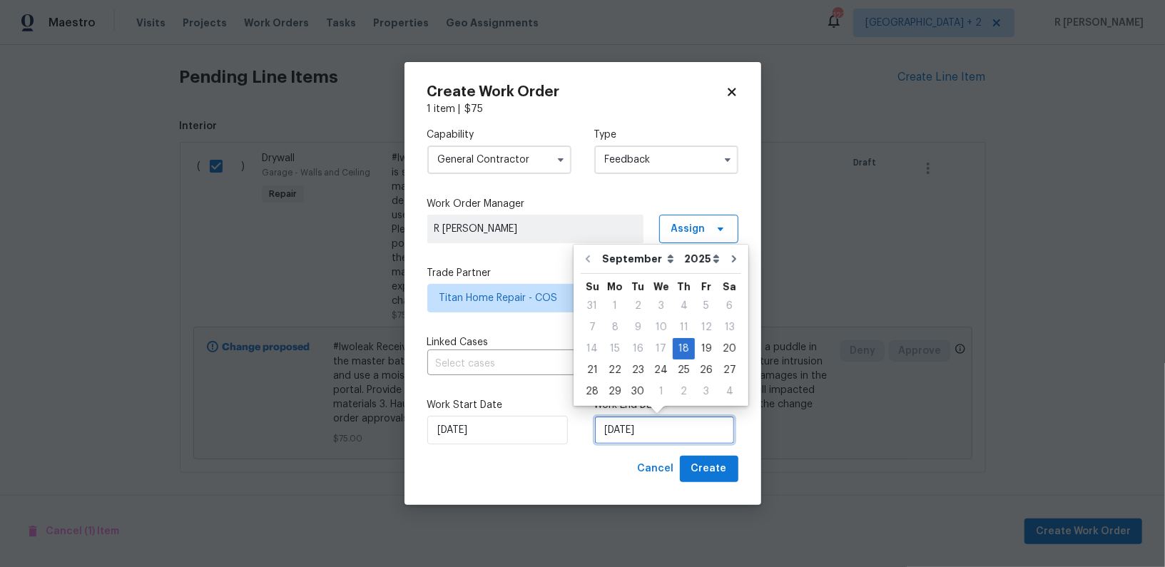
click at [614, 436] on input "18/09/2025" at bounding box center [664, 430] width 141 height 29
click at [604, 374] on div "22" at bounding box center [615, 370] width 23 height 20
type input "22/09/2025"
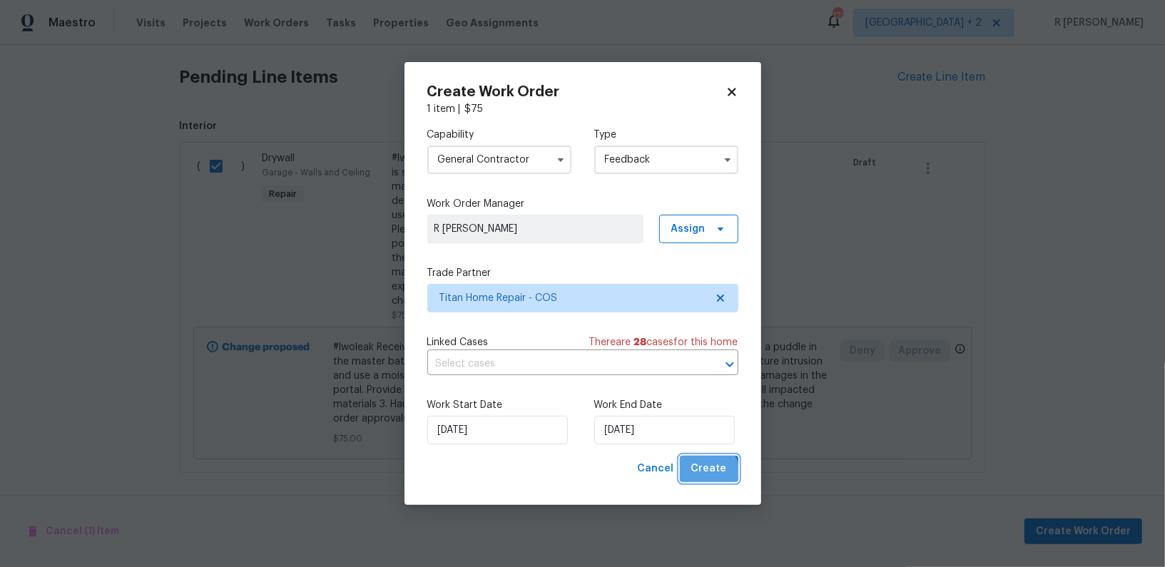
click at [711, 472] on span "Create" at bounding box center [709, 469] width 36 height 18
checkbox input "false"
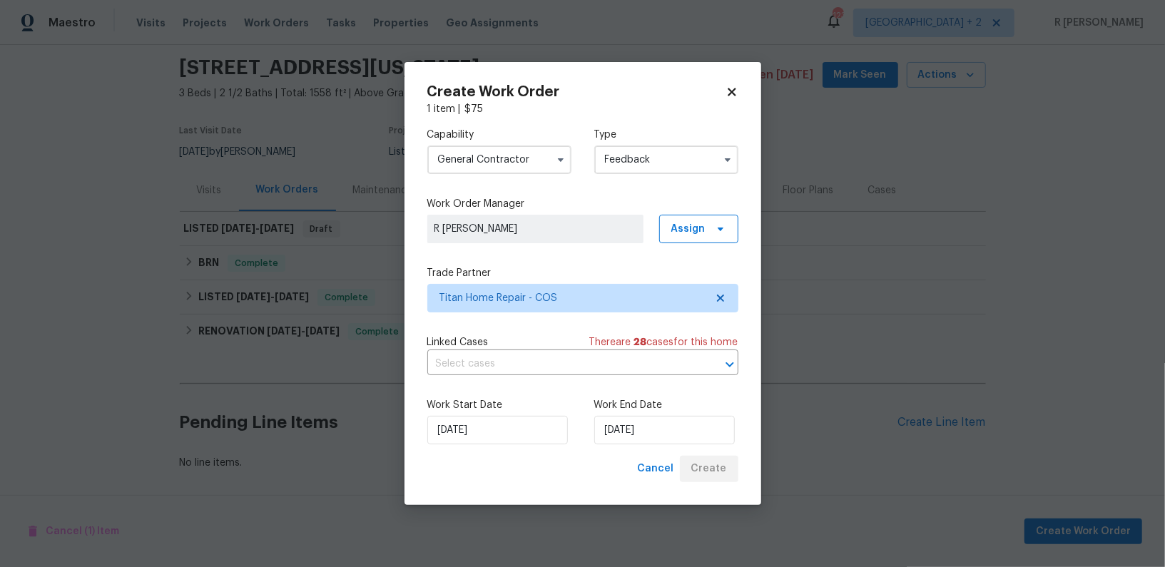
scroll to position [45, 0]
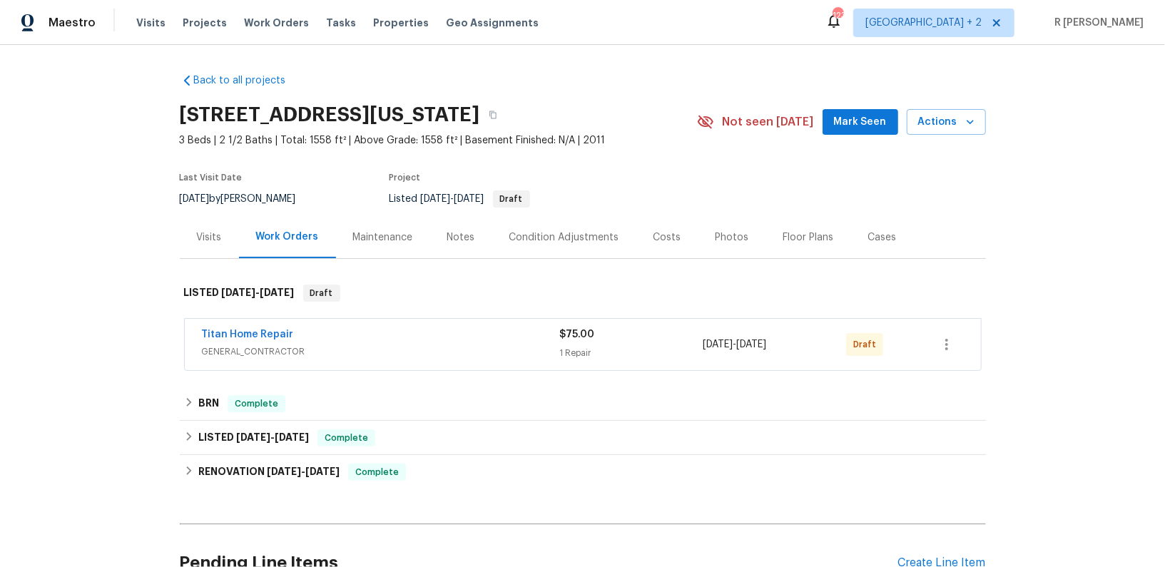
drag, startPoint x: 322, startPoint y: 329, endPoint x: 40, endPoint y: 314, distance: 282.2
click at [49, 314] on div "Back to all projects [STREET_ADDRESS][US_STATE] 3 Beds | 2 1/2 Baths | Total: 1…" at bounding box center [582, 306] width 1165 height 522
copy link "Titan Home Repair"
click at [240, 331] on link "Titan Home Repair" at bounding box center [248, 335] width 92 height 10
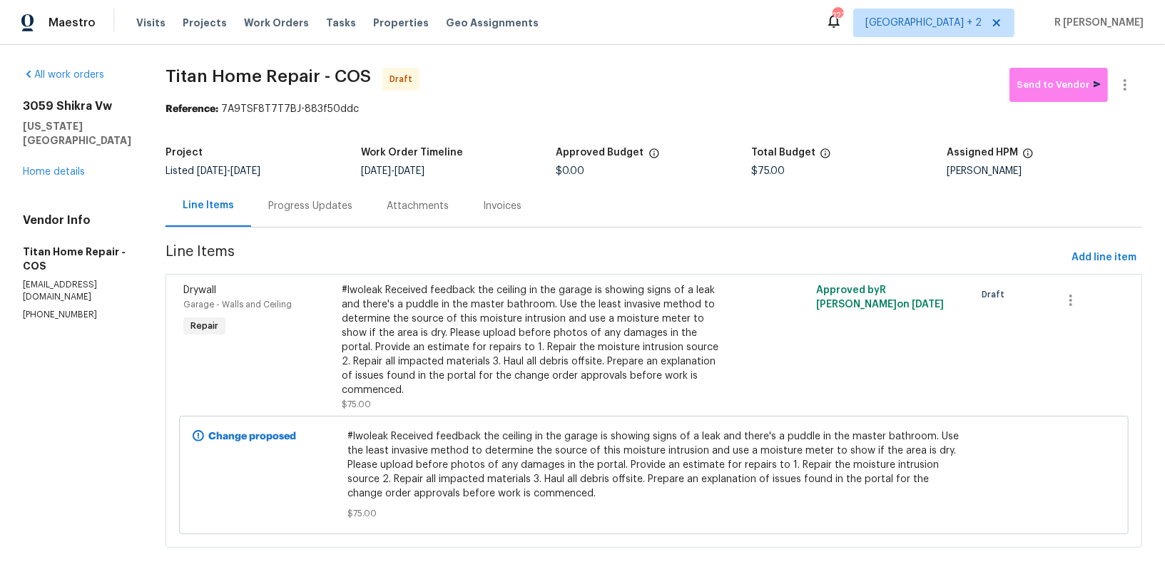
click at [325, 210] on div "Progress Updates" at bounding box center [310, 206] width 84 height 14
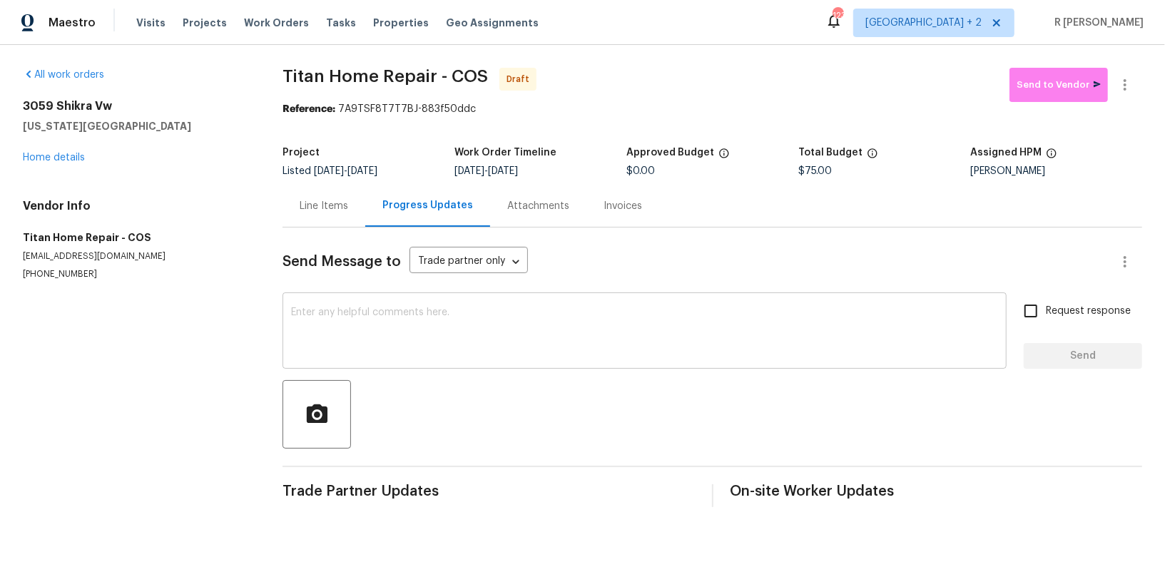
click at [517, 335] on textarea at bounding box center [644, 332] width 707 height 50
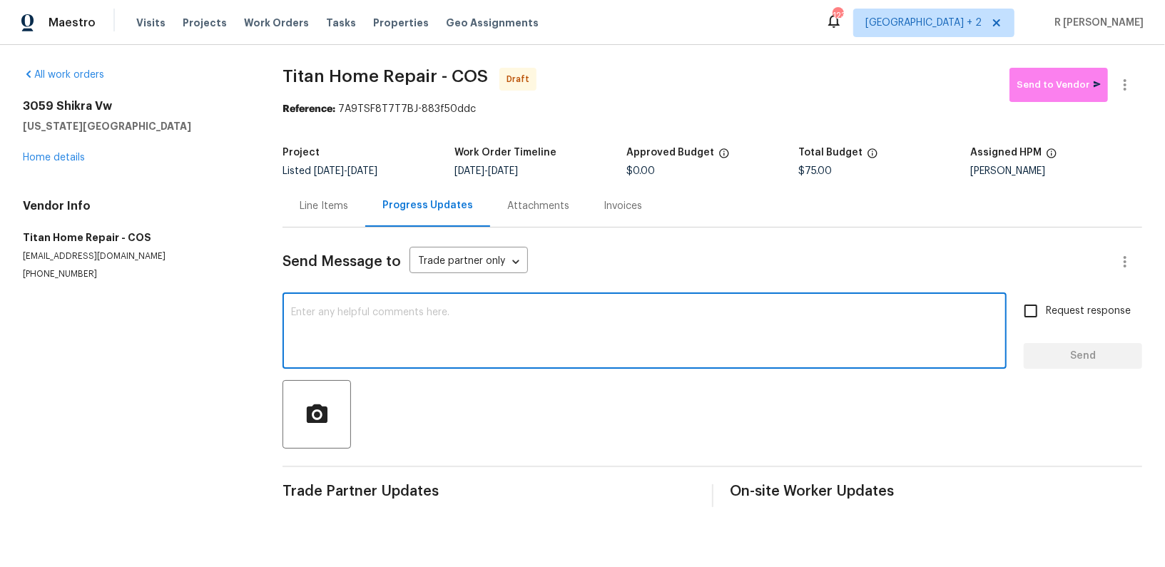
paste textarea "Hey, this is Yogesh from Opendoor. I’m confirming you received the WO for the p…"
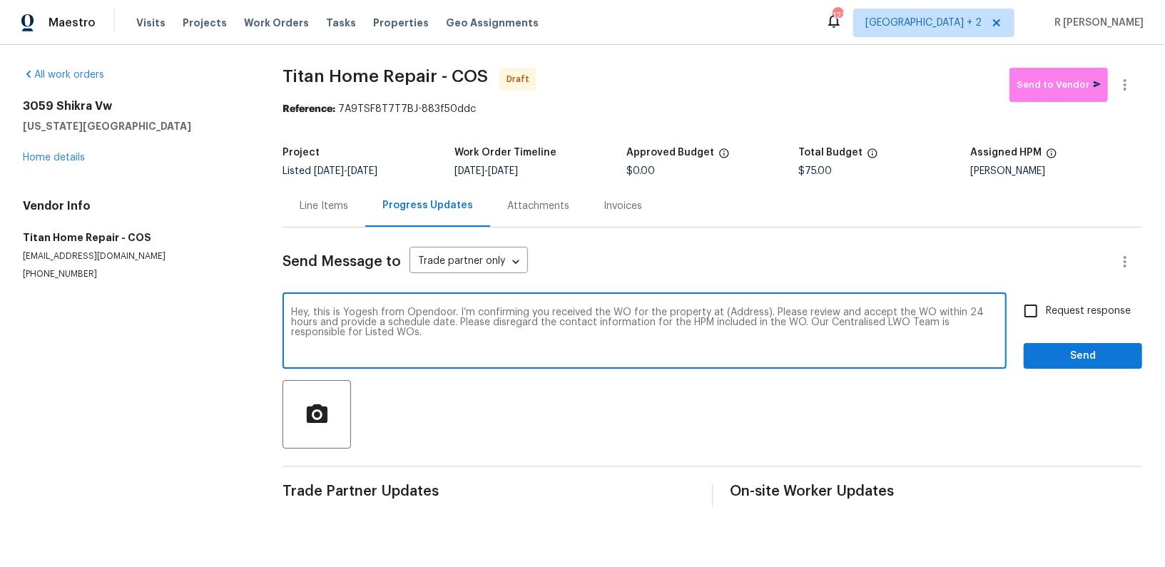
click at [735, 312] on textarea "Hey, this is Yogesh from Opendoor. I’m confirming you received the WO for the p…" at bounding box center [644, 332] width 707 height 50
paste textarea "3059 Shikra Vw, Colorado Springs, CO 80916"
type textarea "Hey, this is Yogesh from Opendoor. I’m confirming you received the WO for the p…"
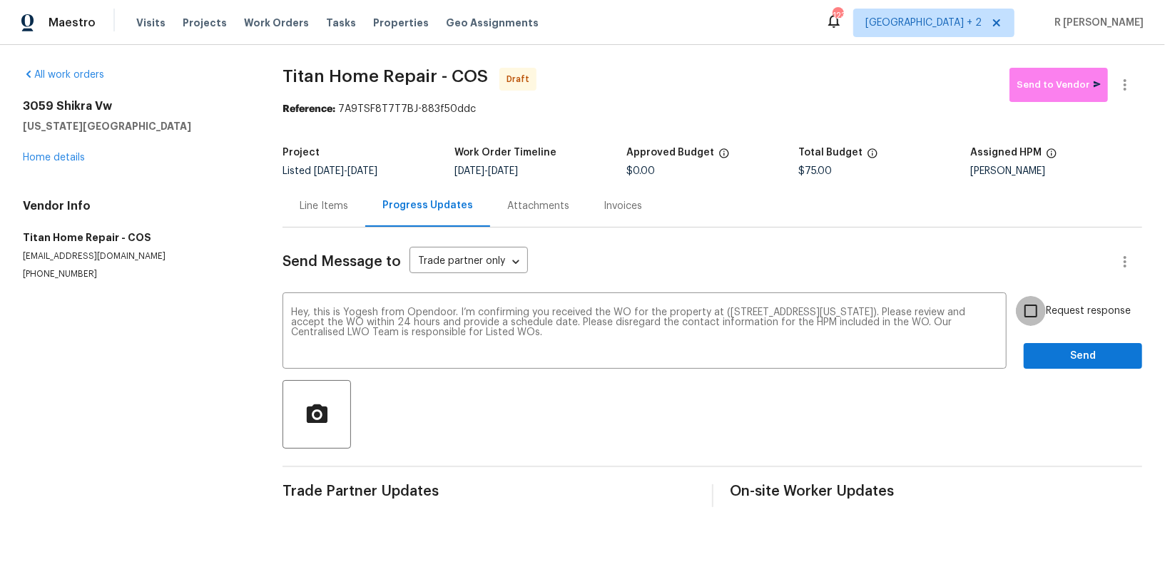
click at [1036, 300] on input "Request response" at bounding box center [1031, 311] width 30 height 30
checkbox input "true"
click at [1063, 353] on span "Send" at bounding box center [1083, 356] width 96 height 18
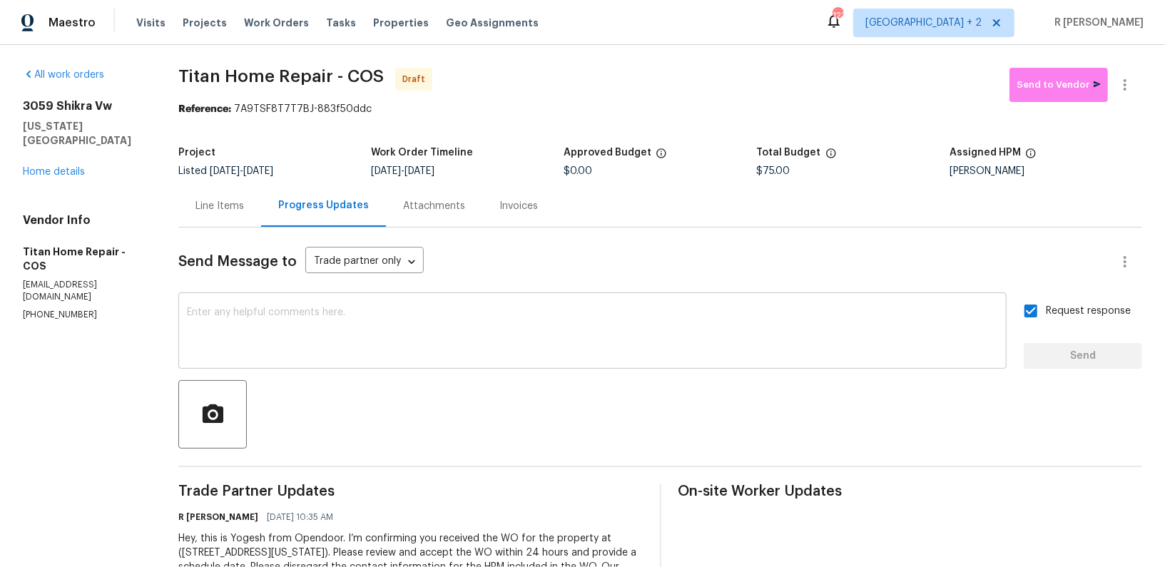
click at [562, 315] on textarea at bounding box center [592, 332] width 811 height 50
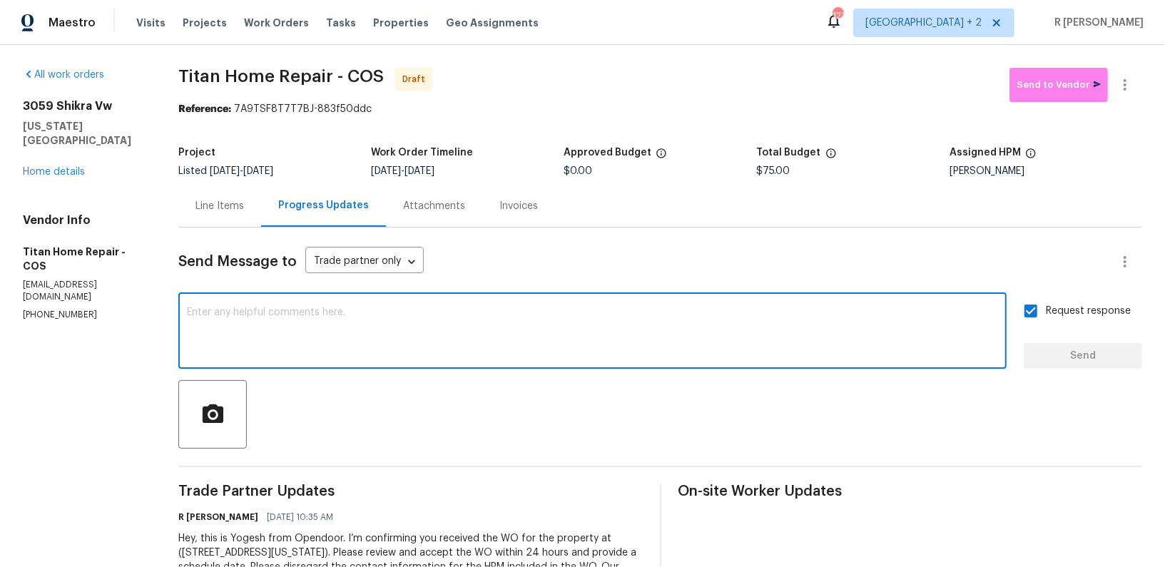
paste textarea "Attention All Work Orders must include before-photos (both close-up and wide-an…"
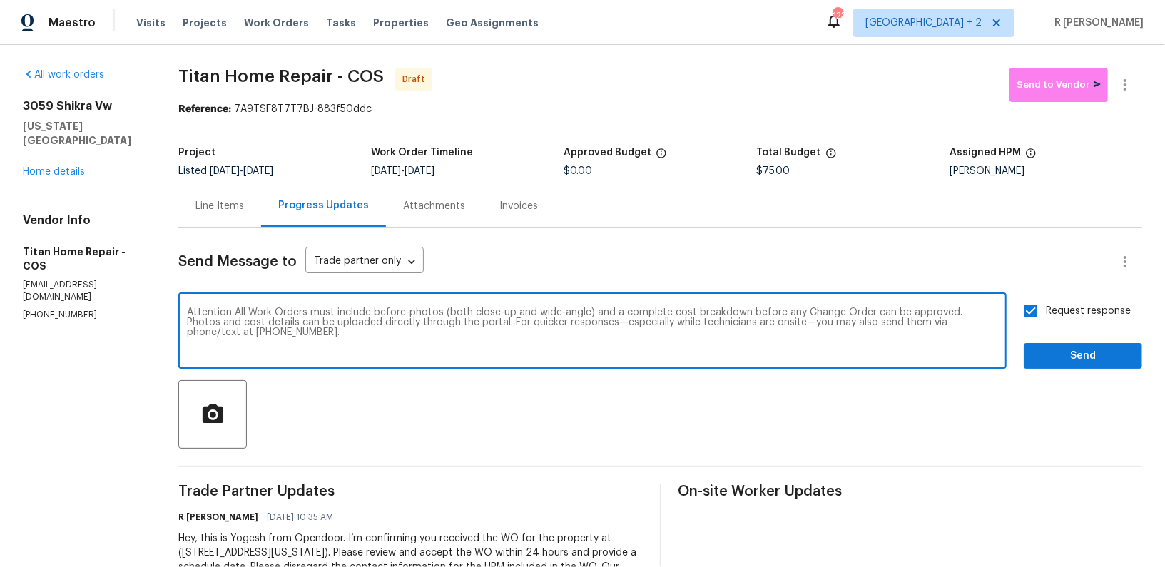
type textarea "Attention All Work Orders must include before-photos (both close-up and wide-an…"
click at [1063, 345] on button "Send" at bounding box center [1083, 356] width 118 height 26
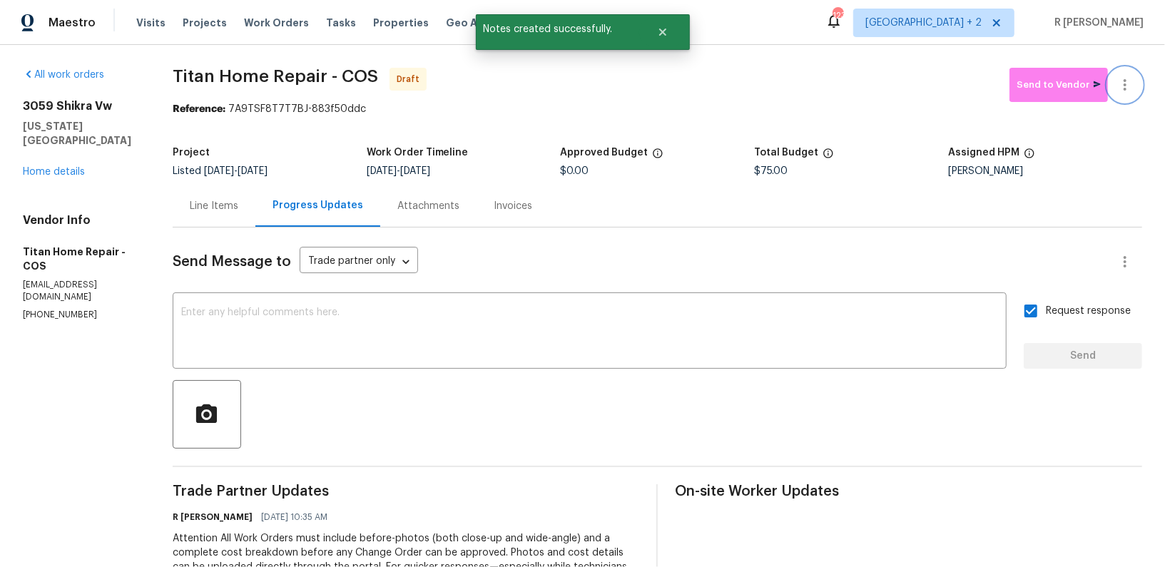
click at [1118, 78] on icon "button" at bounding box center [1124, 84] width 17 height 17
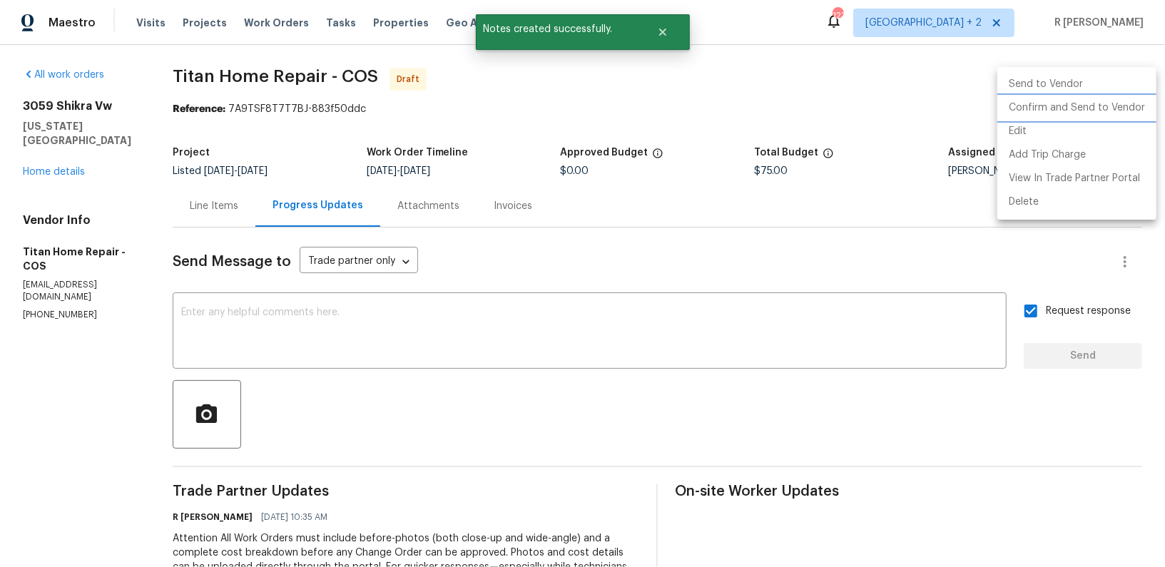
click at [1094, 100] on li "Confirm and Send to Vendor" at bounding box center [1076, 108] width 159 height 24
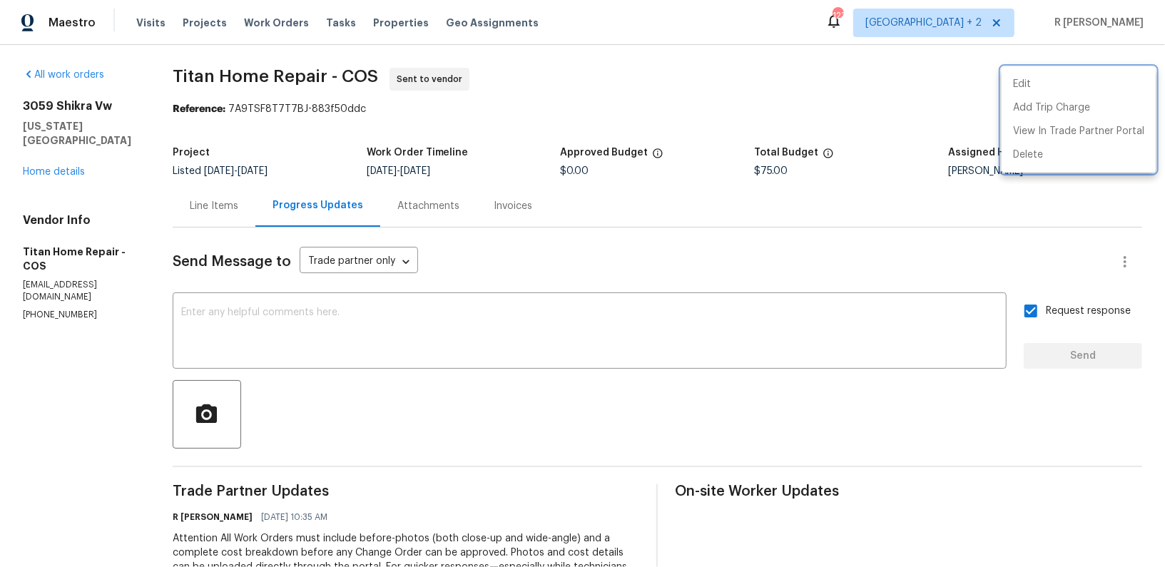
click at [713, 145] on div at bounding box center [582, 283] width 1165 height 567
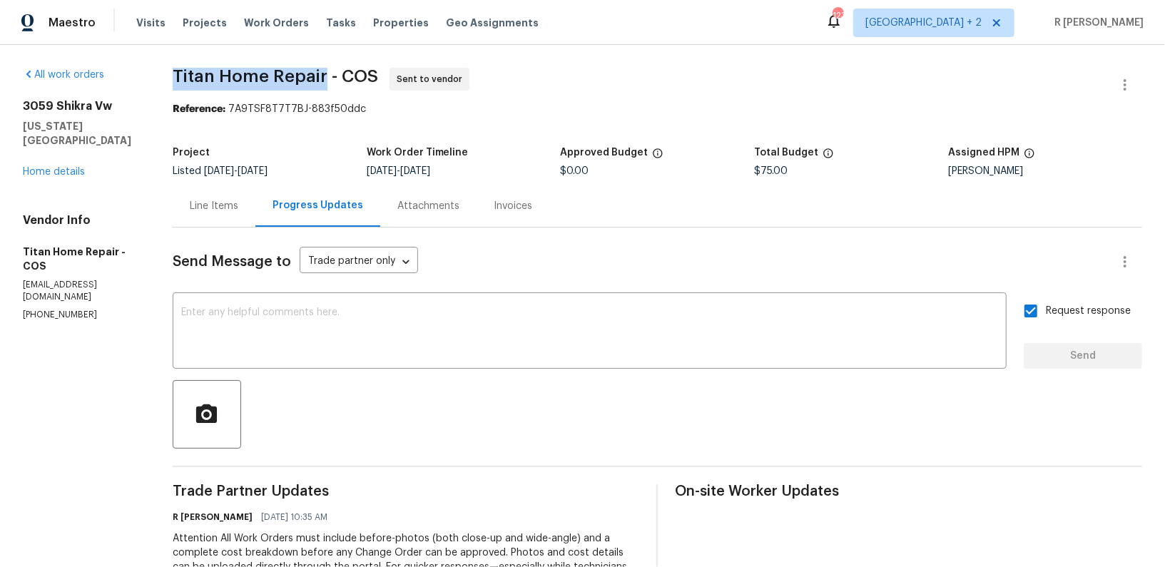
drag, startPoint x: 322, startPoint y: 77, endPoint x: 170, endPoint y: 73, distance: 152.0
click at [170, 73] on div "All work orders 3059 Shikra Vw Colorado Springs, CO 80916 Home details Vendor I…" at bounding box center [582, 386] width 1165 height 682
copy span "Titan Home Repair"
click at [238, 208] on div "Line Items" at bounding box center [214, 206] width 49 height 14
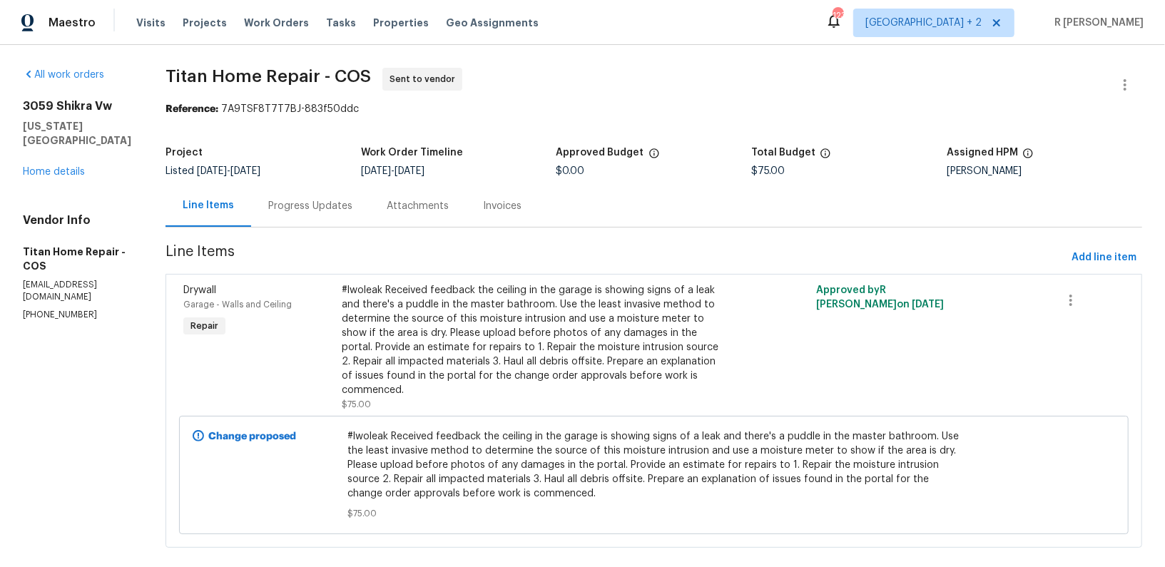
click at [439, 383] on div "#lwoleak Received feedback the ceiling in the garage is showing signs of a leak…" at bounding box center [535, 347] width 387 height 128
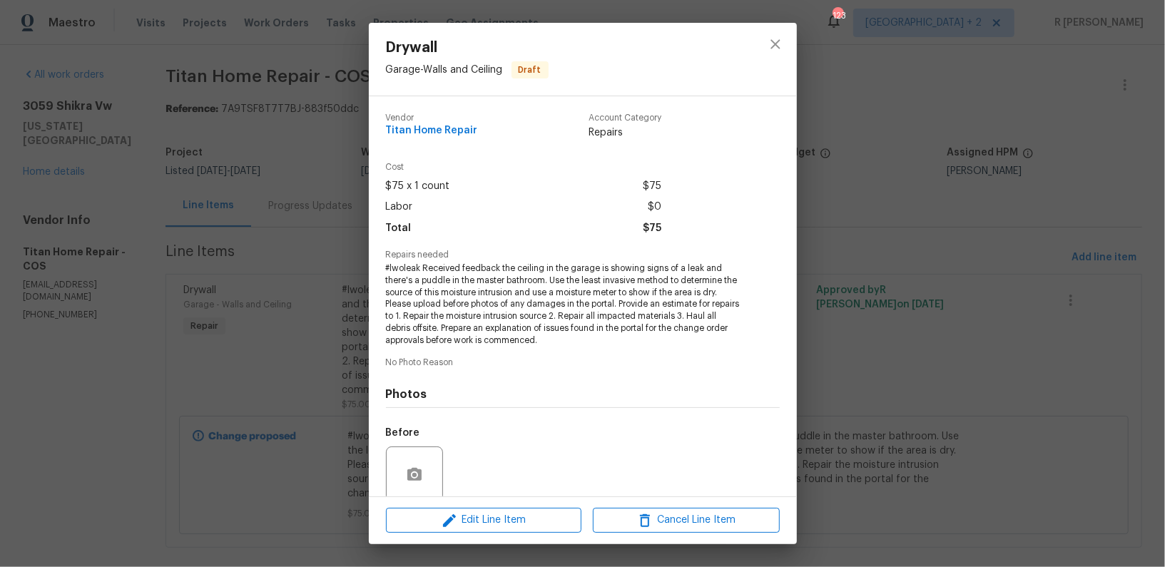
click at [516, 303] on span "#lwoleak Received feedback the ceiling in the garage is showing signs of a leak…" at bounding box center [563, 305] width 355 height 84
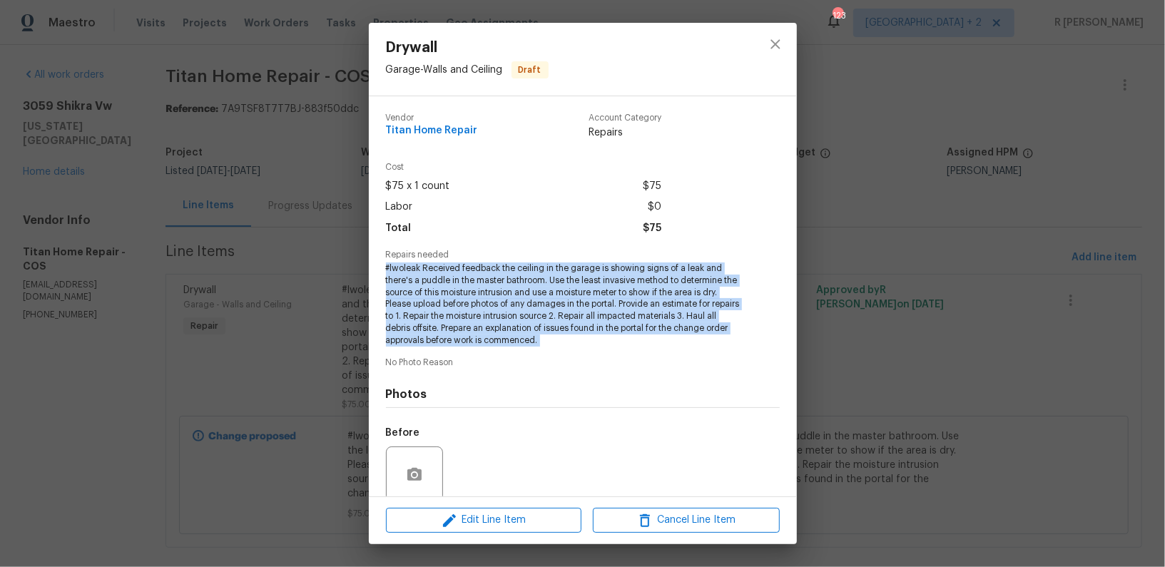
click at [516, 303] on span "#lwoleak Received feedback the ceiling in the garage is showing signs of a leak…" at bounding box center [563, 305] width 355 height 84
copy span "#lwoleak Received feedback the ceiling in the garage is showing signs of a leak…"
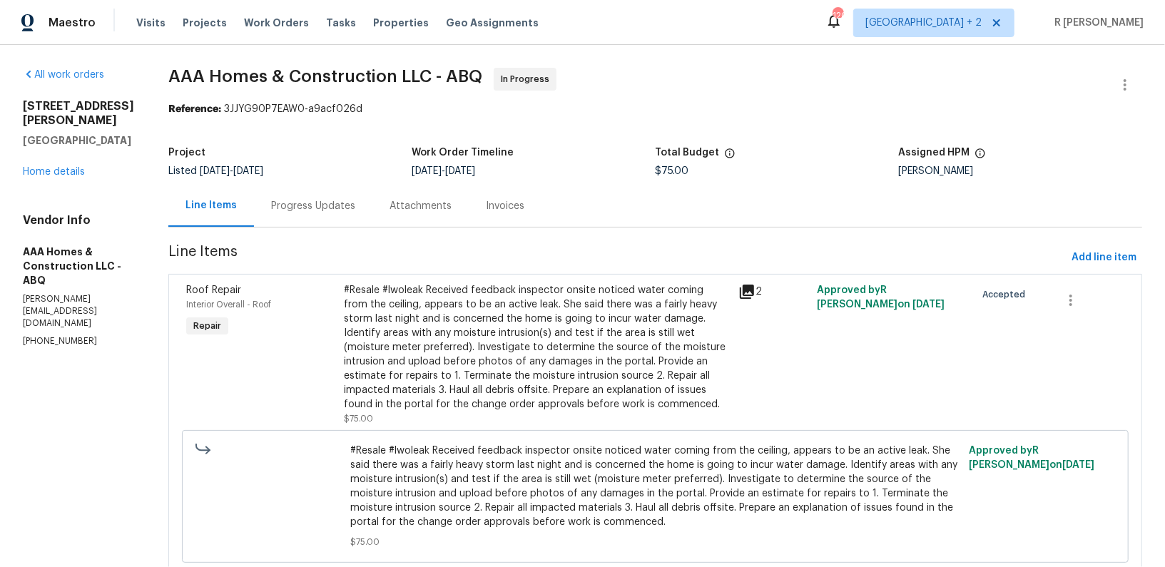
click at [302, 203] on div "Progress Updates" at bounding box center [313, 206] width 84 height 14
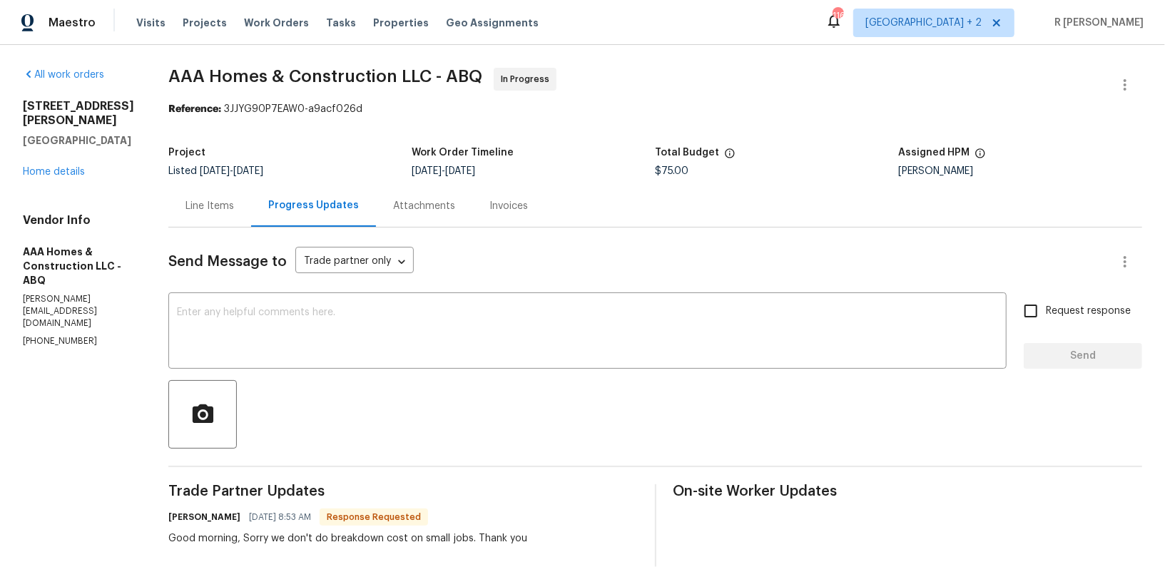
click at [222, 223] on div "Line Items" at bounding box center [209, 206] width 83 height 42
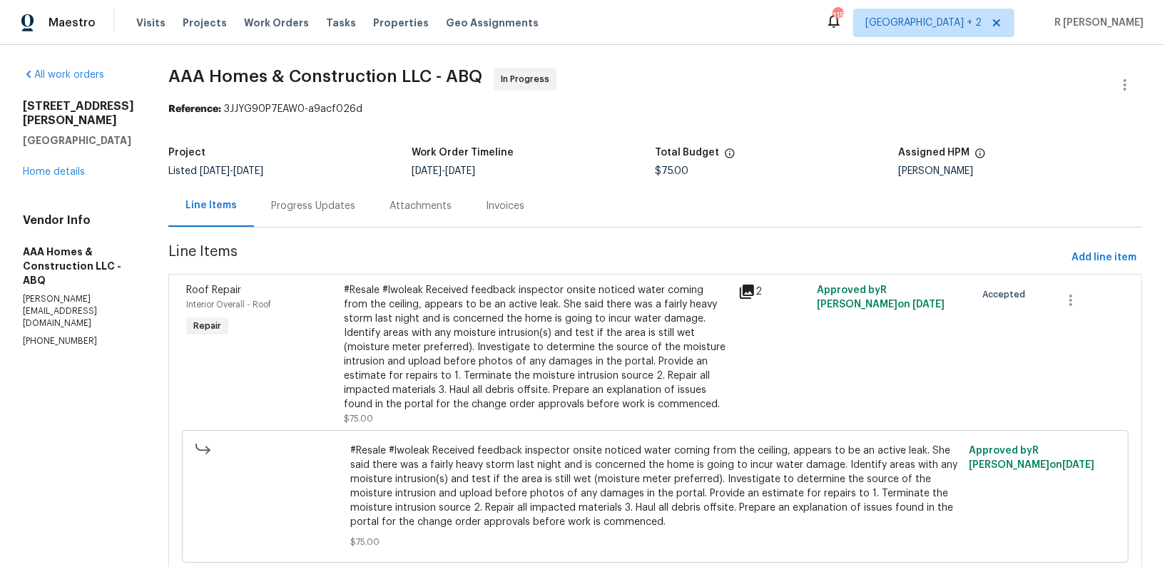
click at [337, 181] on div "Project Listed 9/10/2025 - 9/15/2025 Work Order Timeline 9/10/2025 - 9/15/2025 …" at bounding box center [655, 162] width 974 height 46
click at [327, 205] on div "Progress Updates" at bounding box center [313, 206] width 84 height 14
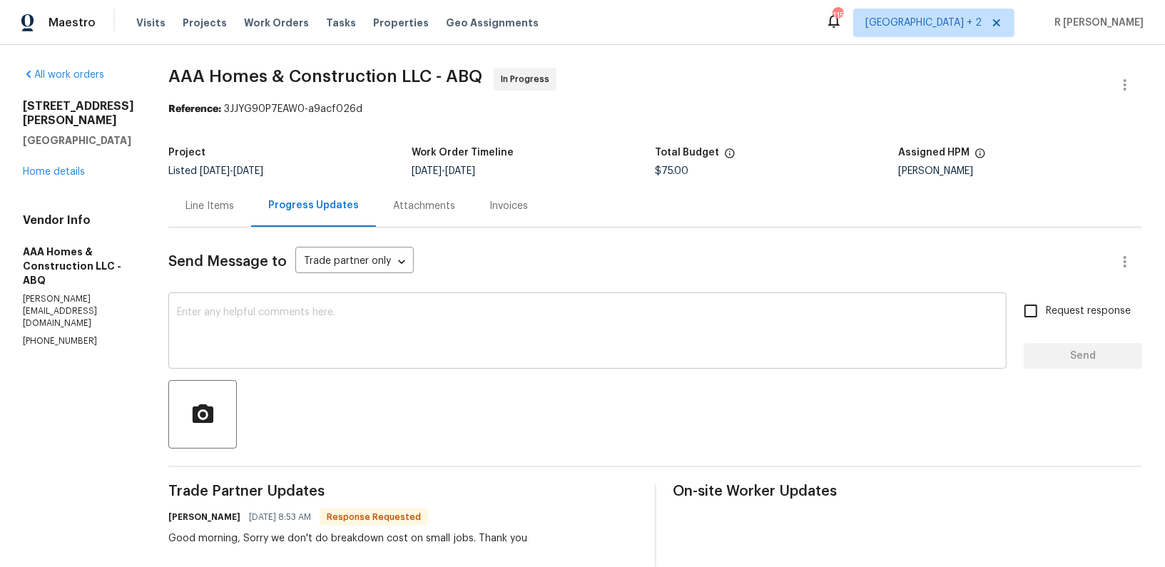
scroll to position [225, 0]
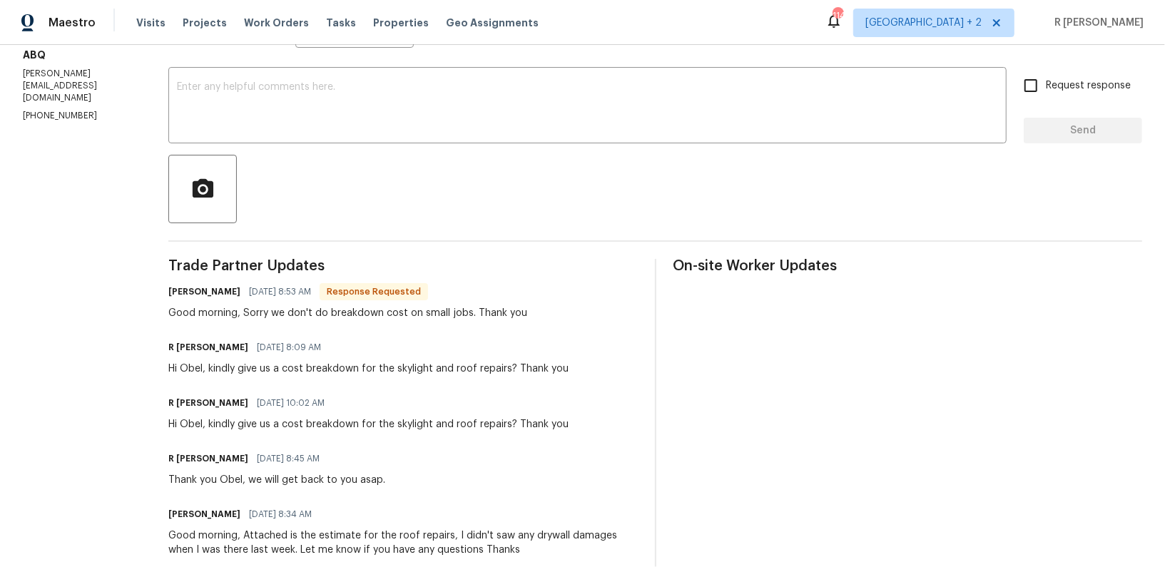
click at [261, 314] on div "Good morning, Sorry we don't do breakdown cost on small jobs. Thank you" at bounding box center [347, 313] width 359 height 14
copy div "Good morning, Sorry we don't do breakdown cost on small jobs. Thank you"
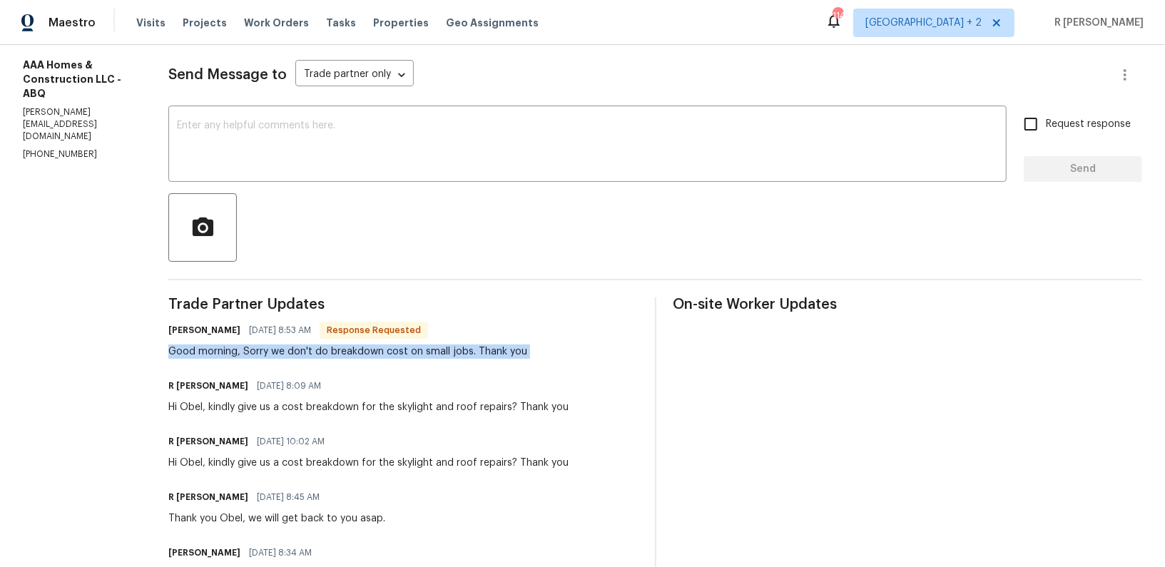
scroll to position [151, 0]
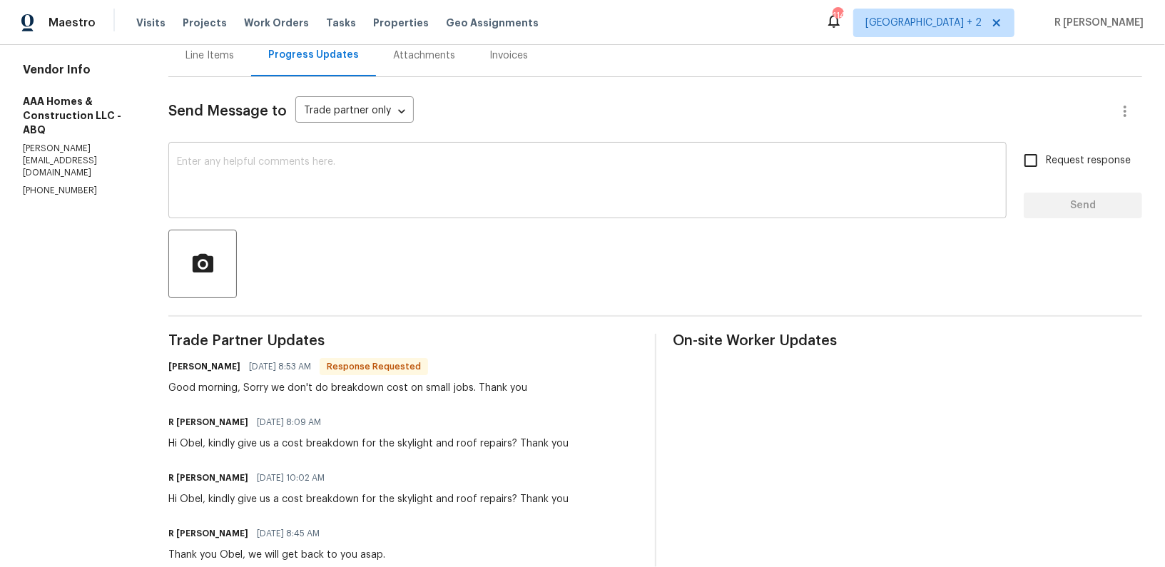
click at [323, 197] on textarea at bounding box center [587, 182] width 821 height 50
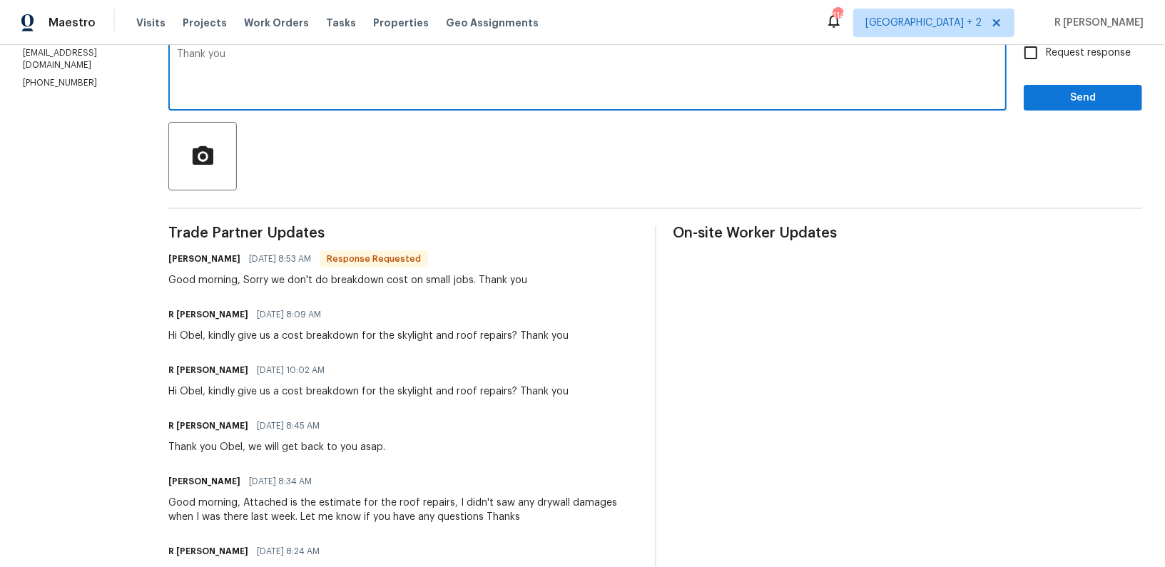
scroll to position [261, 0]
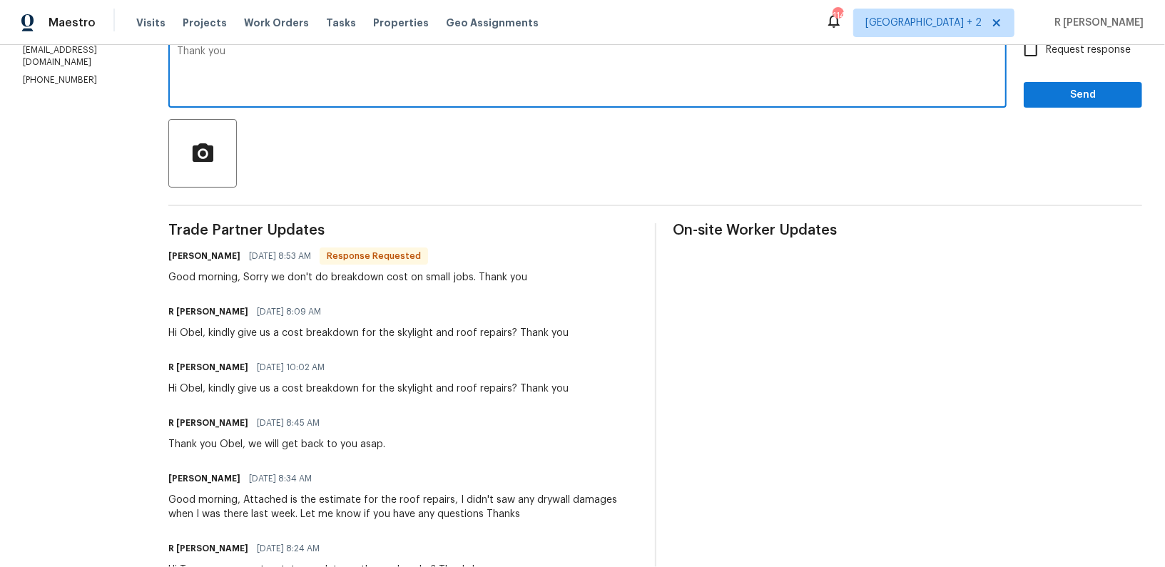
click at [299, 444] on div "Thank you Obel, we will get back to you asap." at bounding box center [276, 444] width 217 height 14
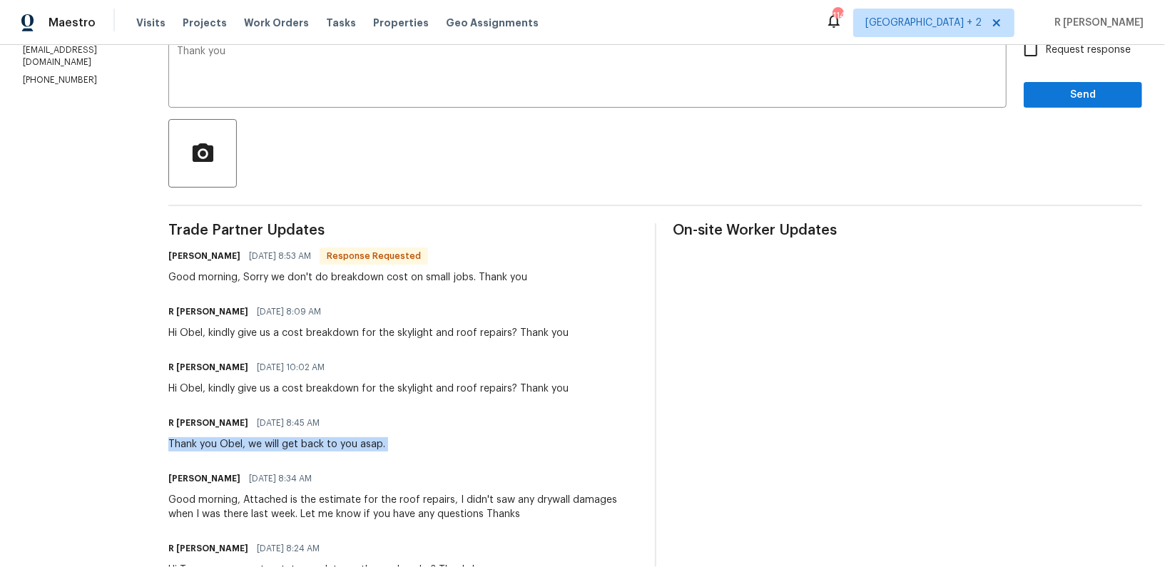
click at [299, 444] on div "Thank you Obel, we will get back to you asap." at bounding box center [276, 444] width 217 height 14
copy div "Thank you Obel, we will get back to you asap."
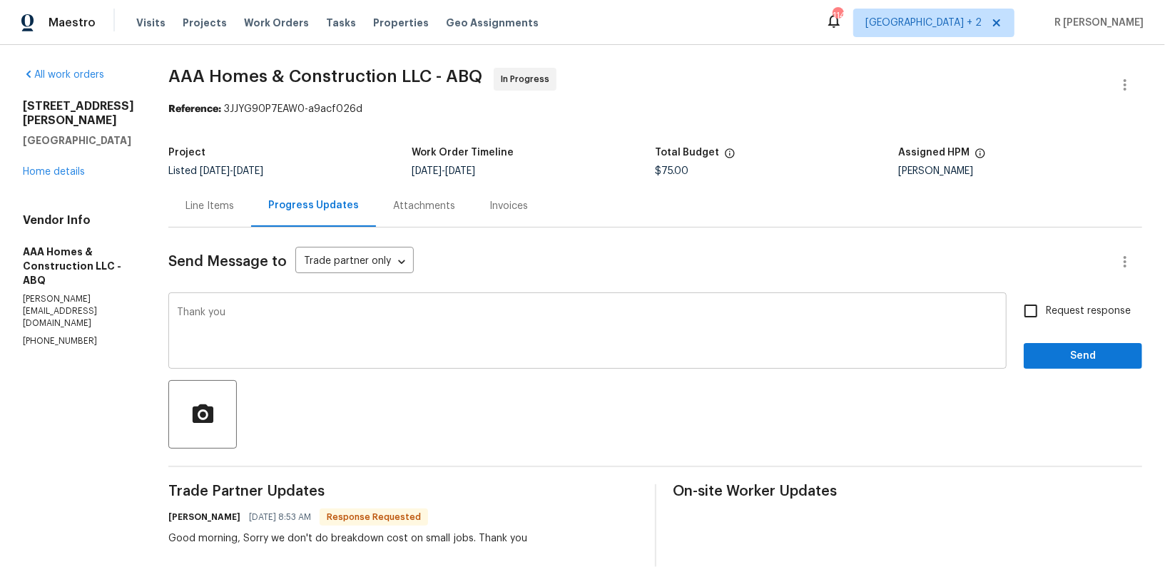
click at [302, 327] on textarea "Thank you" at bounding box center [587, 332] width 821 height 50
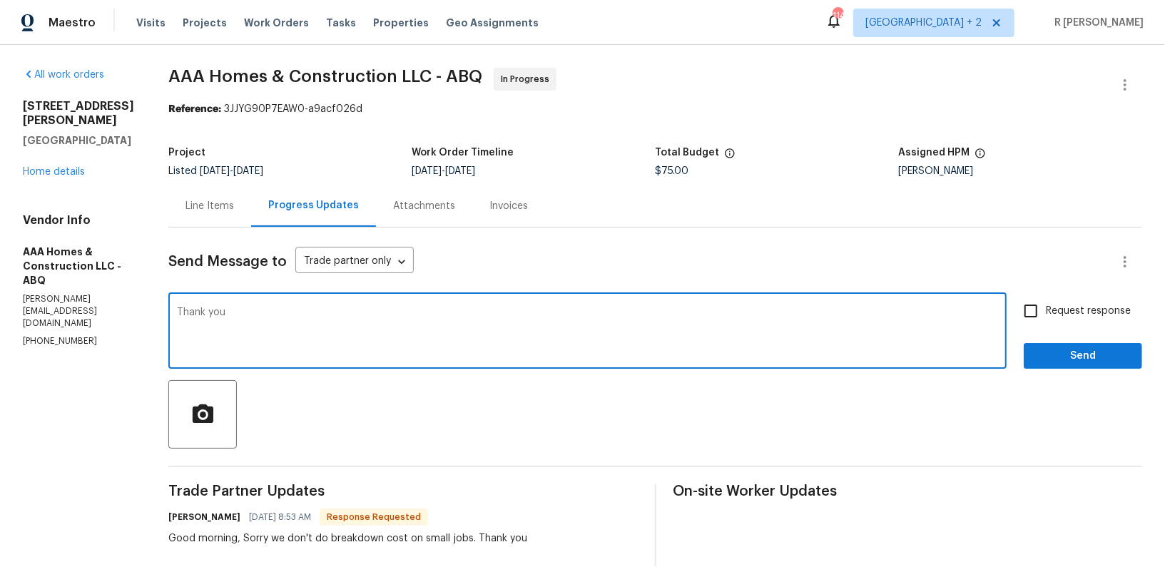
click at [302, 327] on textarea "Thank you" at bounding box center [587, 332] width 821 height 50
paste textarea "Obel, we will get back to you asap."
type textarea "Thank you Obel, we will get back to you asap."
click at [1048, 358] on span "Send" at bounding box center [1083, 356] width 96 height 18
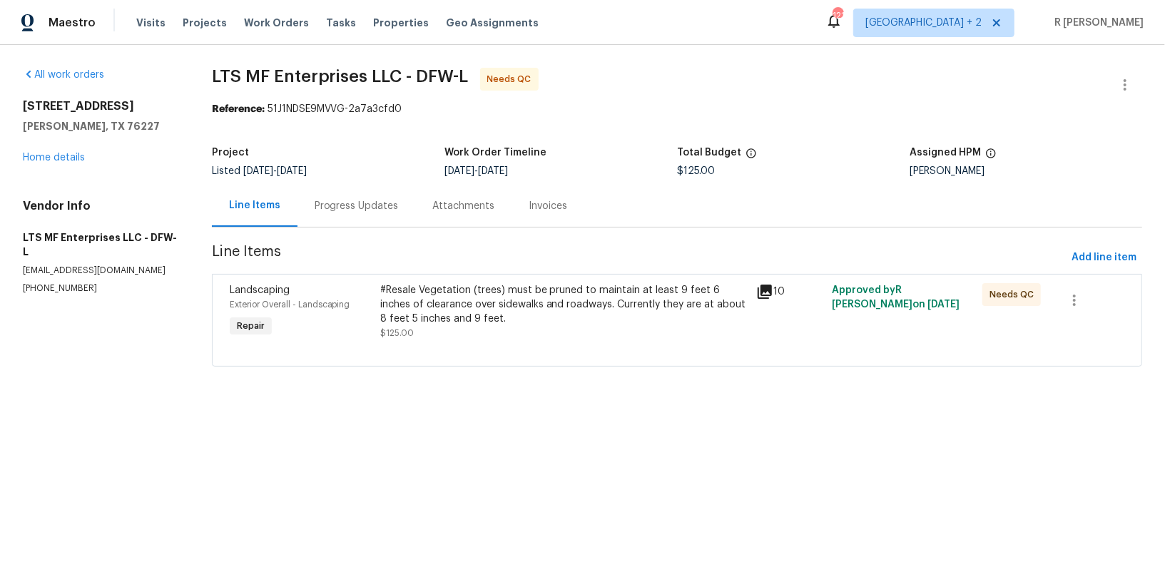
click at [331, 202] on div "Progress Updates" at bounding box center [357, 206] width 84 height 14
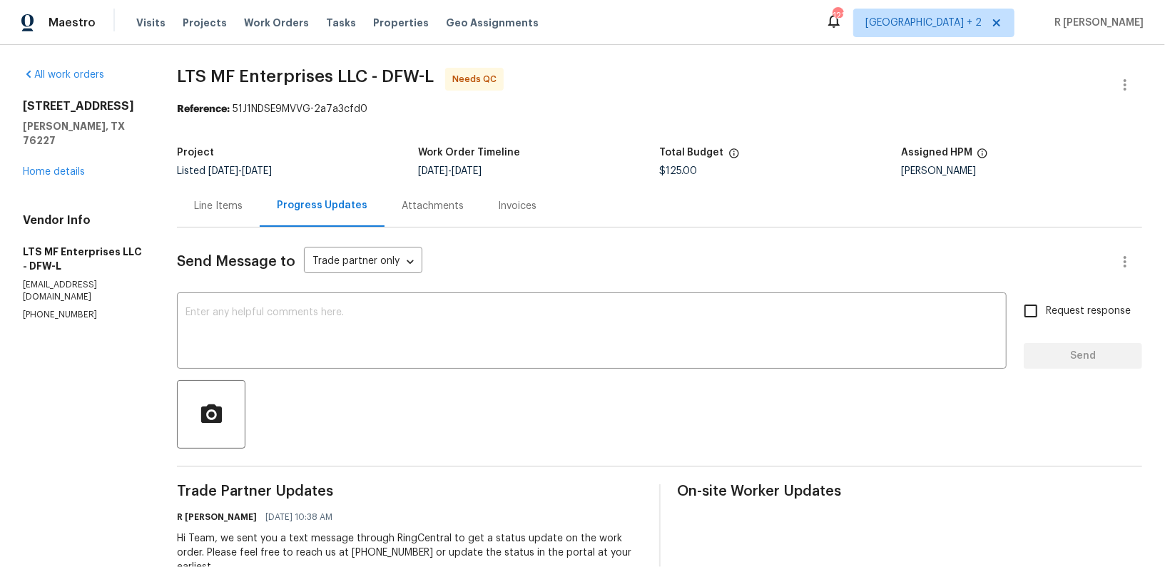
click at [221, 205] on div "Line Items" at bounding box center [218, 206] width 49 height 14
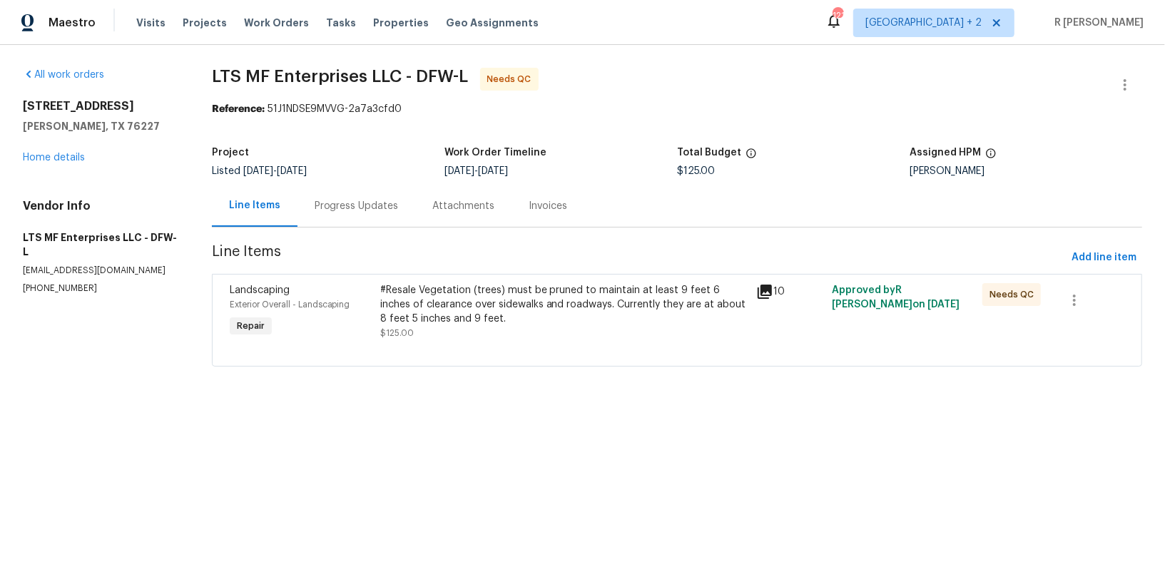
click at [442, 320] on div "#Resale Vegetation (trees) must be pruned to maintain at least 9 feet 6 inches …" at bounding box center [564, 304] width 368 height 43
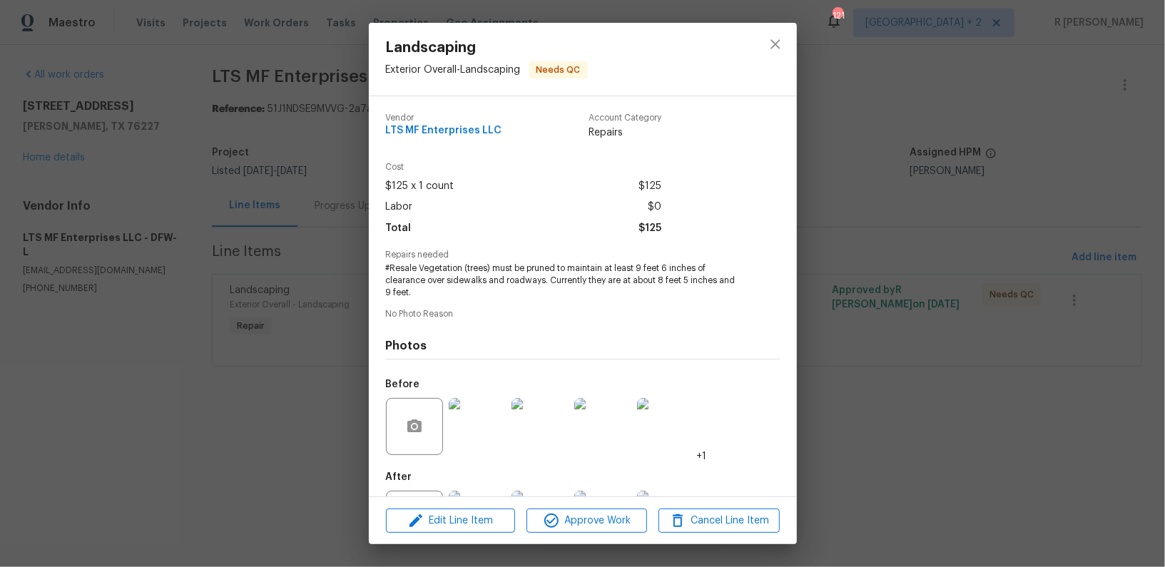
scroll to position [66, 0]
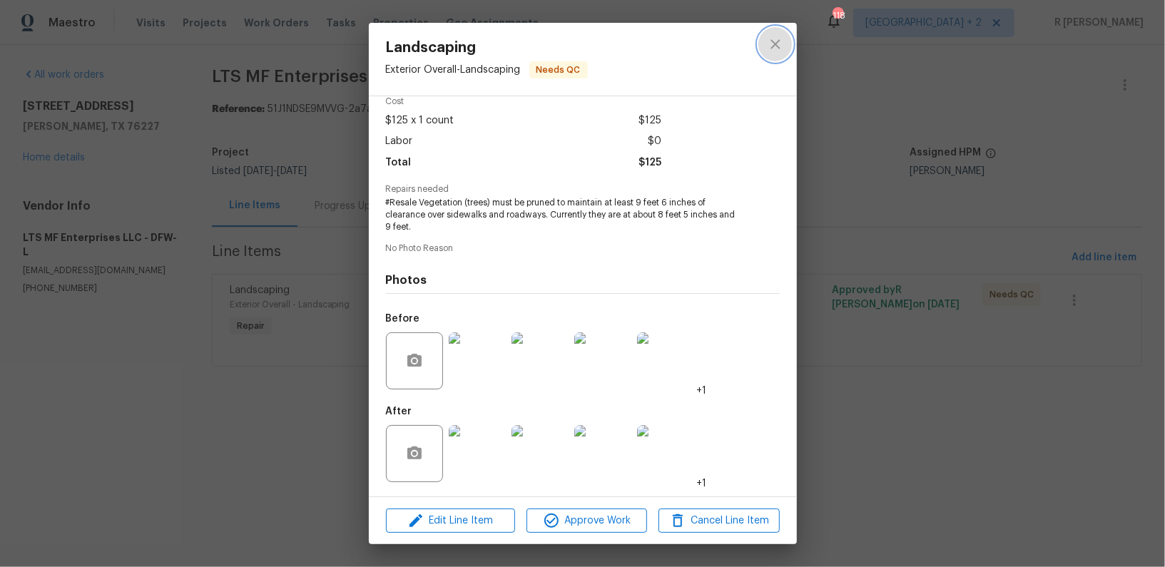
click at [771, 46] on icon "close" at bounding box center [774, 43] width 9 height 9
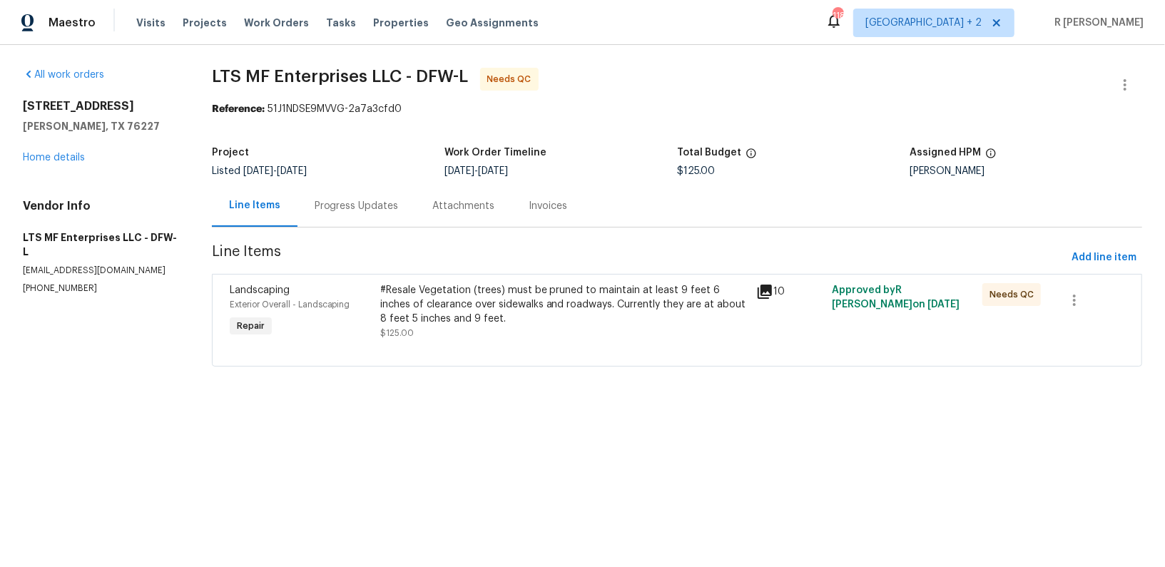
click at [444, 294] on div "#Resale Vegetation (trees) must be pruned to maintain at least 9 feet 6 inches …" at bounding box center [564, 304] width 368 height 43
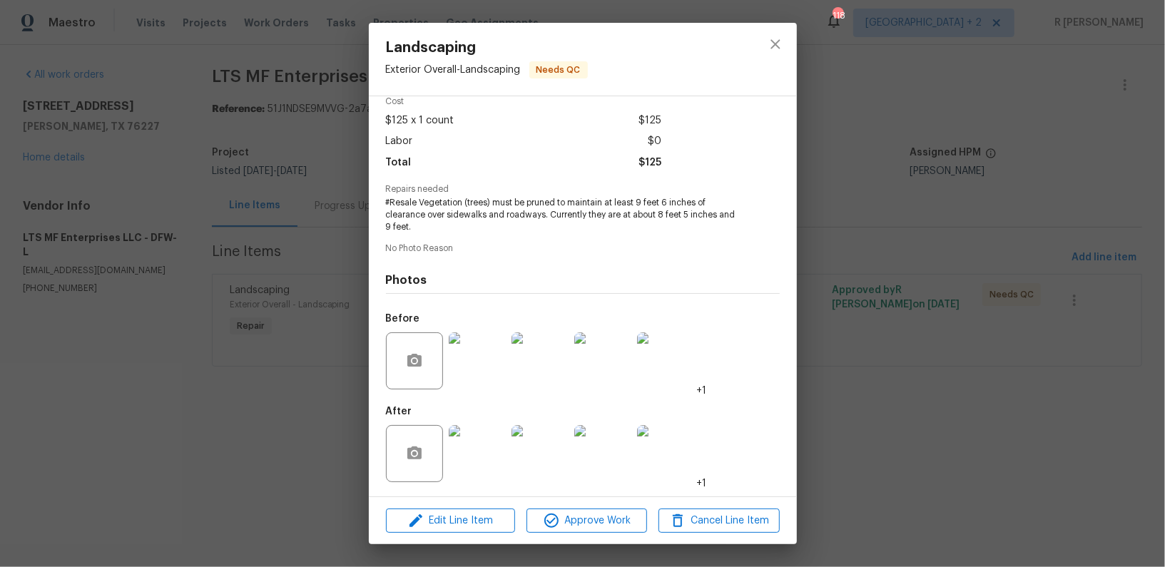
click at [472, 337] on img at bounding box center [477, 360] width 57 height 57
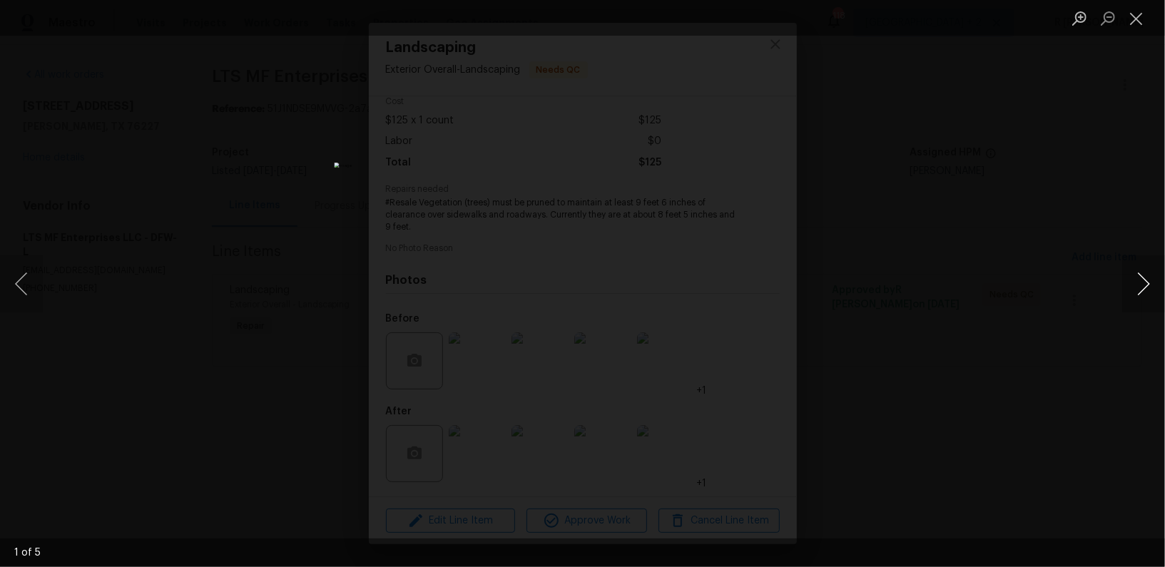
click at [1134, 286] on button "Next image" at bounding box center [1143, 283] width 43 height 57
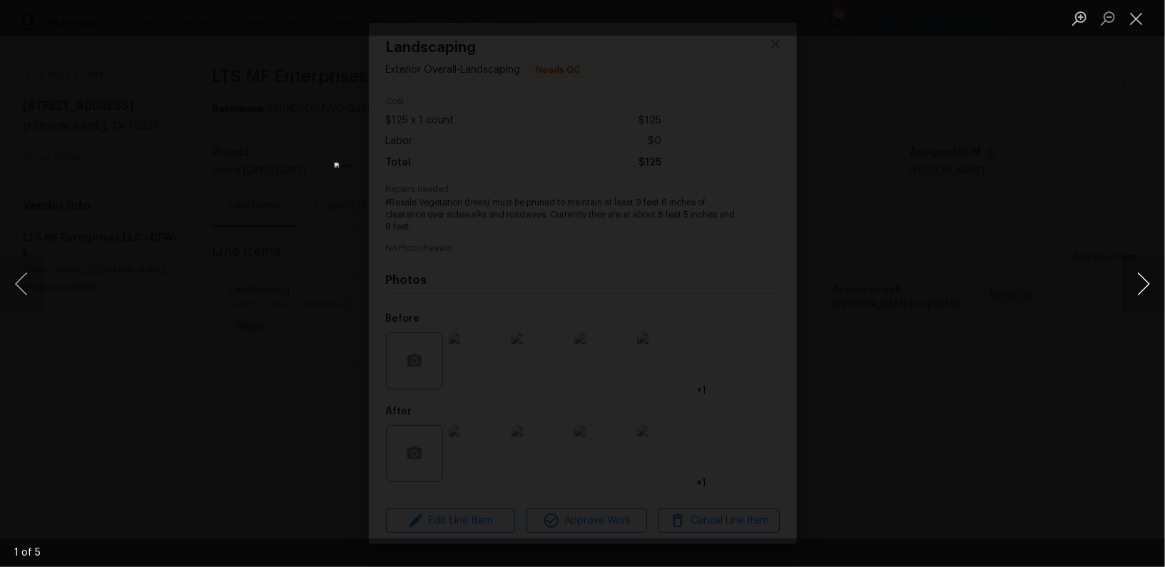
click at [1134, 286] on button "Next image" at bounding box center [1143, 283] width 43 height 57
click at [1146, 289] on button "Next image" at bounding box center [1143, 283] width 43 height 57
click at [1134, 5] on li "Lightbox" at bounding box center [1136, 18] width 29 height 36
click at [1137, 20] on button "Close lightbox" at bounding box center [1136, 18] width 29 height 25
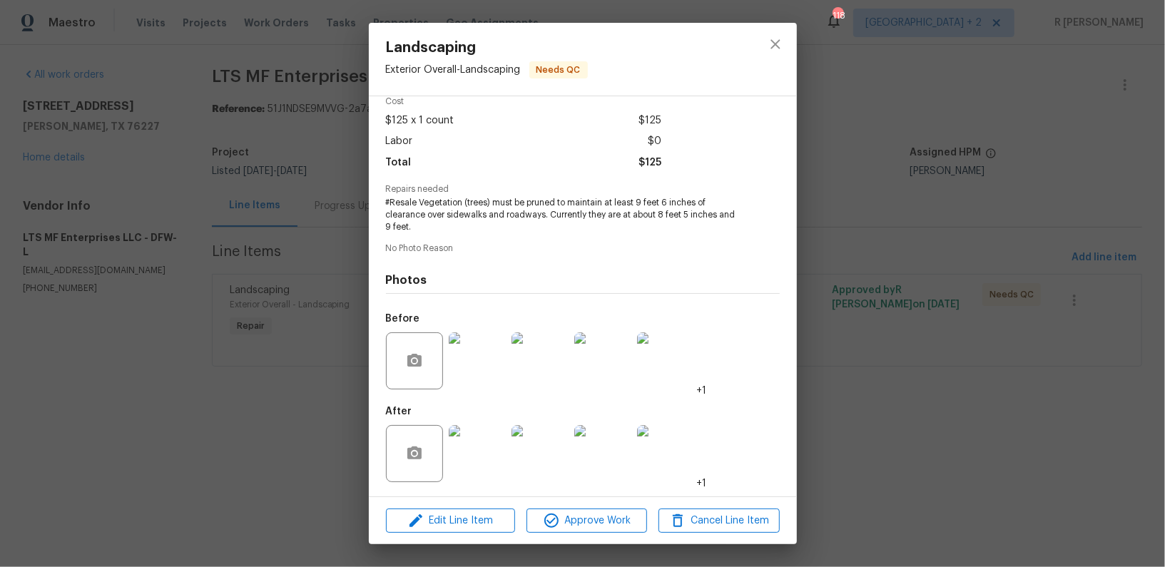
click at [489, 457] on img at bounding box center [477, 453] width 57 height 57
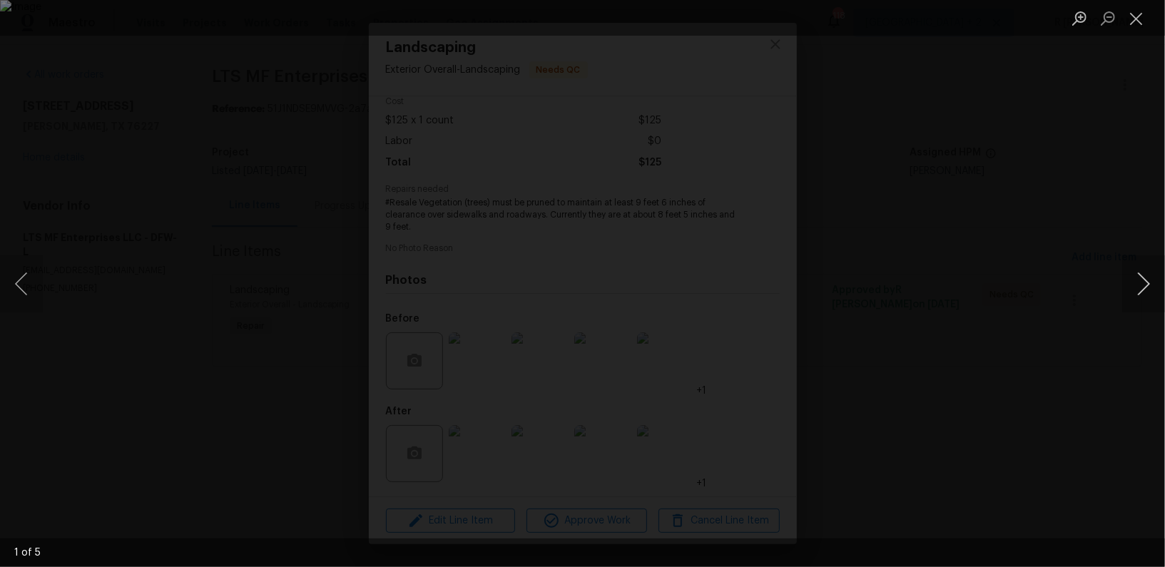
click at [1157, 279] on button "Next image" at bounding box center [1143, 283] width 43 height 57
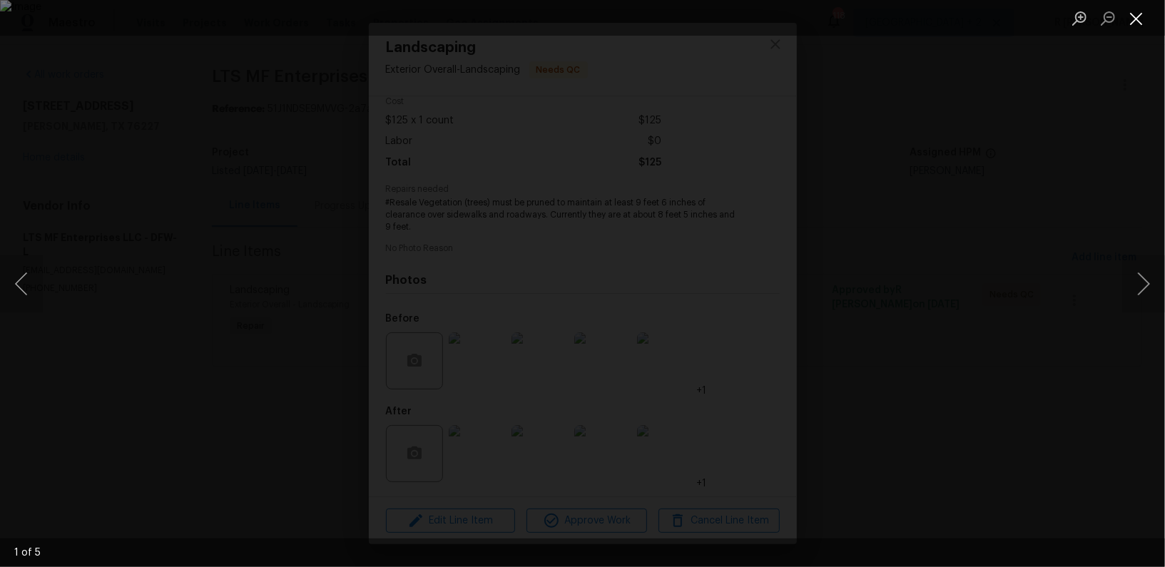
click at [1134, 26] on button "Close lightbox" at bounding box center [1136, 18] width 29 height 25
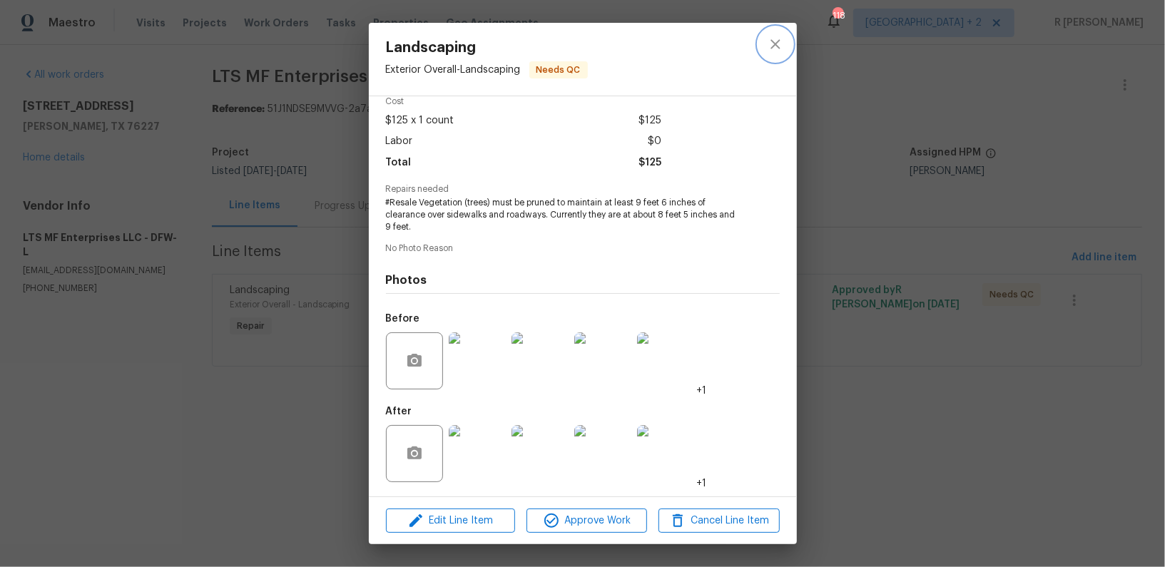
click at [773, 43] on icon "close" at bounding box center [774, 43] width 9 height 9
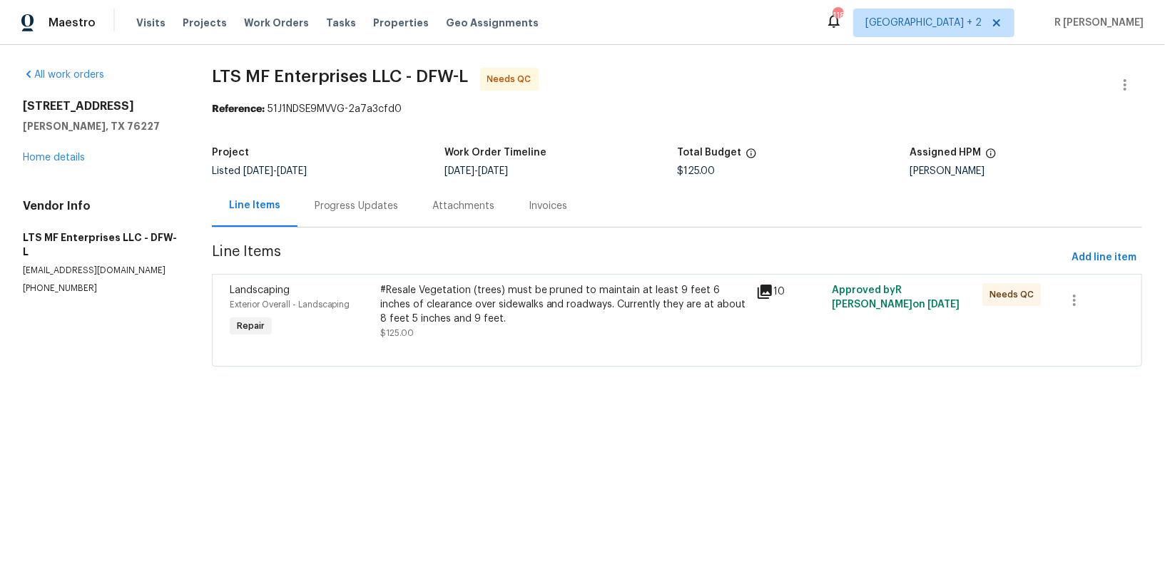
click at [393, 221] on div "Progress Updates" at bounding box center [356, 206] width 118 height 42
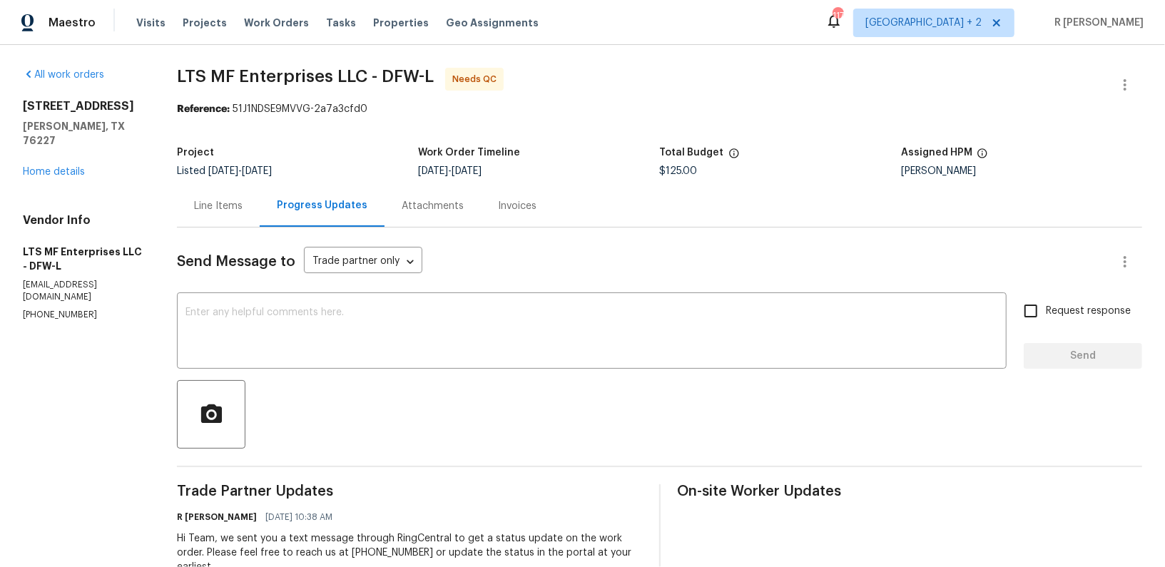
click at [203, 221] on div "Line Items" at bounding box center [218, 206] width 83 height 42
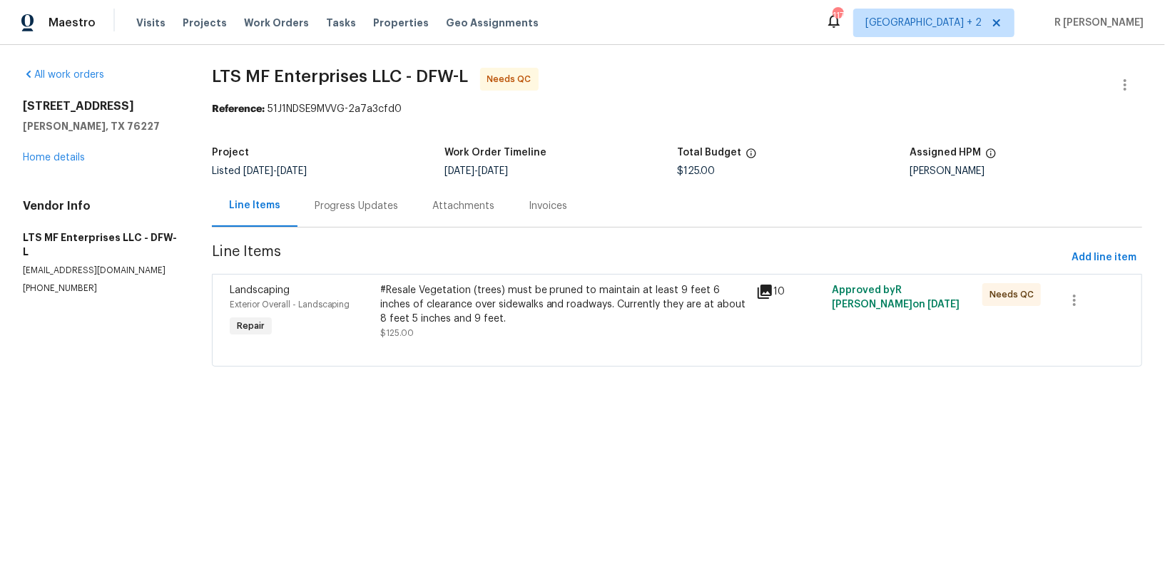
click at [353, 208] on div "Progress Updates" at bounding box center [357, 206] width 84 height 14
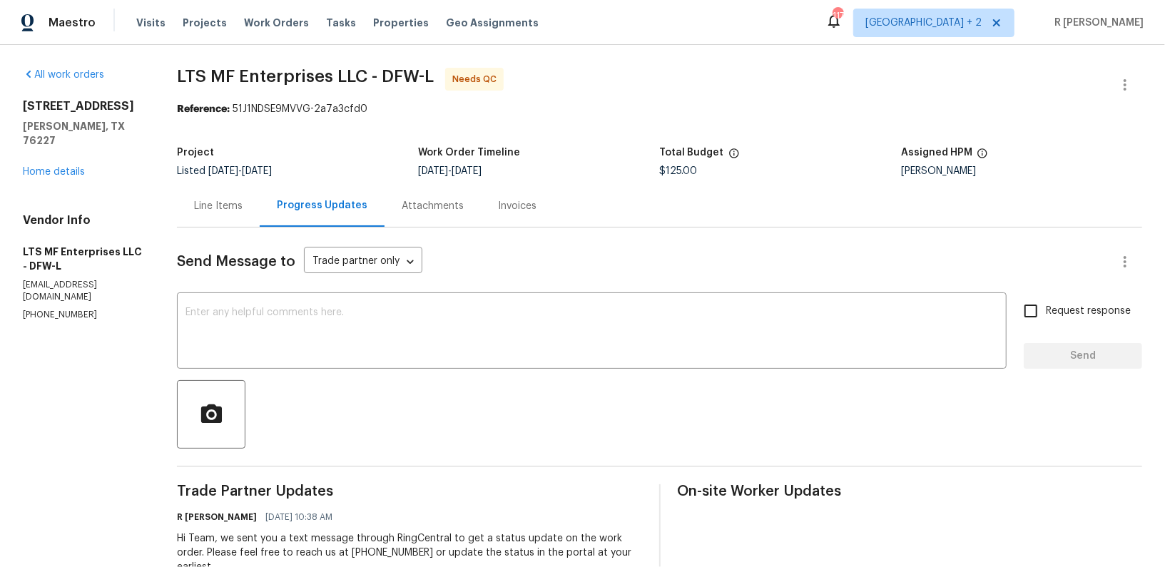
click at [225, 186] on div "Line Items" at bounding box center [218, 206] width 83 height 42
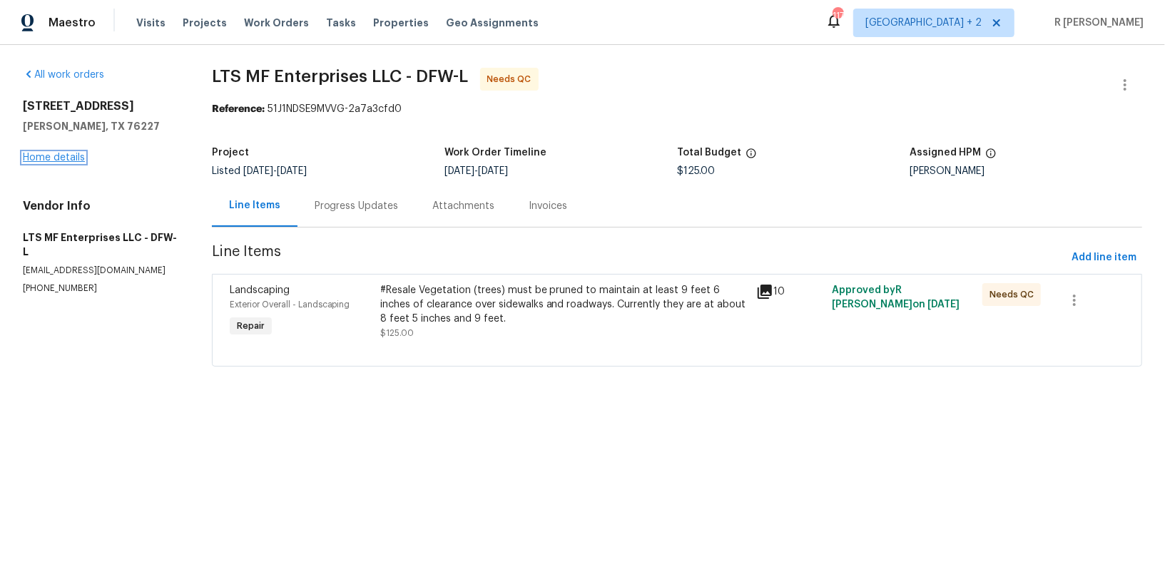
click at [54, 156] on link "Home details" at bounding box center [54, 158] width 62 height 10
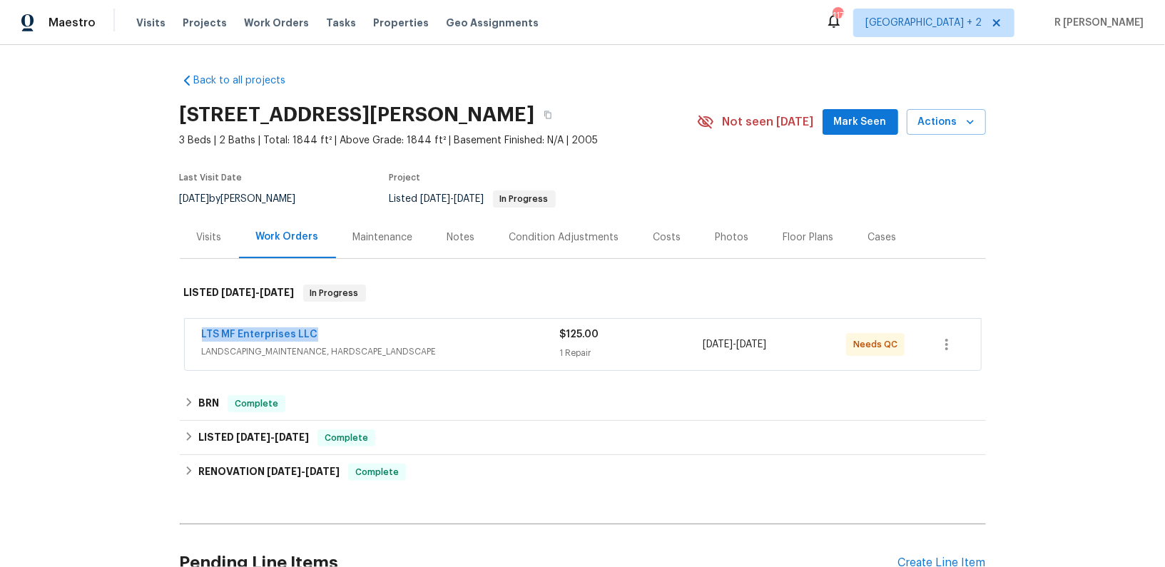
drag, startPoint x: 330, startPoint y: 329, endPoint x: 107, endPoint y: 329, distance: 222.6
click at [107, 329] on div "Back to all projects 9903 Cedarcrest Dr, AUBREY, TX 76227 3 Beds | 2 Baths | To…" at bounding box center [582, 306] width 1165 height 522
copy link "LTS MF Enterprises LLC"
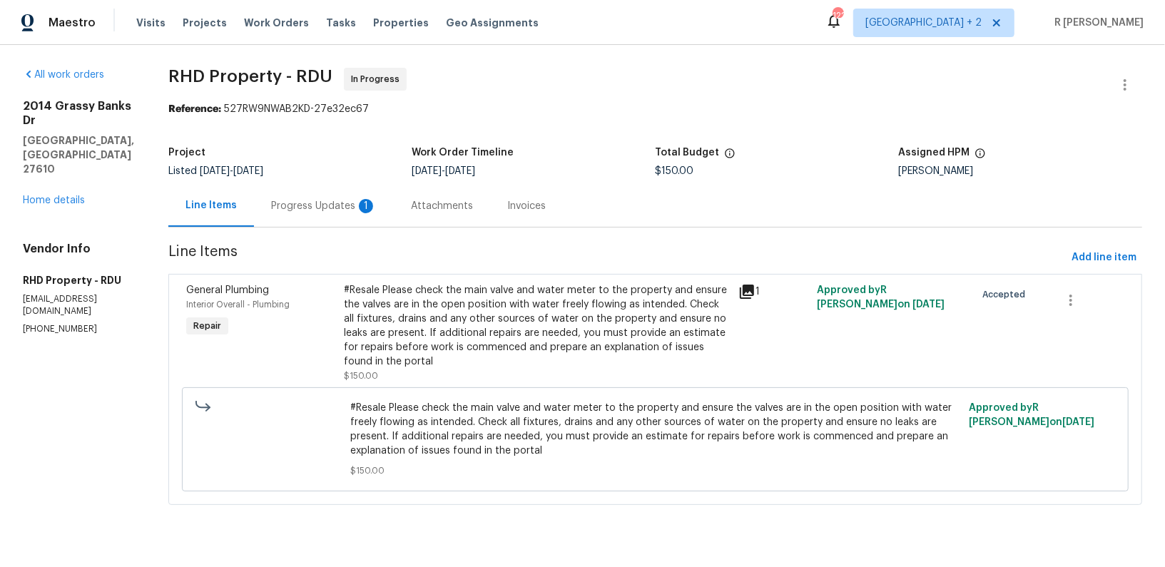
click at [357, 205] on div "Progress Updates 1" at bounding box center [324, 206] width 106 height 14
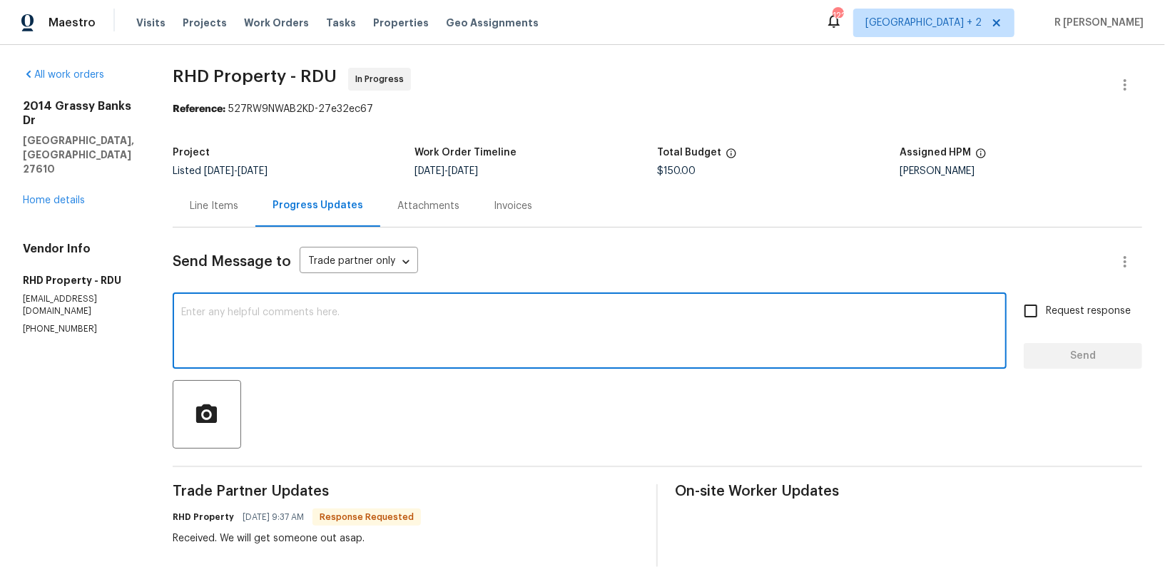
click at [405, 352] on textarea at bounding box center [589, 332] width 817 height 50
type textarea "Thank you Team."
click at [1039, 312] on input "Request response" at bounding box center [1031, 311] width 30 height 30
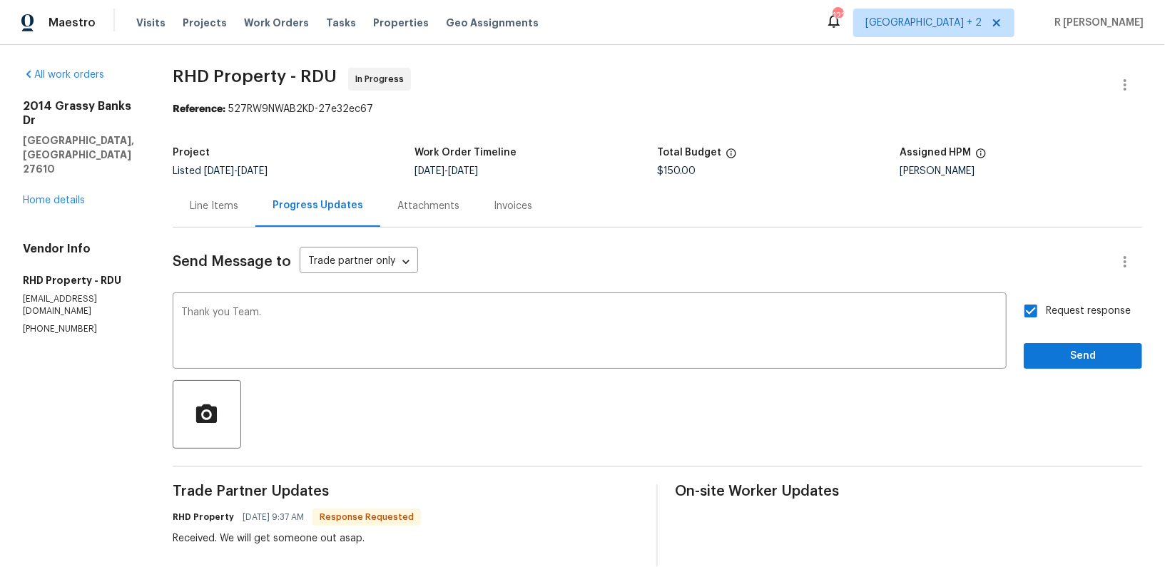
click at [1042, 319] on input "Request response" at bounding box center [1031, 311] width 30 height 30
checkbox input "false"
click at [1054, 363] on span "Send" at bounding box center [1083, 356] width 96 height 18
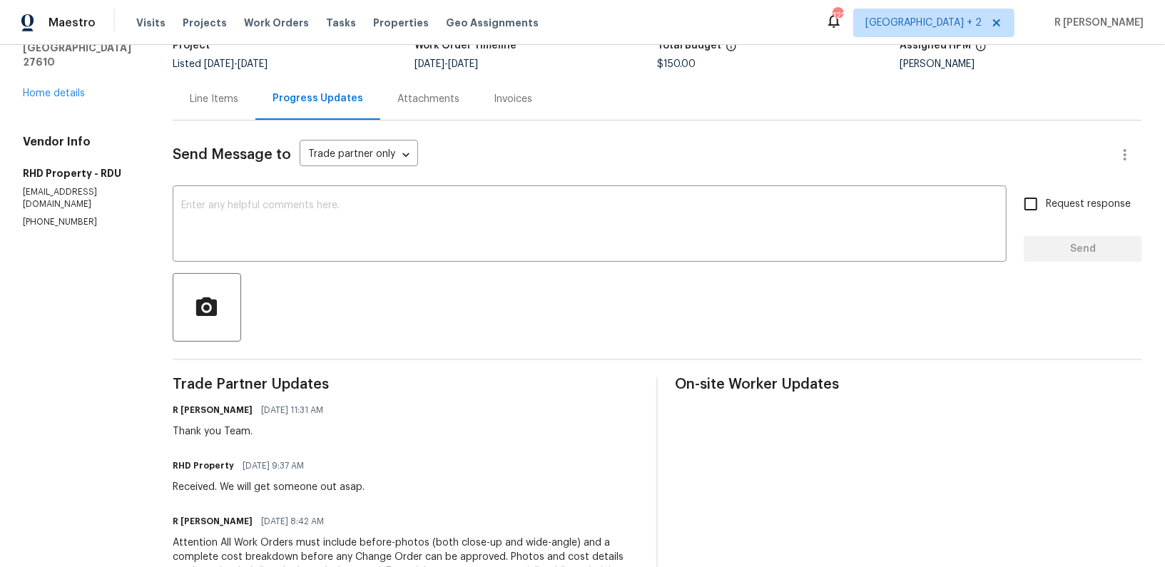
scroll to position [167, 0]
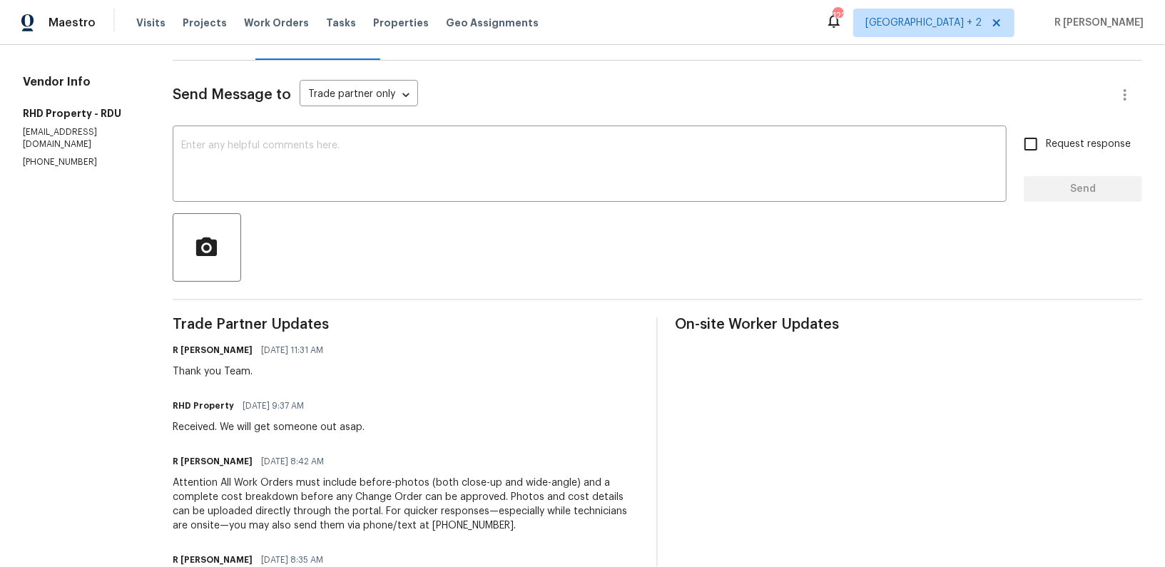
click at [322, 421] on div "Received. We will get someone out asap." at bounding box center [269, 427] width 192 height 14
copy div "Received. We will get someone out asap."
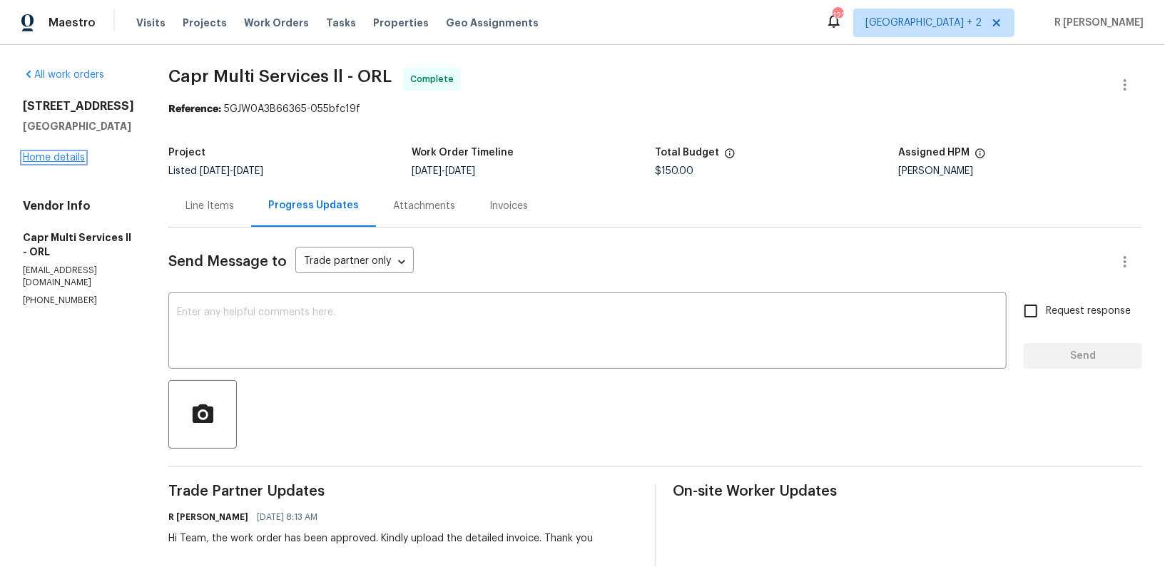
click at [68, 158] on link "Home details" at bounding box center [54, 158] width 62 height 10
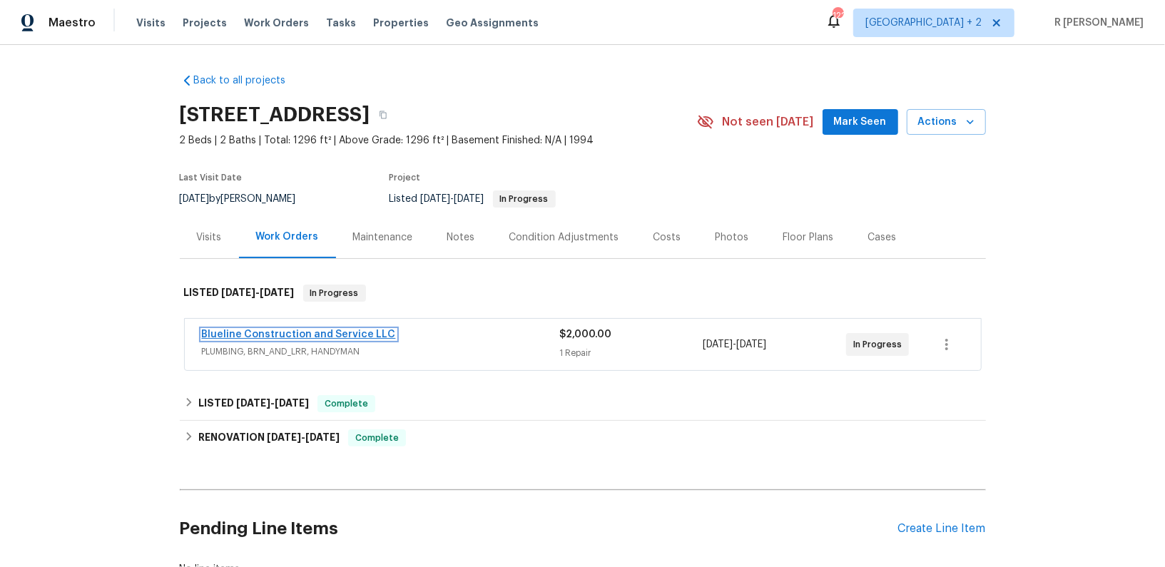
click at [304, 330] on link "Blueline Construction and Service LLC" at bounding box center [299, 335] width 194 height 10
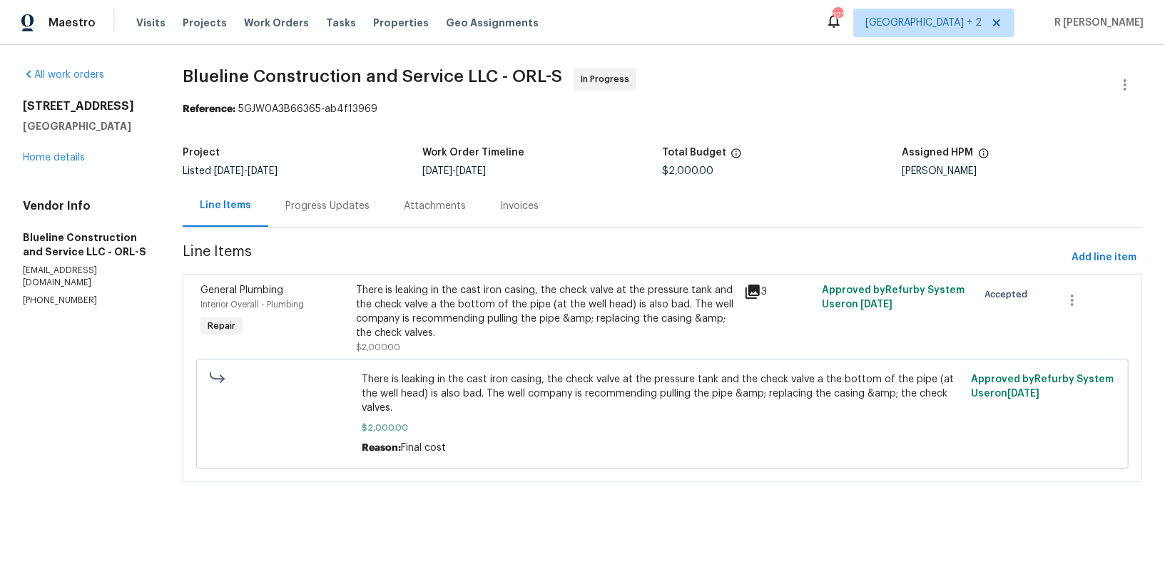
click at [360, 210] on div "Progress Updates" at bounding box center [327, 206] width 84 height 14
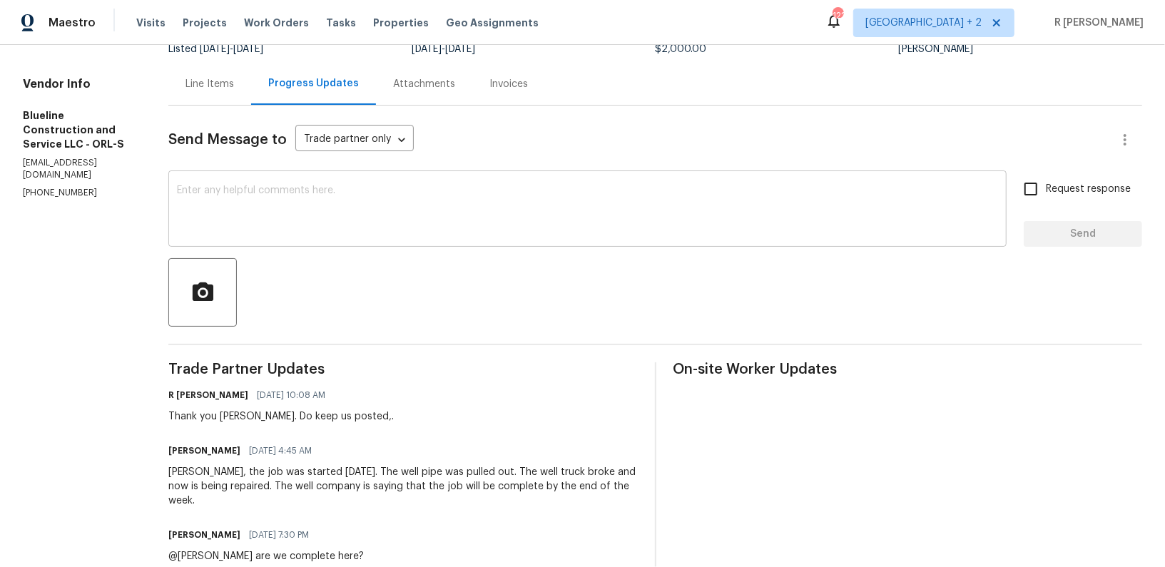
scroll to position [172, 0]
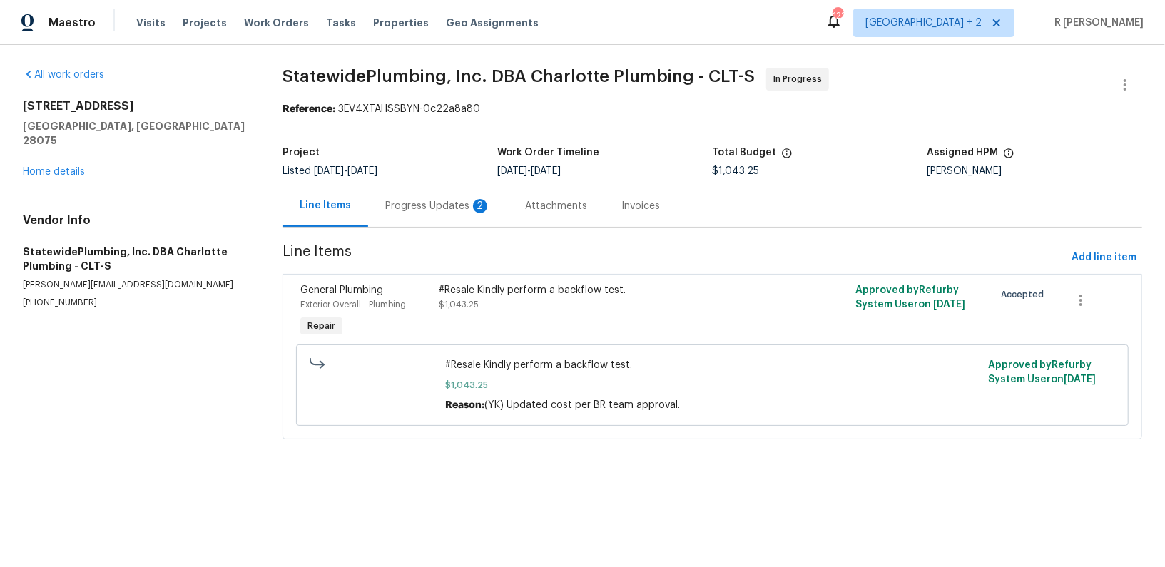
click at [416, 224] on div "Progress Updates 2" at bounding box center [438, 206] width 140 height 42
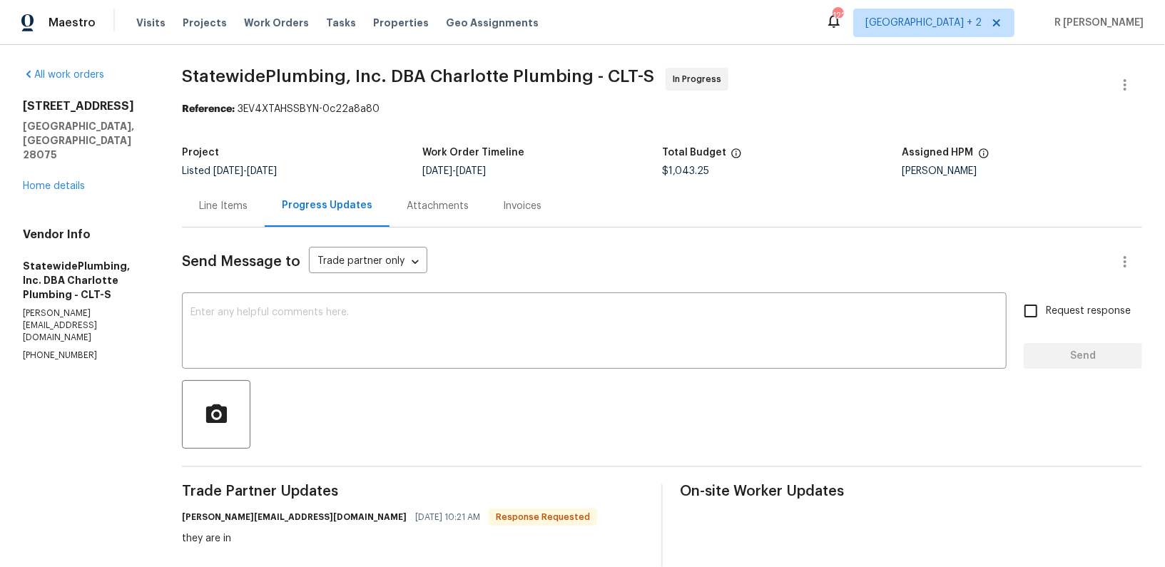
click at [243, 192] on div "Line Items" at bounding box center [223, 206] width 83 height 42
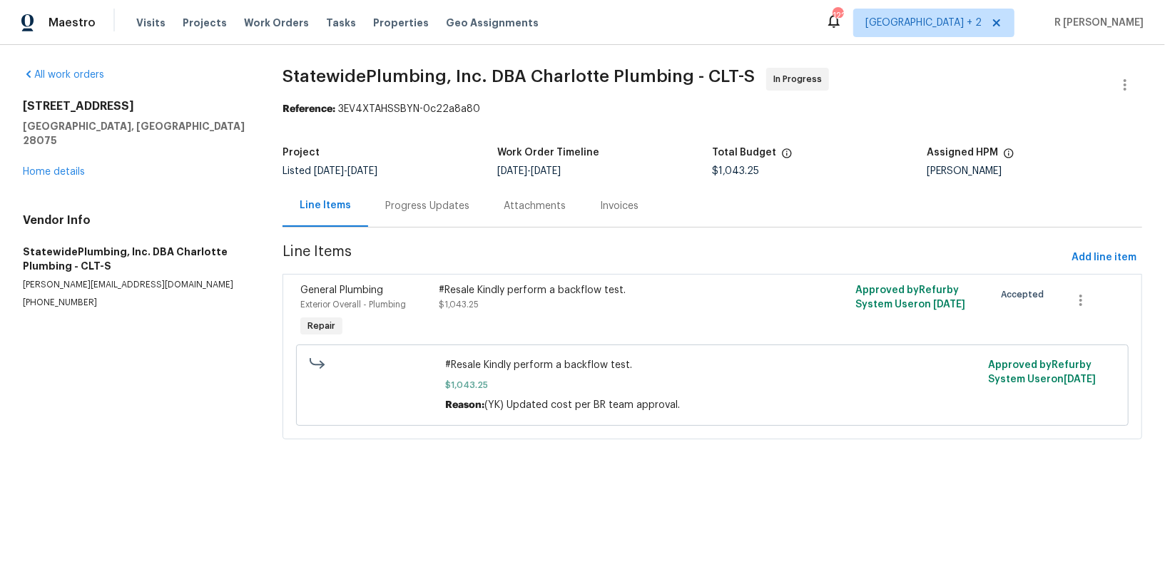
click at [437, 201] on div "Progress Updates" at bounding box center [427, 206] width 84 height 14
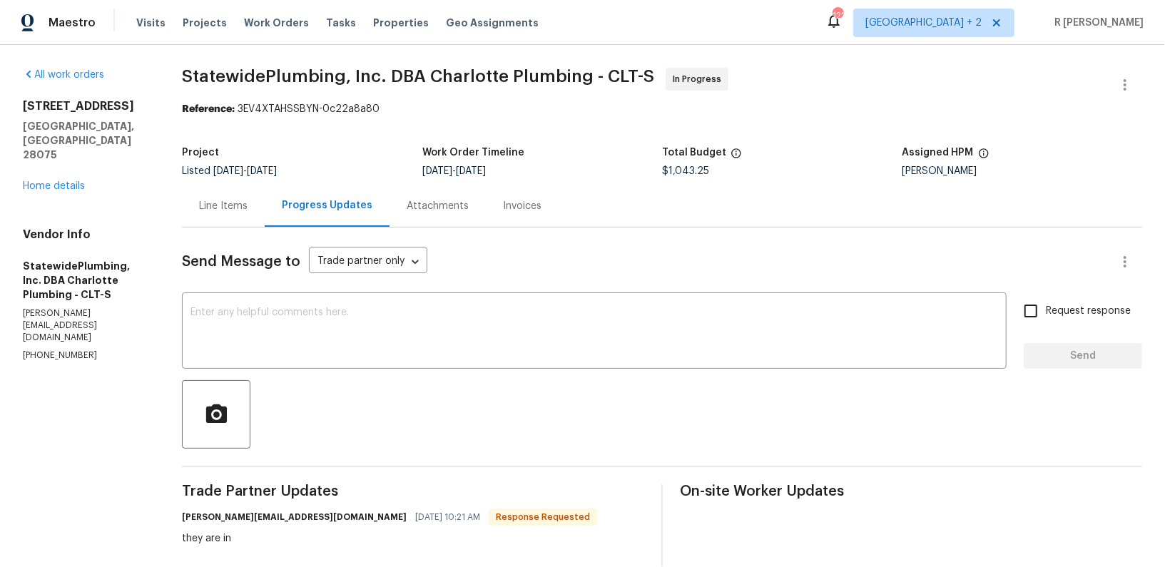
click at [213, 191] on div "Line Items" at bounding box center [223, 206] width 83 height 42
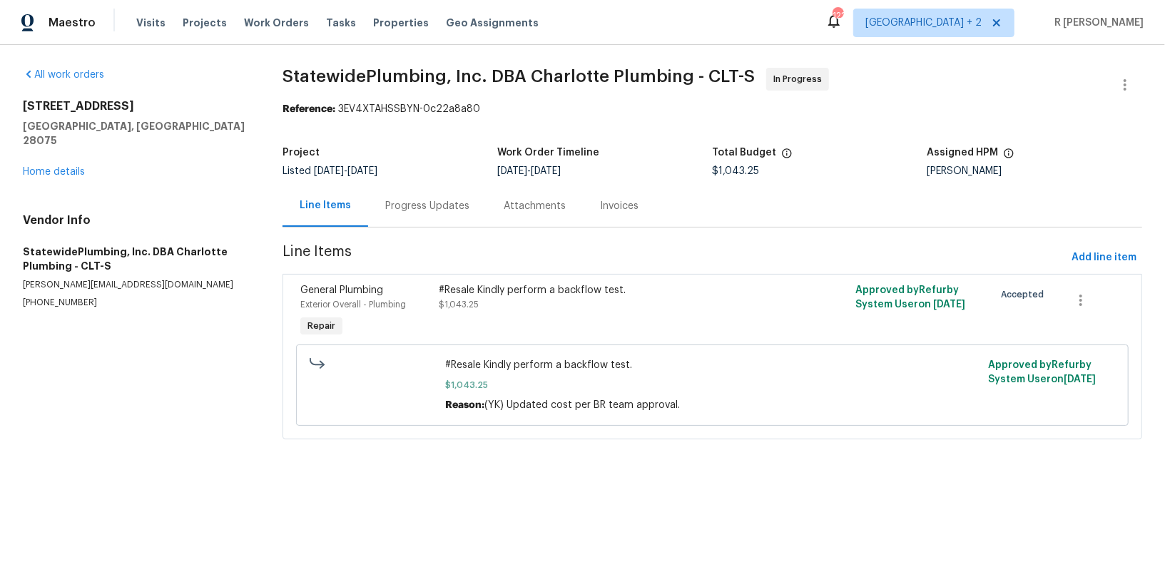
click at [630, 332] on div "#Resale Kindly perform a backflow test. $1,043.25" at bounding box center [608, 312] width 347 height 66
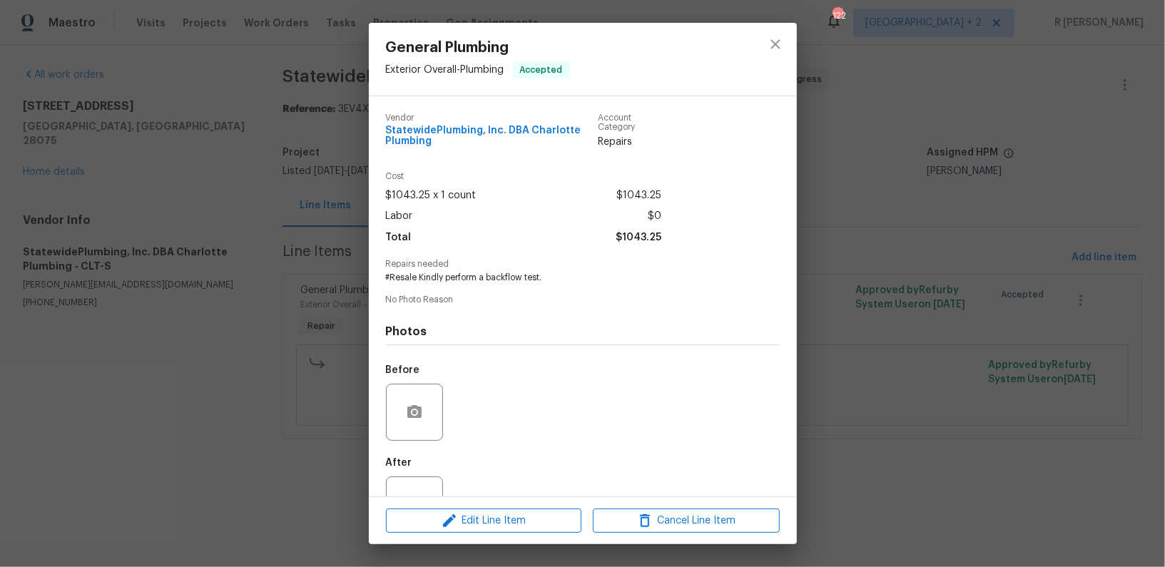
scroll to position [51, 0]
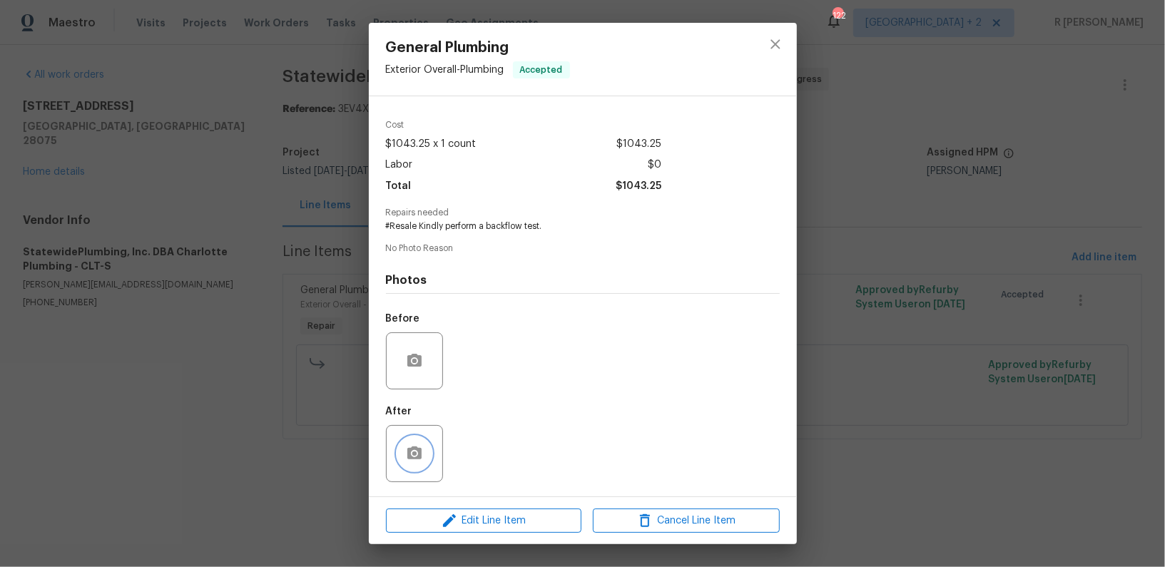
click at [427, 465] on button "button" at bounding box center [414, 454] width 34 height 34
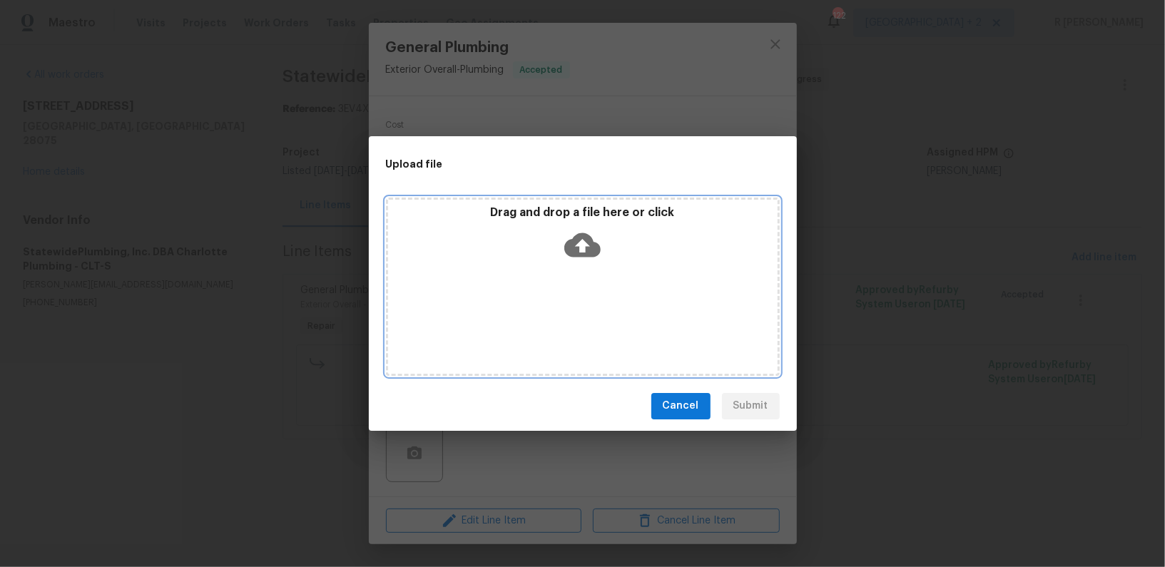
click at [581, 246] on icon at bounding box center [582, 245] width 36 height 36
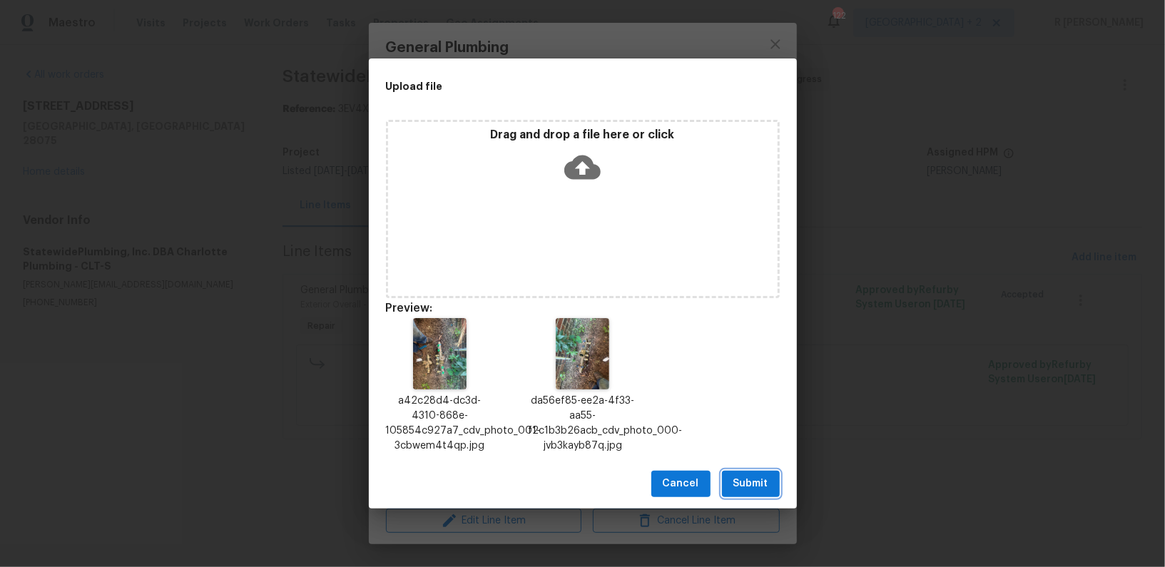
click at [756, 492] on span "Submit" at bounding box center [750, 484] width 35 height 18
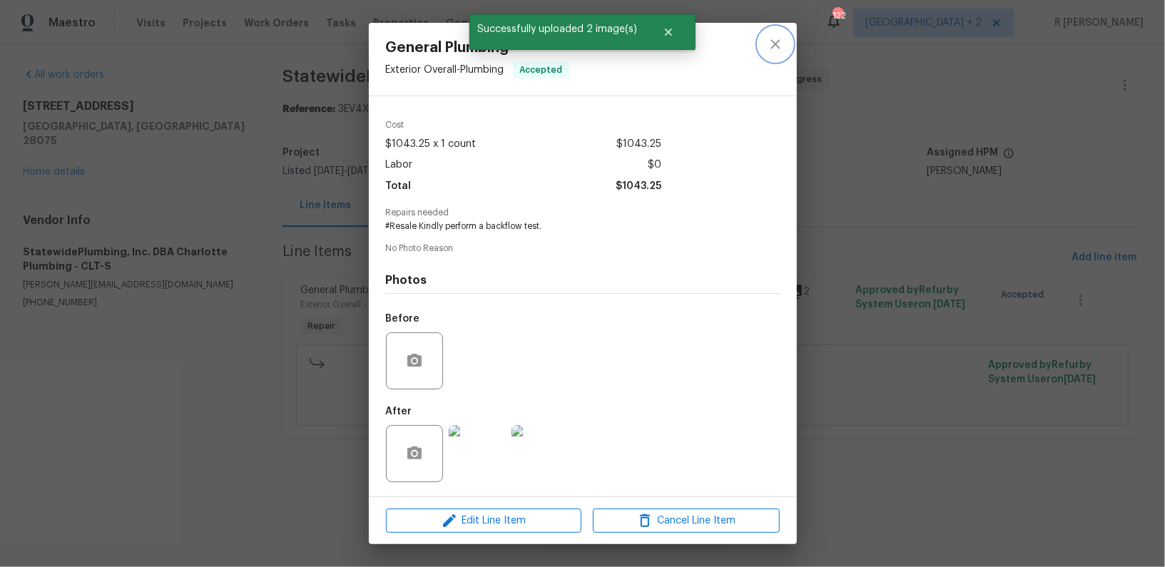
click at [789, 44] on button "close" at bounding box center [775, 44] width 34 height 34
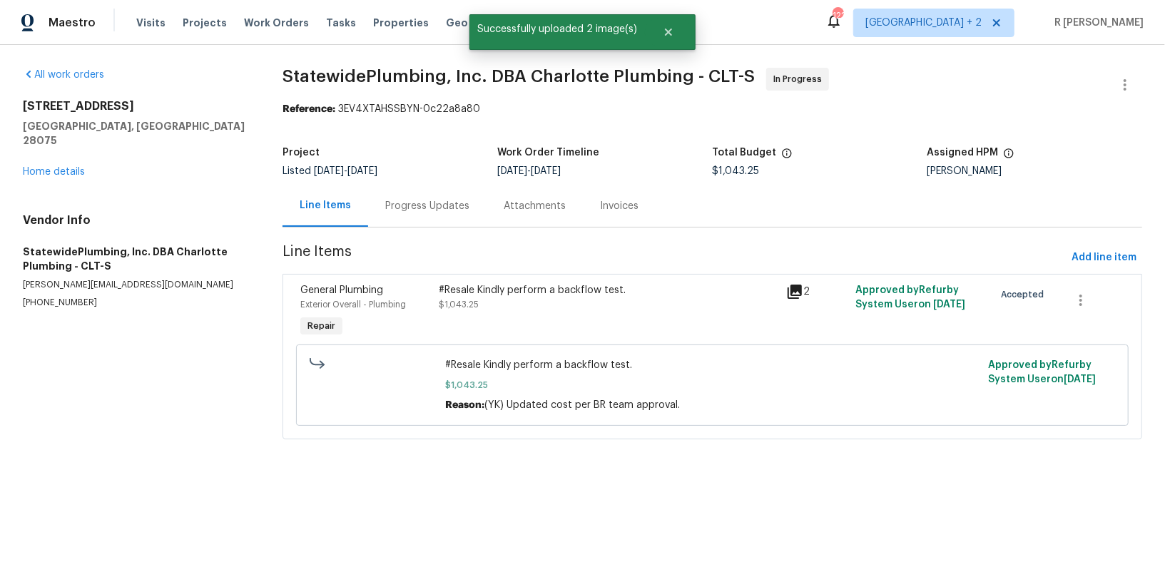
click at [463, 191] on div "Progress Updates" at bounding box center [427, 206] width 118 height 42
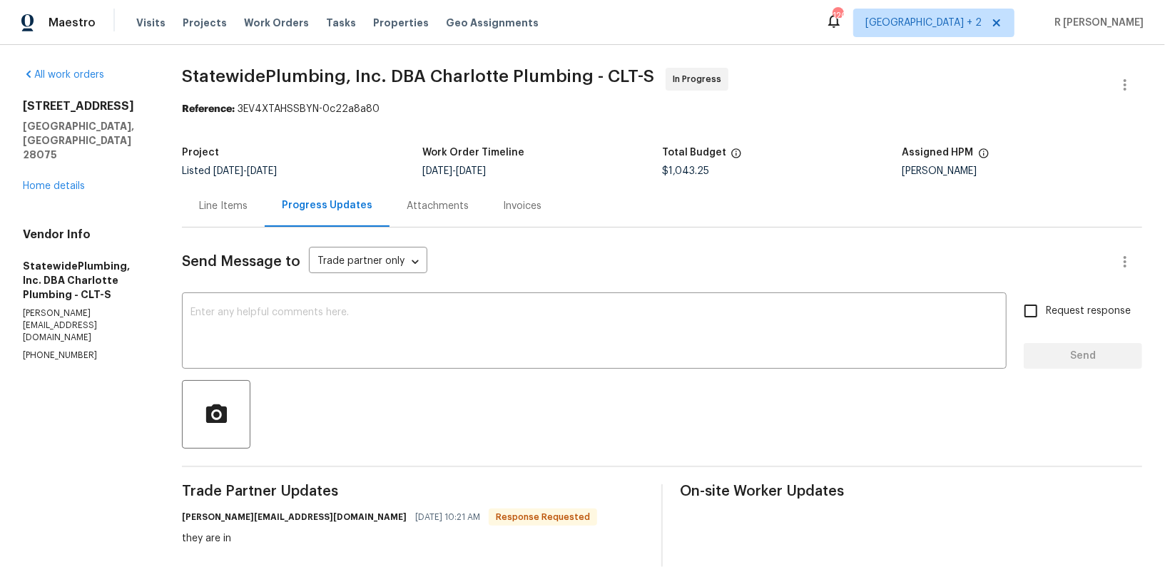
click at [209, 196] on div "Line Items" at bounding box center [223, 206] width 83 height 42
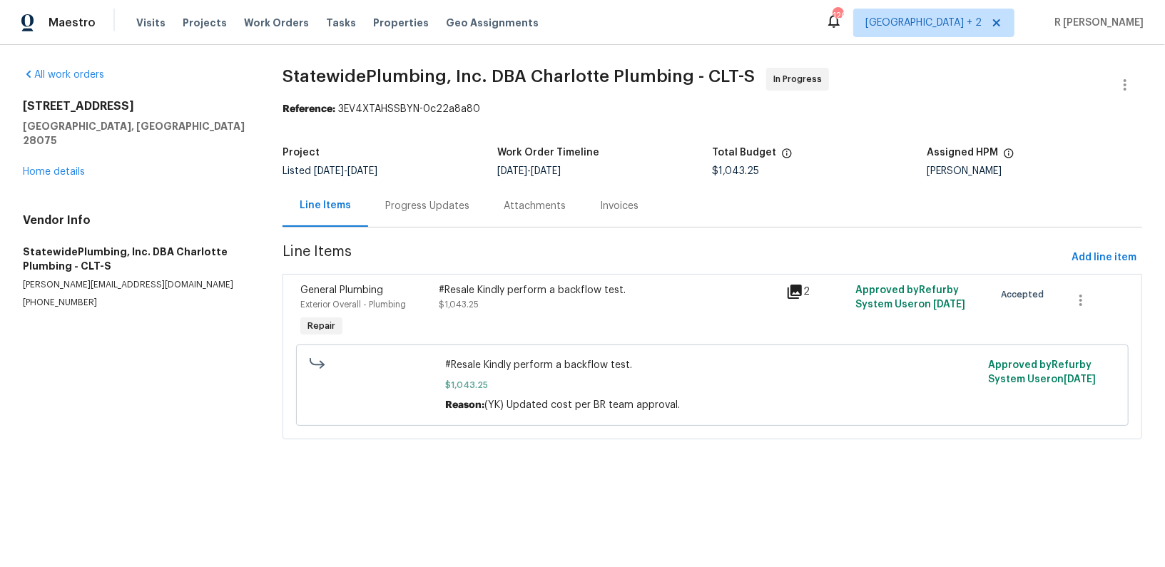
click at [432, 205] on div "Progress Updates" at bounding box center [427, 206] width 84 height 14
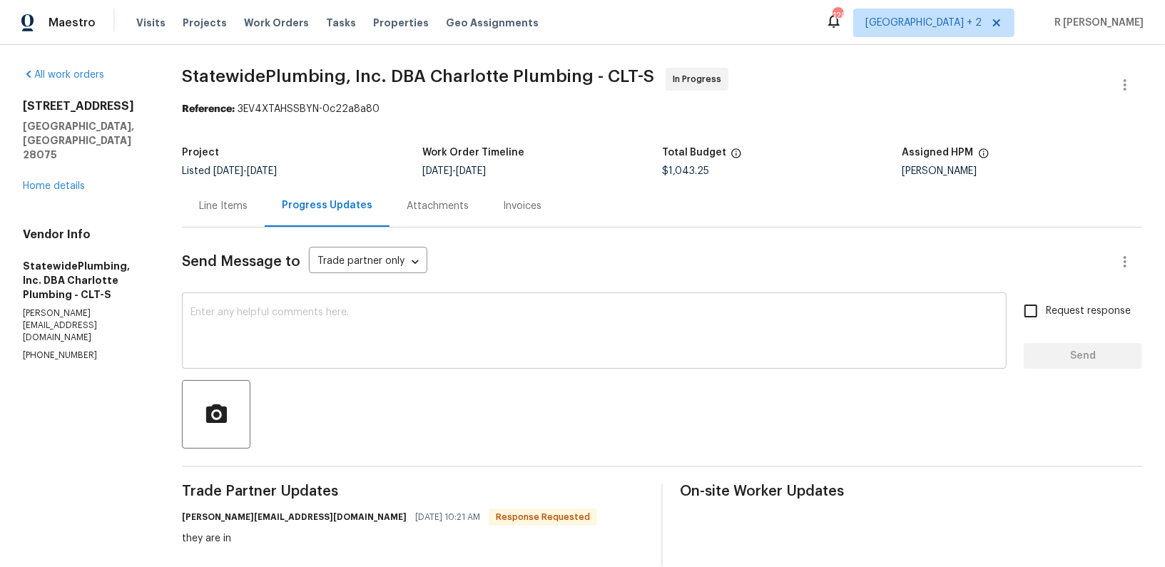
click at [494, 363] on div "x ​" at bounding box center [594, 332] width 825 height 73
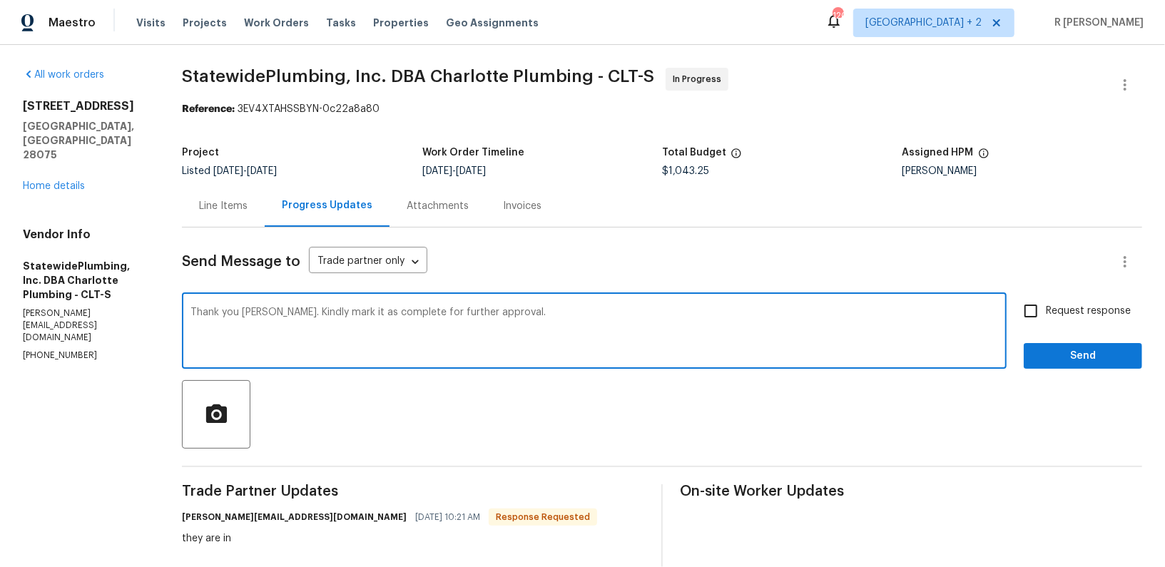
type textarea "Thank you Christina. Kindly mark it as complete for further approval."
click at [1056, 365] on button "Send" at bounding box center [1083, 356] width 118 height 26
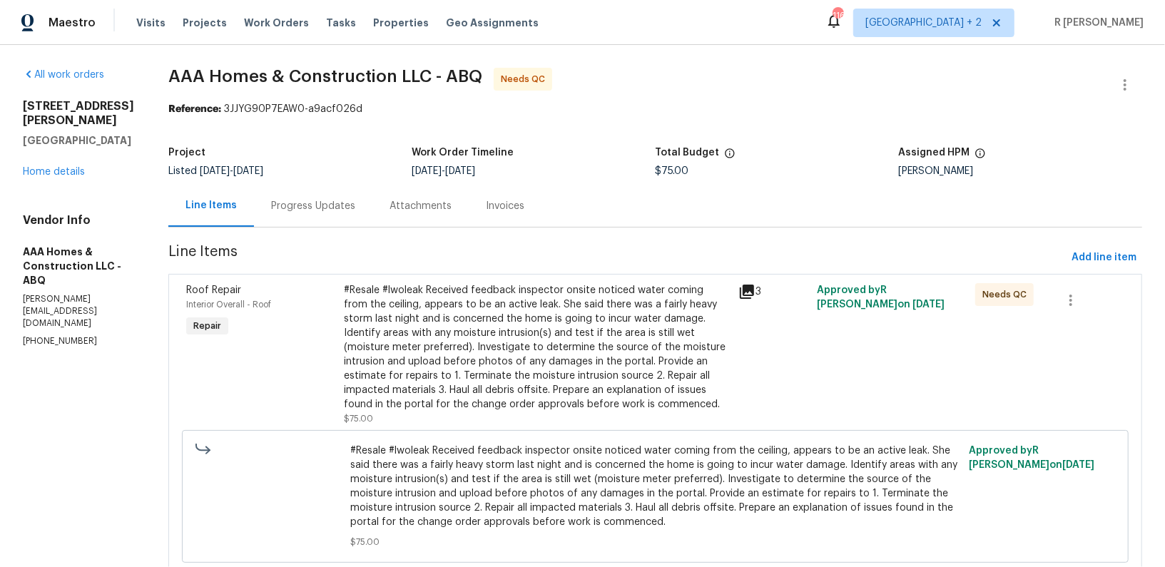
click at [320, 203] on div "Progress Updates" at bounding box center [313, 206] width 84 height 14
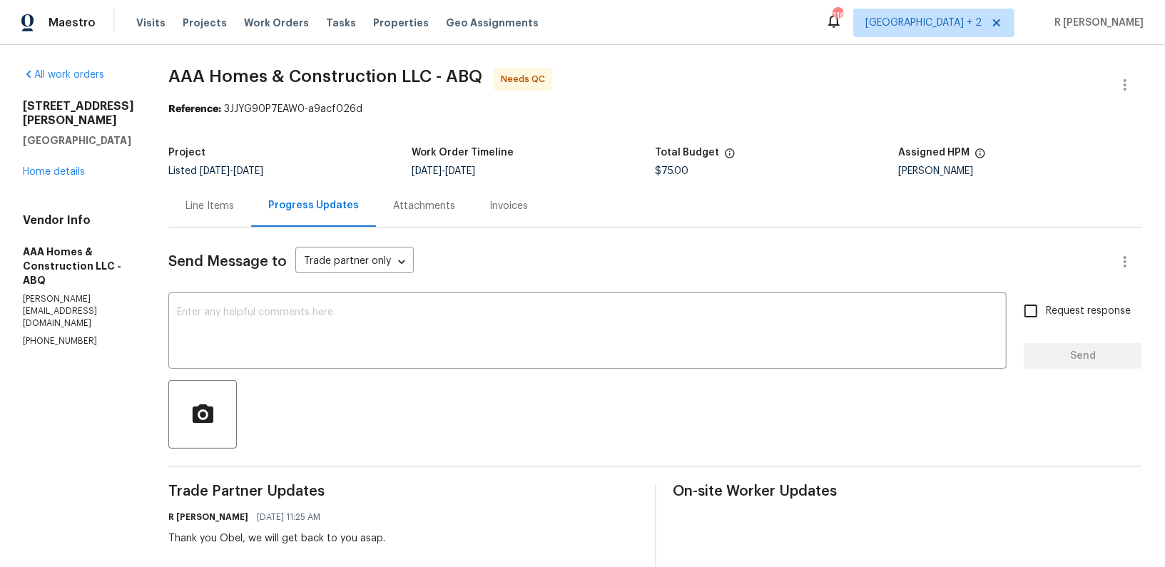
click at [196, 204] on div "Line Items" at bounding box center [209, 206] width 49 height 14
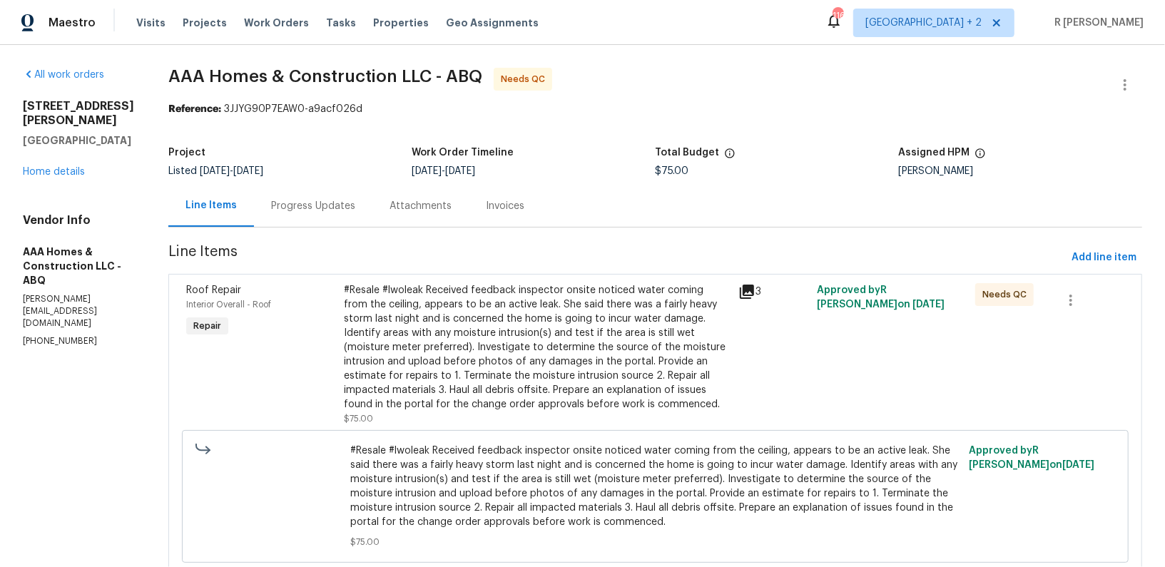
click at [455, 293] on div "#Resale #lwoleak Received feedback inspector onsite noticed water coming from t…" at bounding box center [537, 347] width 386 height 128
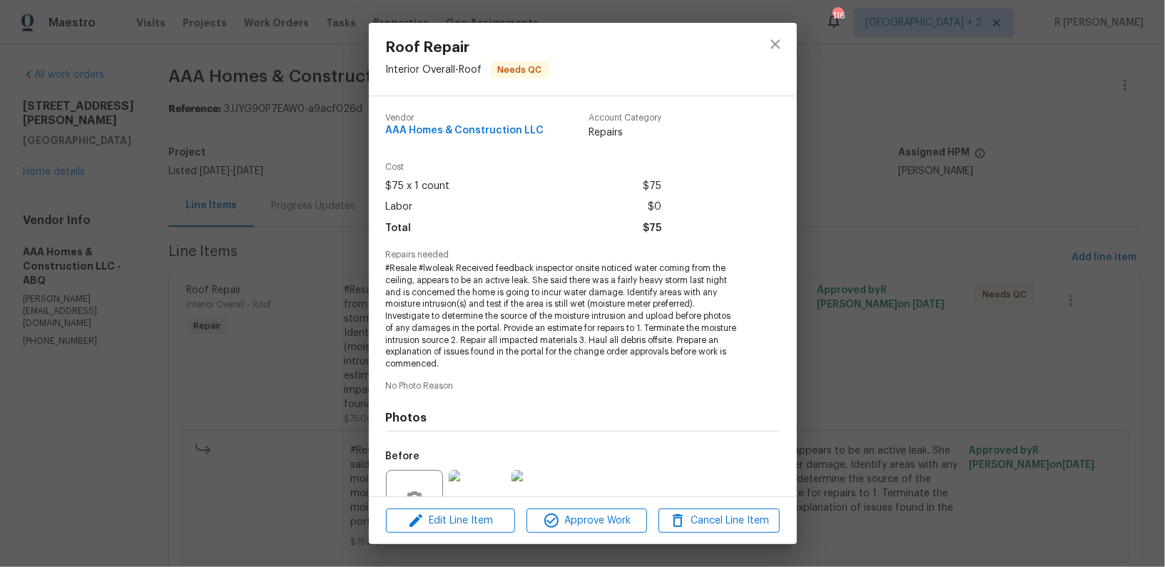
scroll to position [138, 0]
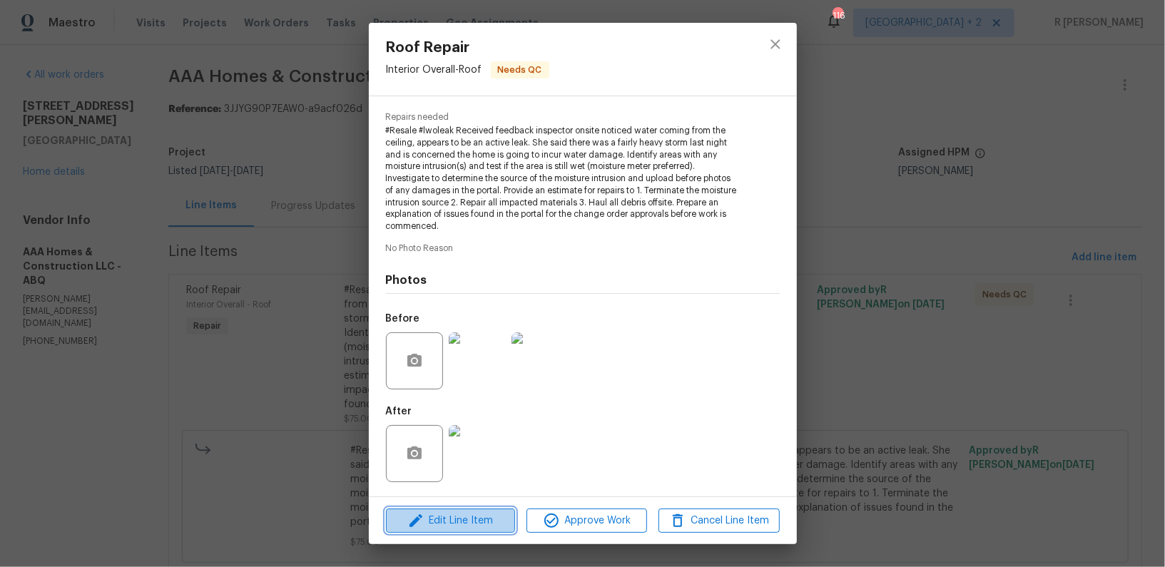
click at [500, 510] on button "Edit Line Item" at bounding box center [450, 521] width 129 height 25
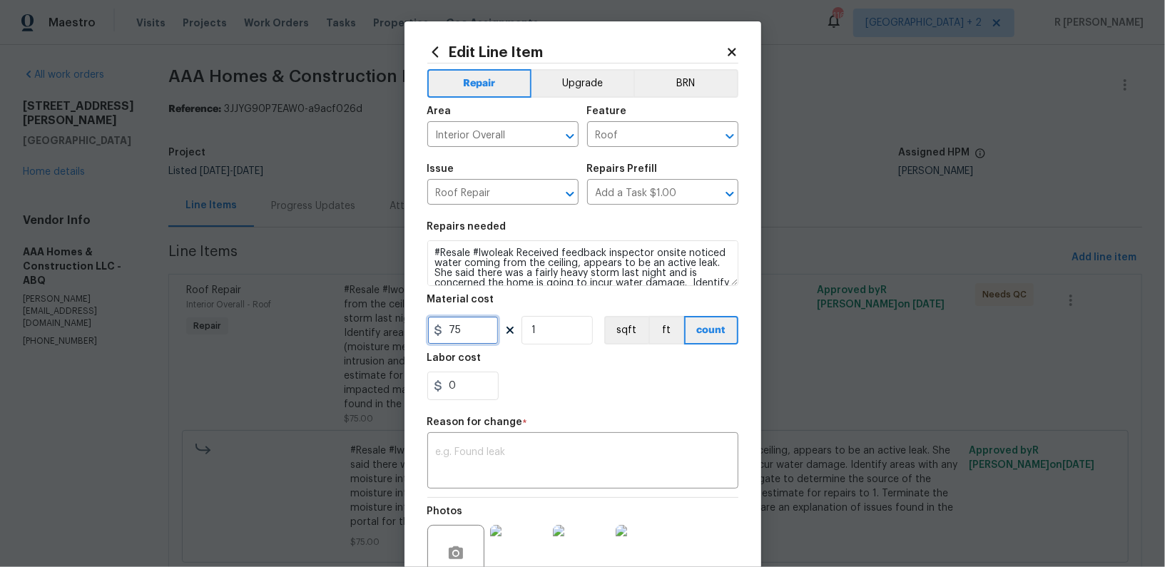
click at [465, 335] on input "75" at bounding box center [462, 330] width 71 height 29
type input "2421.56"
click at [546, 452] on textarea at bounding box center [583, 462] width 294 height 30
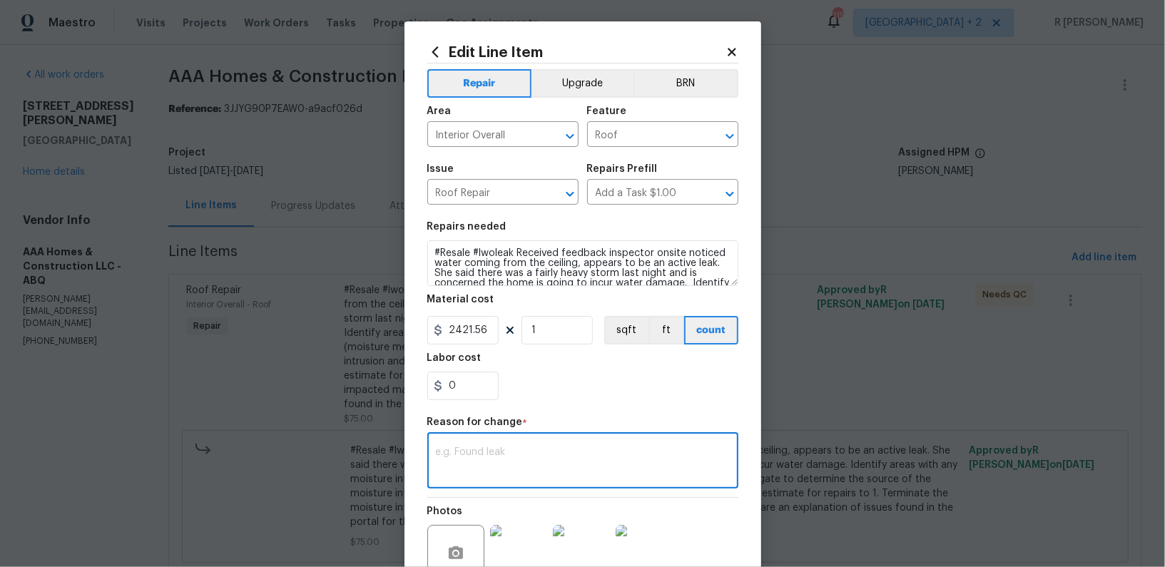
paste textarea "(YK) Updated cost per BR team approval."
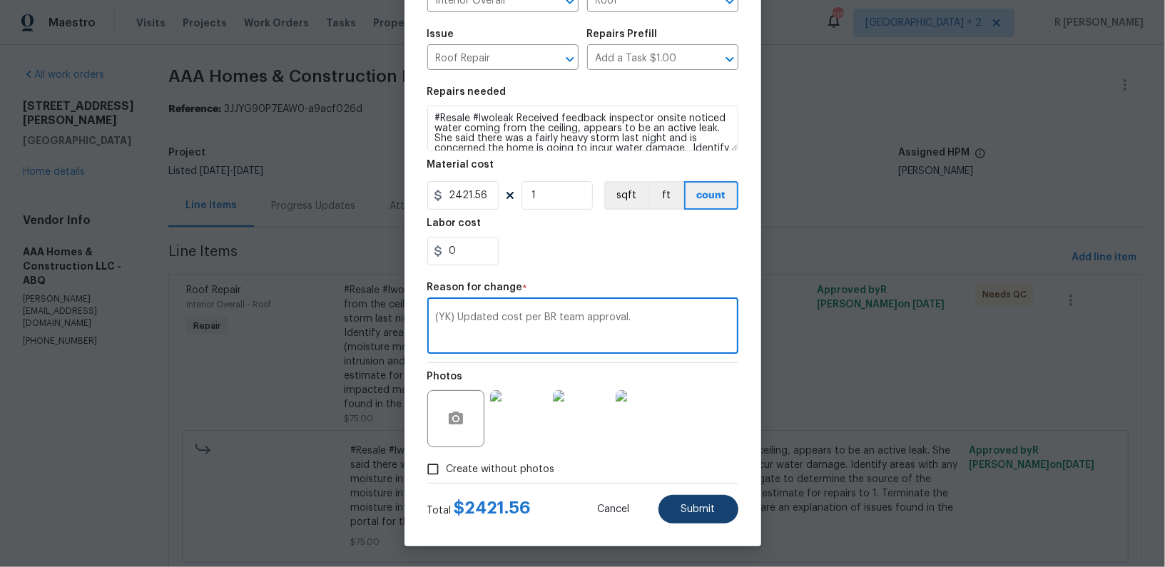
type textarea "(YK) Updated cost per BR team approval."
click at [721, 511] on button "Submit" at bounding box center [698, 509] width 80 height 29
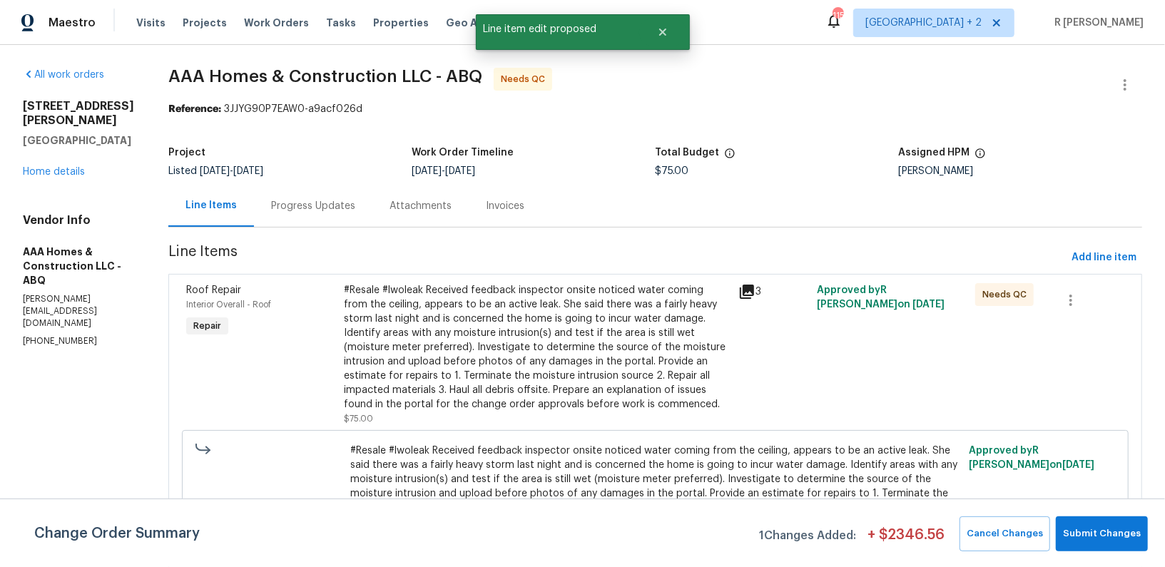
scroll to position [47, 0]
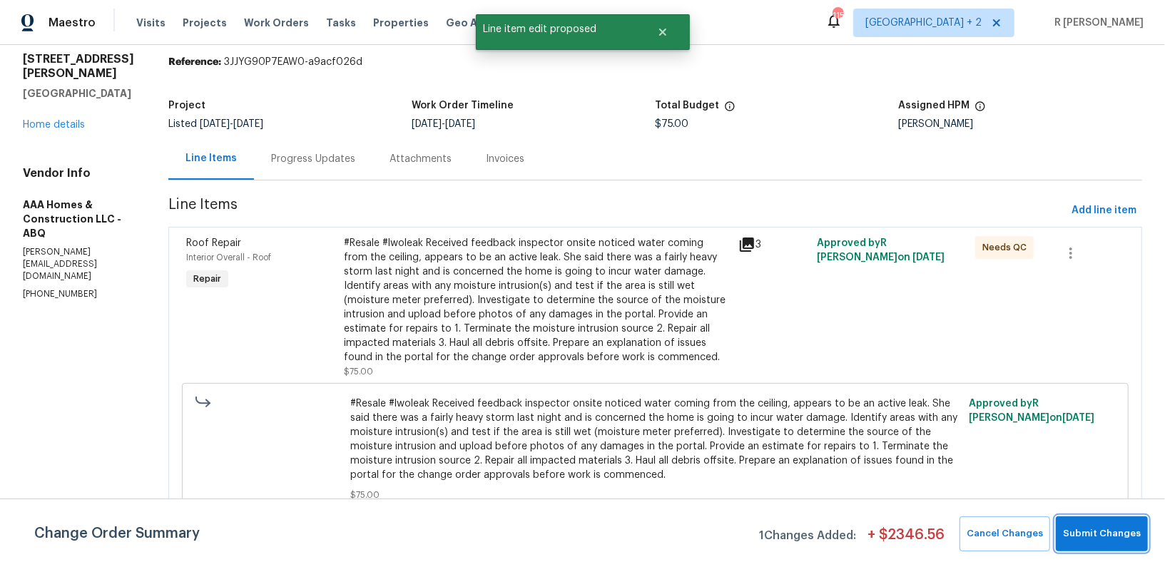
click at [1117, 524] on button "Submit Changes" at bounding box center [1102, 533] width 92 height 35
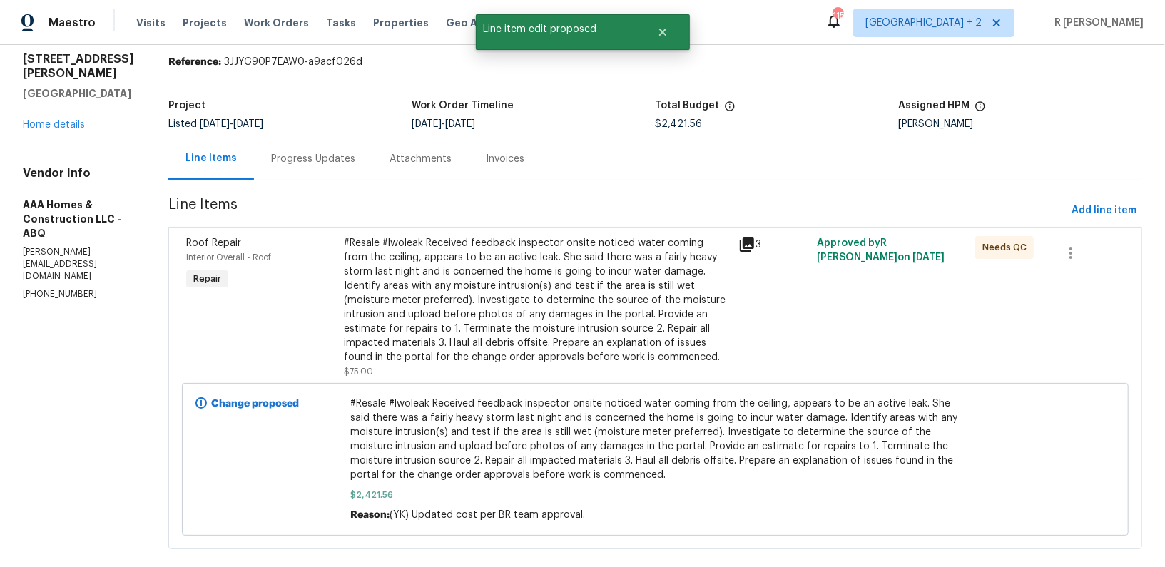
scroll to position [68, 0]
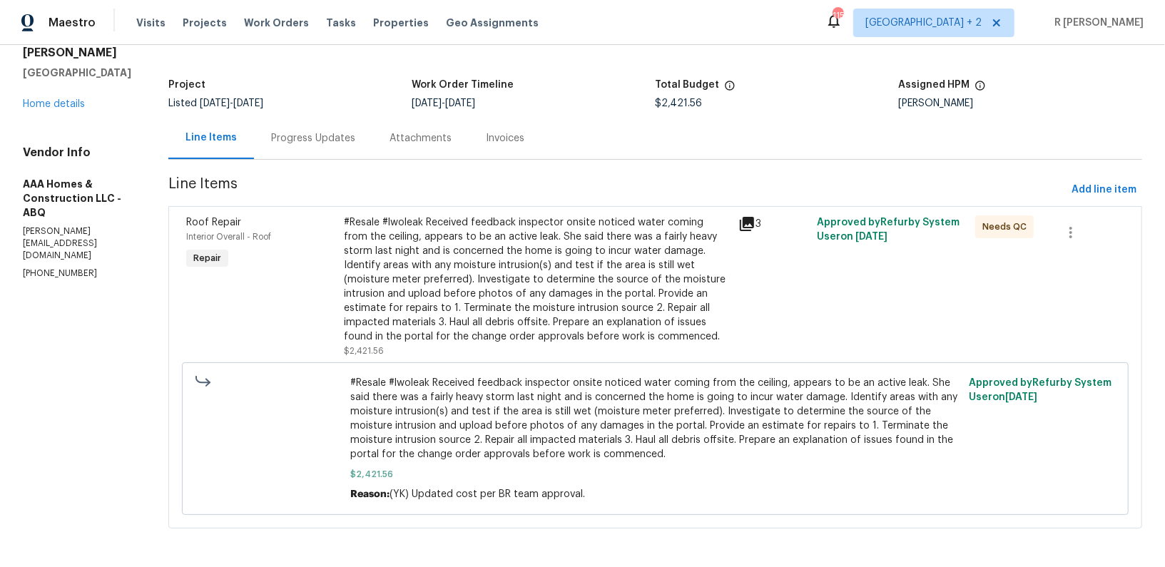
click at [292, 178] on span "Line Items" at bounding box center [616, 190] width 897 height 26
click at [312, 158] on div "Progress Updates" at bounding box center [313, 138] width 118 height 42
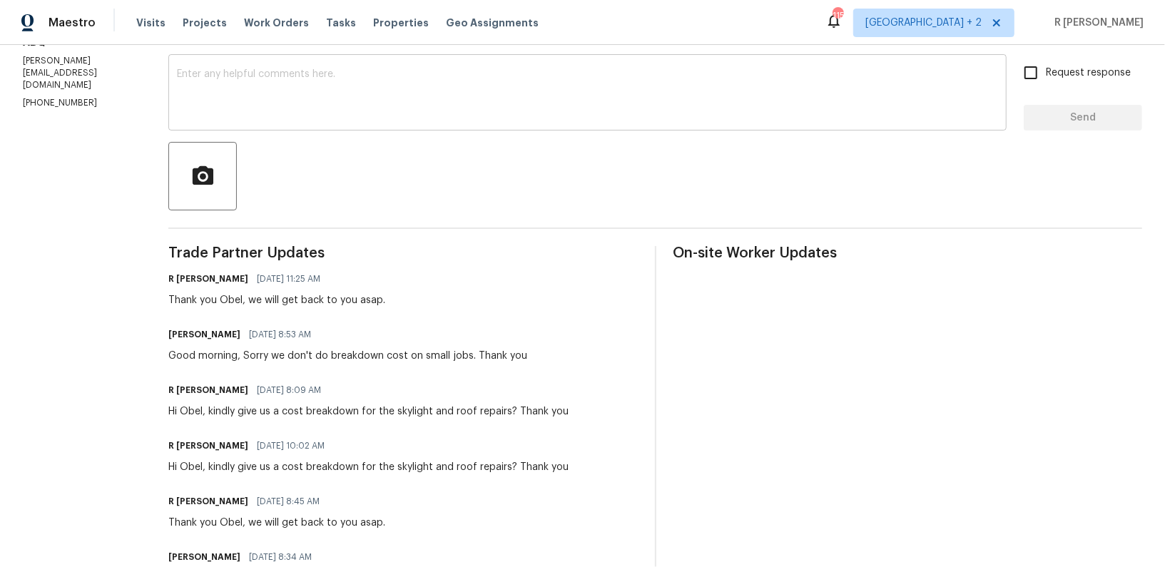
scroll to position [93, 0]
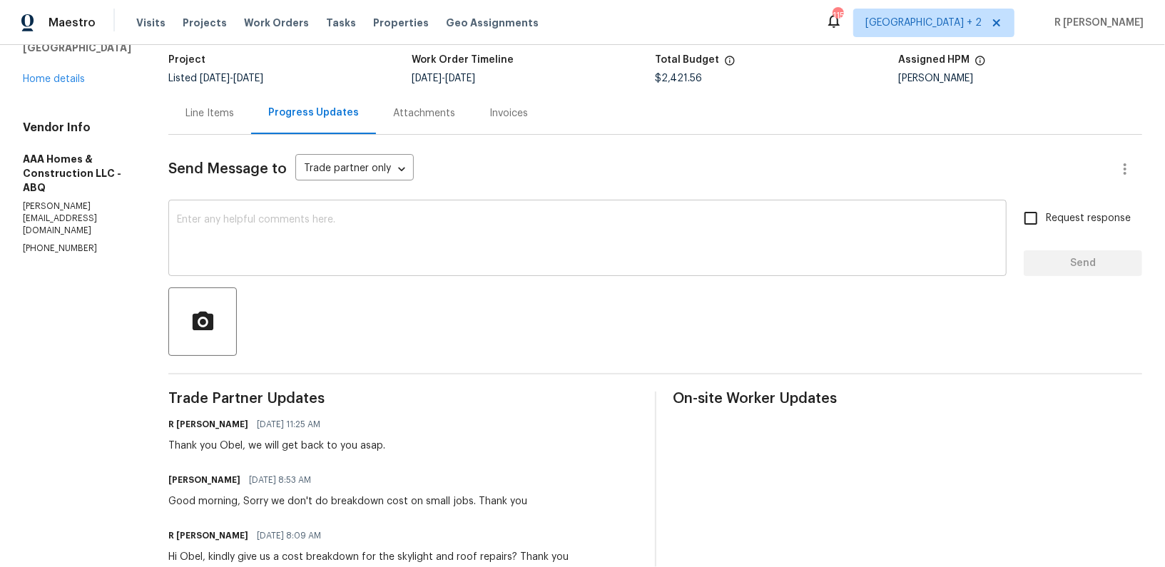
click at [380, 228] on textarea at bounding box center [587, 240] width 821 height 50
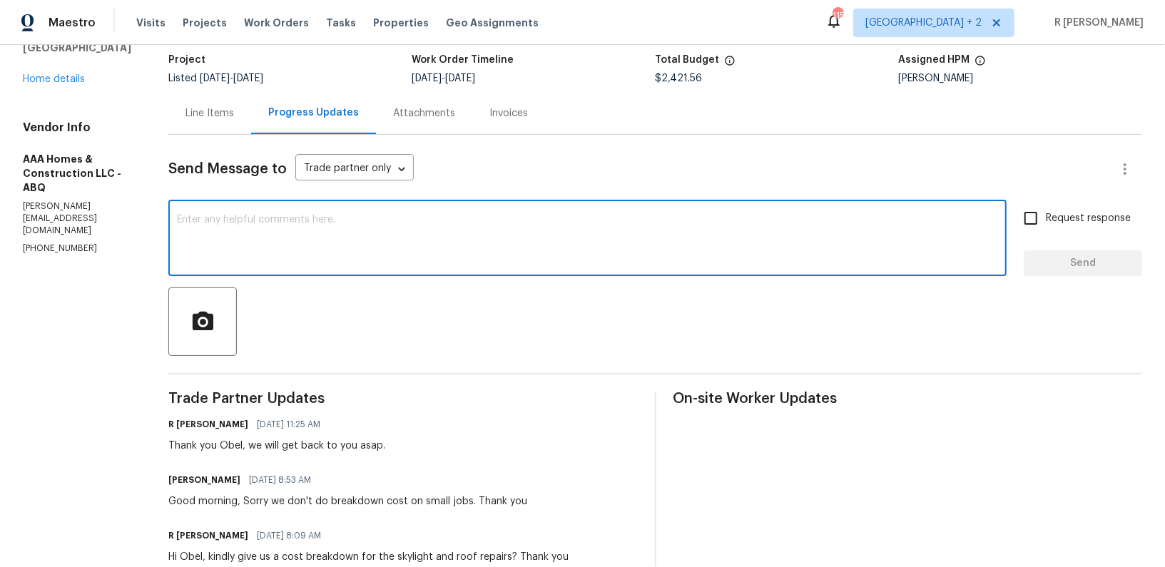
type textarea "H"
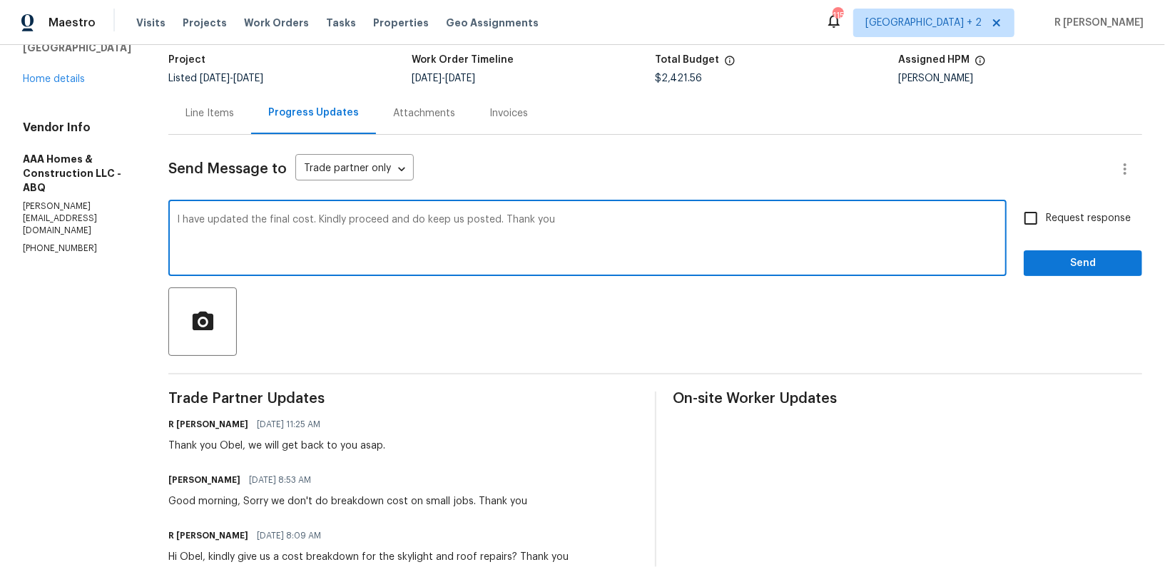
type textarea "I have updated the final cost. Kindly proceed and do keep us posted. Thank you"
click at [1069, 209] on label "Request response" at bounding box center [1073, 218] width 115 height 30
click at [1046, 209] on input "Request response" at bounding box center [1031, 218] width 30 height 30
checkbox input "true"
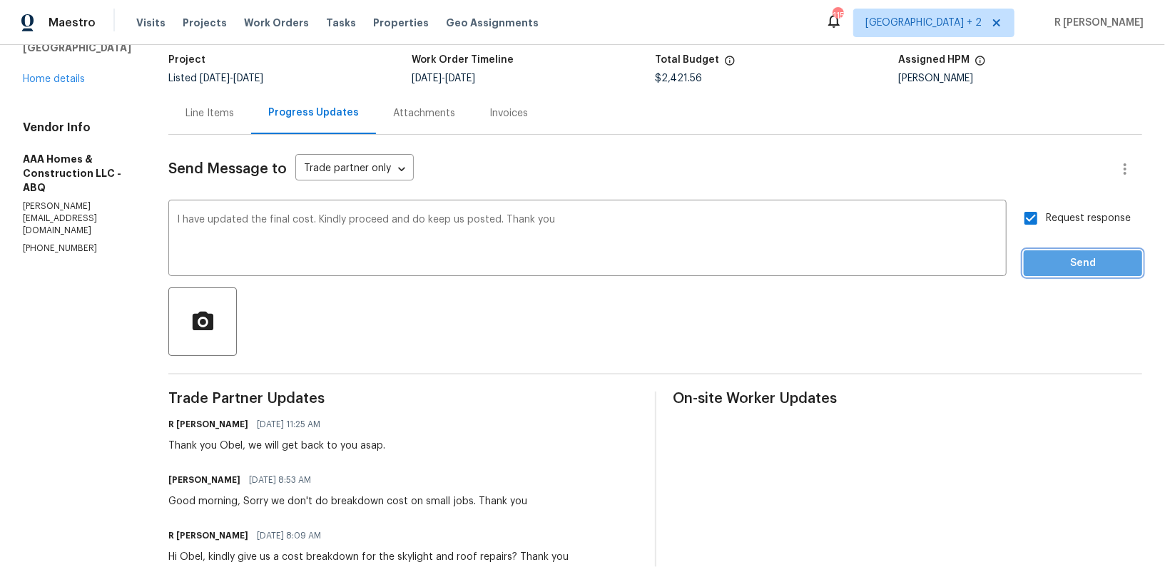
click at [1094, 268] on span "Send" at bounding box center [1083, 264] width 96 height 18
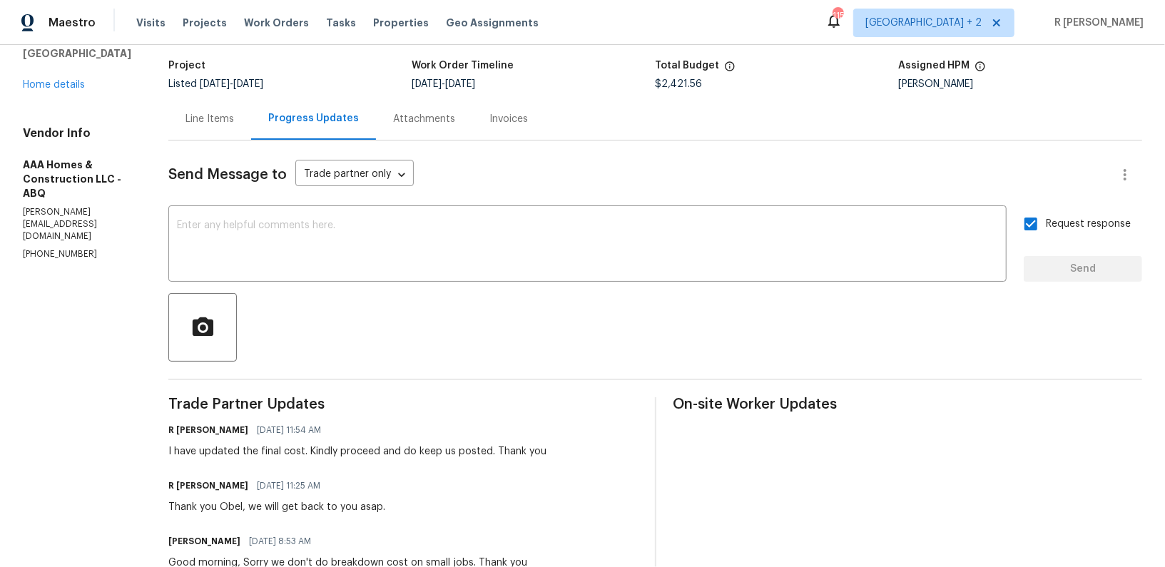
scroll to position [0, 0]
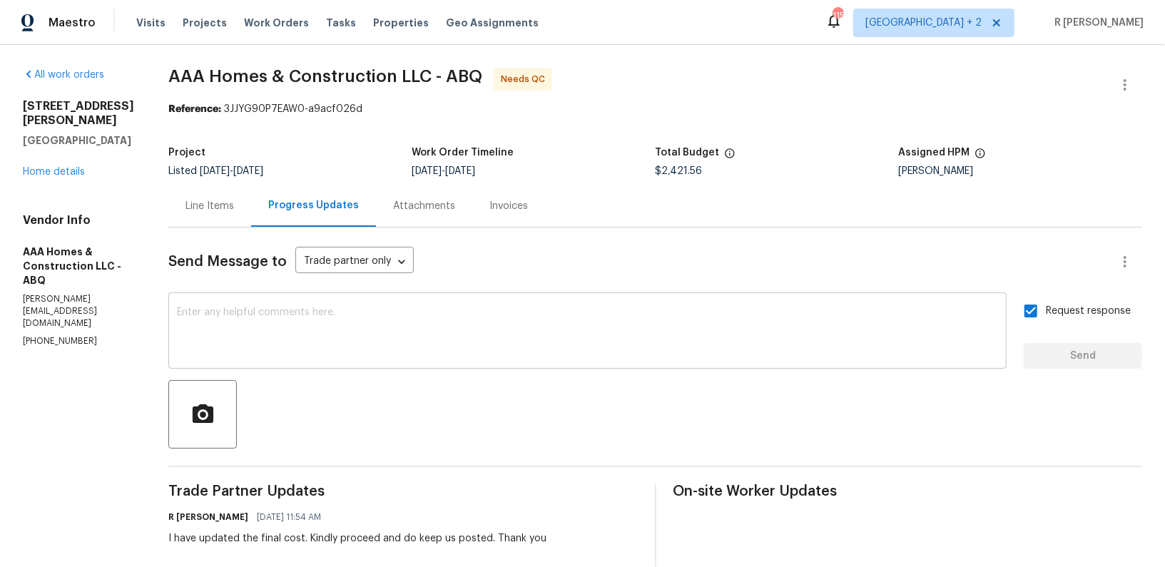
click at [452, 349] on textarea at bounding box center [587, 332] width 821 height 50
click at [213, 225] on div "Line Items" at bounding box center [209, 206] width 83 height 42
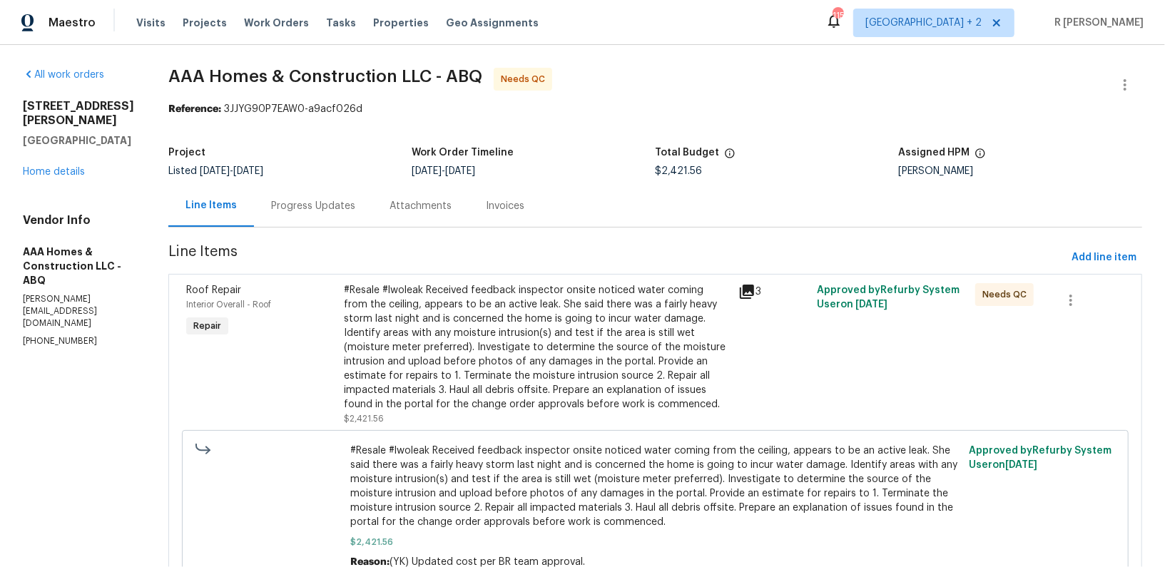
scroll to position [68, 0]
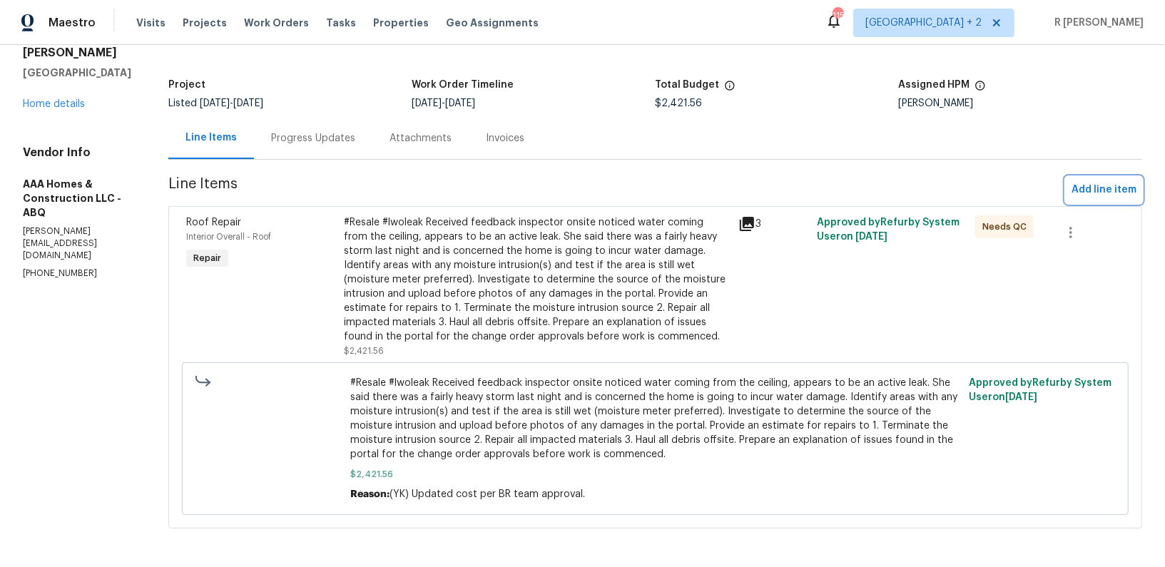
click at [1091, 201] on button "Add line item" at bounding box center [1104, 190] width 76 height 26
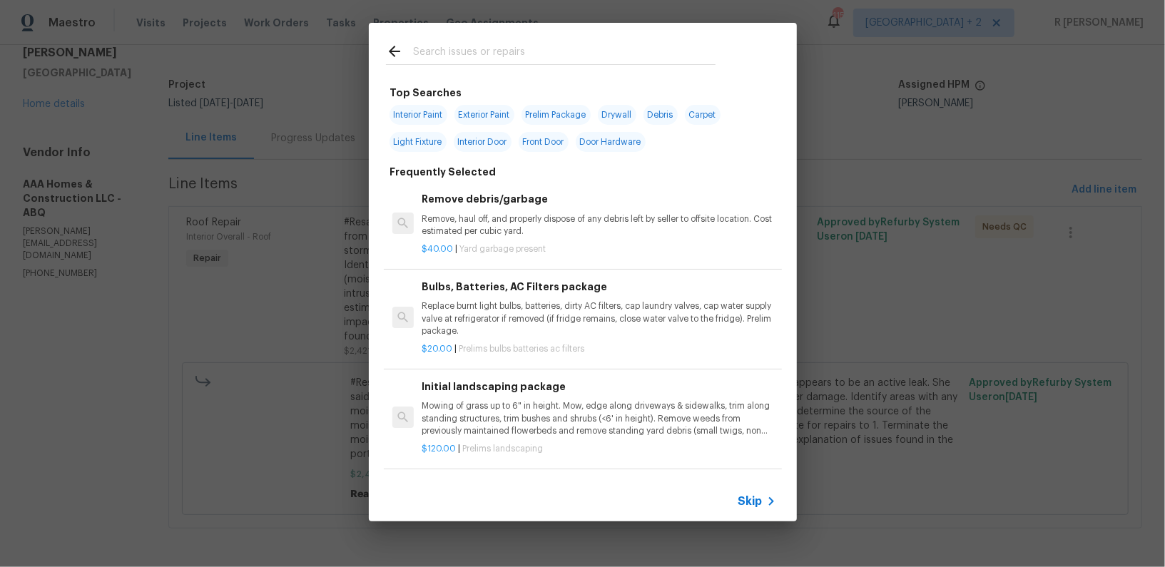
click at [497, 44] on input "text" at bounding box center [564, 53] width 302 height 21
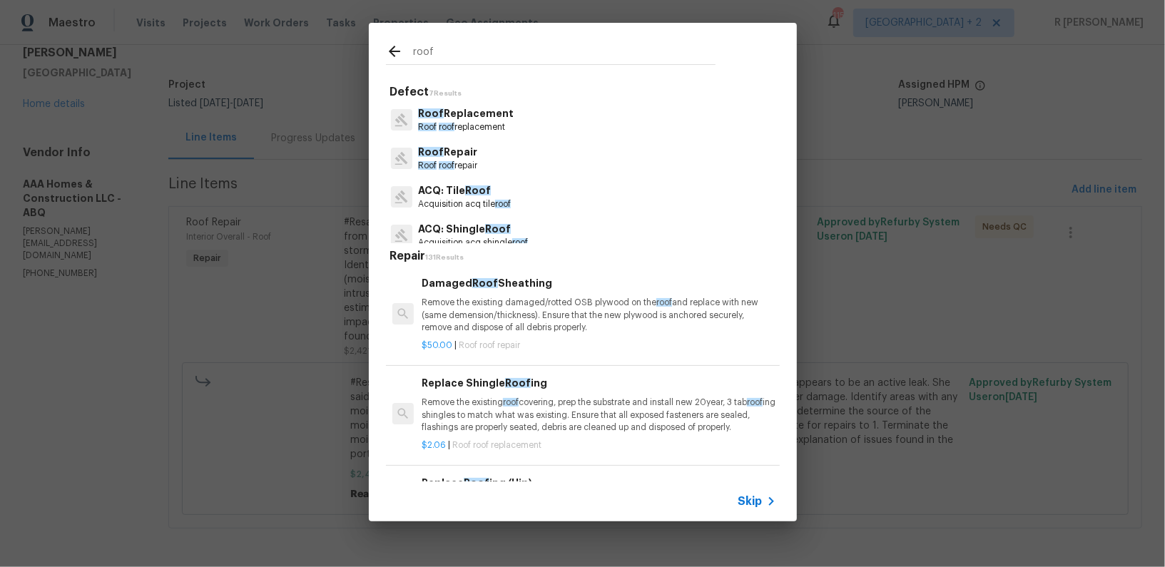
type input "roof"
click at [445, 160] on p "Roof roof repair" at bounding box center [447, 166] width 59 height 12
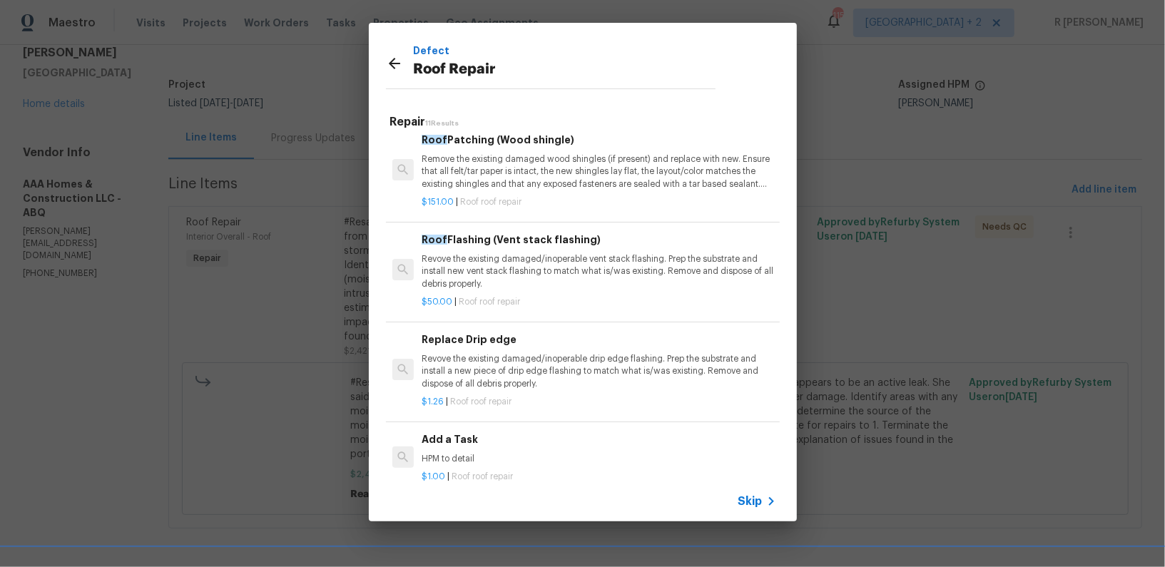
scroll to position [668, 0]
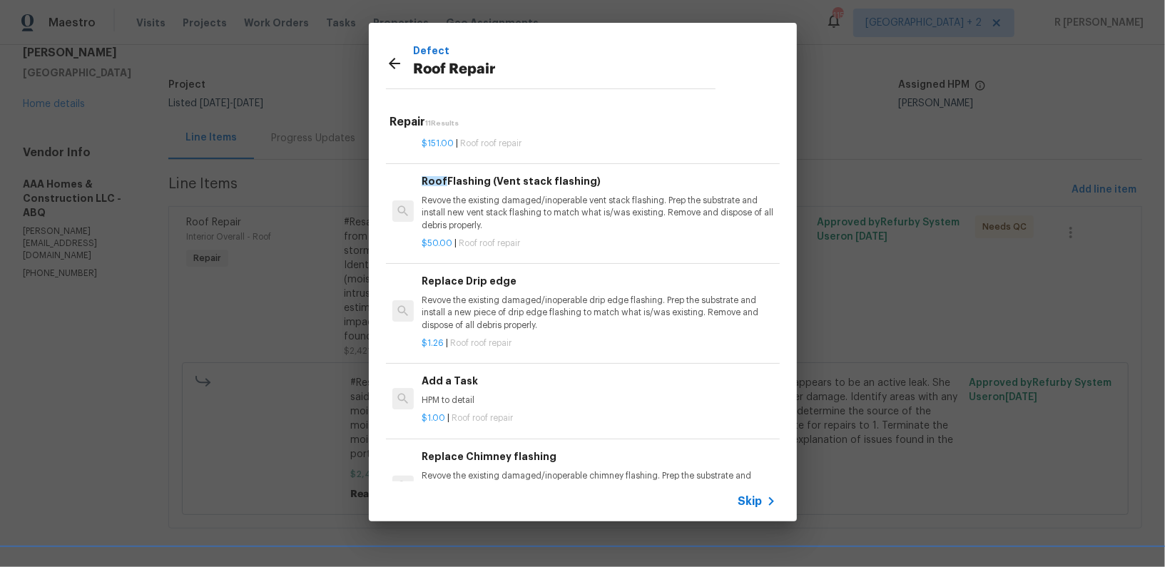
click at [474, 414] on span "Roof roof repair" at bounding box center [482, 418] width 61 height 9
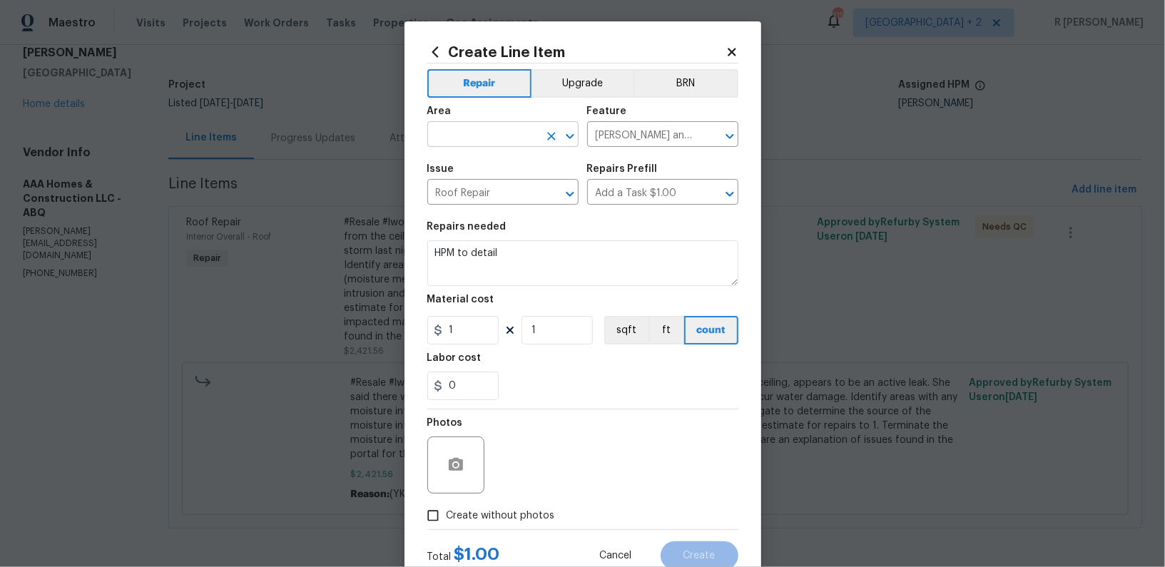
click at [495, 125] on input "text" at bounding box center [482, 136] width 111 height 22
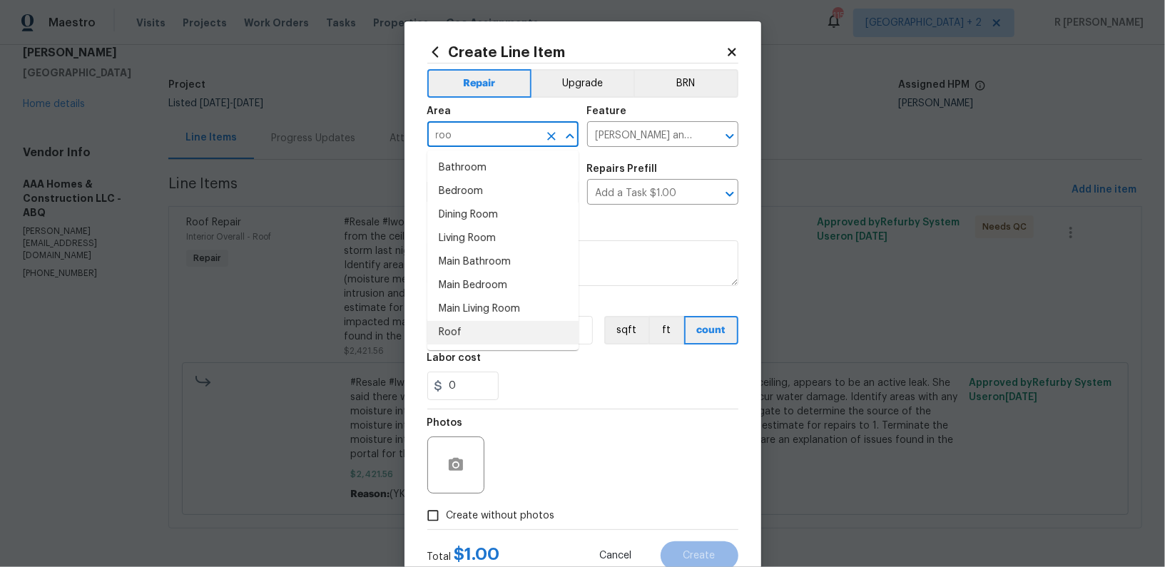
click at [463, 322] on li "Roof" at bounding box center [502, 333] width 151 height 24
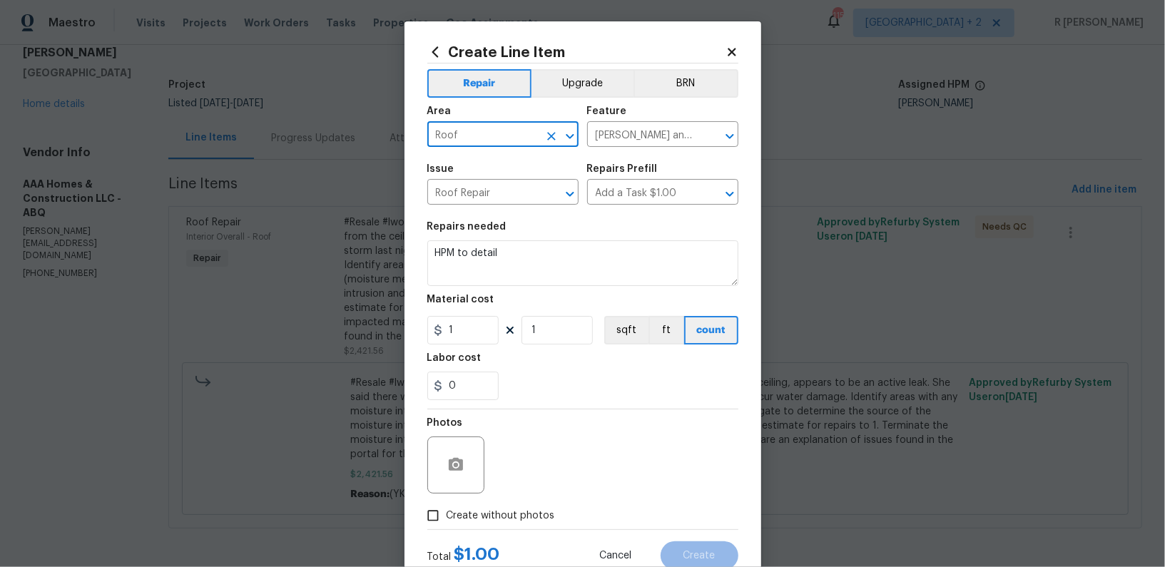
type input "Roof"
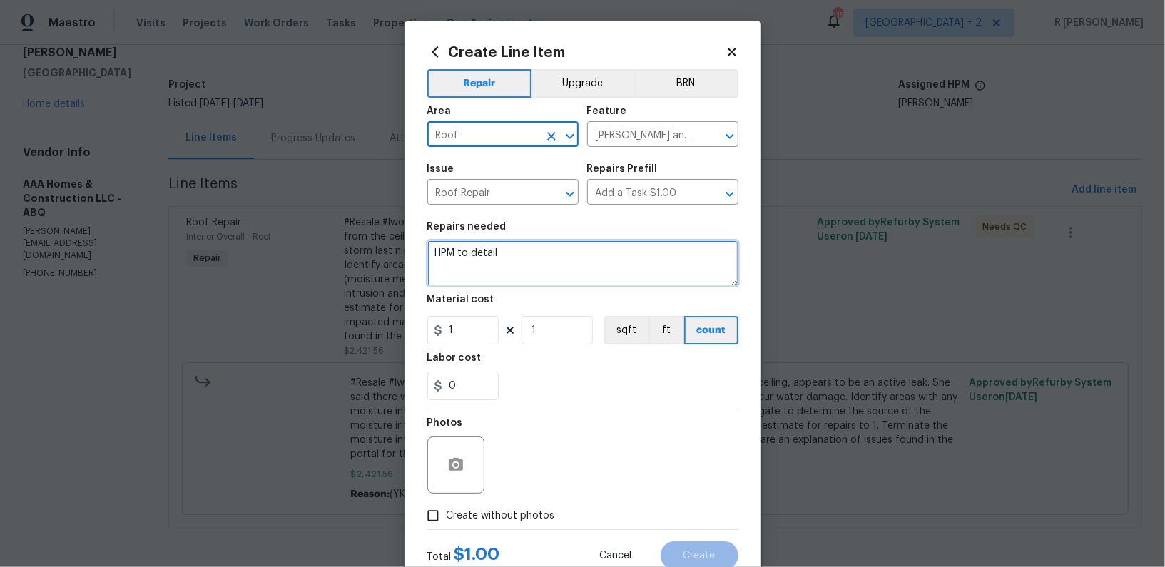
click at [519, 265] on textarea "HPM to detail" at bounding box center [582, 263] width 311 height 46
type textarea "Final completion"
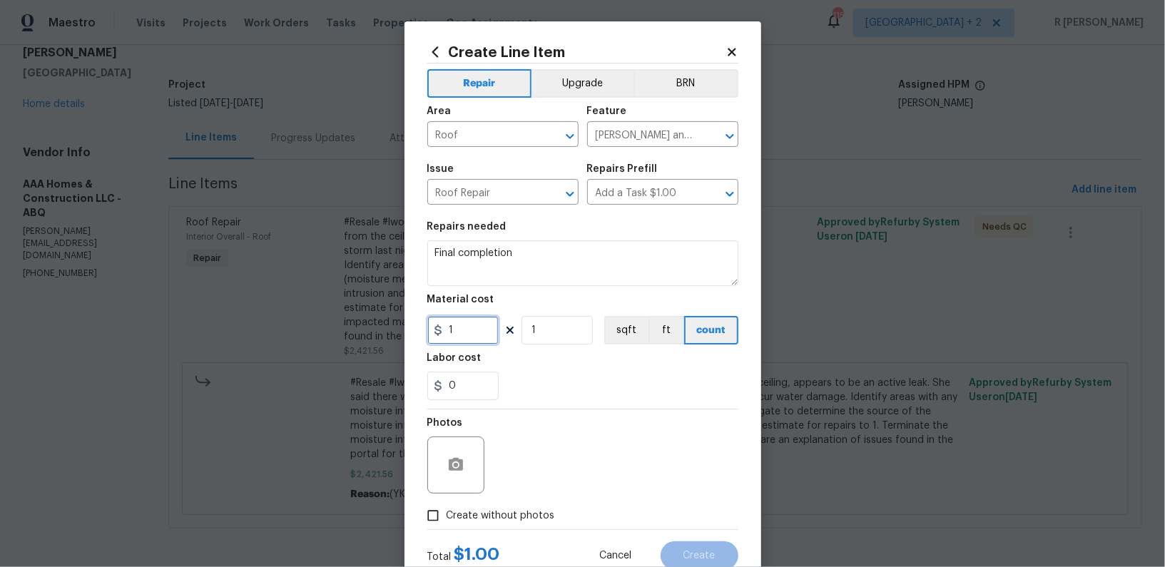
click at [464, 326] on input "1" at bounding box center [462, 330] width 71 height 29
type input "0"
click at [524, 514] on span "Create without photos" at bounding box center [501, 516] width 108 height 15
click at [447, 514] on input "Create without photos" at bounding box center [432, 515] width 27 height 27
checkbox input "true"
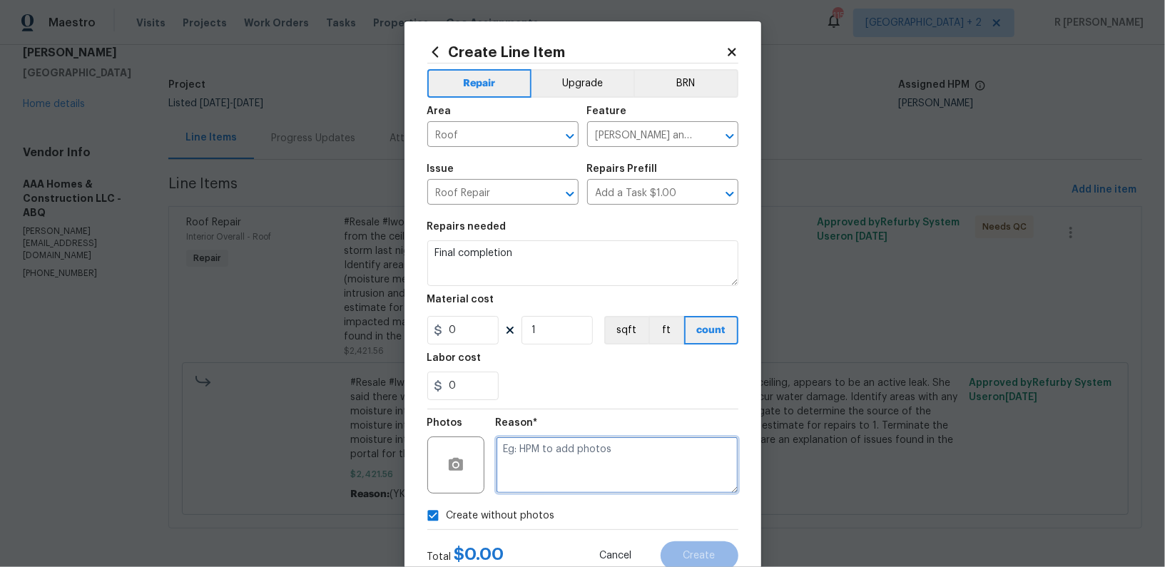
click at [578, 481] on textarea at bounding box center [617, 465] width 243 height 57
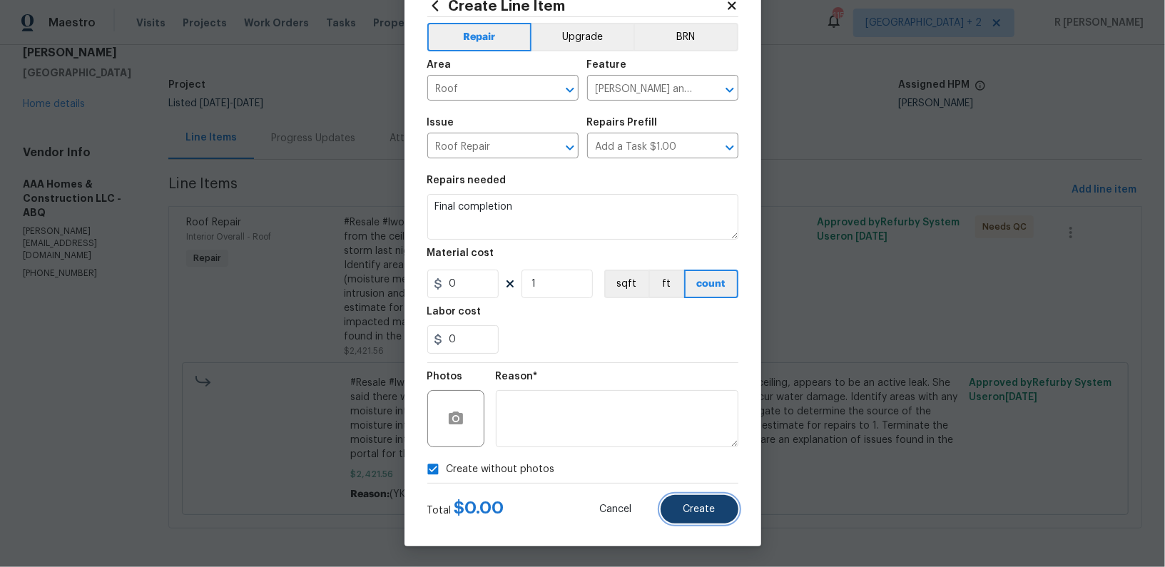
click at [699, 514] on span "Create" at bounding box center [699, 509] width 32 height 11
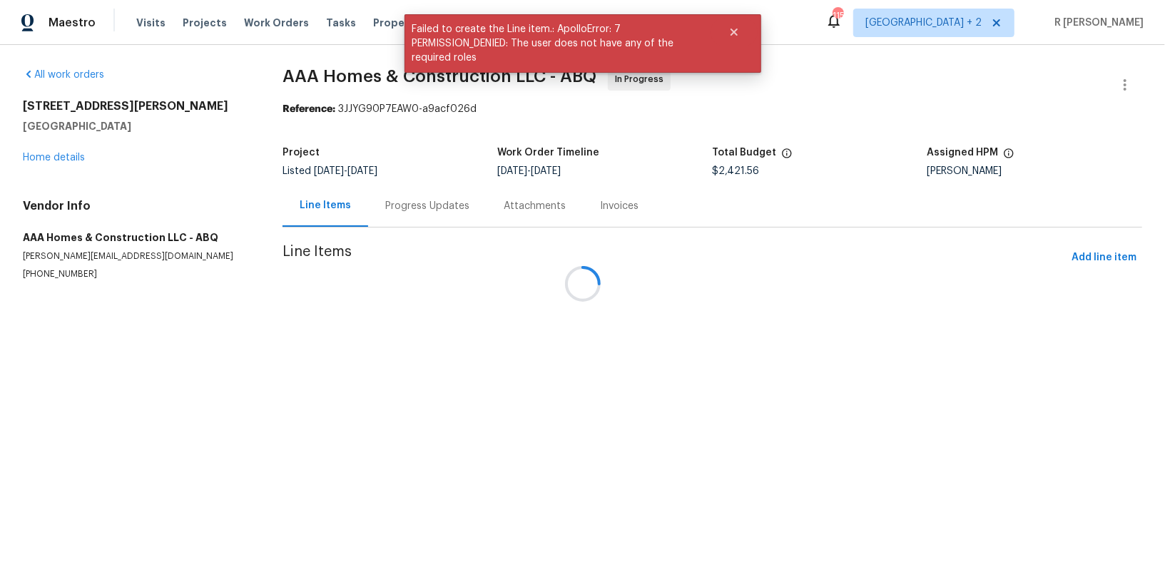
scroll to position [0, 0]
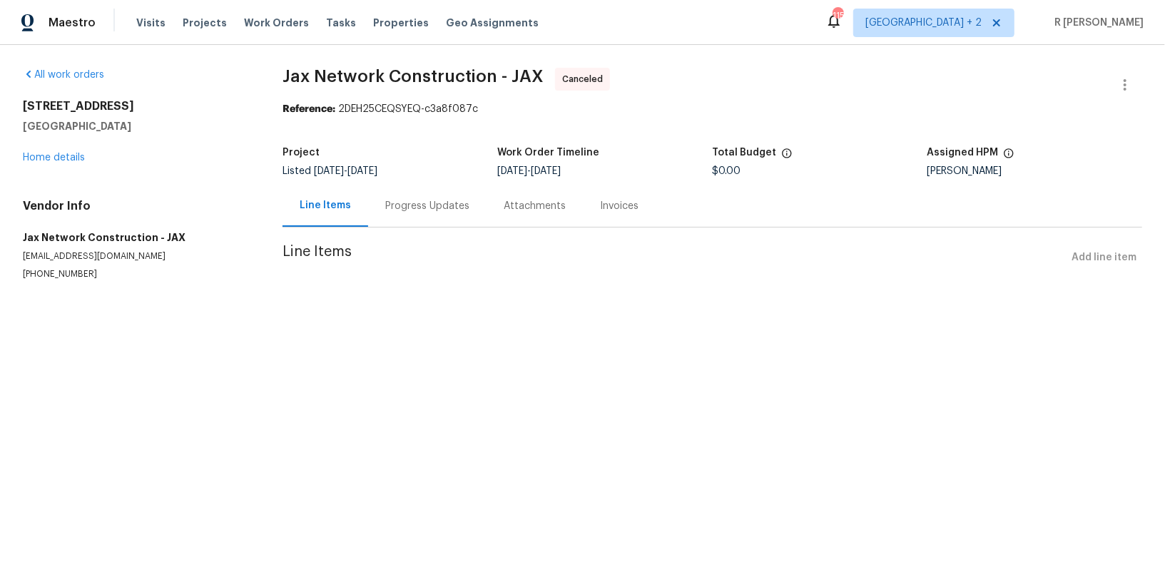
click at [49, 149] on div "[STREET_ADDRESS] Home details" at bounding box center [135, 132] width 225 height 66
click at [49, 155] on link "Home details" at bounding box center [54, 158] width 62 height 10
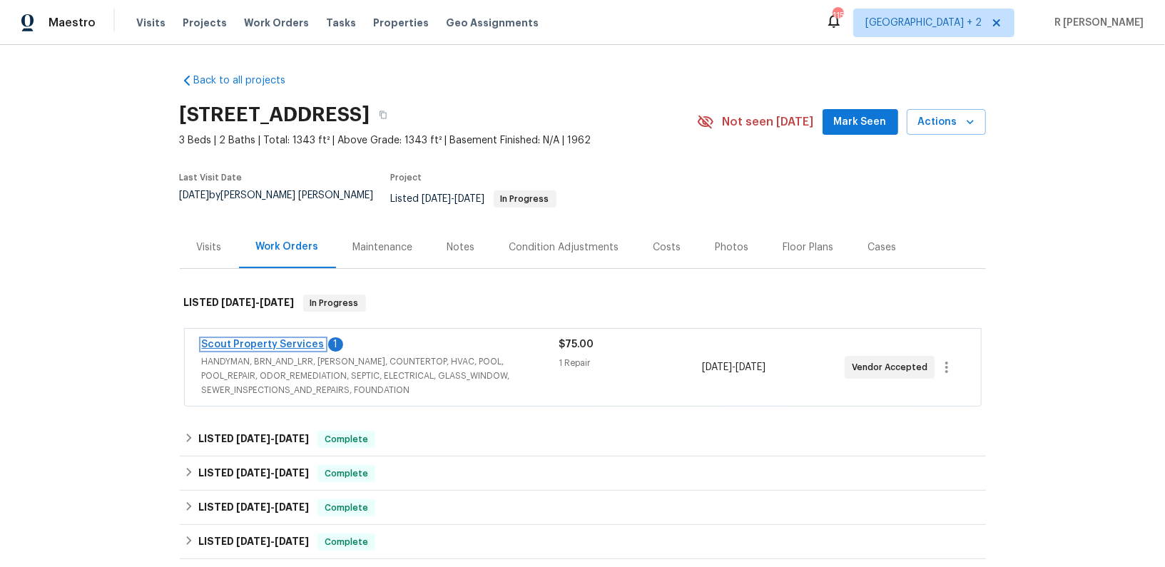
click at [280, 340] on link "Scout Property Services" at bounding box center [263, 345] width 123 height 10
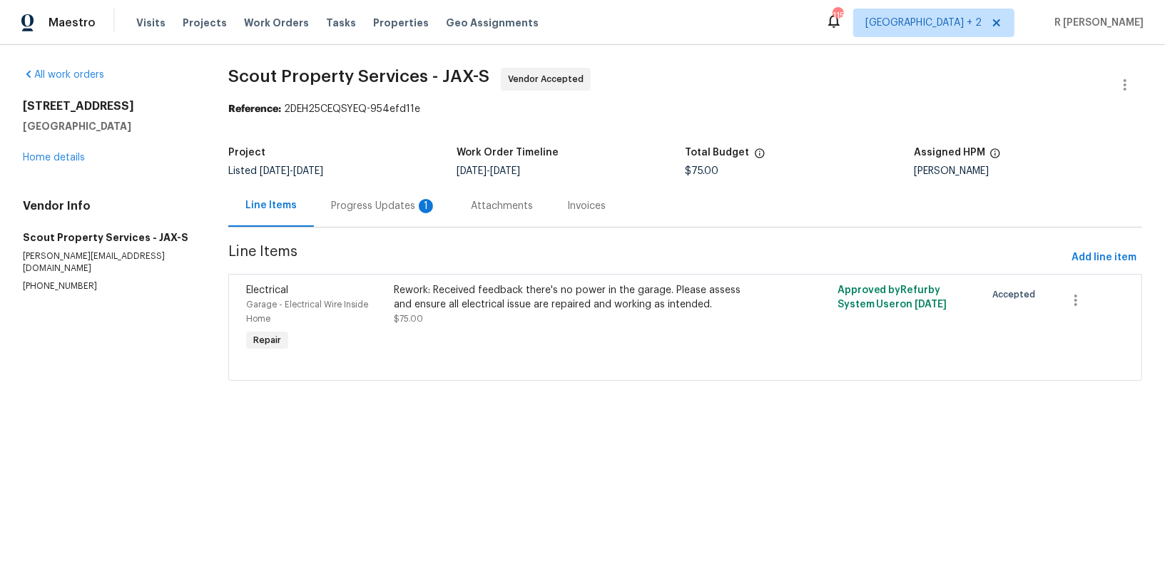
click at [417, 216] on div "Progress Updates 1" at bounding box center [384, 206] width 140 height 42
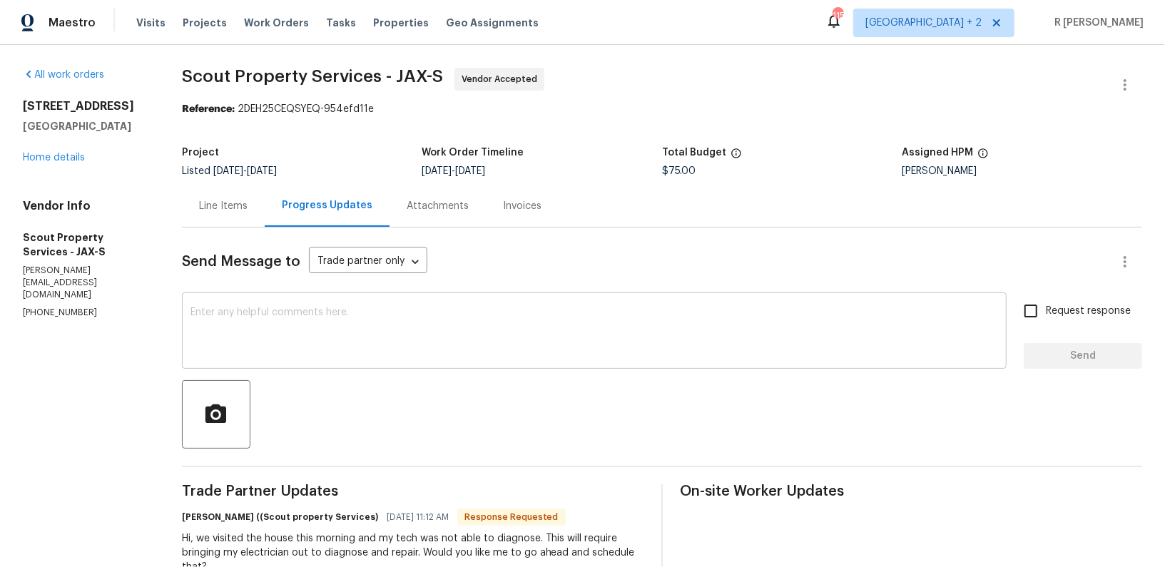
scroll to position [66, 0]
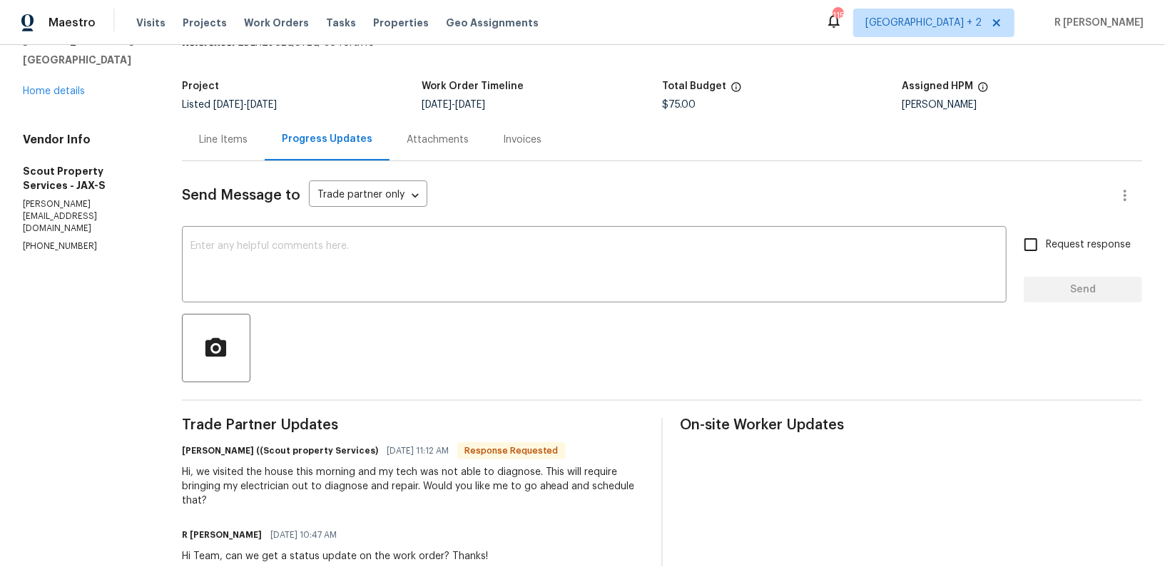
click at [213, 146] on div "Line Items" at bounding box center [223, 140] width 49 height 14
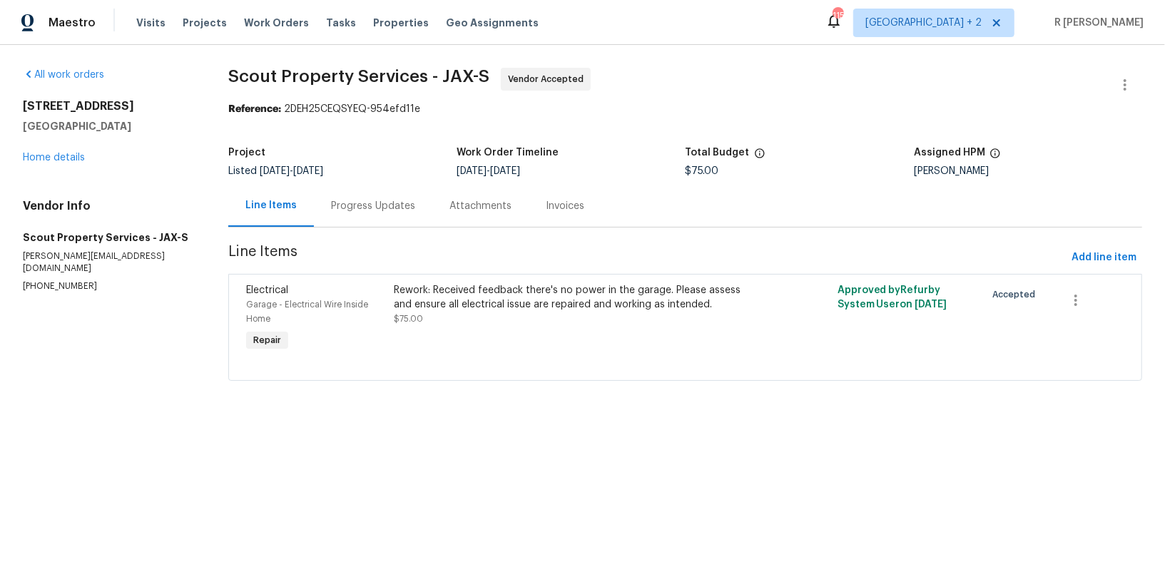
click at [395, 222] on div "Progress Updates" at bounding box center [373, 206] width 118 height 42
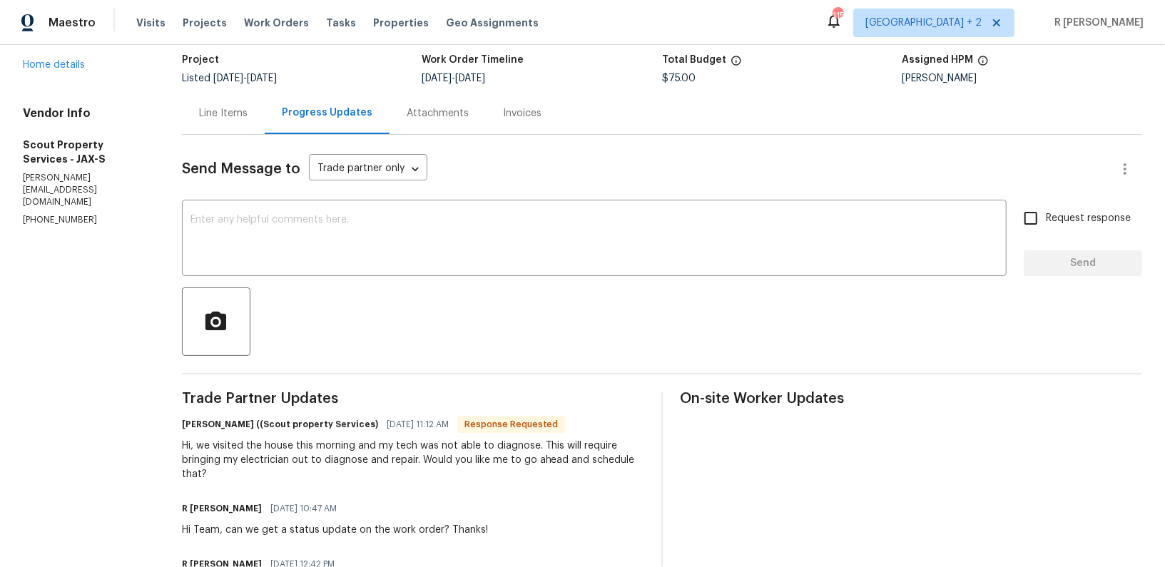
scroll to position [100, 0]
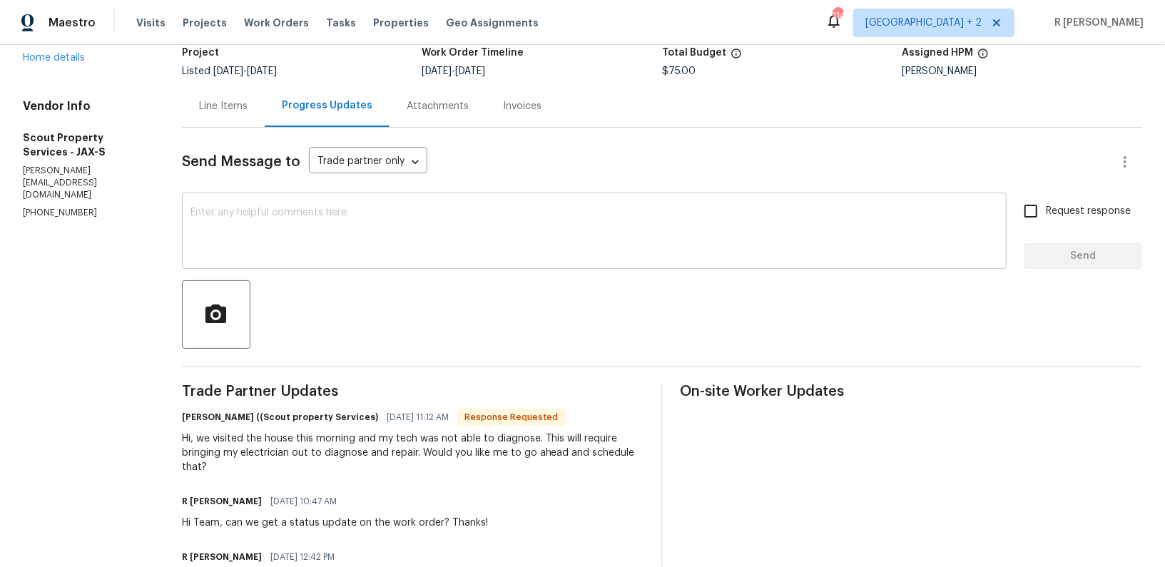
click at [340, 261] on div "x ​" at bounding box center [594, 232] width 825 height 73
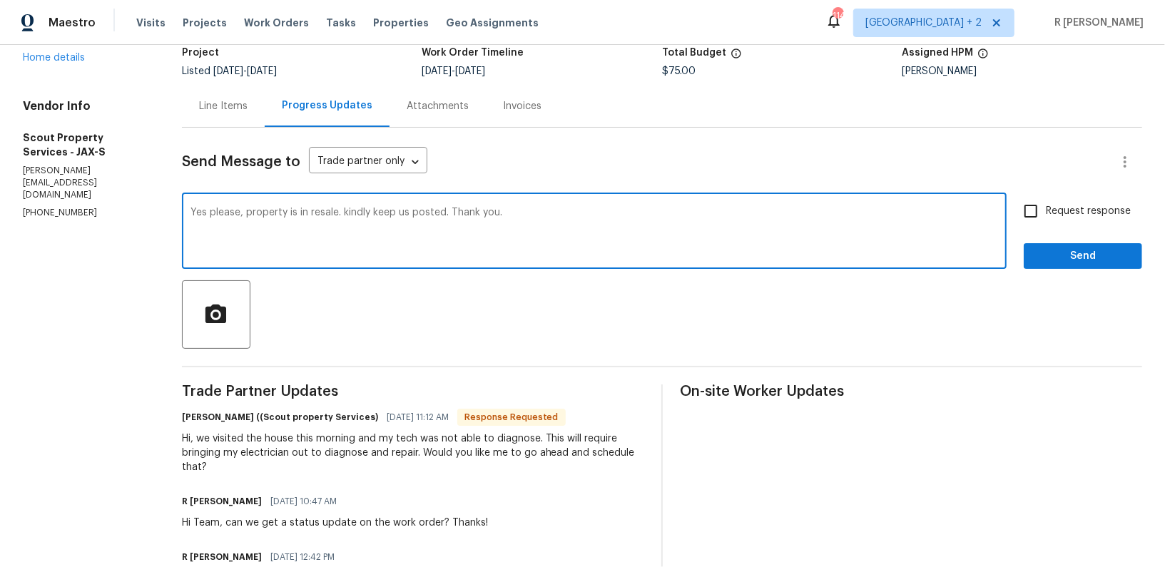
type textarea "Yes please, property is in resale. kindly keep us posted. Thank you."
click at [1051, 206] on span "Request response" at bounding box center [1088, 211] width 85 height 15
click at [1046, 206] on input "Request response" at bounding box center [1031, 211] width 30 height 30
checkbox input "true"
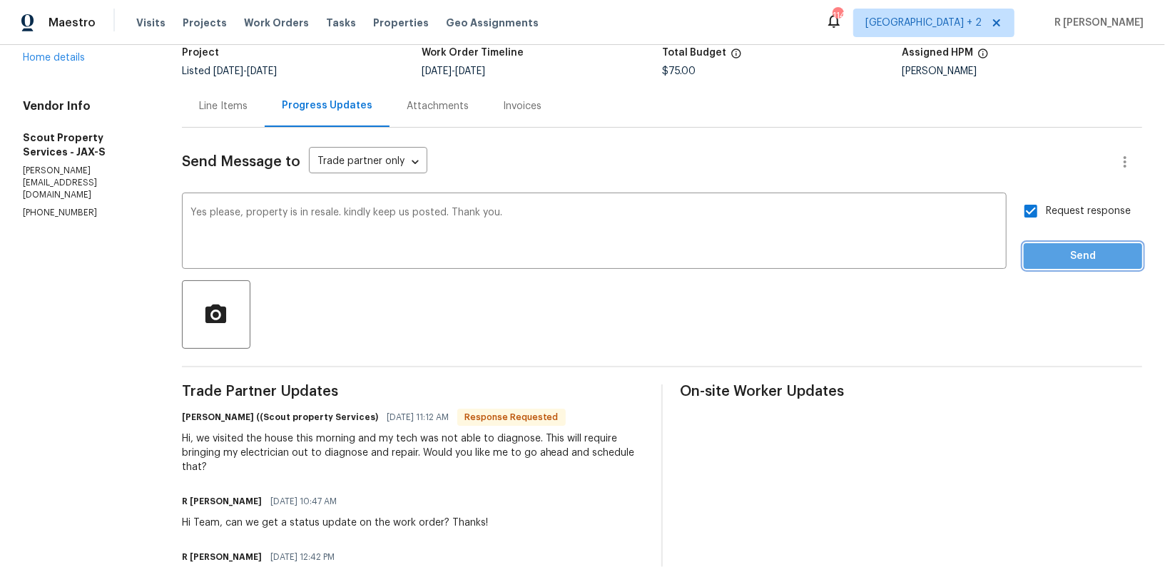
click at [1060, 258] on span "Send" at bounding box center [1083, 257] width 96 height 18
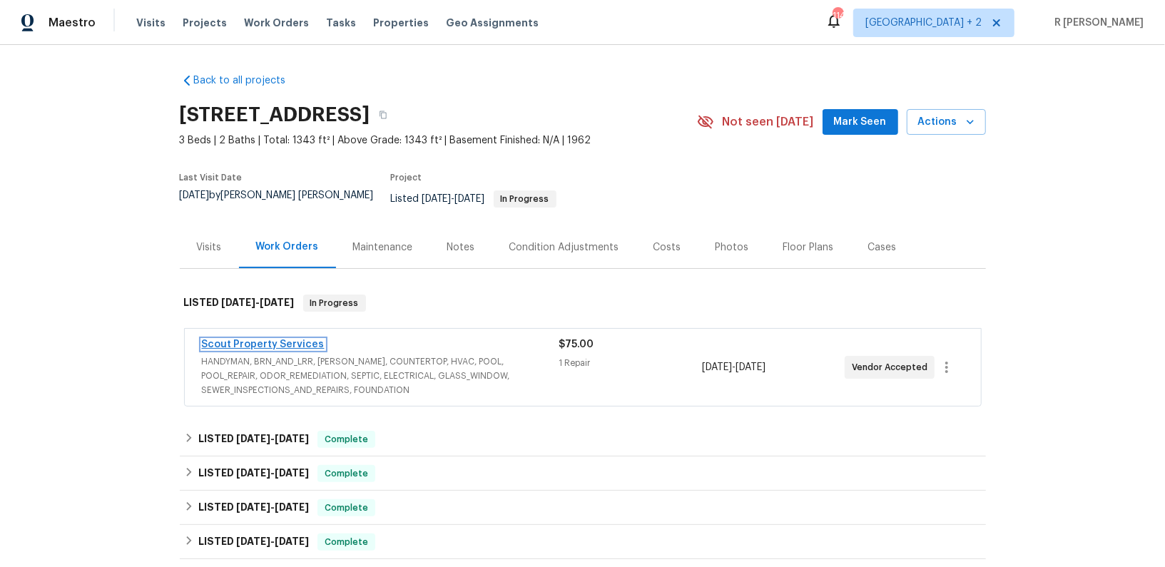
click at [249, 340] on link "Scout Property Services" at bounding box center [263, 345] width 123 height 10
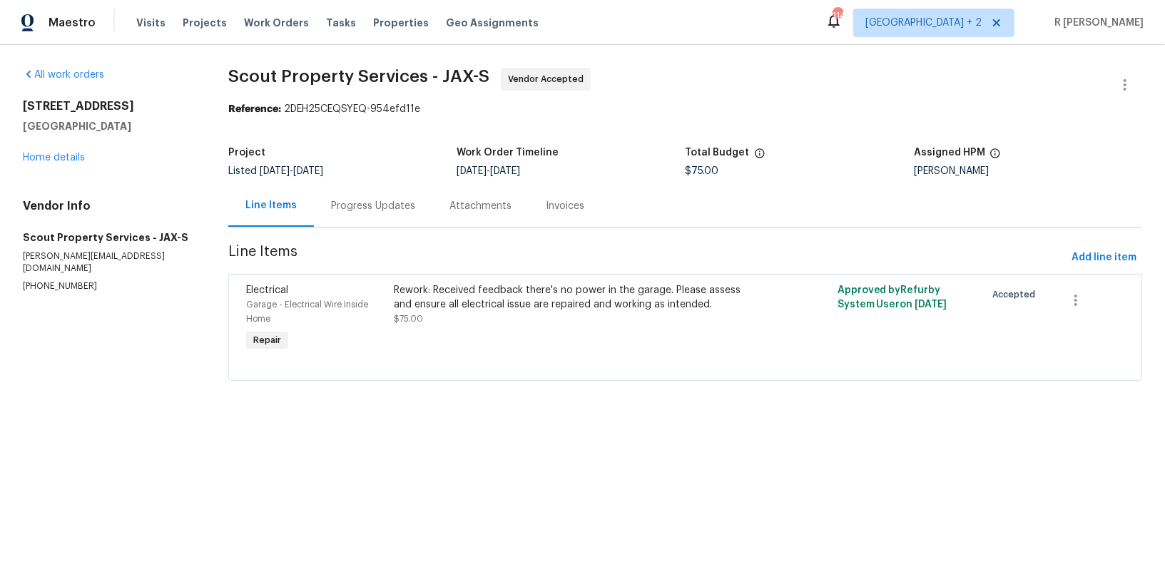
click at [392, 221] on div "Progress Updates" at bounding box center [373, 206] width 118 height 42
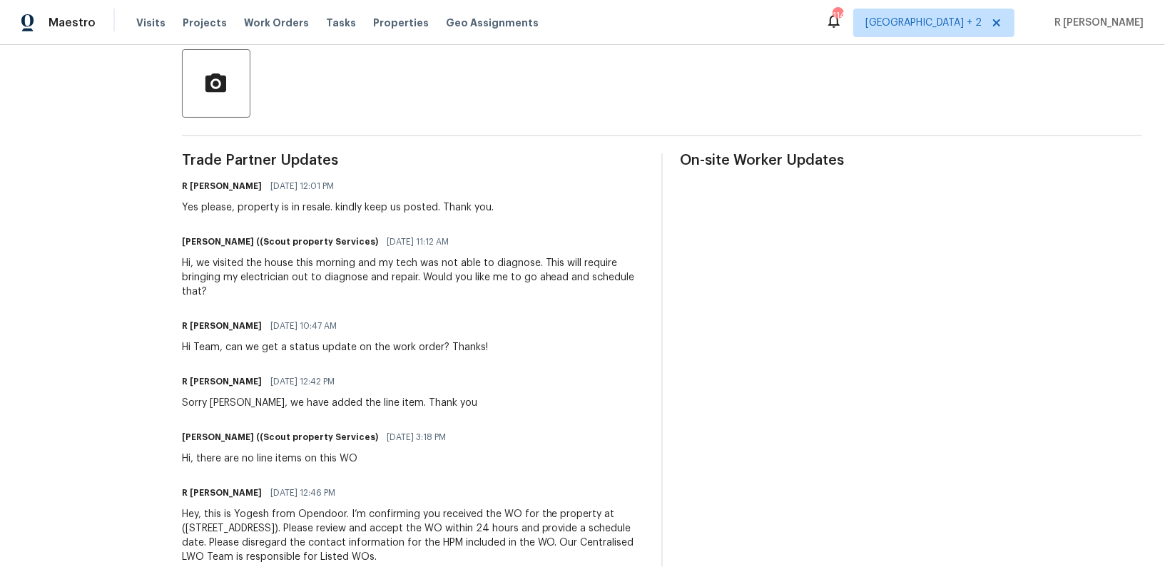
scroll to position [367, 0]
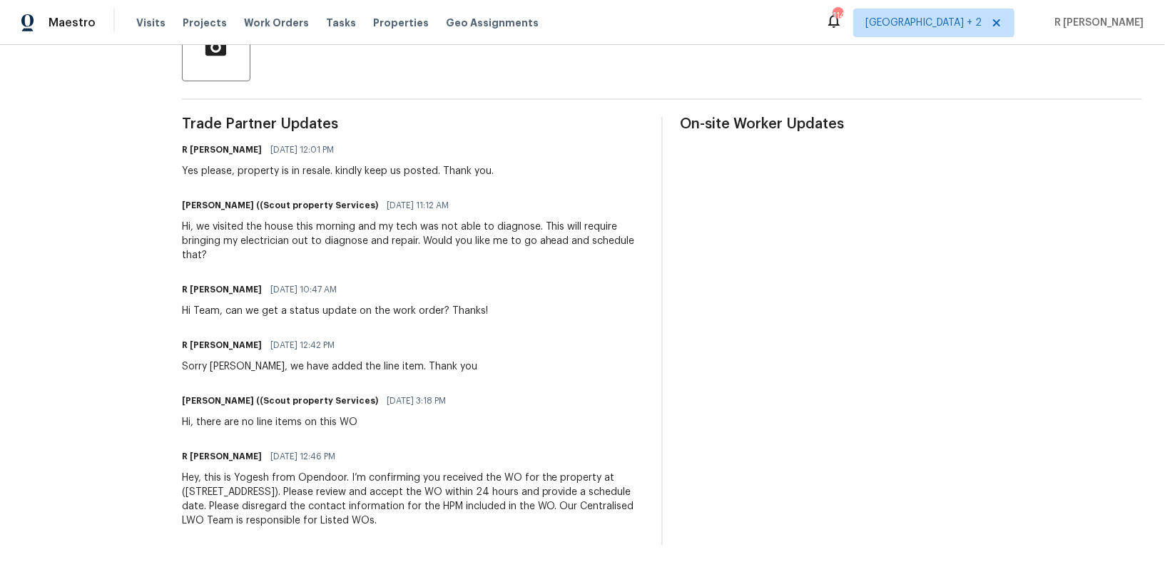
click at [275, 220] on div "Hi, we visited the house this morning and my tech was not able to diagnose. Thi…" at bounding box center [413, 241] width 462 height 43
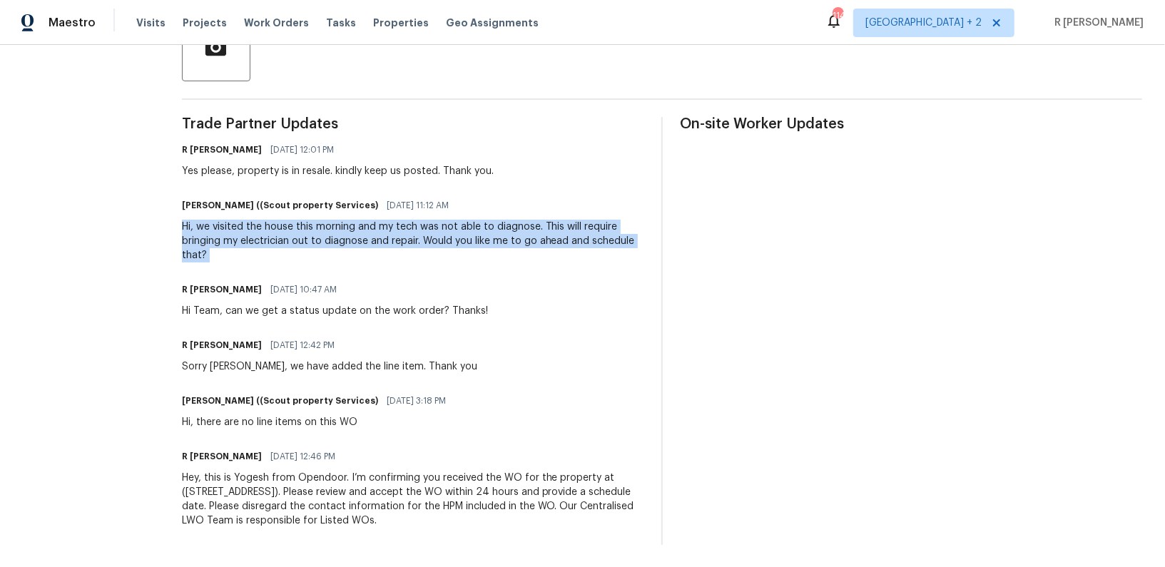
click at [275, 220] on div "Hi, we visited the house this morning and my tech was not able to diagnose. Thi…" at bounding box center [413, 241] width 462 height 43
copy div "Hi, we visited the house this morning and my tech was not able to diagnose. Thi…"
